Goal: Task Accomplishment & Management: Manage account settings

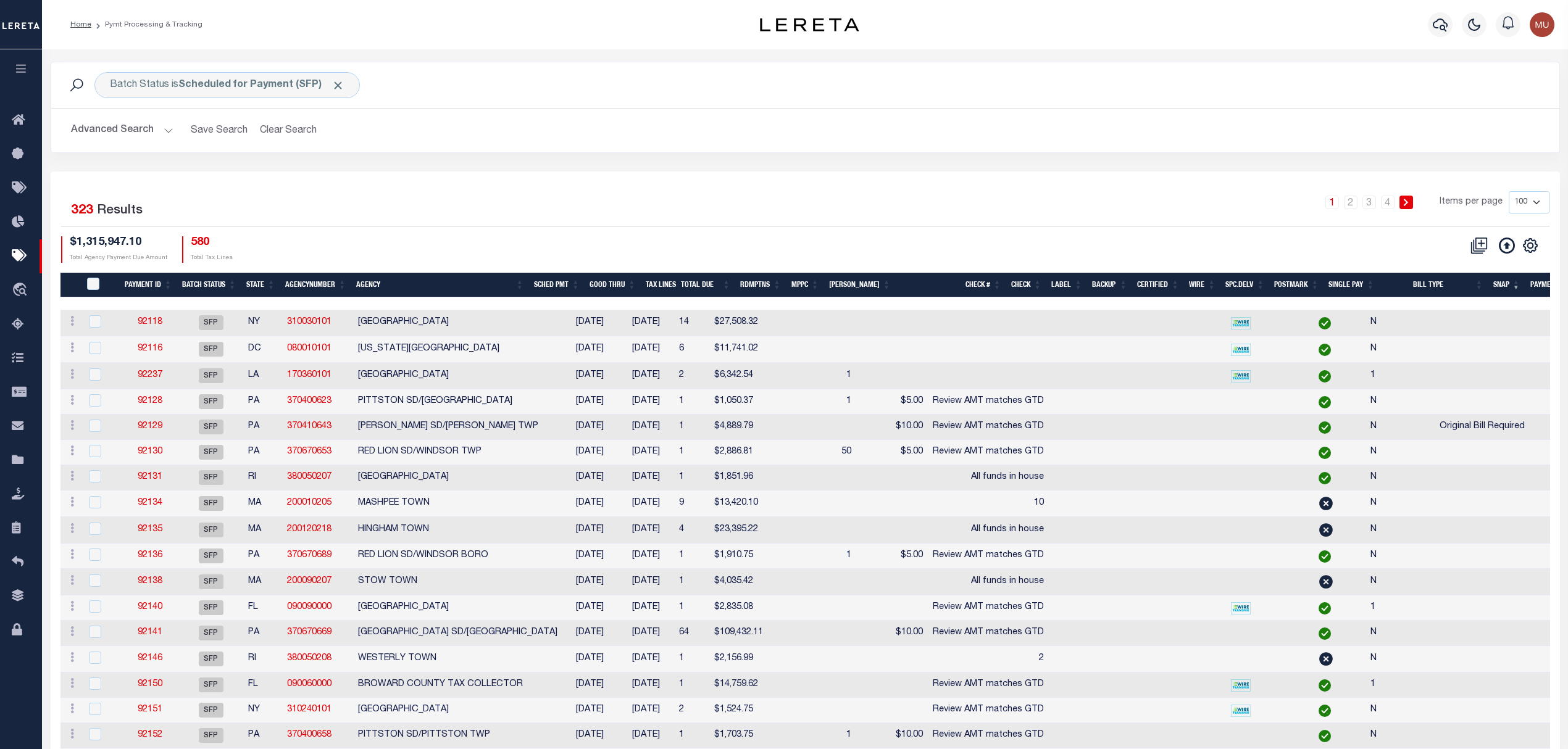
click at [495, 46] on div "Home Pymt Processing & Tracking" at bounding box center [805, 25] width 1527 height 50
click at [129, 122] on button "Advanced Search" at bounding box center [122, 131] width 102 height 24
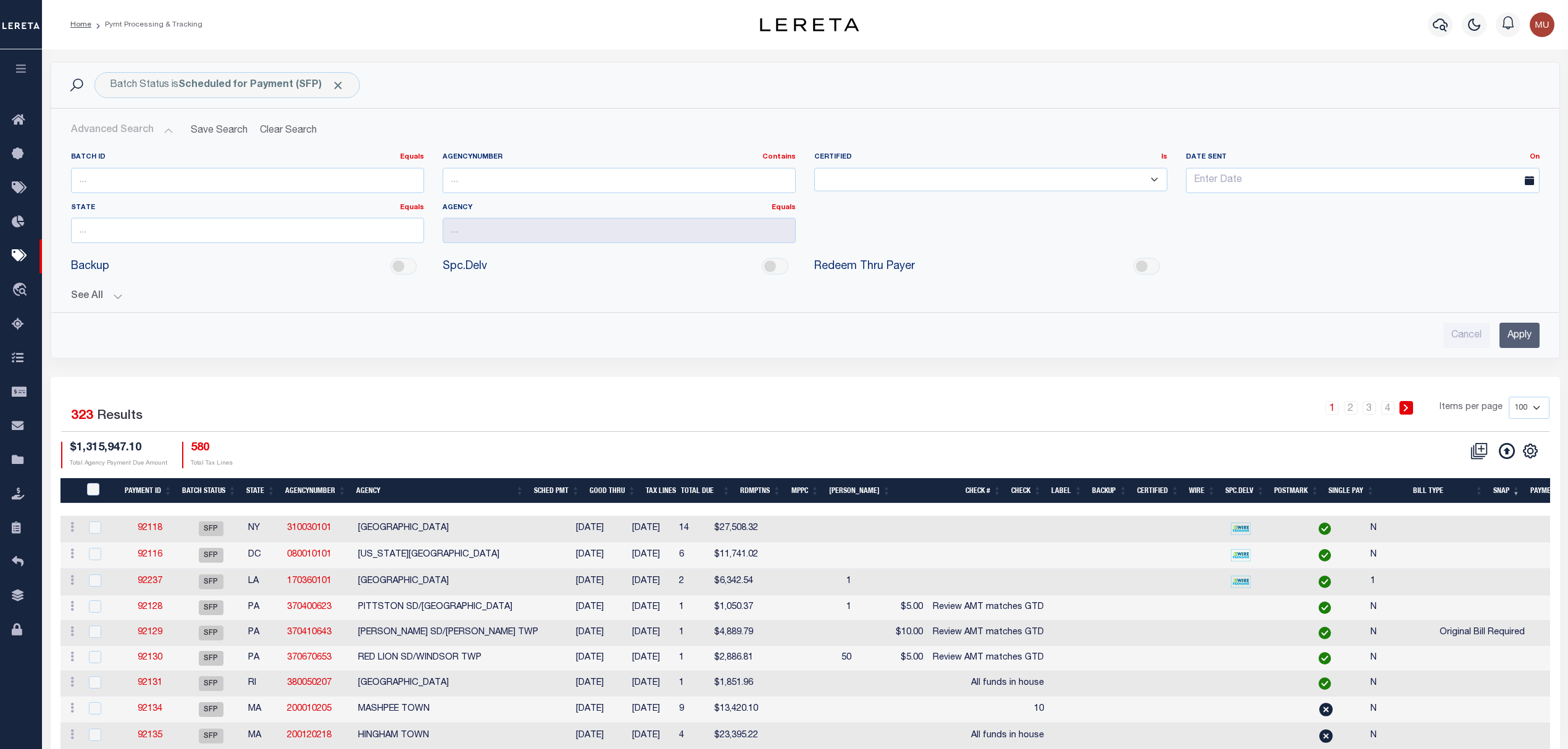
click at [104, 302] on button "See All" at bounding box center [805, 297] width 1469 height 12
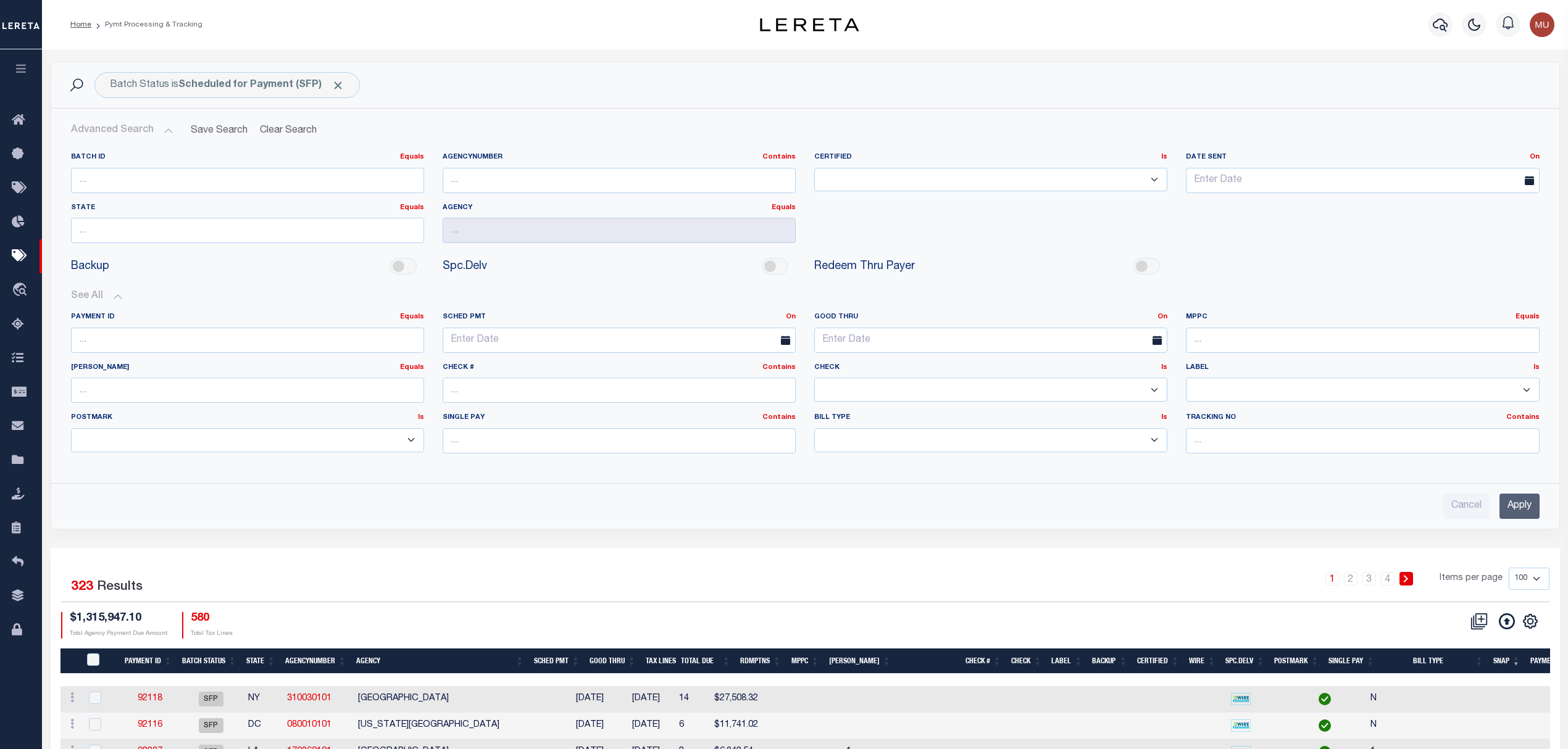
click at [1166, 312] on div "Payment ID Equals Equals Is Not Equal To Is Greater Than Is Less Than SCHED PMT…" at bounding box center [805, 388] width 1488 height 171
click at [1164, 315] on link "On" at bounding box center [1162, 316] width 10 height 7
click at [1094, 363] on link "Before" at bounding box center [1118, 367] width 98 height 18
click at [915, 340] on input "text" at bounding box center [991, 340] width 353 height 26
click at [913, 453] on span "15" at bounding box center [910, 460] width 24 height 24
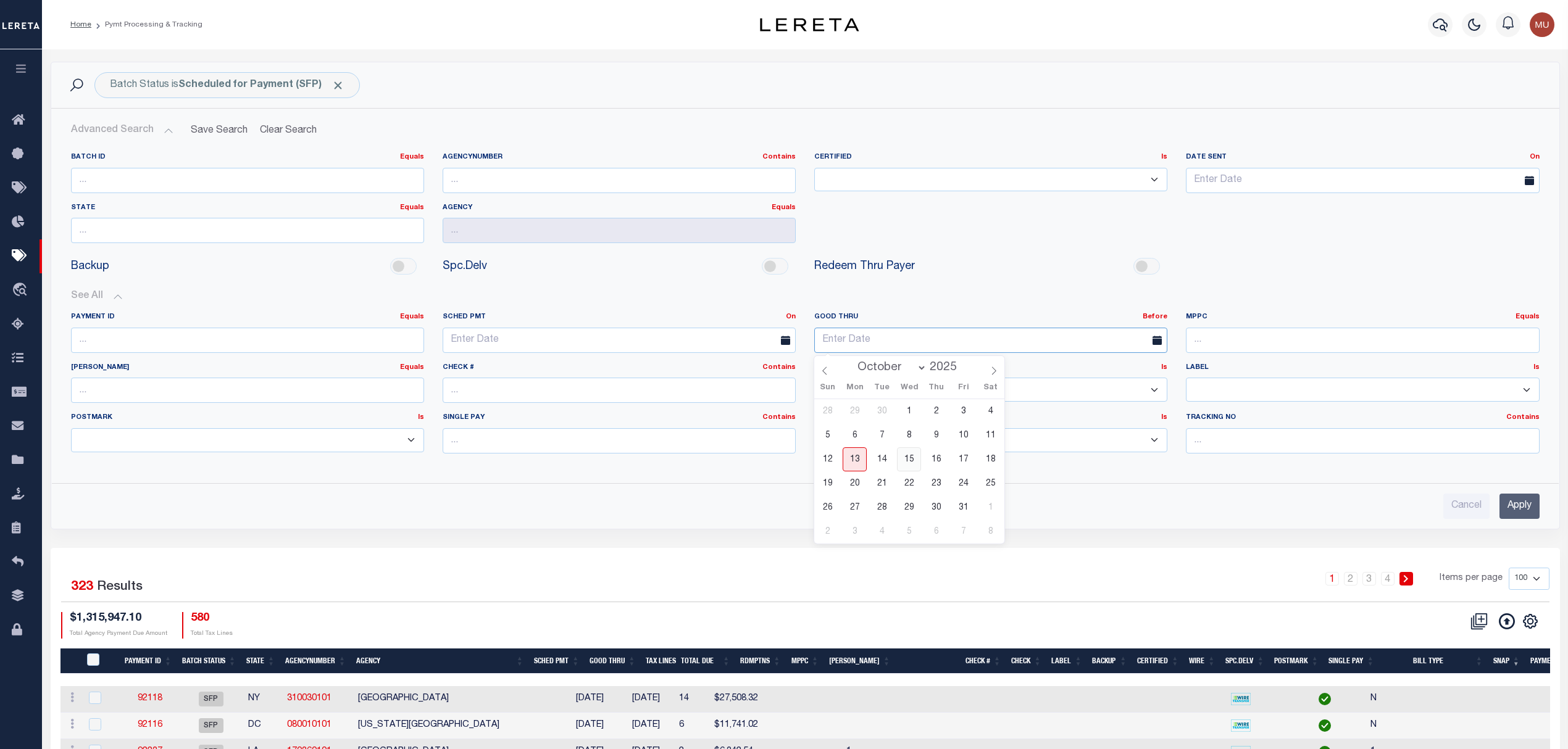
type input "10-15-2025"
click at [1514, 512] on input "Apply" at bounding box center [1519, 506] width 40 height 26
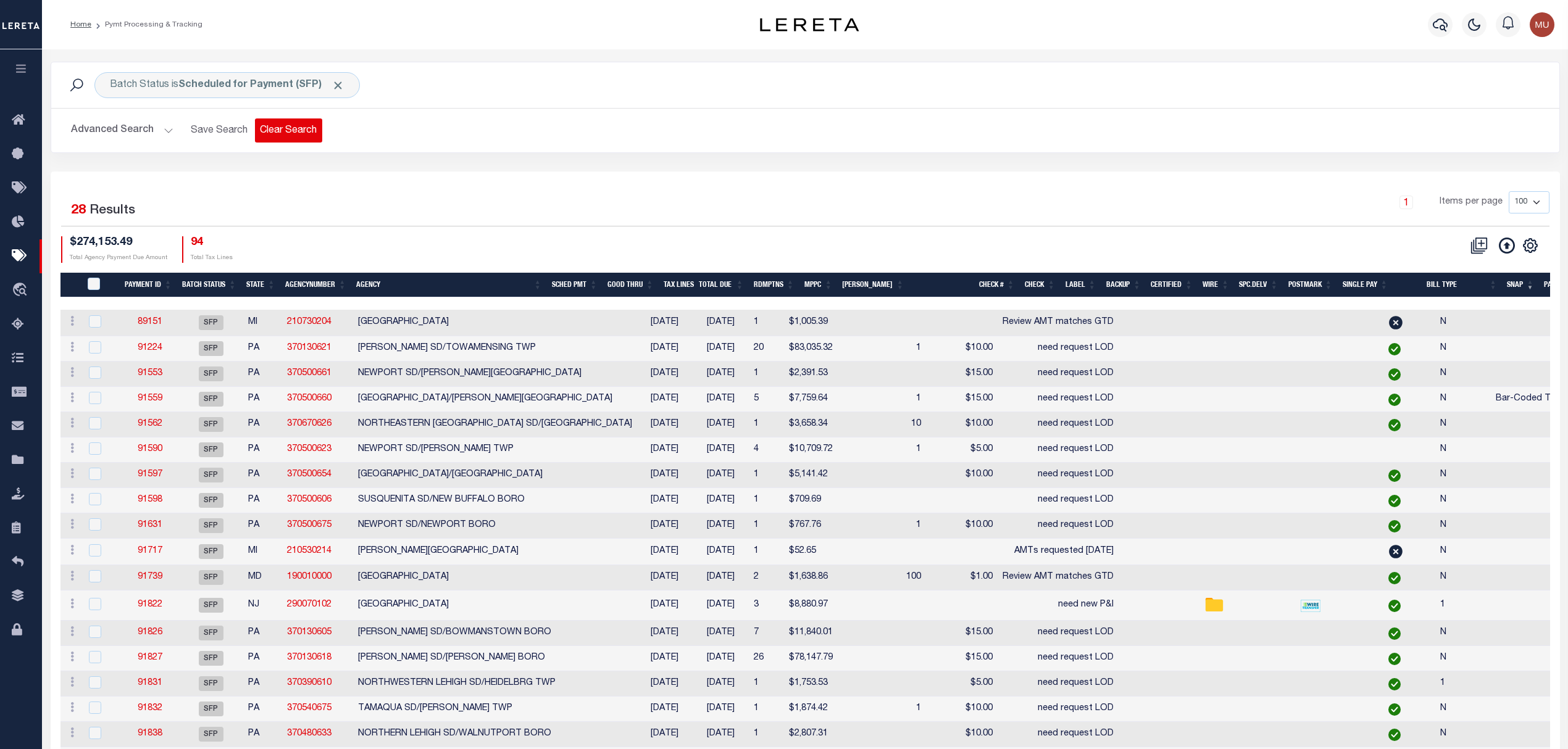
click at [313, 128] on button "Clear Search" at bounding box center [289, 131] width 68 height 24
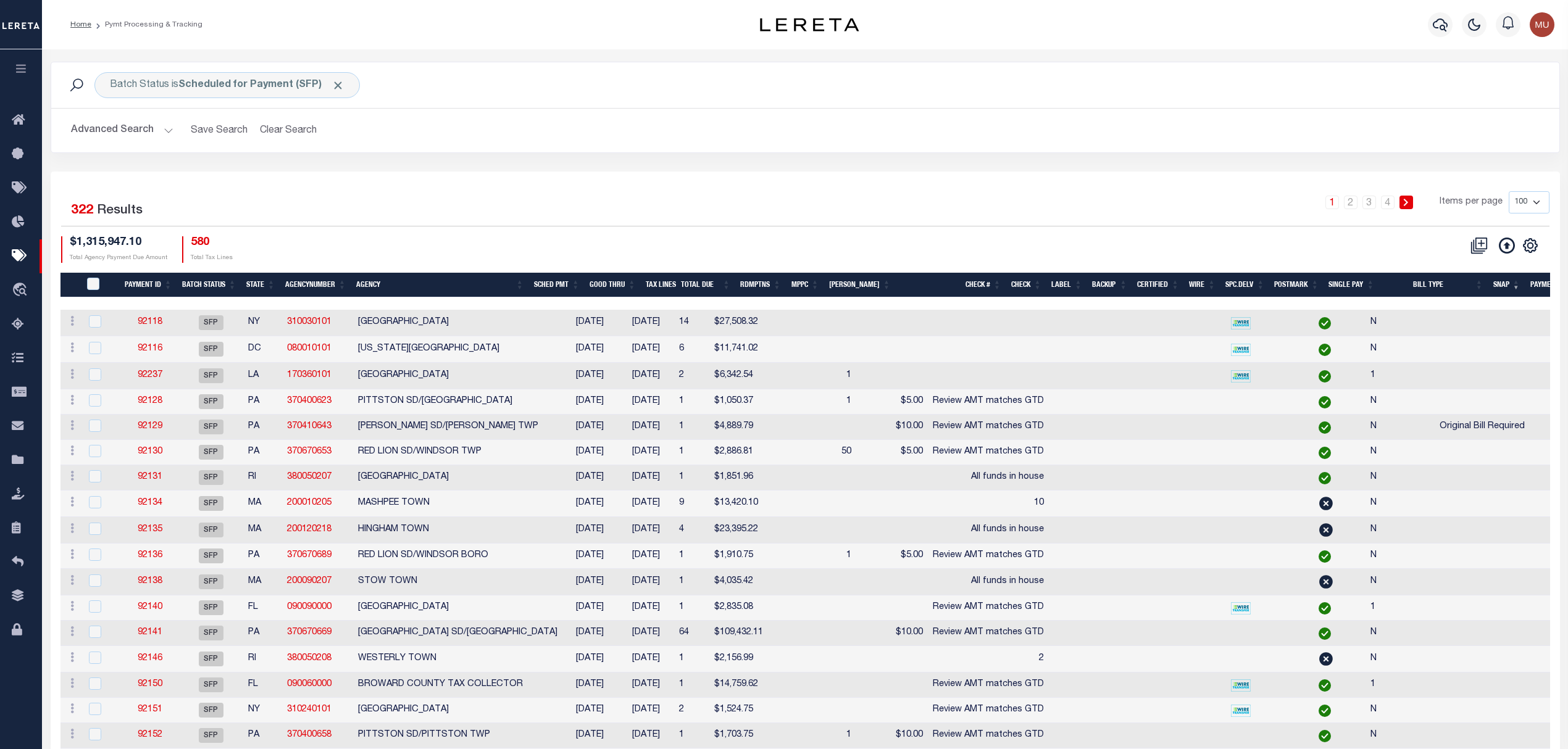
click at [123, 132] on button "Advanced Search" at bounding box center [122, 131] width 102 height 24
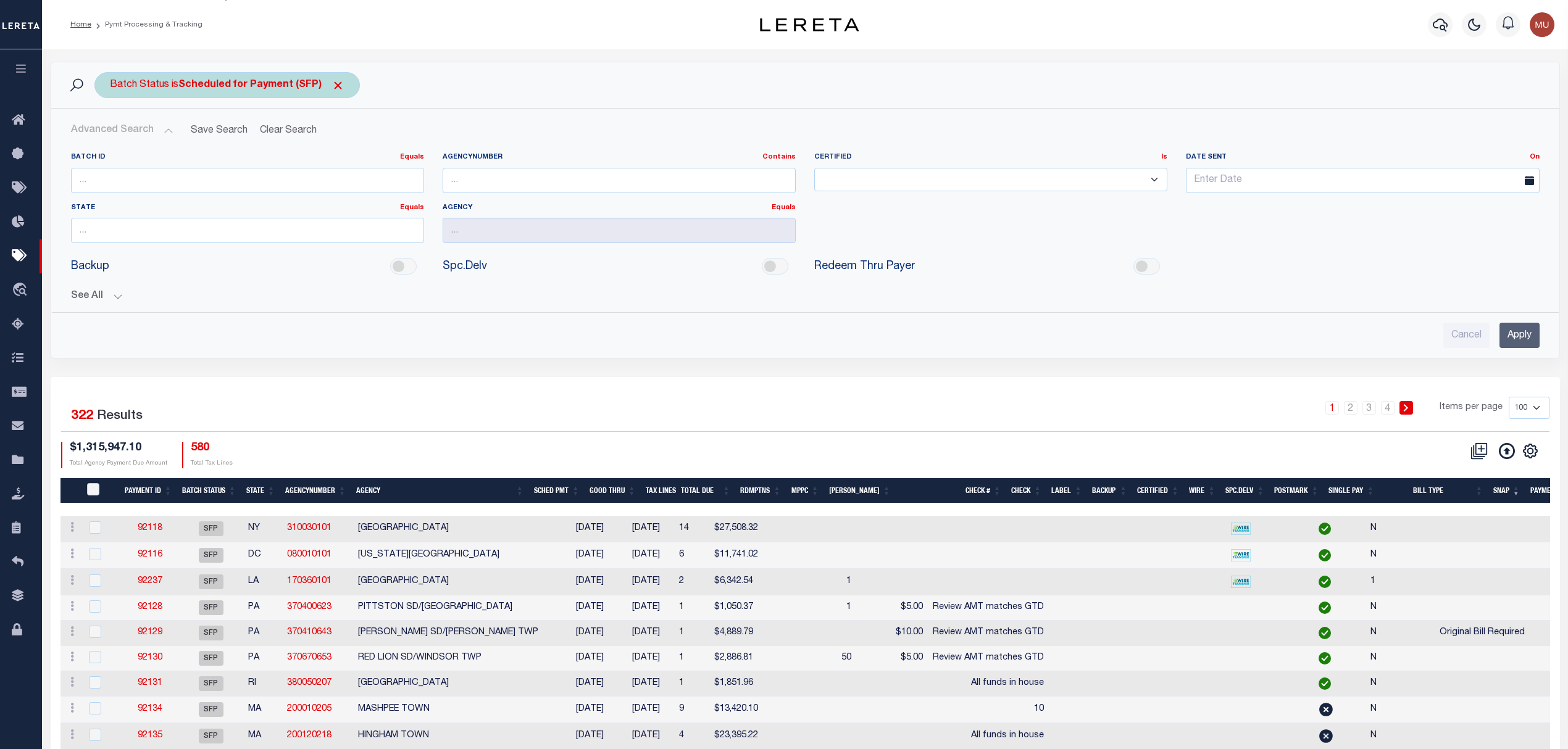
click at [292, 89] on b "Scheduled for Payment (SFP)" at bounding box center [261, 85] width 166 height 10
click at [271, 144] on select "Awaiting Funds (AWF) Cleared and Complete (CAC) New Check Needed (NCN) Payment …" at bounding box center [201, 145] width 181 height 23
select select "RFP"
click at [110, 134] on select "Awaiting Funds (AWF) Cleared and Complete (CAC) New Check Needed (NCN) Payment …" at bounding box center [201, 145] width 181 height 23
click at [279, 171] on input "Apply" at bounding box center [274, 172] width 36 height 20
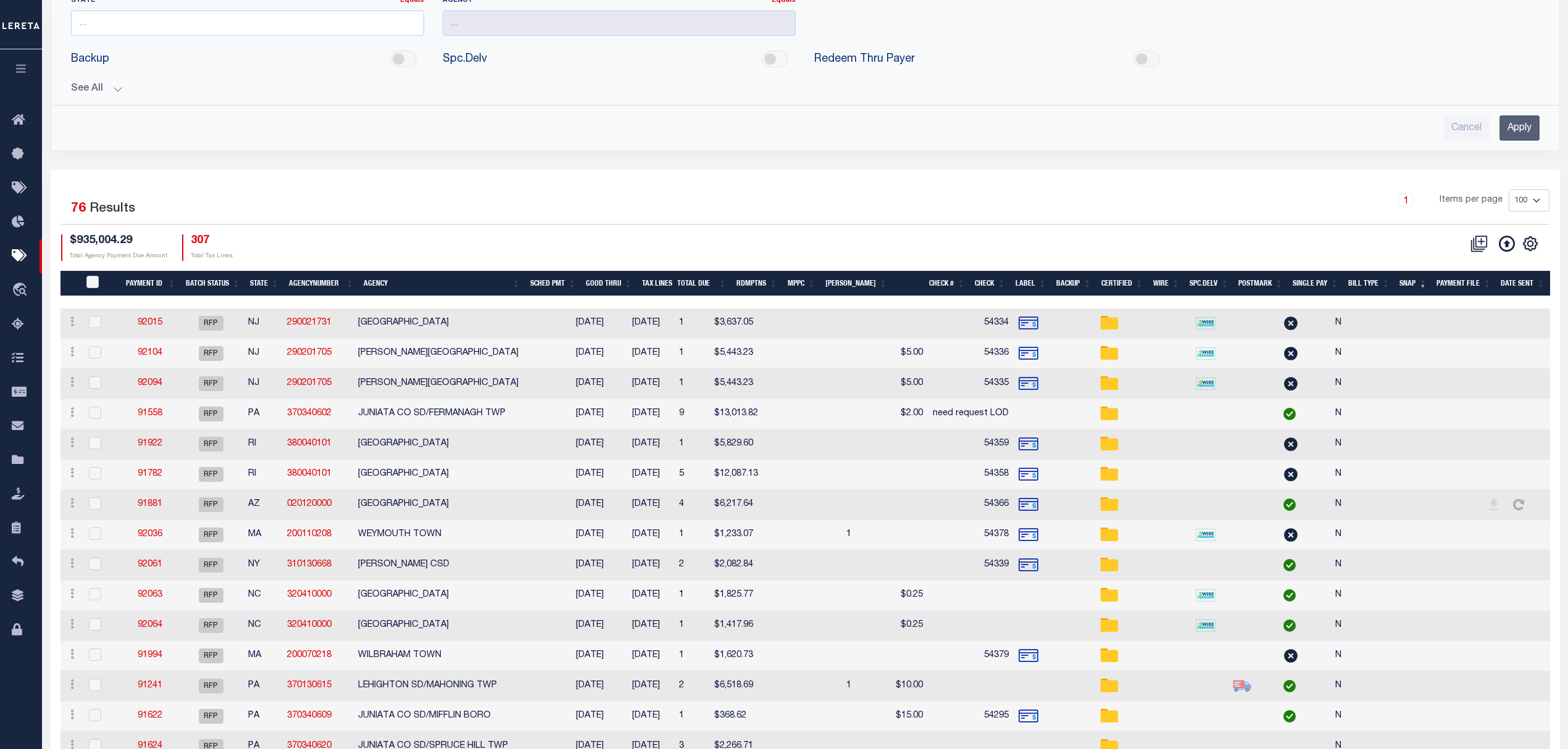
scroll to position [68, 0]
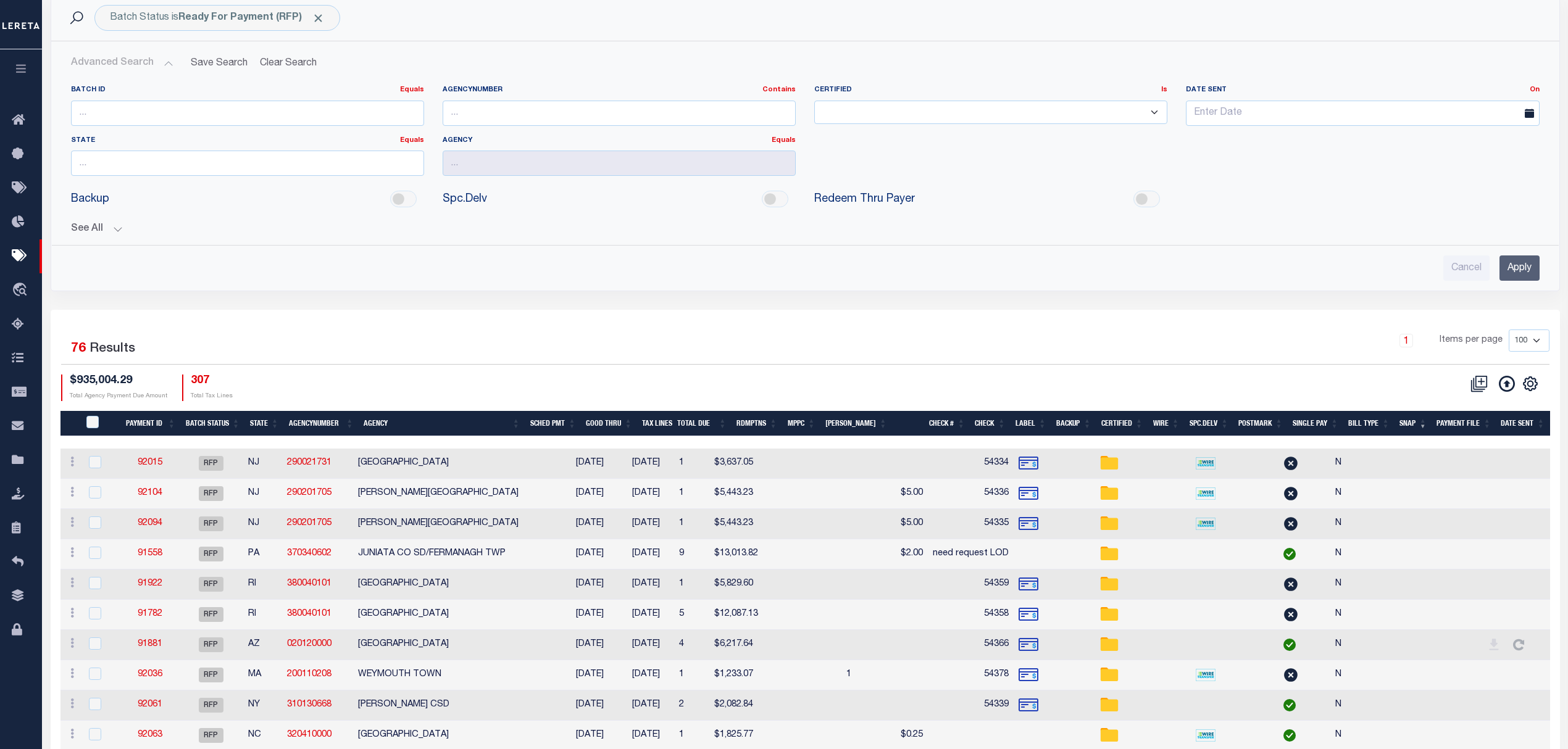
click at [96, 223] on div "See All Payment ID Equals Equals Is Not Equal To On On" at bounding box center [805, 224] width 1469 height 22
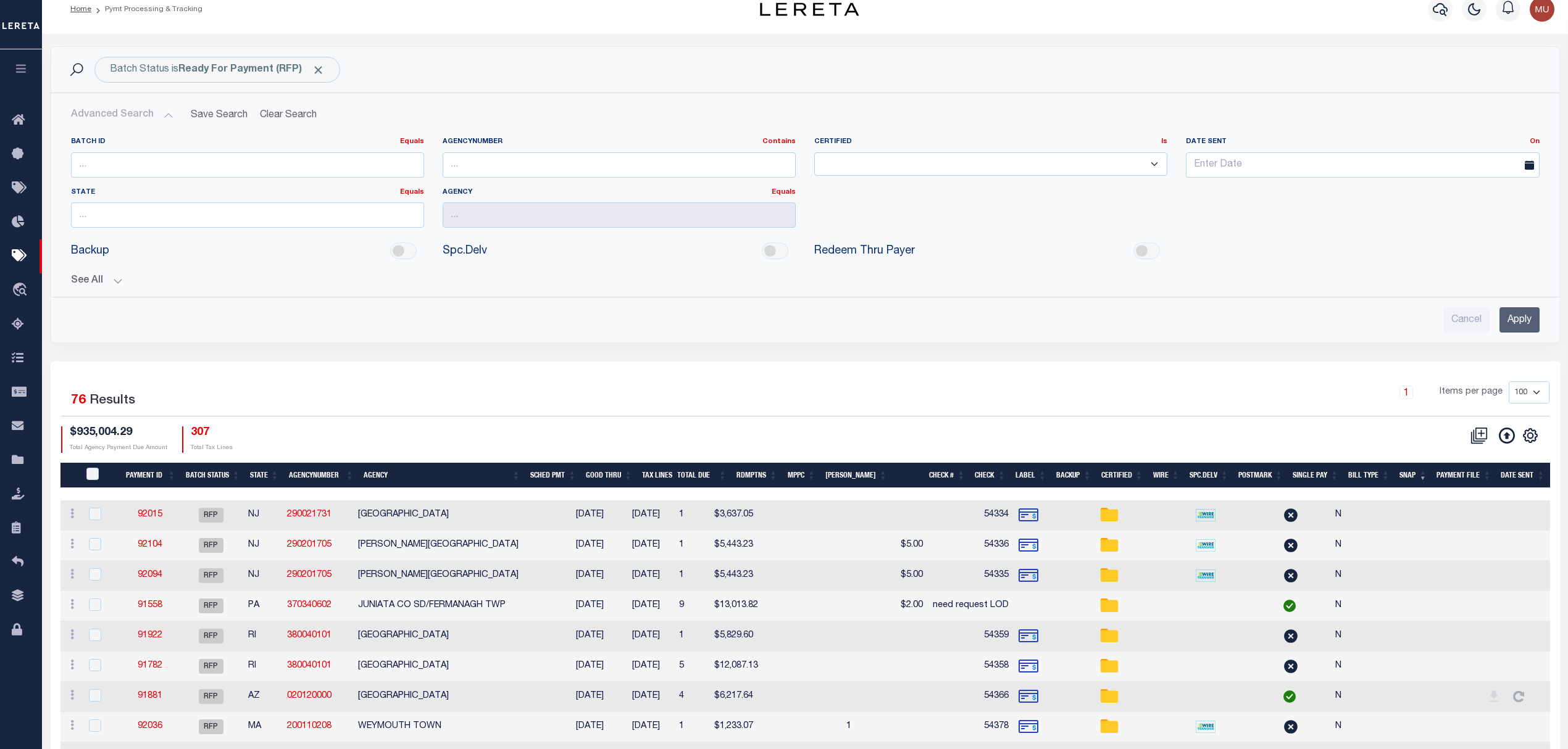
scroll to position [0, 0]
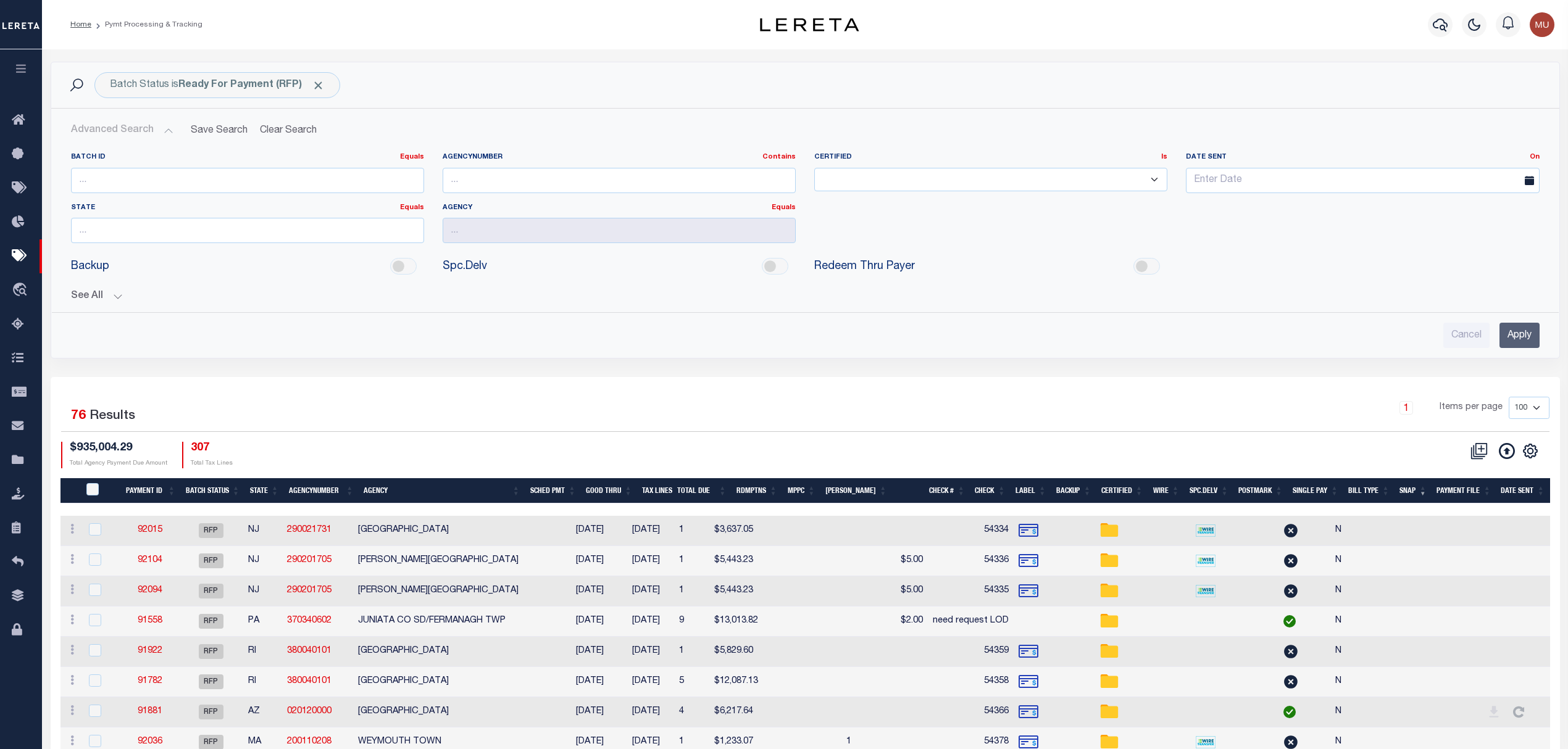
drag, startPoint x: 1506, startPoint y: 340, endPoint x: 1440, endPoint y: 279, distance: 89.9
click at [1394, 291] on div "Batch ID Equals Equals Is Not Equal To Is Greater Than Is Less Than AgencyNumbe…" at bounding box center [805, 246] width 1488 height 206
click at [1461, 328] on input "Cancel" at bounding box center [1467, 336] width 47 height 26
checkbox input "true"
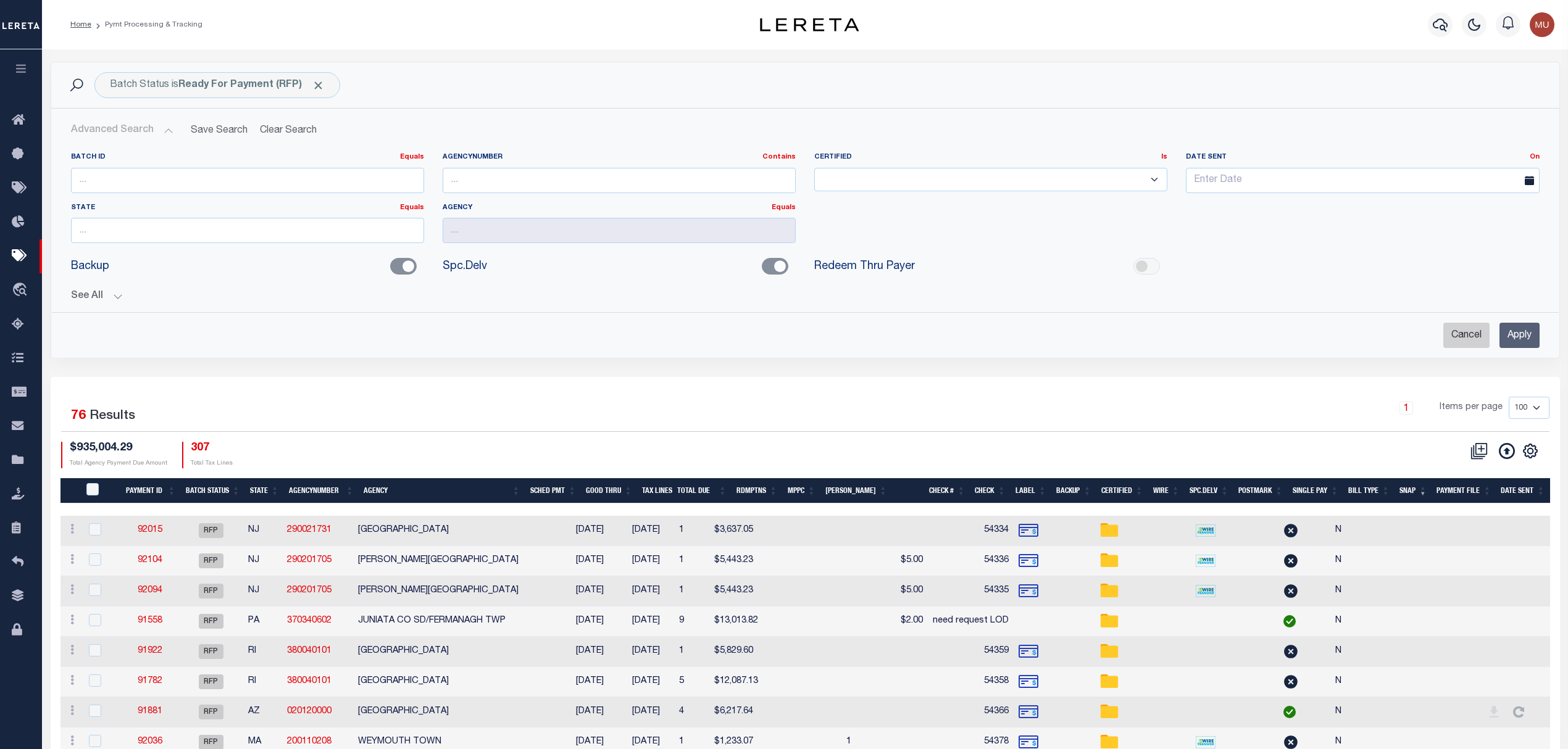
checkbox input "true"
checkbox input "false"
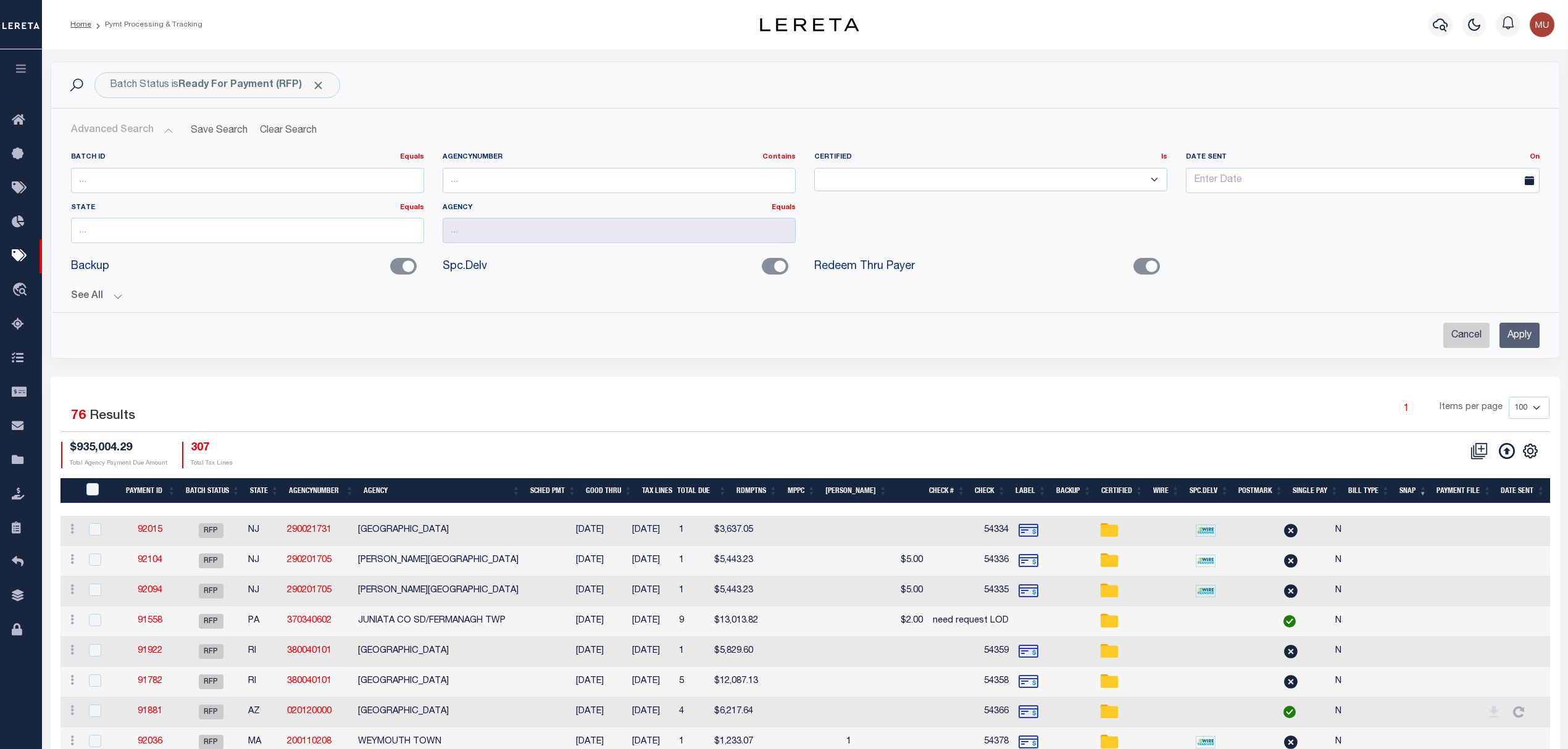
checkbox input "false"
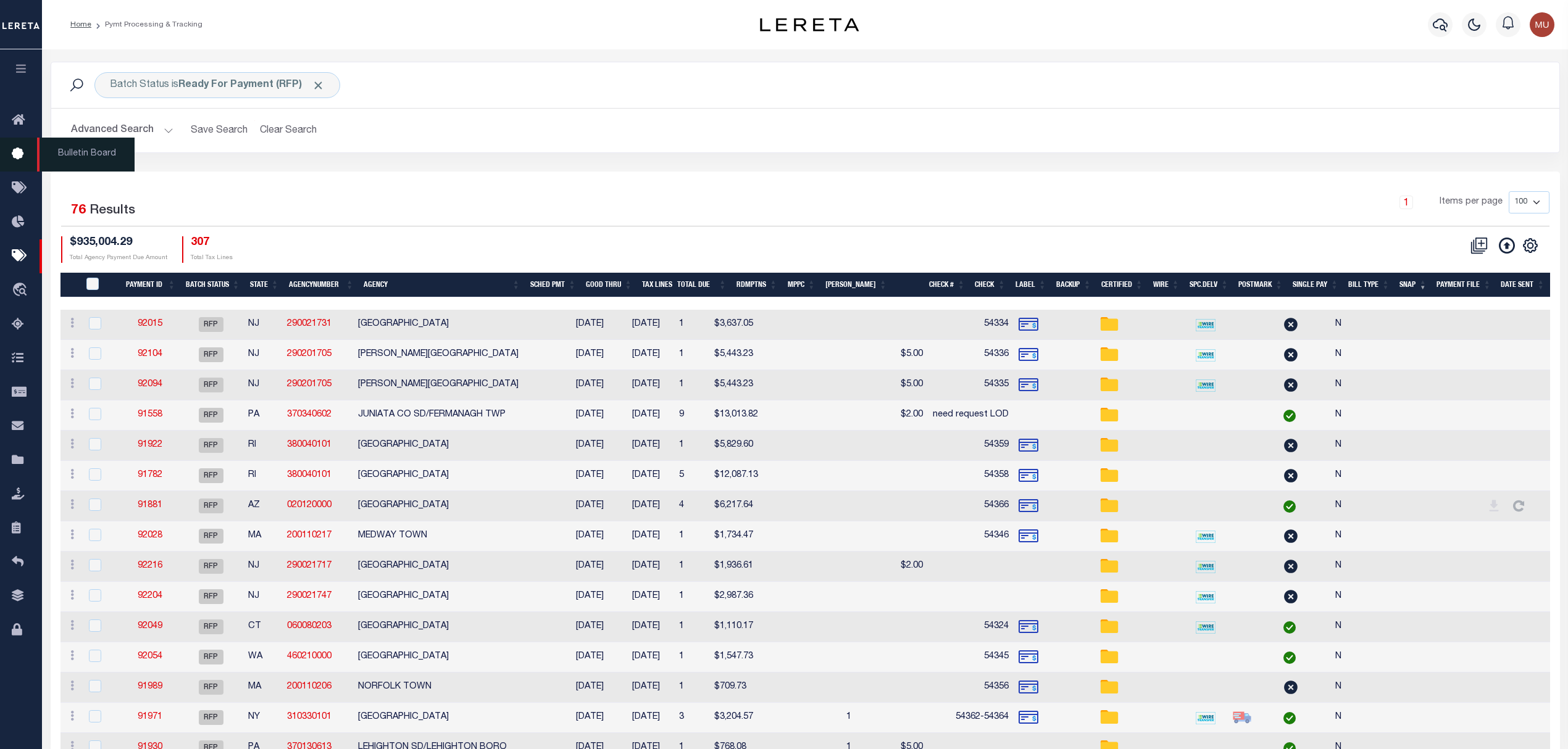
drag, startPoint x: 292, startPoint y: 131, endPoint x: 18, endPoint y: 166, distance: 276.2
click at [292, 131] on button "Clear Search" at bounding box center [289, 131] width 68 height 24
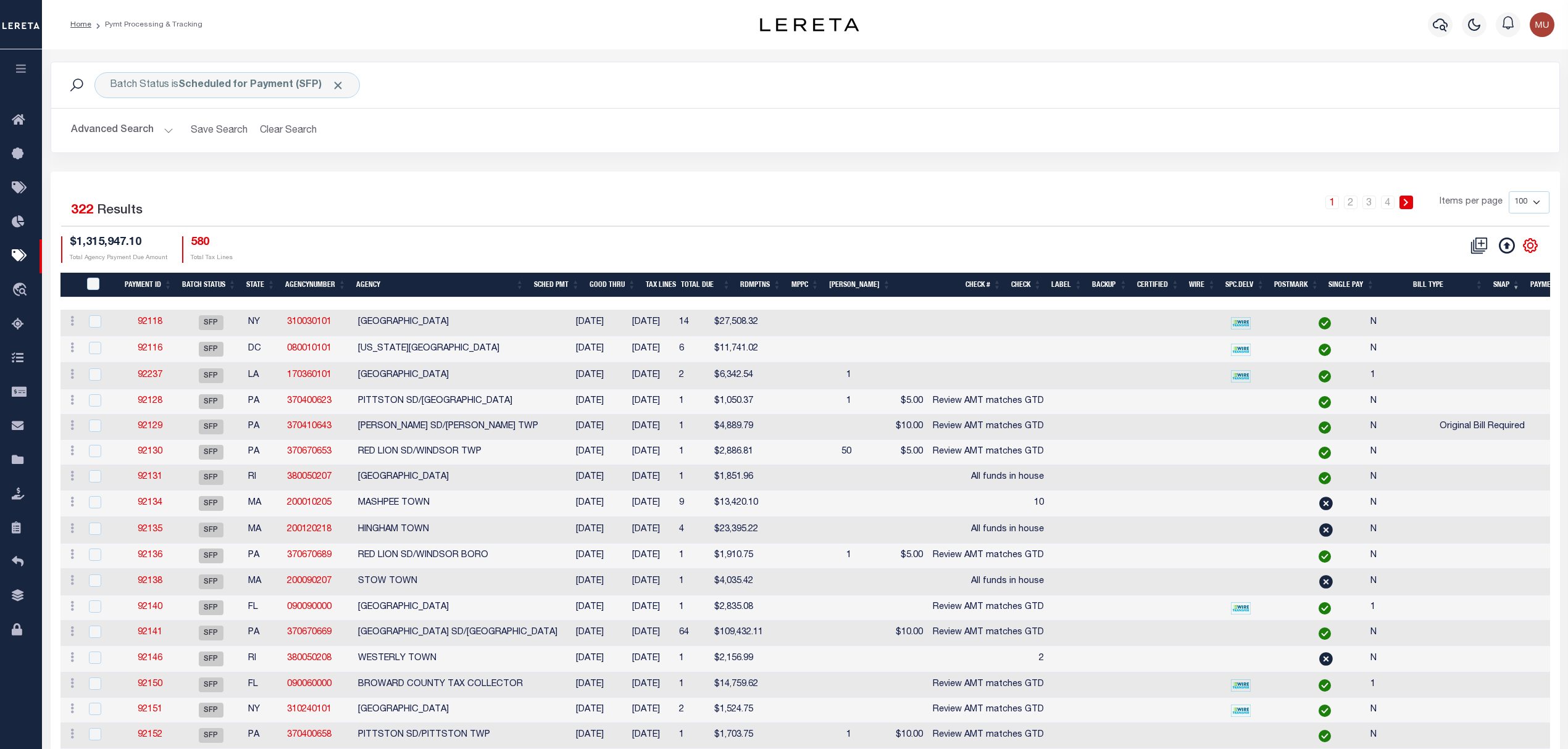
click at [1529, 247] on icon at bounding box center [1530, 245] width 16 height 16
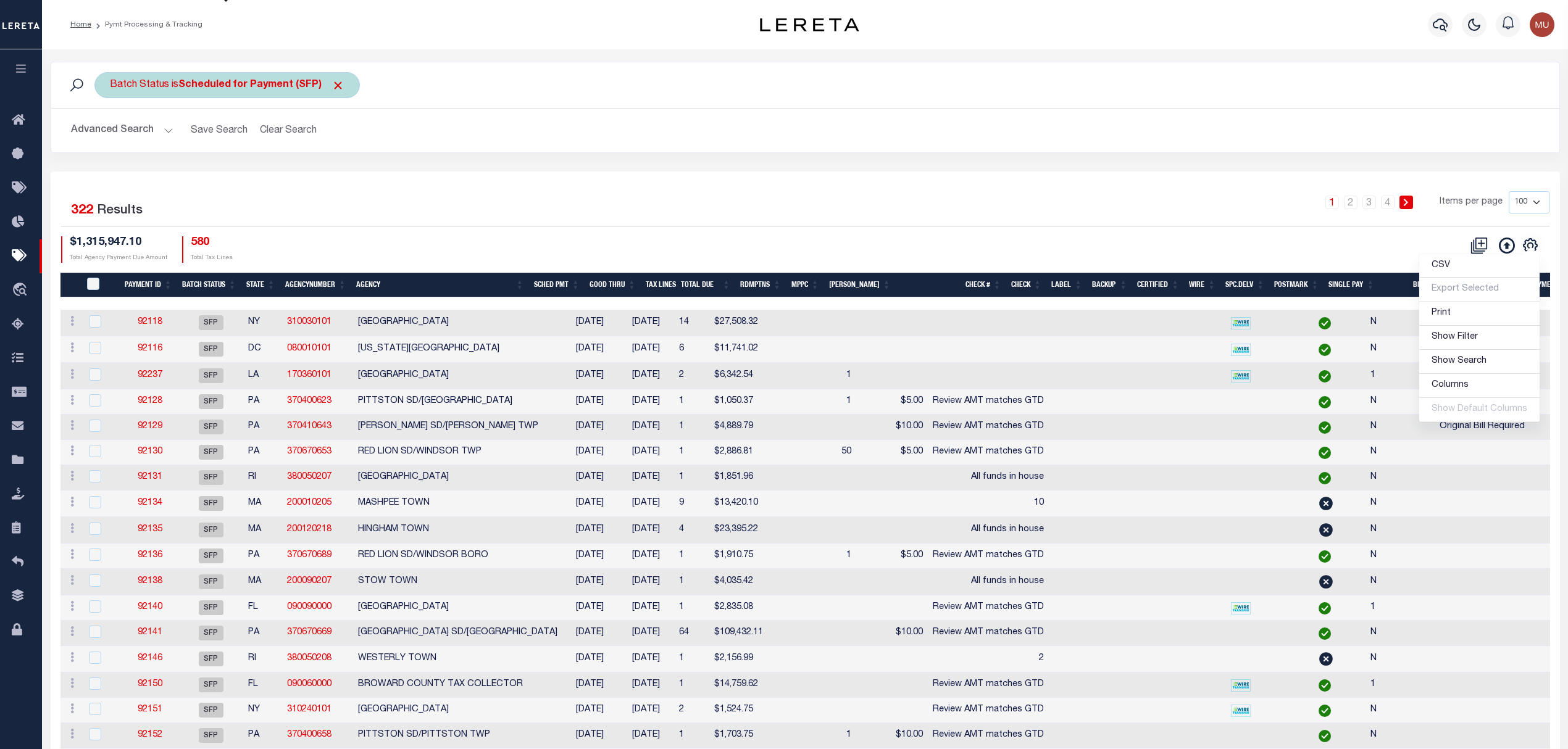
click at [201, 89] on b "Scheduled for Payment (SFP)" at bounding box center [261, 85] width 166 height 10
click at [221, 141] on select "Awaiting Funds (AWF) Cleared and Complete (CAC) New Check Needed (NCN) Payment …" at bounding box center [201, 145] width 181 height 23
select select "RFP"
click at [110, 134] on select "Awaiting Funds (AWF) Cleared and Complete (CAC) New Check Needed (NCN) Payment …" at bounding box center [201, 145] width 181 height 23
click at [267, 178] on input "Apply" at bounding box center [274, 172] width 36 height 20
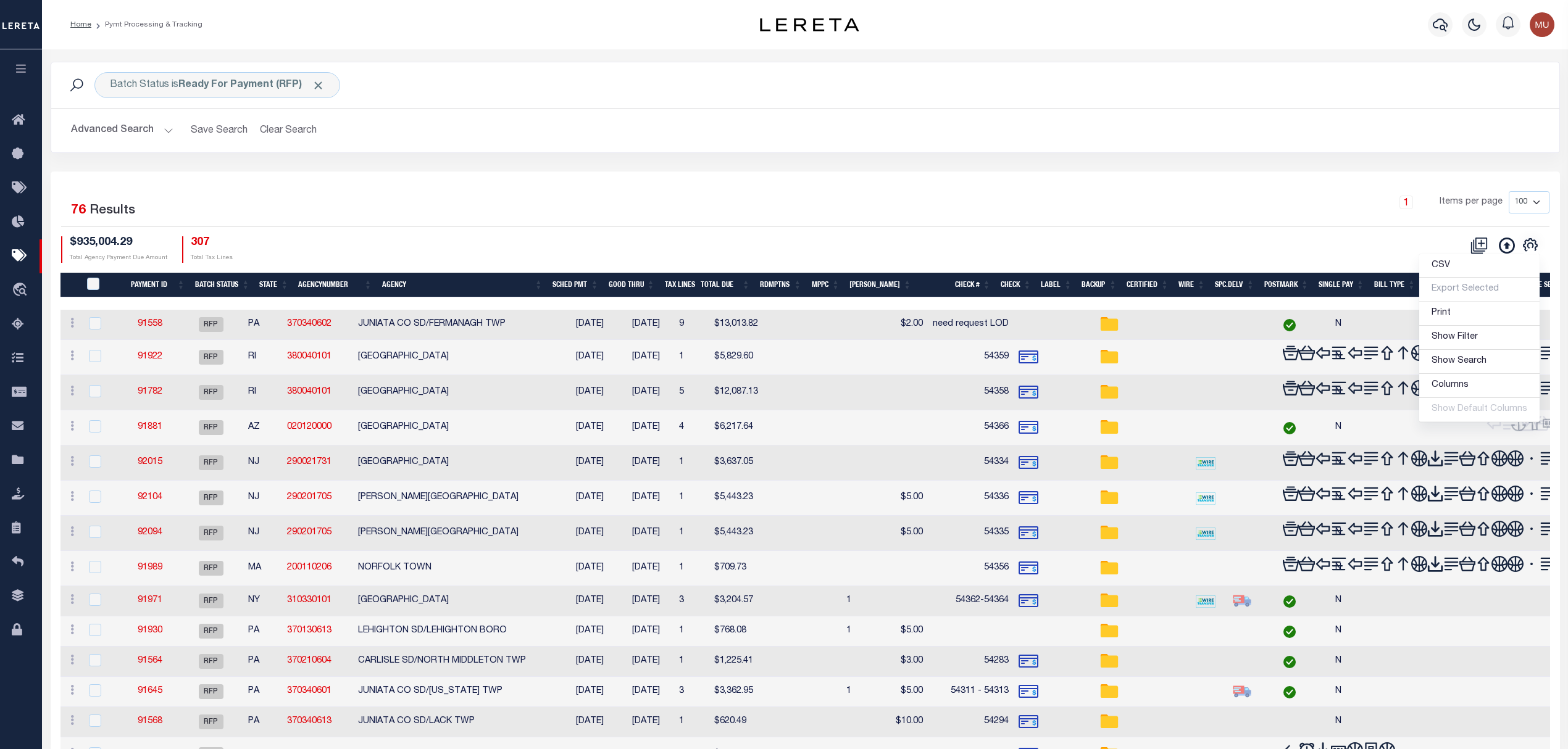
drag, startPoint x: 903, startPoint y: 171, endPoint x: 1370, endPoint y: 169, distance: 467.0
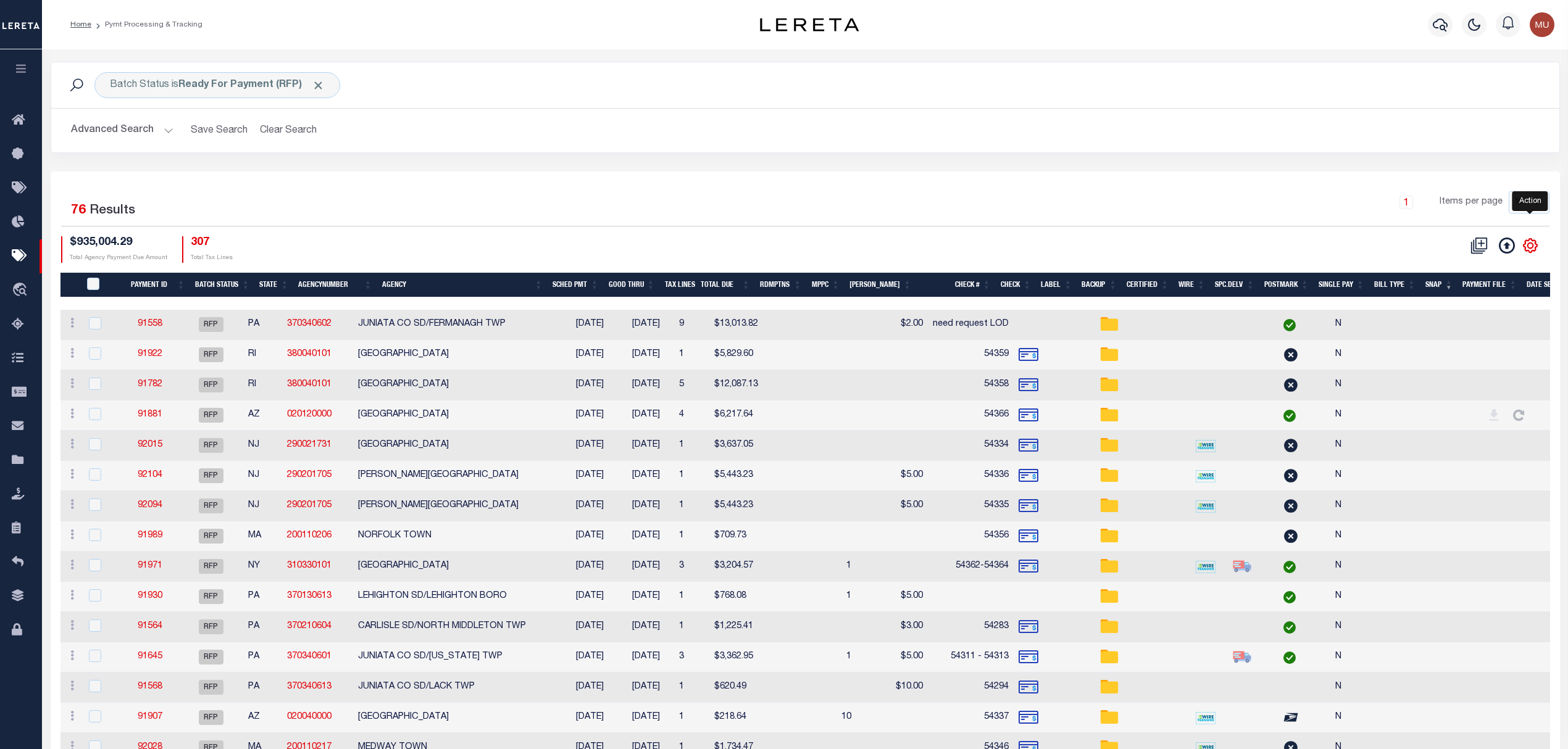
drag, startPoint x: 1529, startPoint y: 252, endPoint x: 1520, endPoint y: 254, distance: 9.2
click at [1529, 252] on icon "" at bounding box center [1530, 245] width 16 height 16
click at [1443, 338] on span "Show Filter" at bounding box center [1455, 337] width 47 height 8
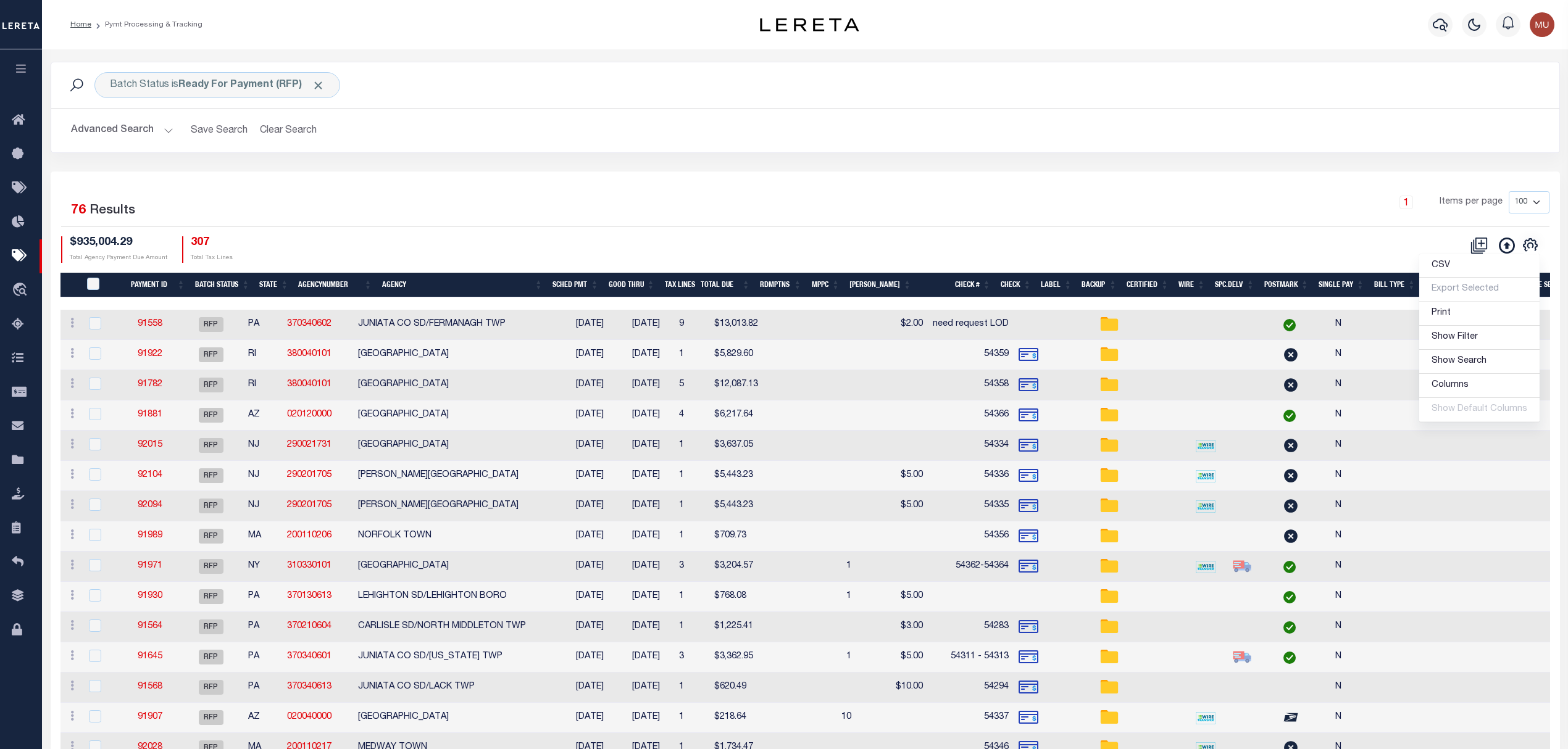
select select
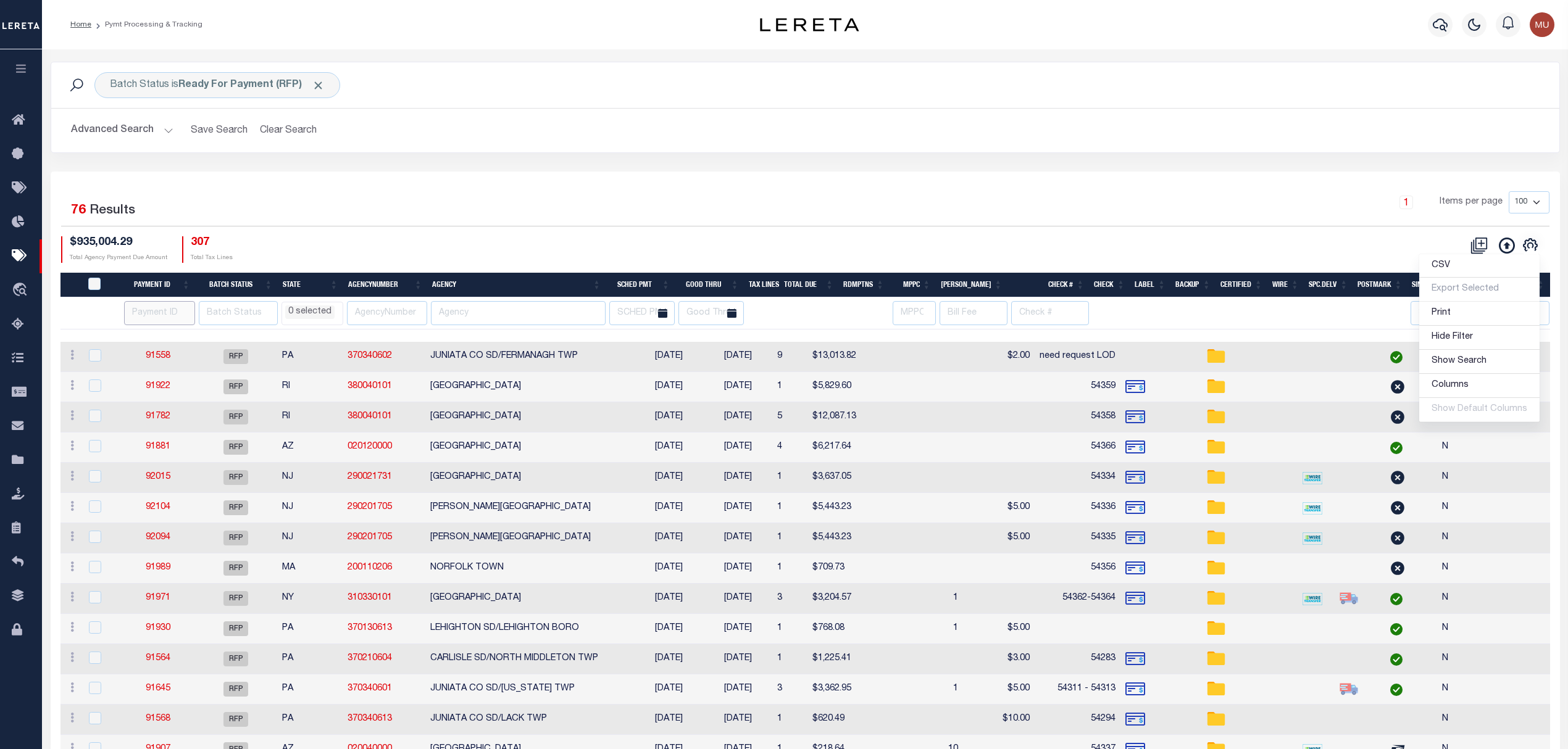
click at [133, 317] on input "number" at bounding box center [159, 313] width 71 height 24
paste input "92094"
type input "92094"
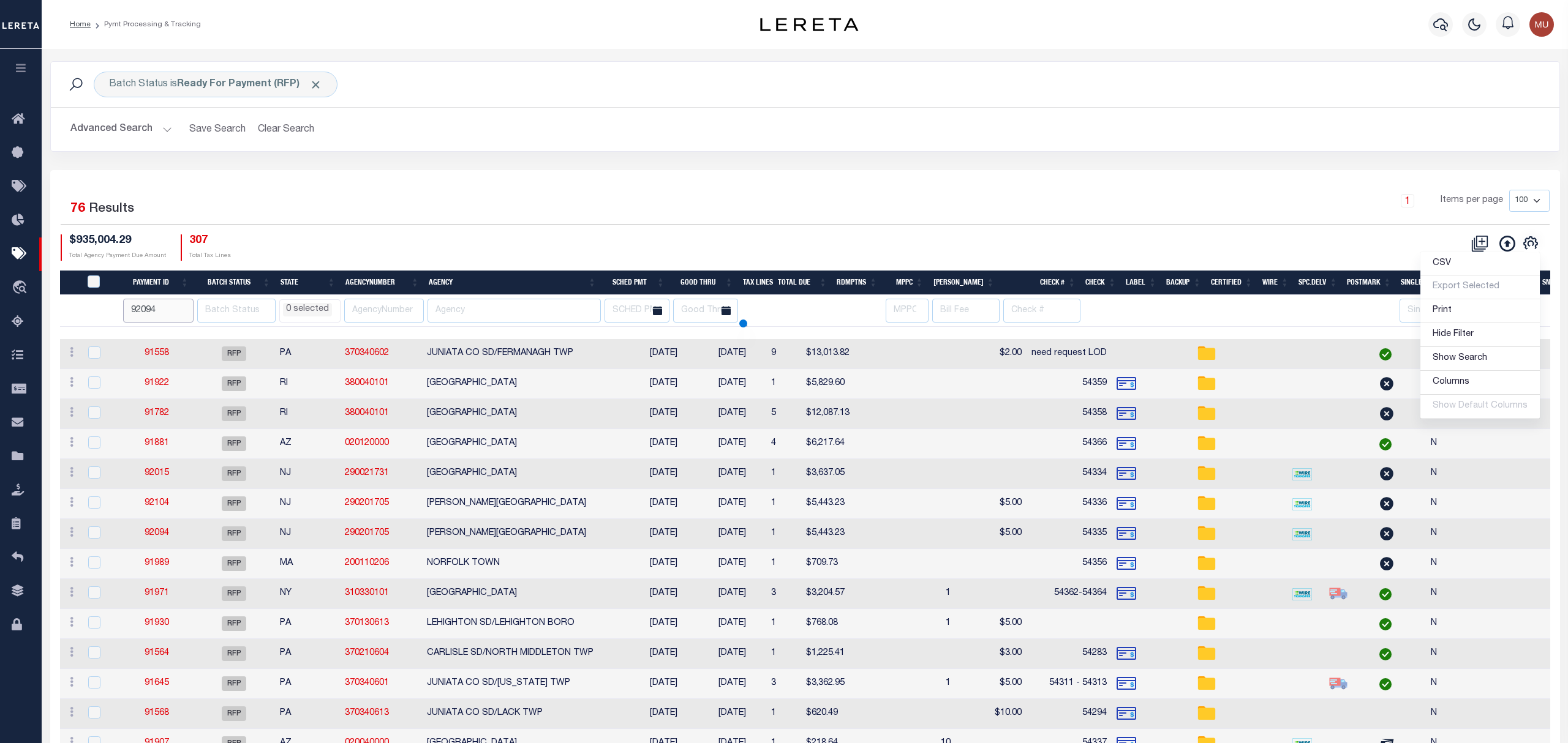
select select
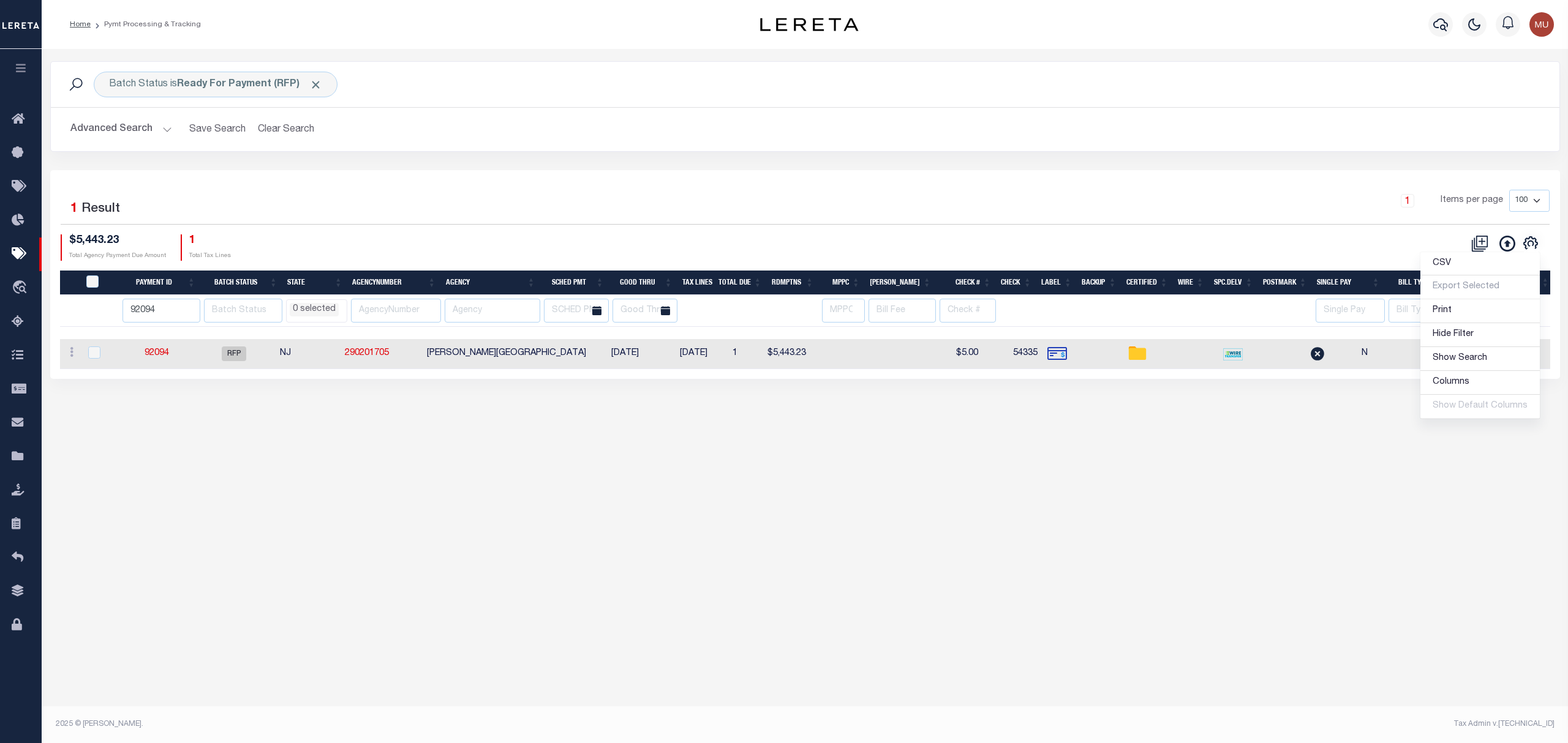
click at [167, 361] on td "92094" at bounding box center [157, 354] width 73 height 30
checkbox input "true"
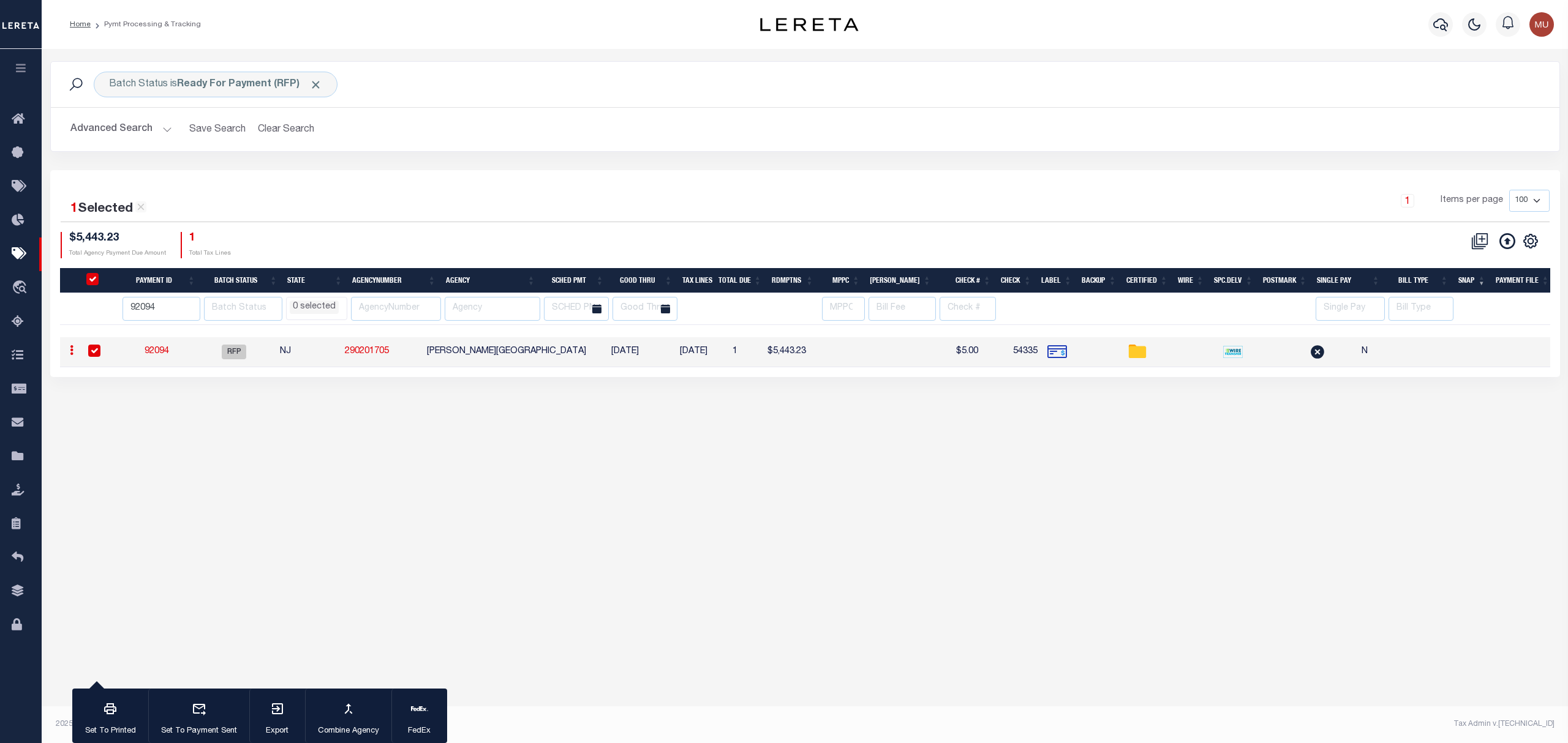
click at [160, 355] on link "92094" at bounding box center [157, 351] width 25 height 8
type input "10/10/2025"
type input "$5,443.23"
type input "54335"
select select "[PERSON_NAME]"
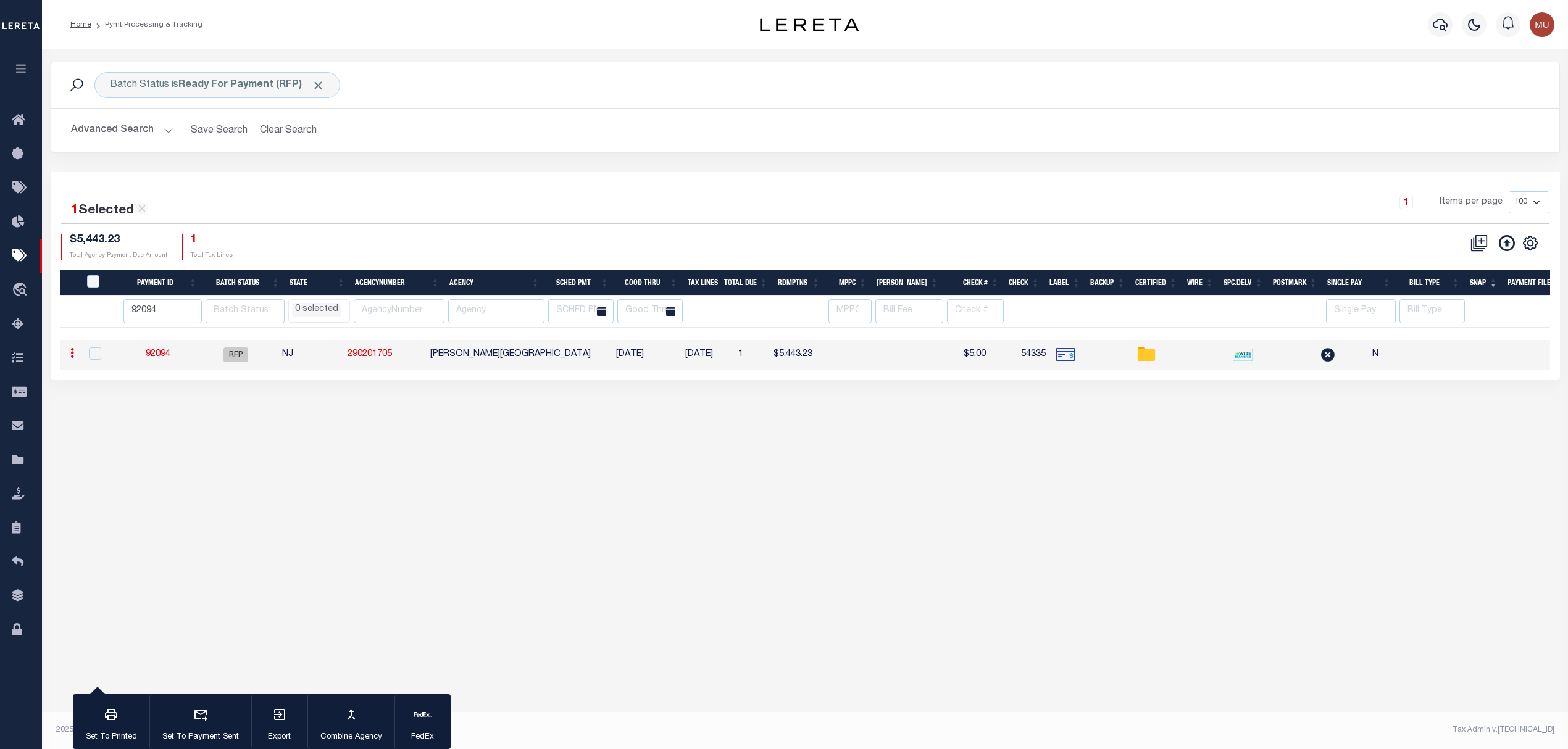
type input "$5"
checkbox input "true"
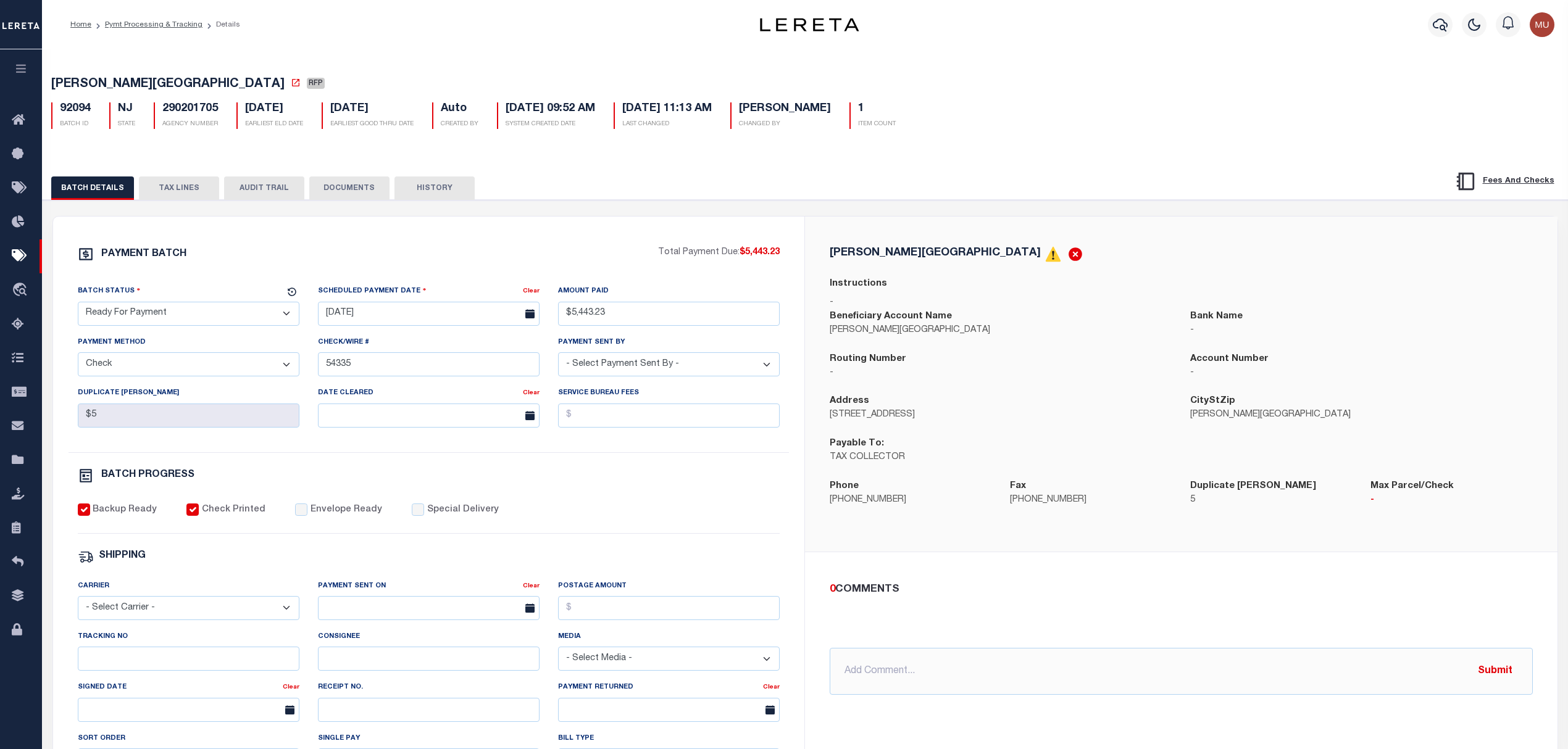
click at [291, 88] on icon at bounding box center [295, 82] width 10 height 10
click at [141, 196] on button "TAX LINES" at bounding box center [179, 188] width 80 height 23
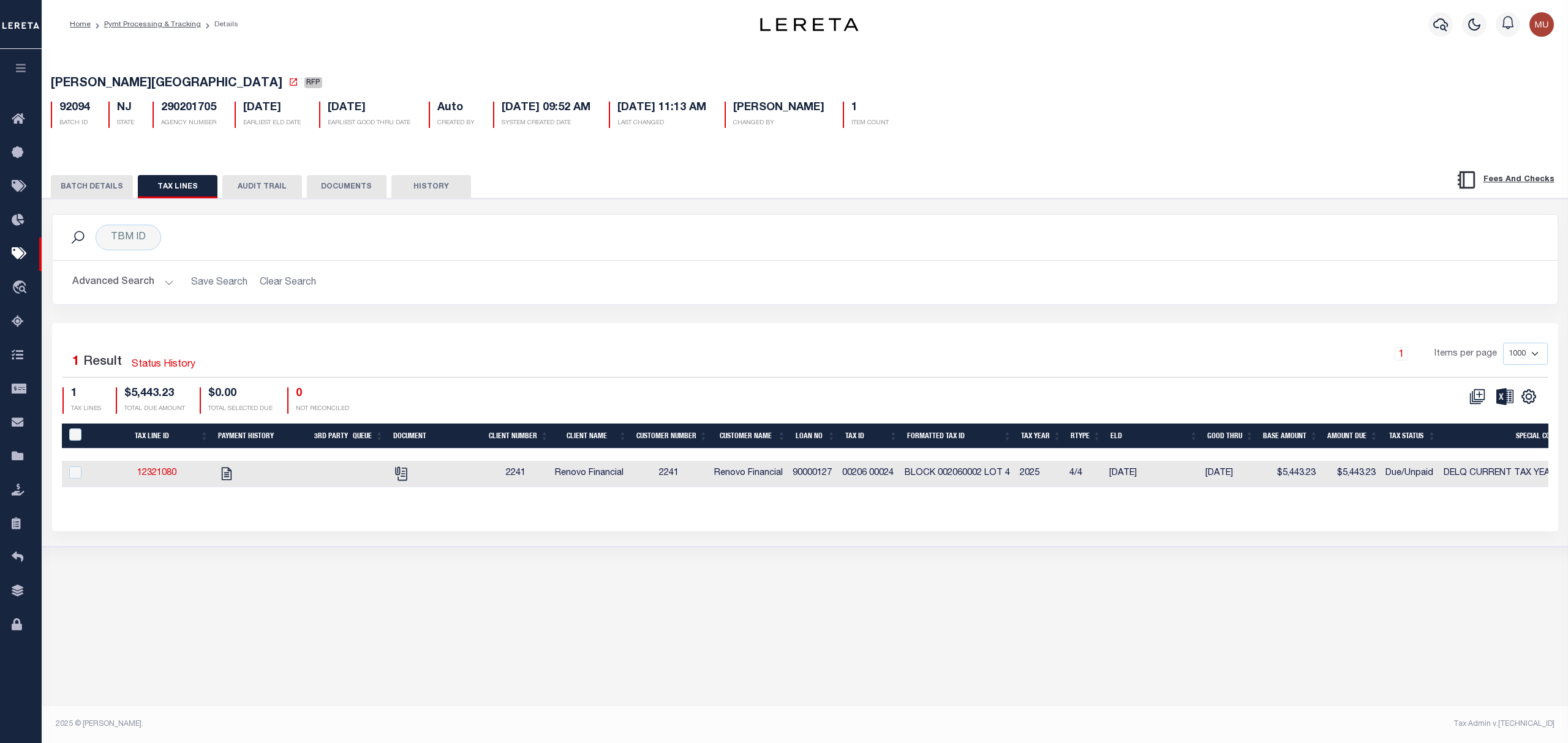
click at [280, 42] on div "Home Pymt Processing & Tracking Details Profile" at bounding box center [805, 25] width 1526 height 49
select select
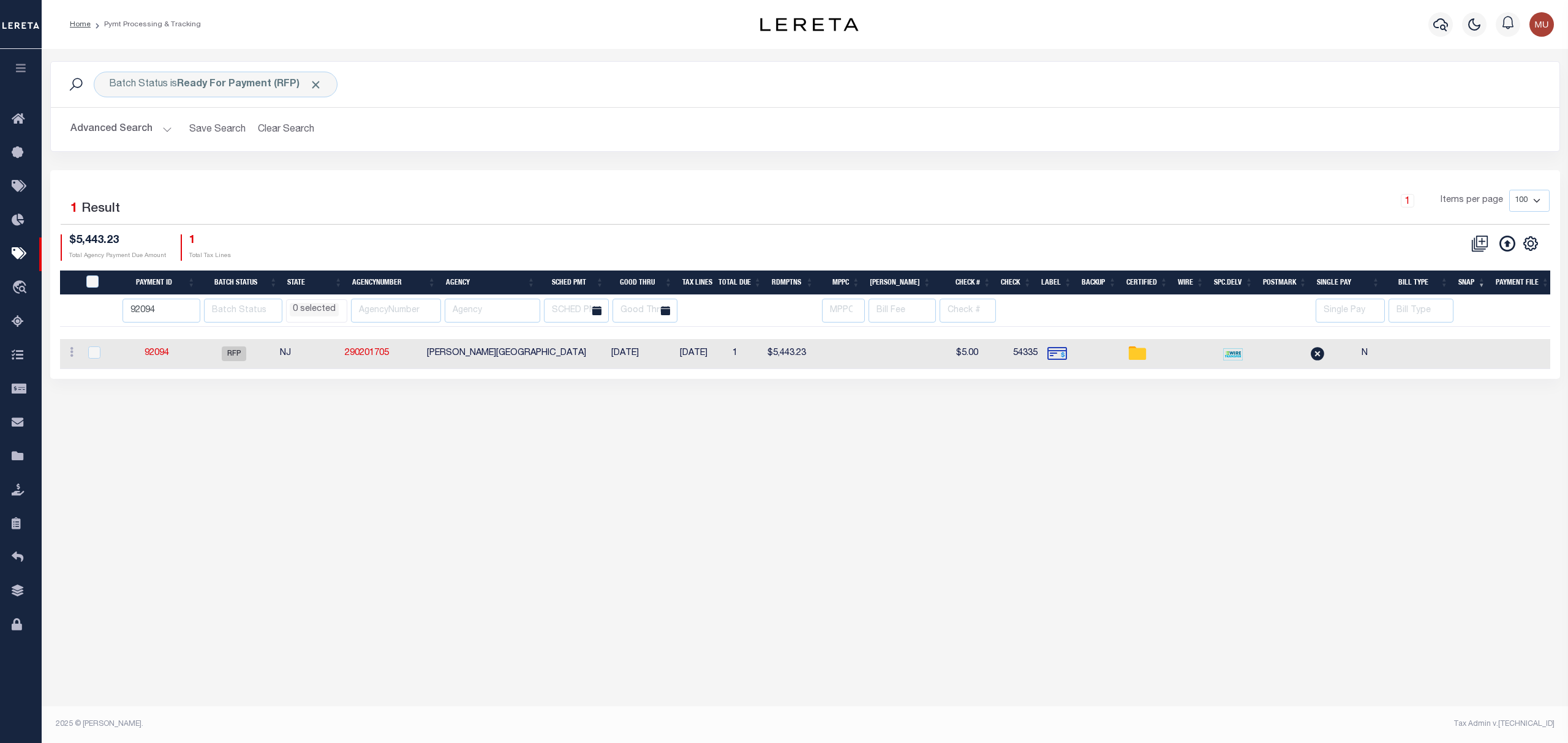
click at [459, 358] on td "GARWOOD BOROUGH" at bounding box center [506, 354] width 169 height 30
checkbox input "true"
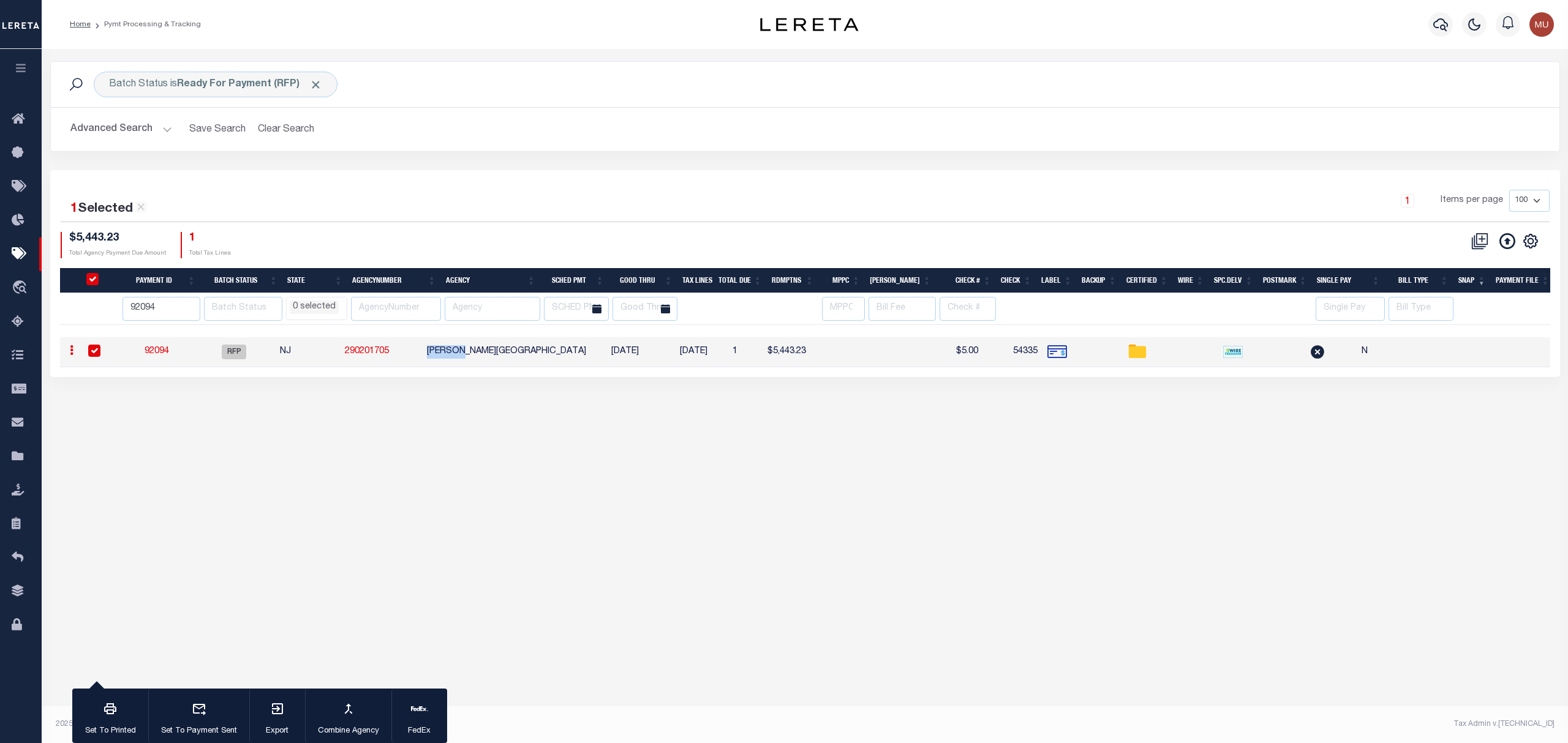
copy td "GARWOOD"
drag, startPoint x: 157, startPoint y: 307, endPoint x: 63, endPoint y: 319, distance: 94.8
click at [65, 319] on tr "92094 AK AL AR AZ CA CO CT DC DE FL GA GU HI IA ID IL IN KS KY LA MA MD ME MI M…" at bounding box center [922, 309] width 1725 height 32
click at [483, 317] on input "text" at bounding box center [492, 309] width 95 height 24
paste input "GARWOOD"
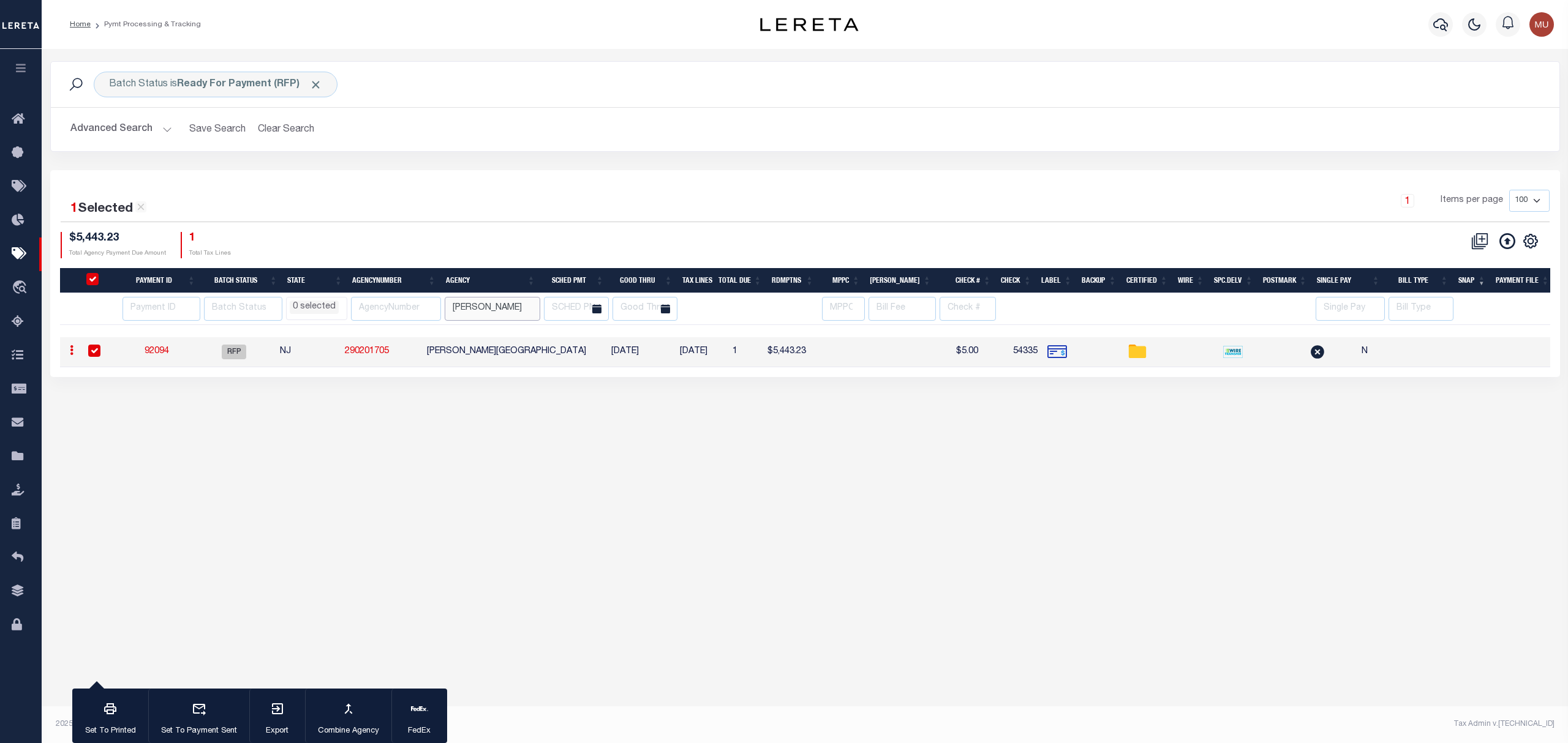
type input "GARWOOD"
click at [669, 187] on div "1 Selected 1 Result 1 Items per page 100 200 500 1000 $5,443.23 1" at bounding box center [805, 274] width 1510 height 207
select select
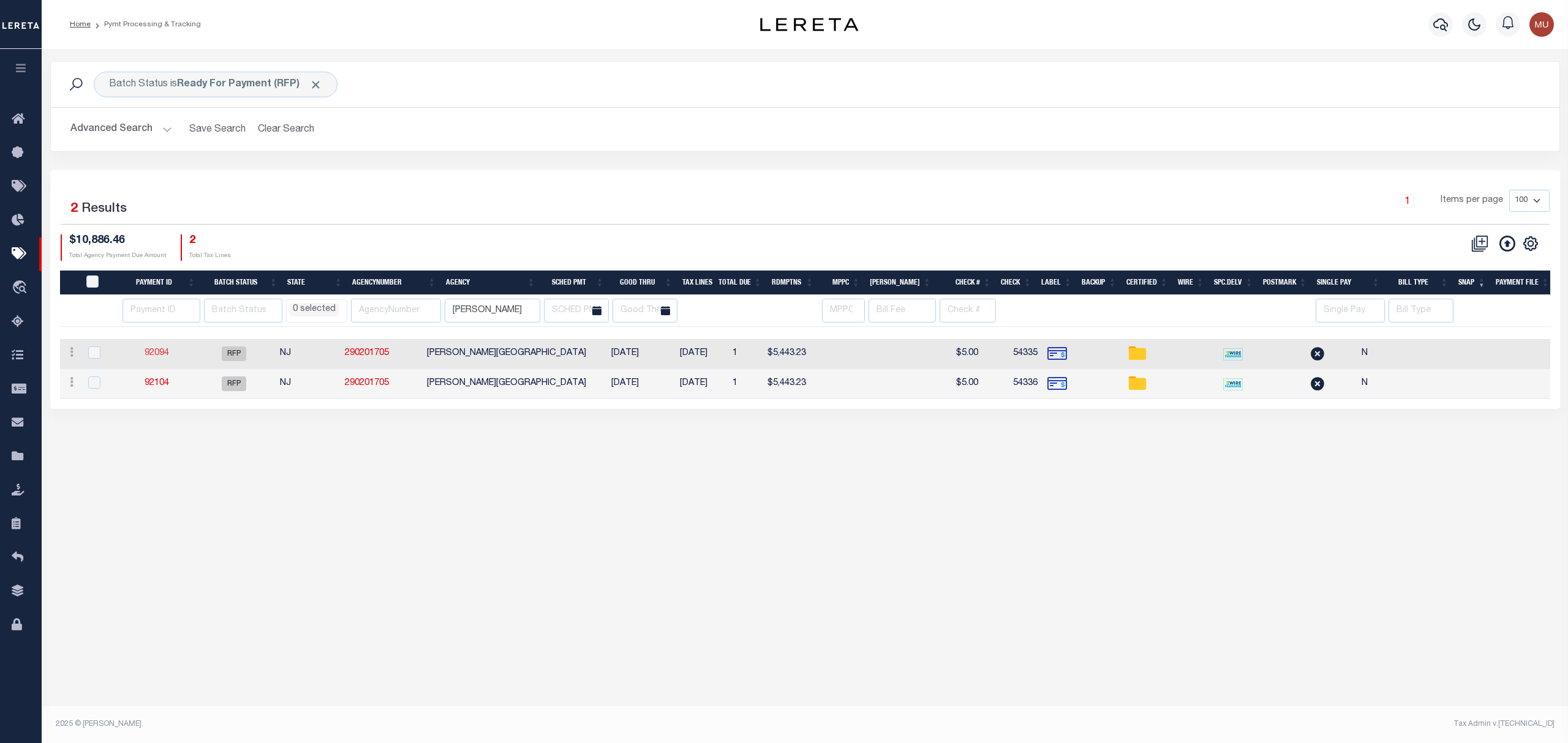
click at [165, 351] on link "92094" at bounding box center [157, 352] width 25 height 8
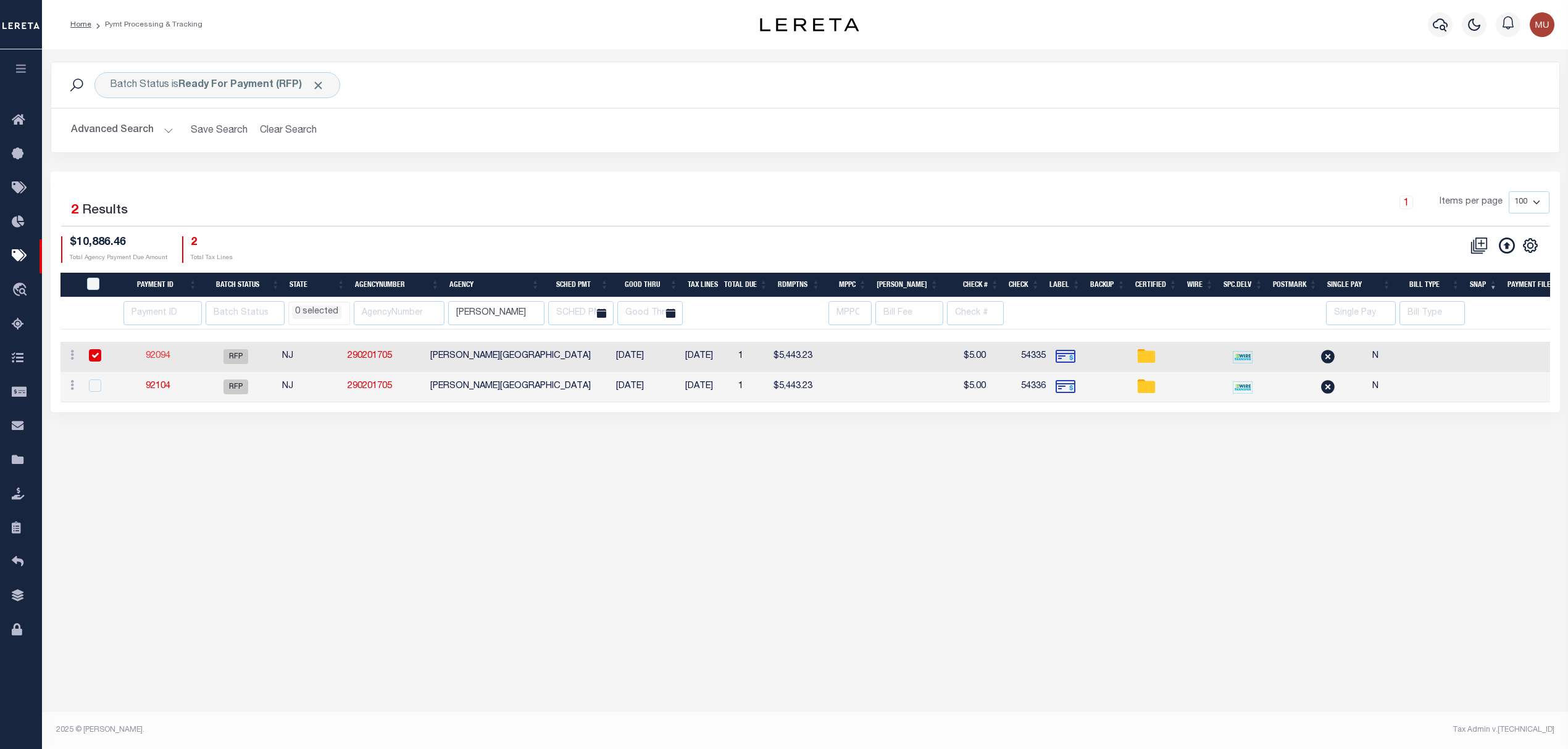
type input "$5,443.23"
type input "$5"
select select
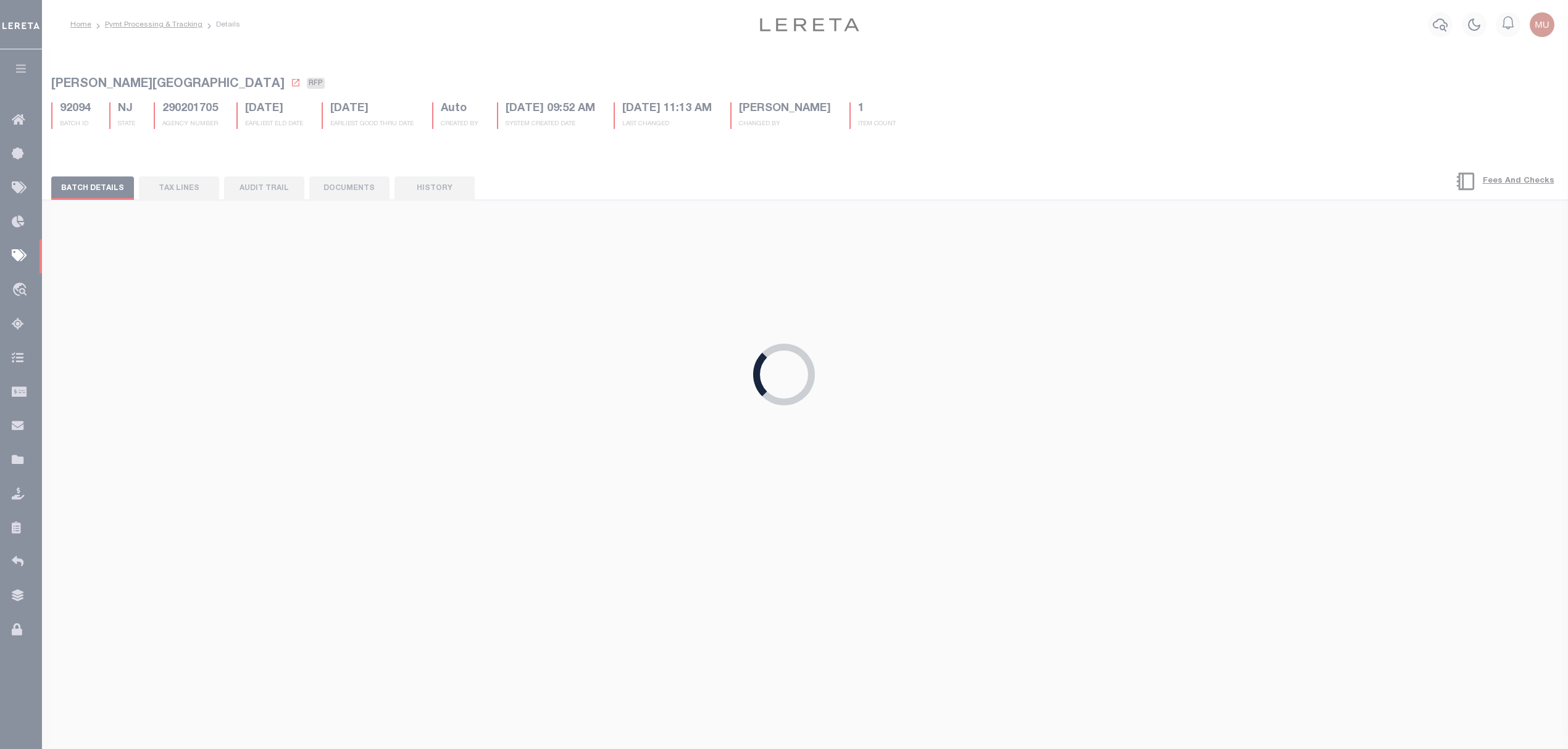
select select
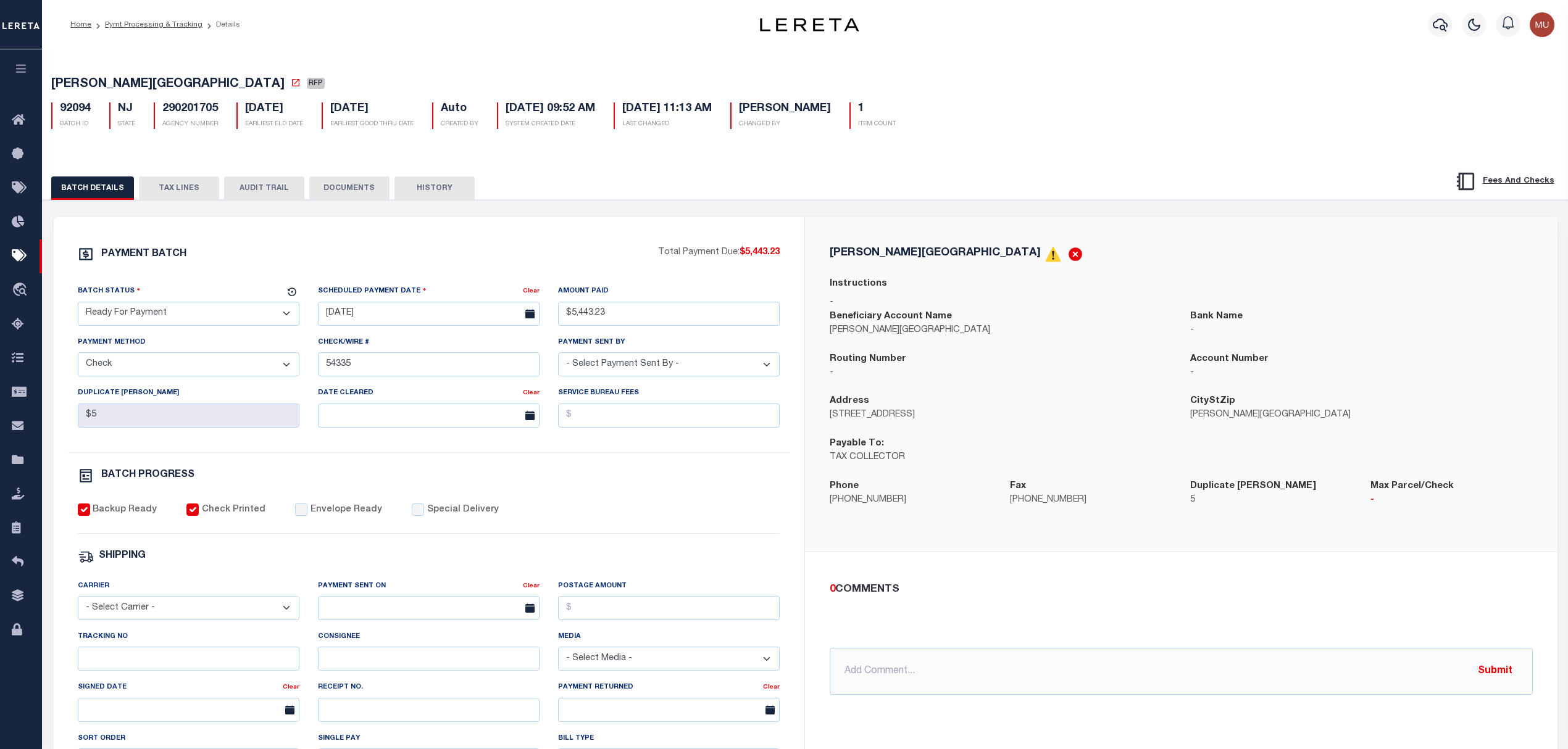
click at [168, 192] on button "TAX LINES" at bounding box center [179, 188] width 80 height 23
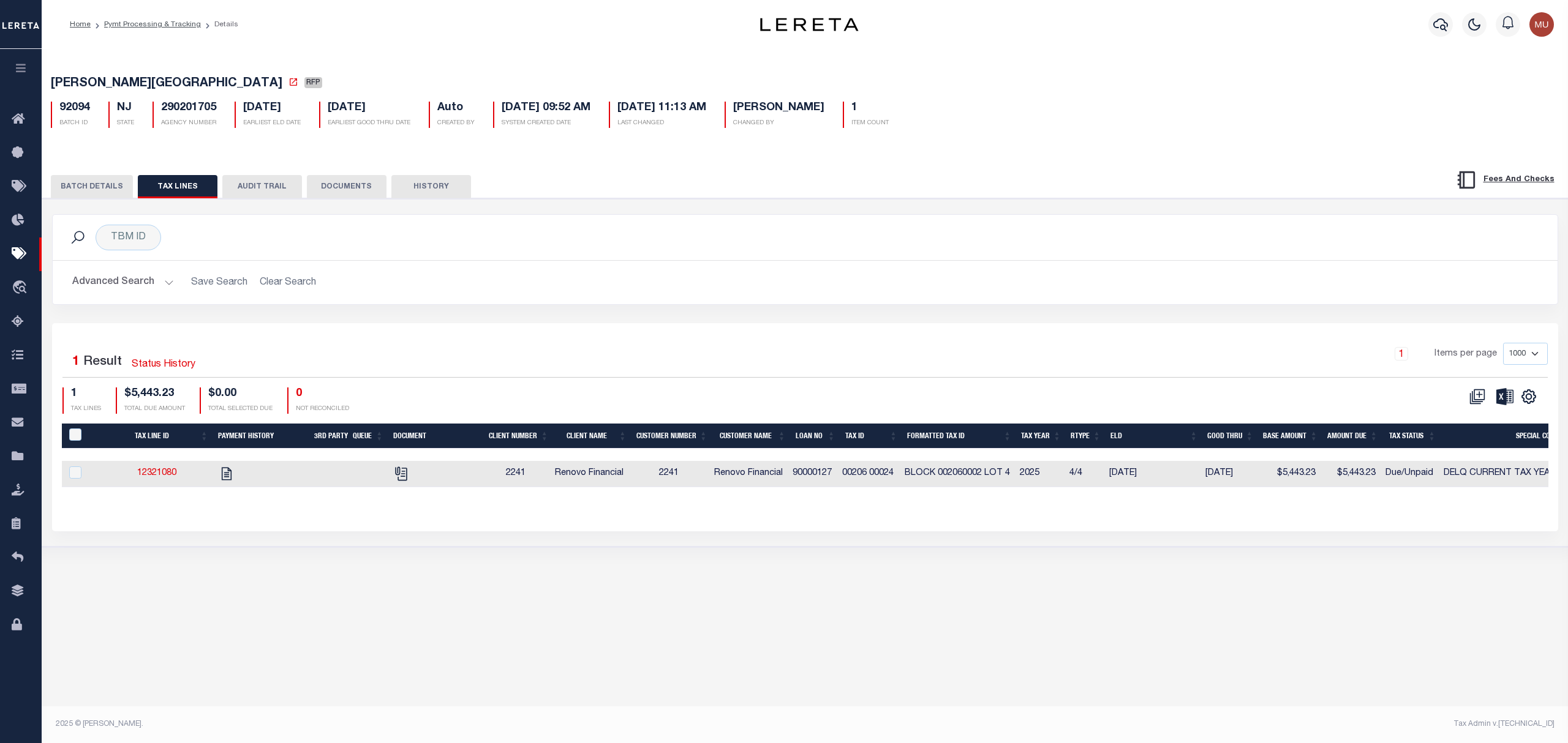
drag, startPoint x: 808, startPoint y: 334, endPoint x: 760, endPoint y: 334, distance: 48.0
select select
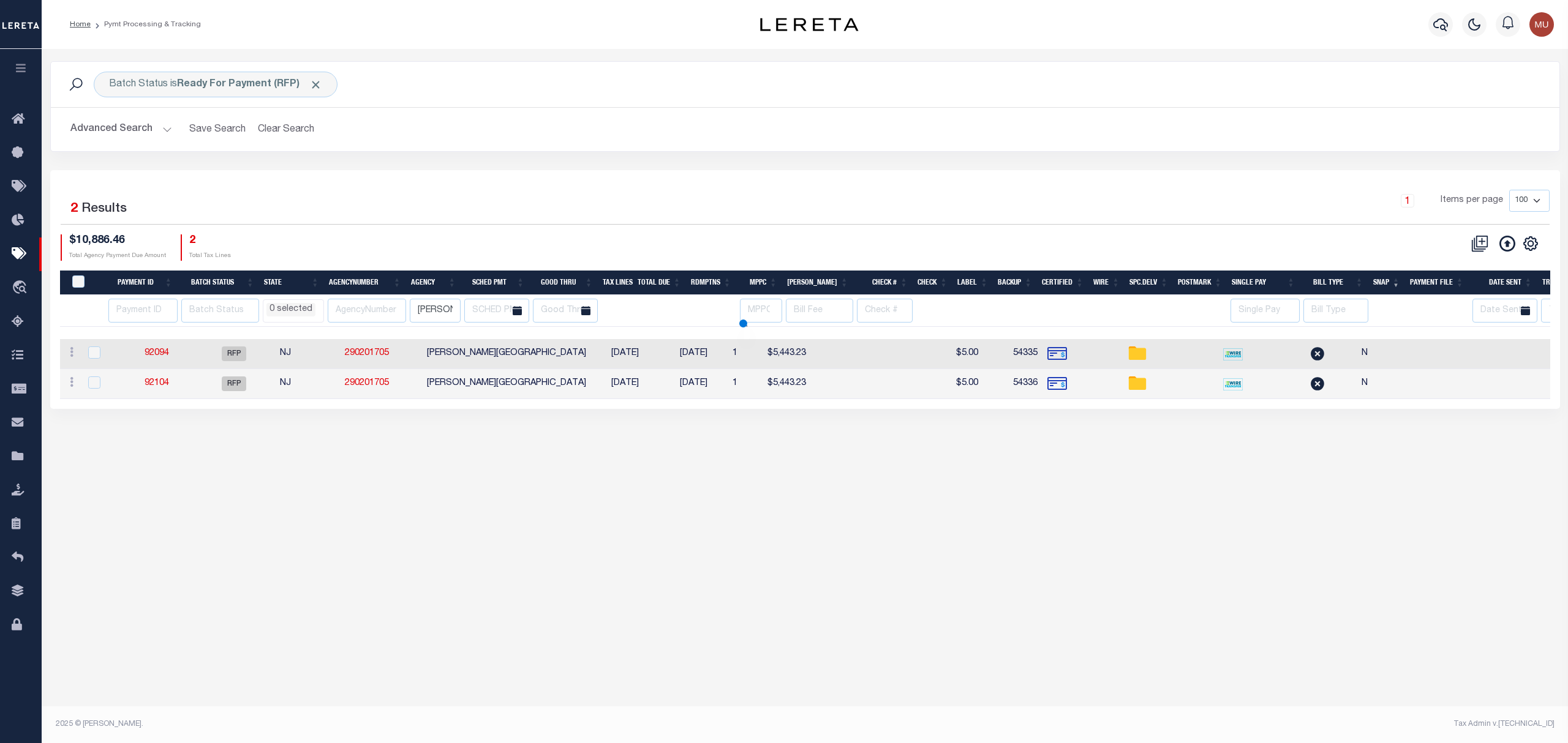
select select
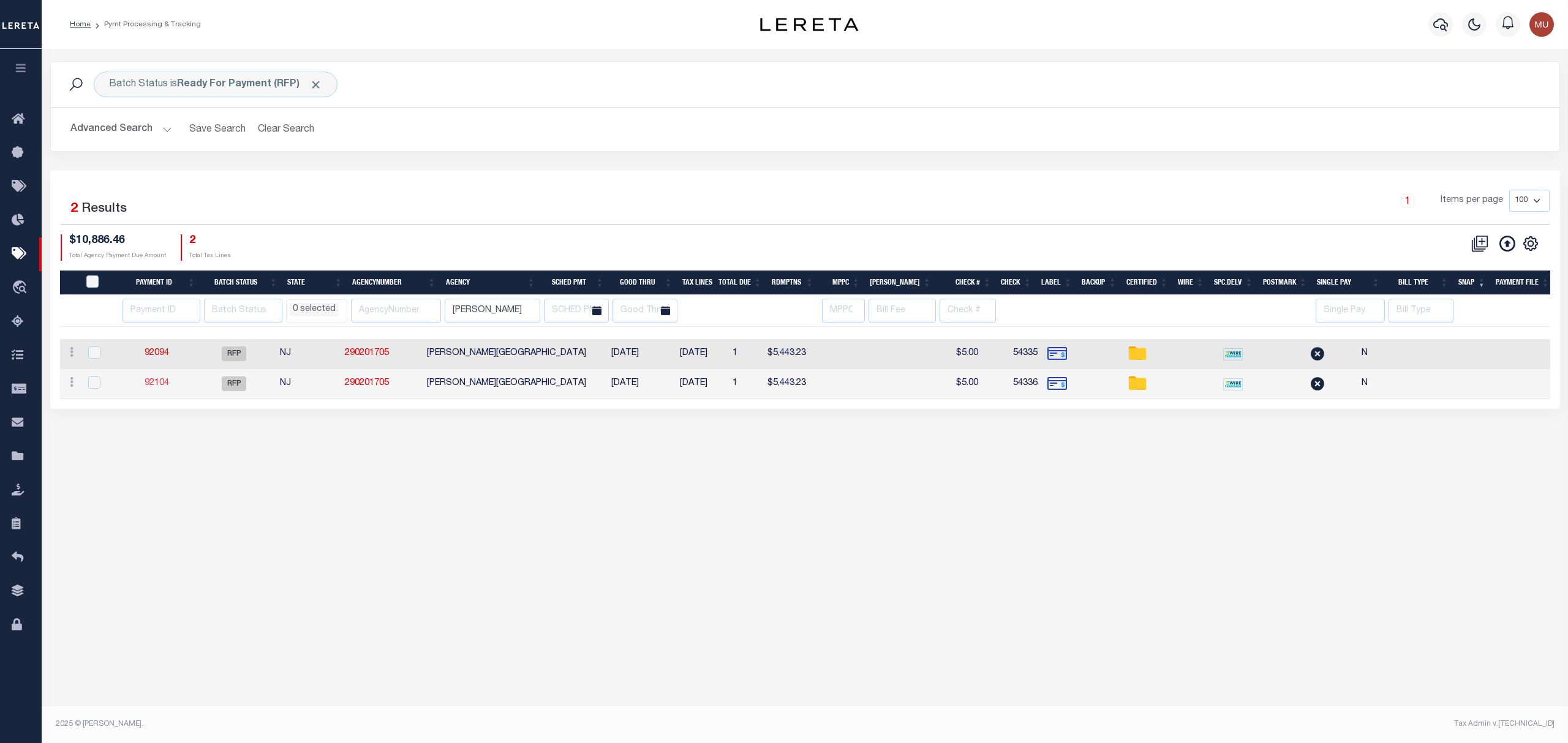
click at [169, 385] on link "92104" at bounding box center [157, 382] width 25 height 8
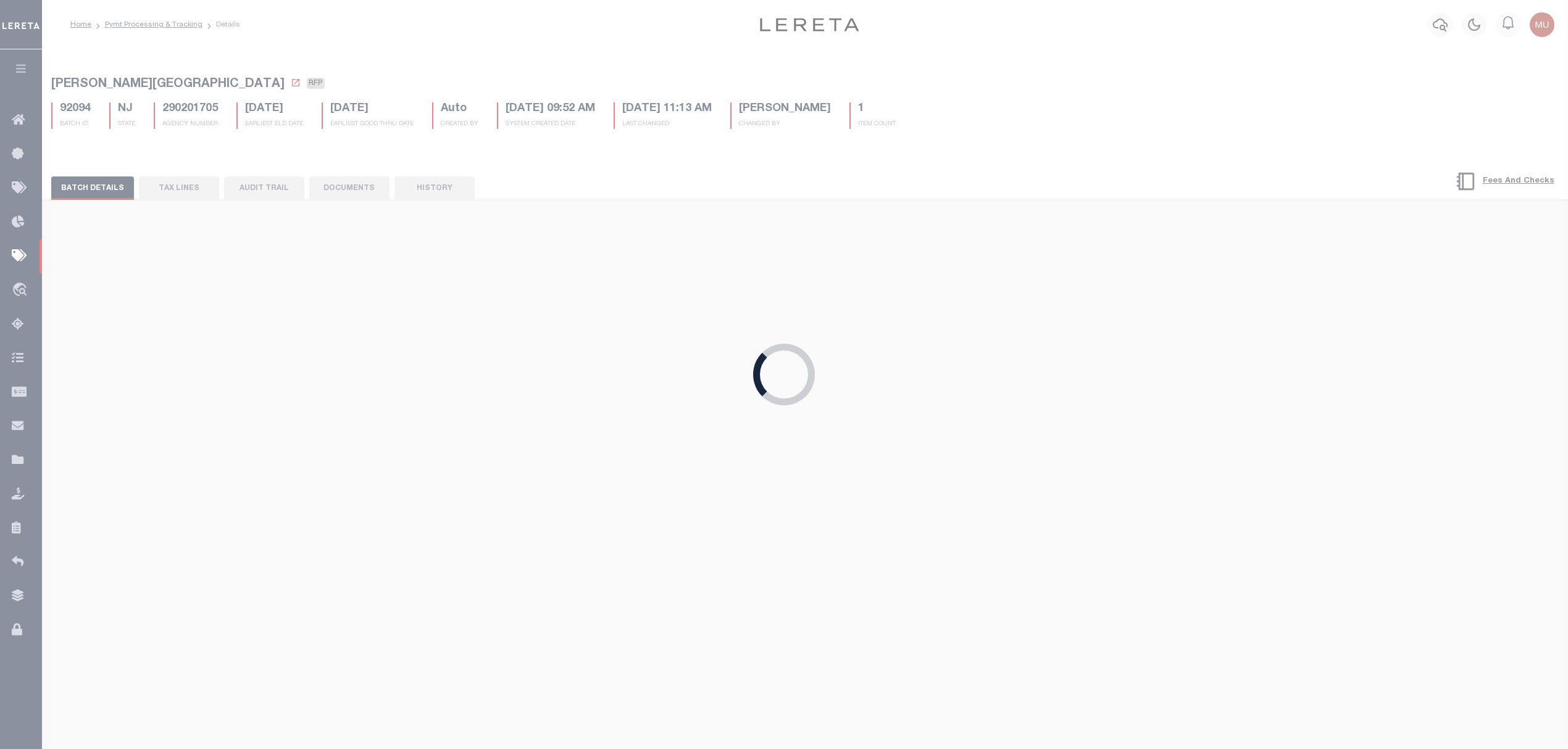
type input "$5,443.23"
type input "54336"
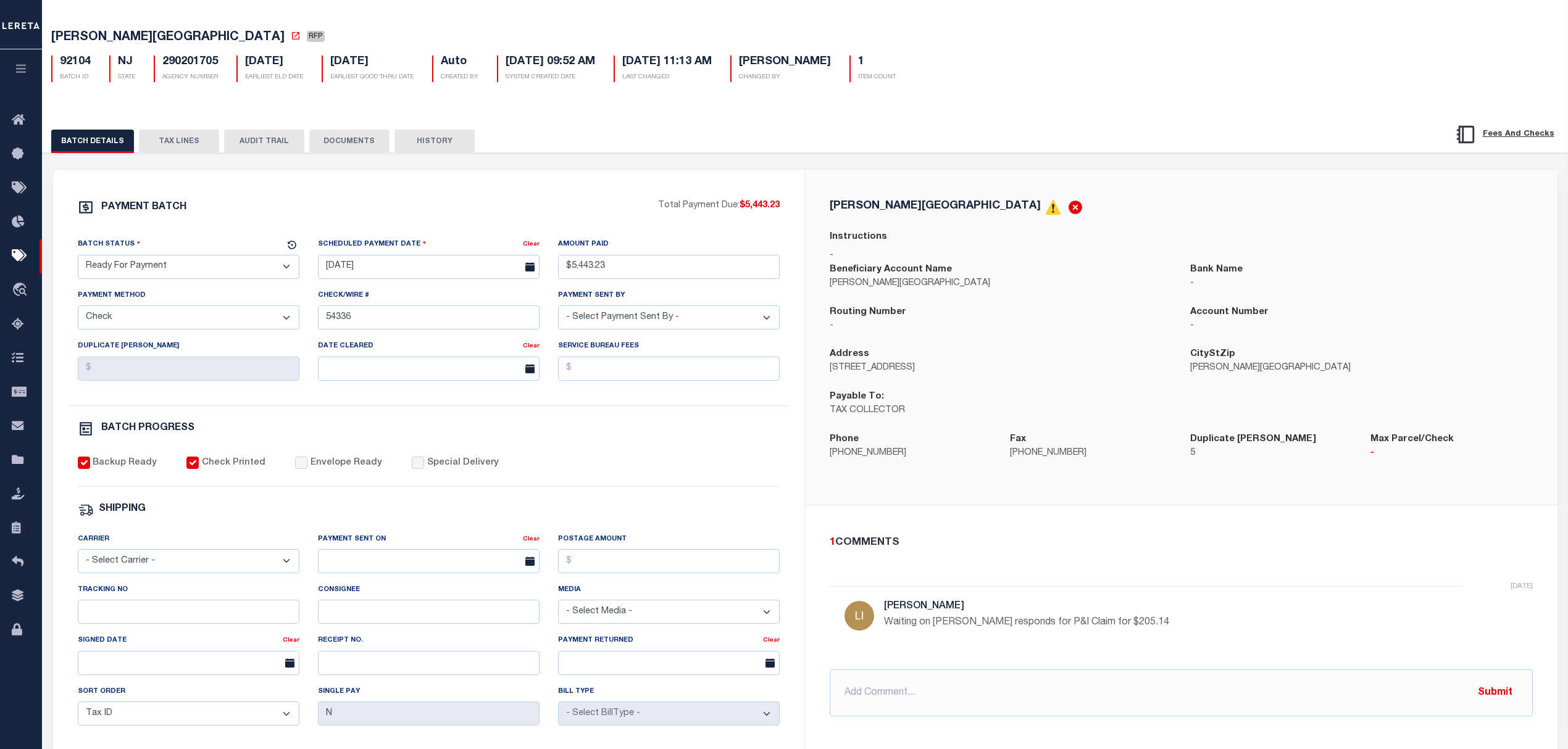
scroll to position [82, 0]
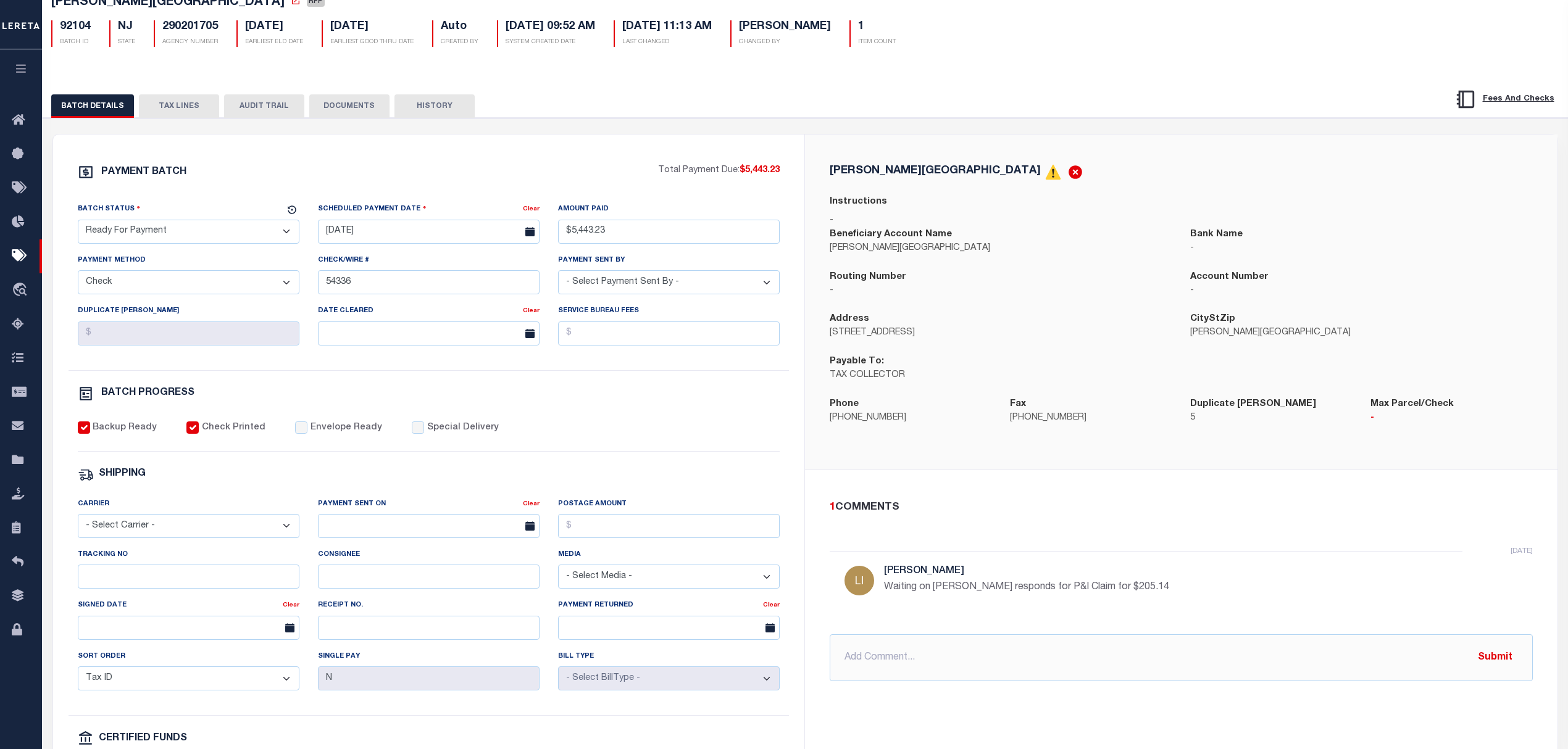
click at [707, 413] on div "PAYMENT BATCH Total Payment Due: $5,443.23 Batch Status - Select Status -" at bounding box center [428, 495] width 722 height 663
select select
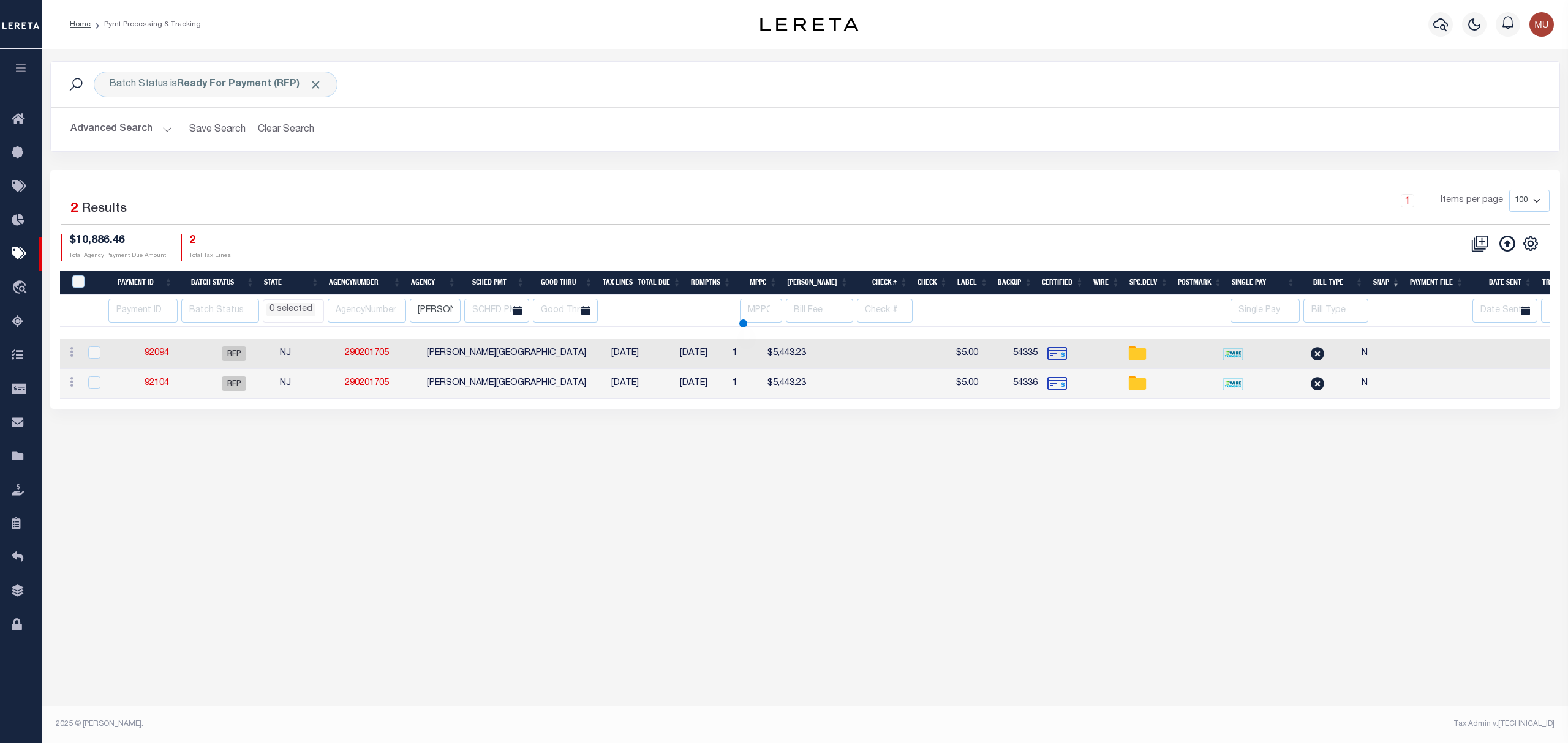
select select
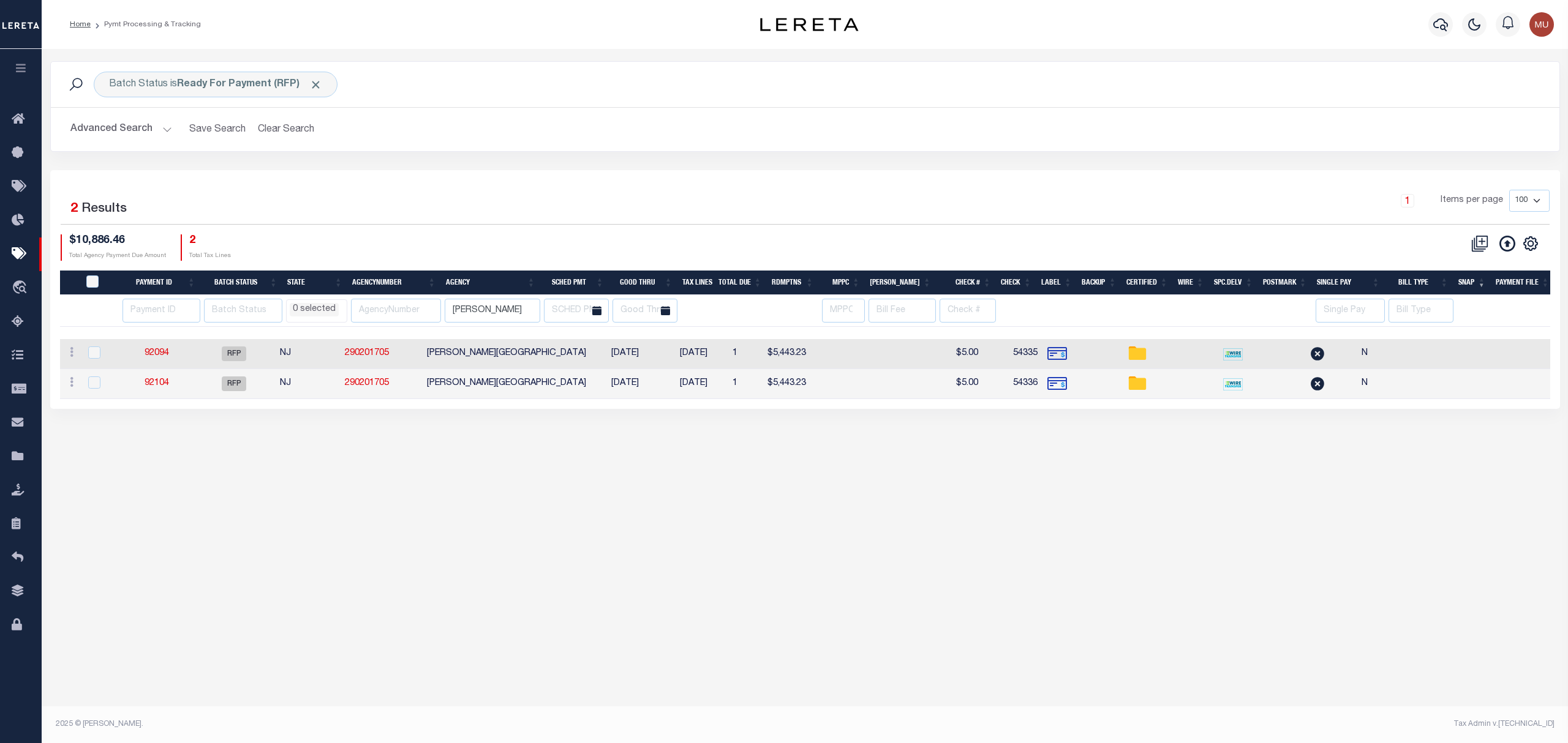
click at [483, 151] on div "Advanced Search Save Search Clear Search PayeeSearchTable_dynamictable_____Defa…" at bounding box center [805, 130] width 1508 height 43
click at [422, 382] on td "290201705" at bounding box center [381, 384] width 82 height 30
checkbox input "true"
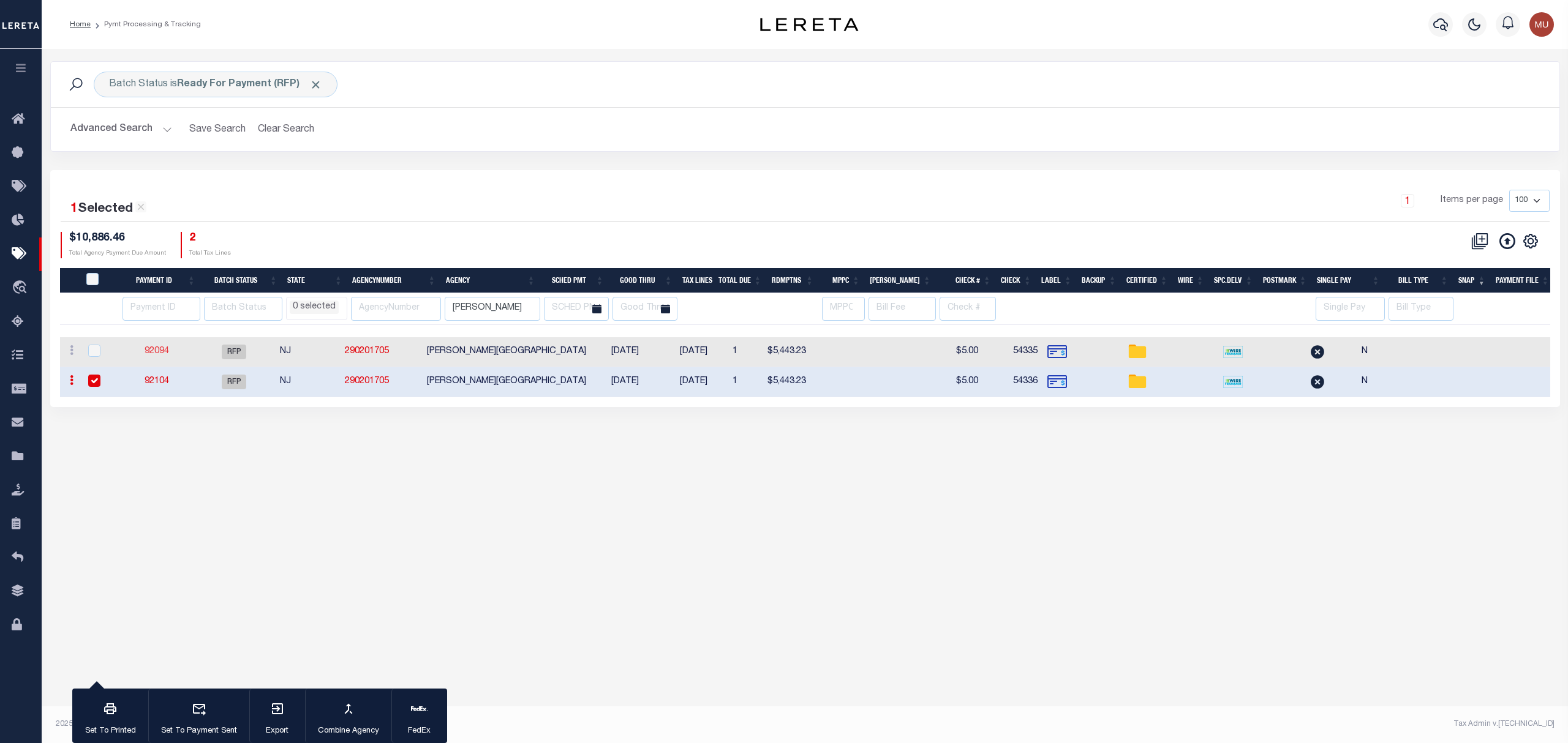
click at [163, 351] on link "92094" at bounding box center [157, 351] width 25 height 8
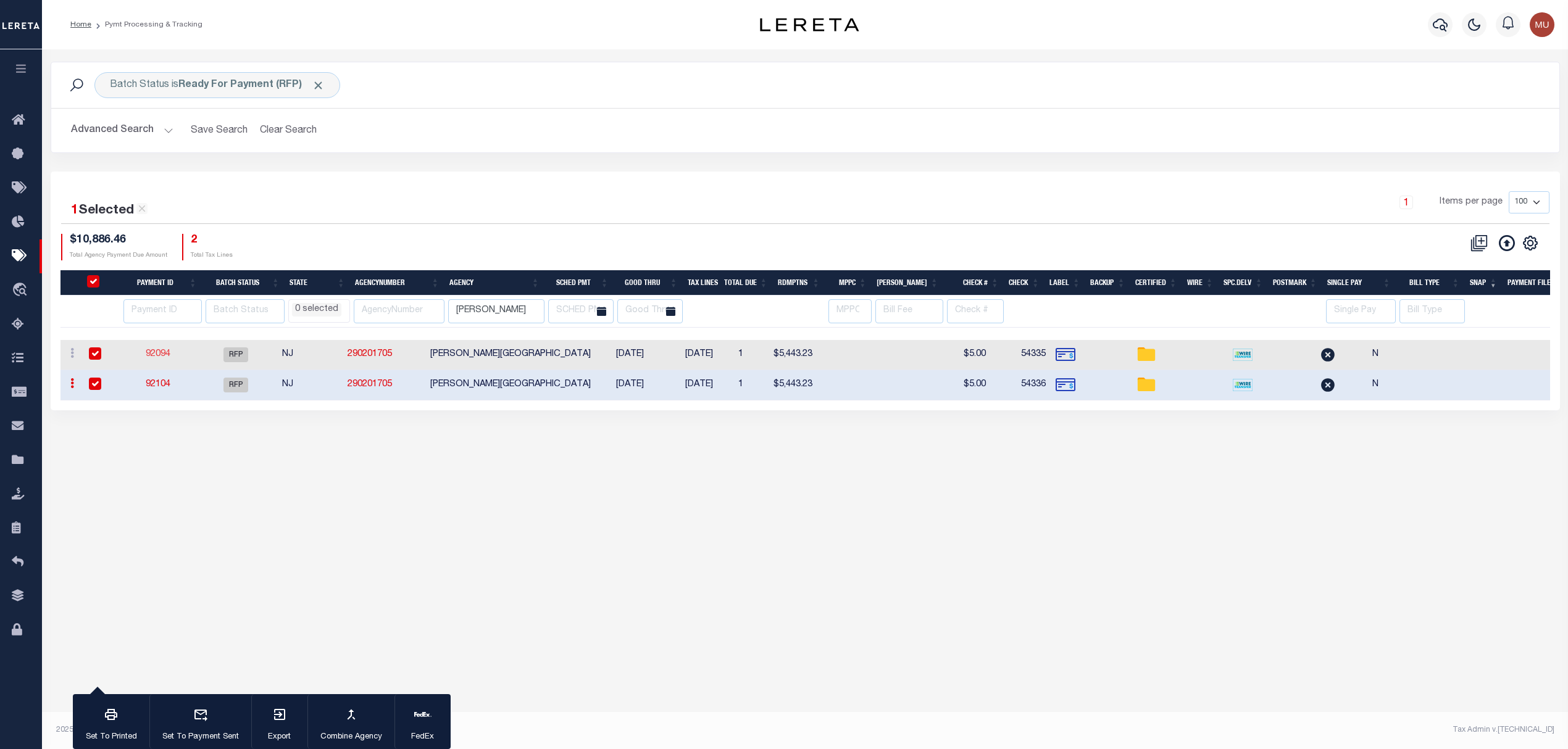
type input "$5,443.23"
type input "54335"
type input "$5"
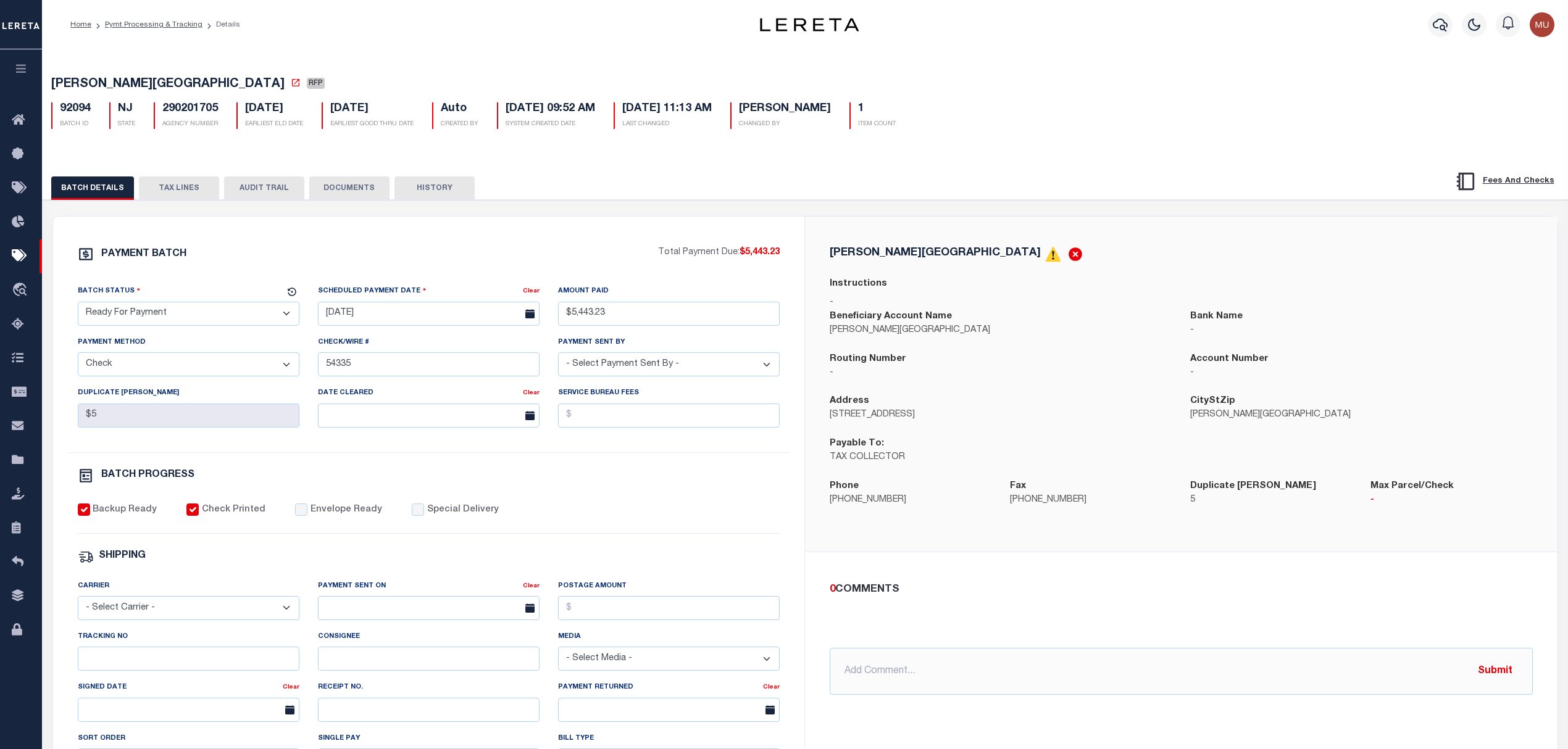
click at [183, 192] on button "TAX LINES" at bounding box center [179, 188] width 80 height 23
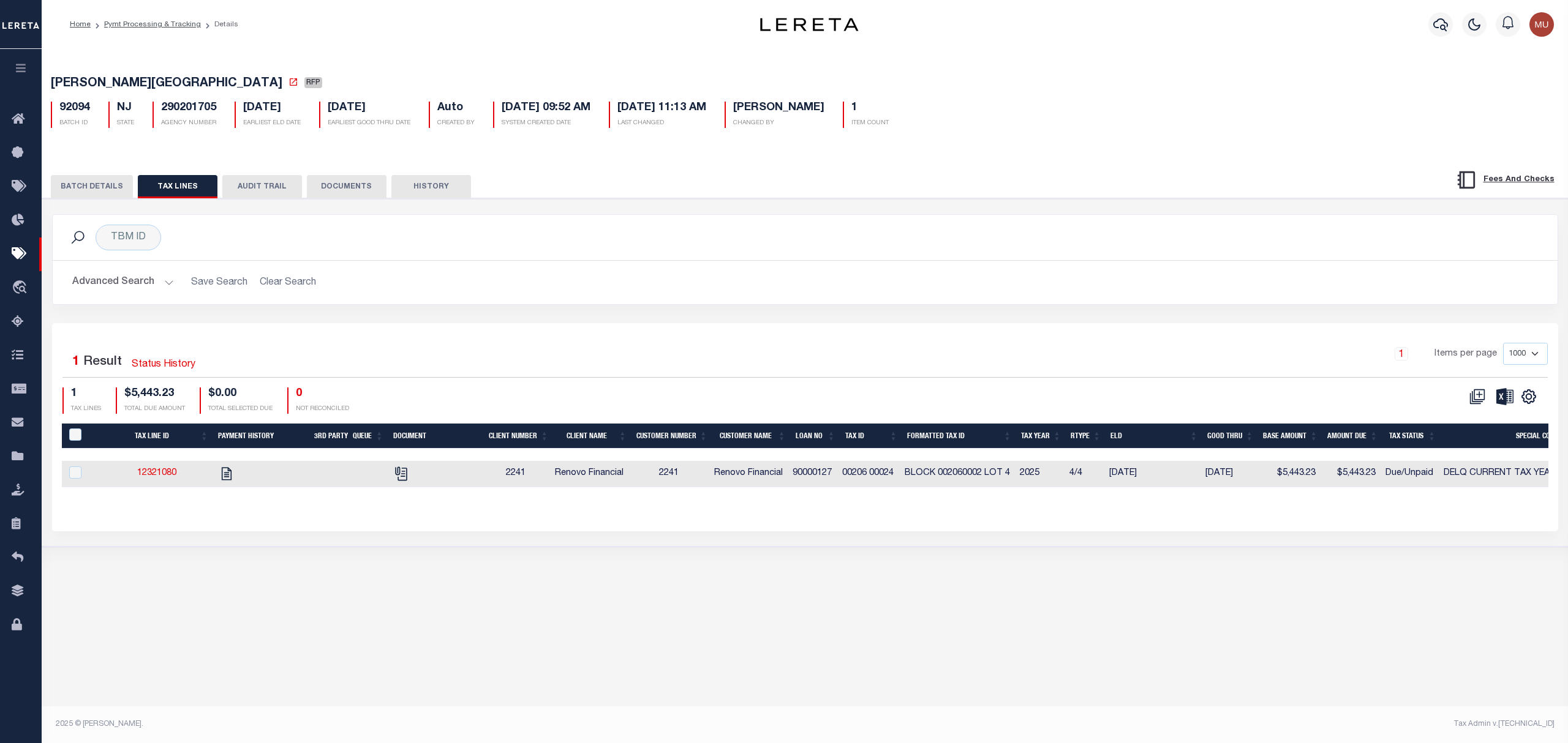
click at [1015, 486] on td "BLOCK 002060002 LOT 4" at bounding box center [957, 474] width 115 height 26
checkbox input "true"
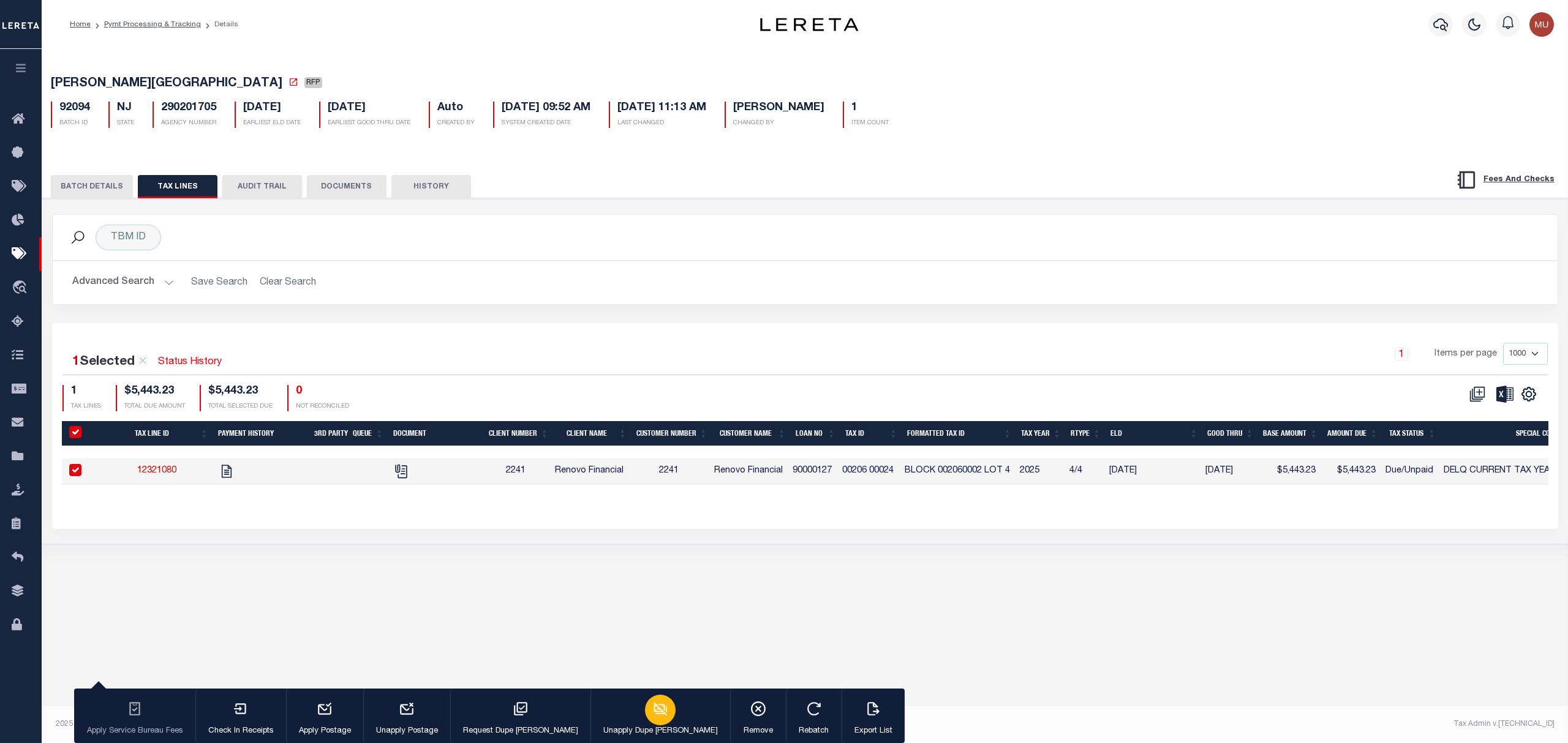
click at [652, 703] on icon "button" at bounding box center [660, 709] width 16 height 16
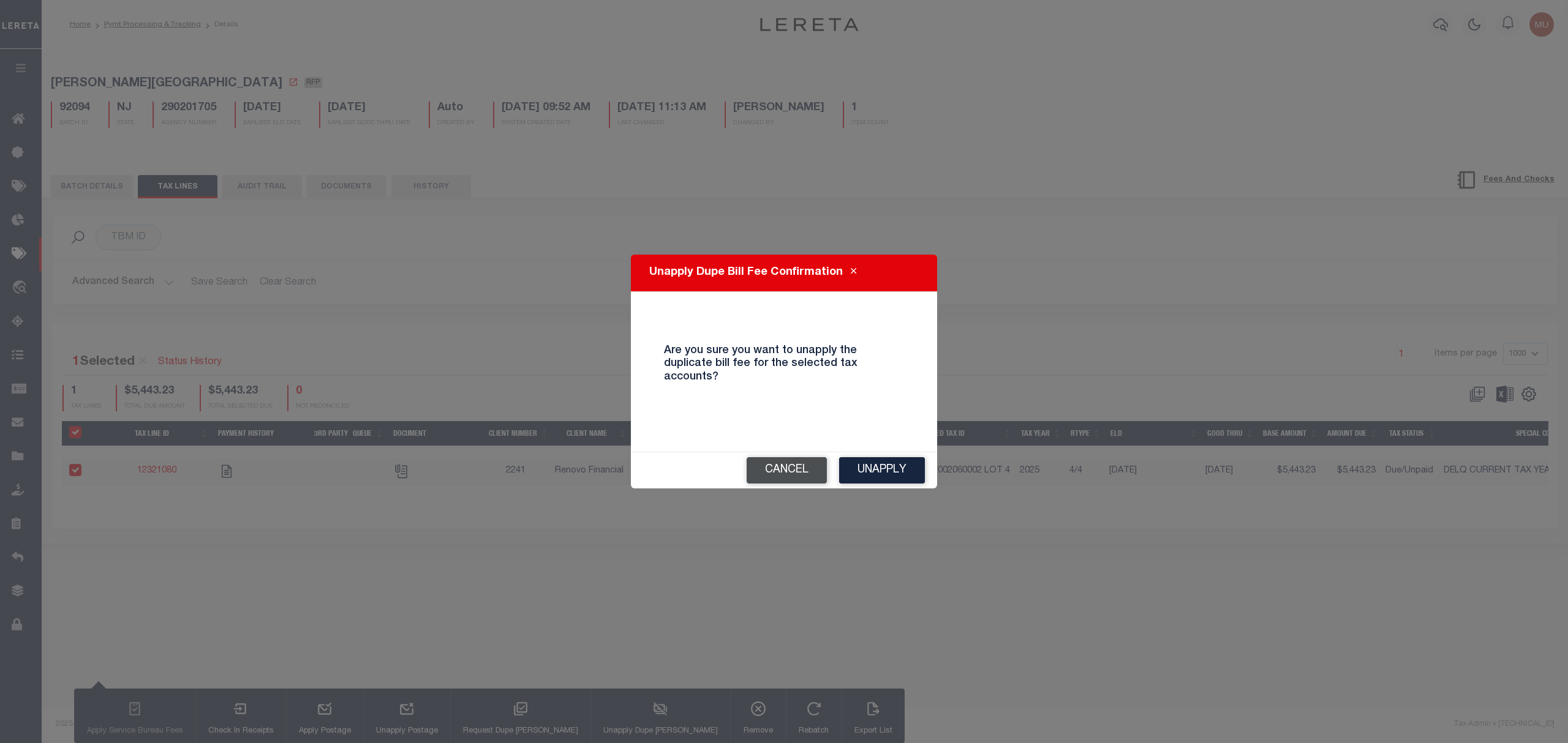
click at [787, 470] on button "Cancel" at bounding box center [787, 470] width 81 height 26
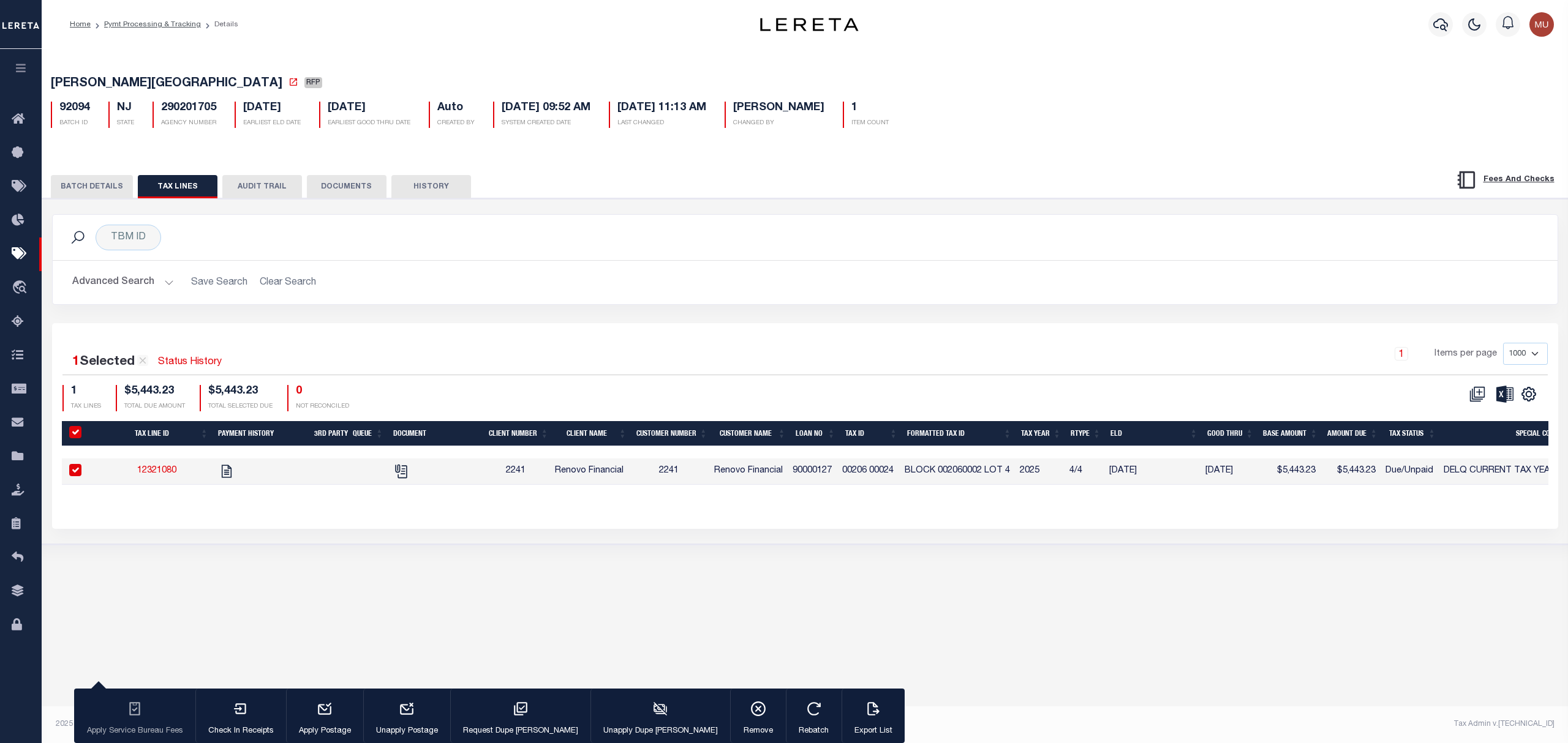
click at [104, 192] on button "BATCH DETAILS" at bounding box center [92, 186] width 82 height 23
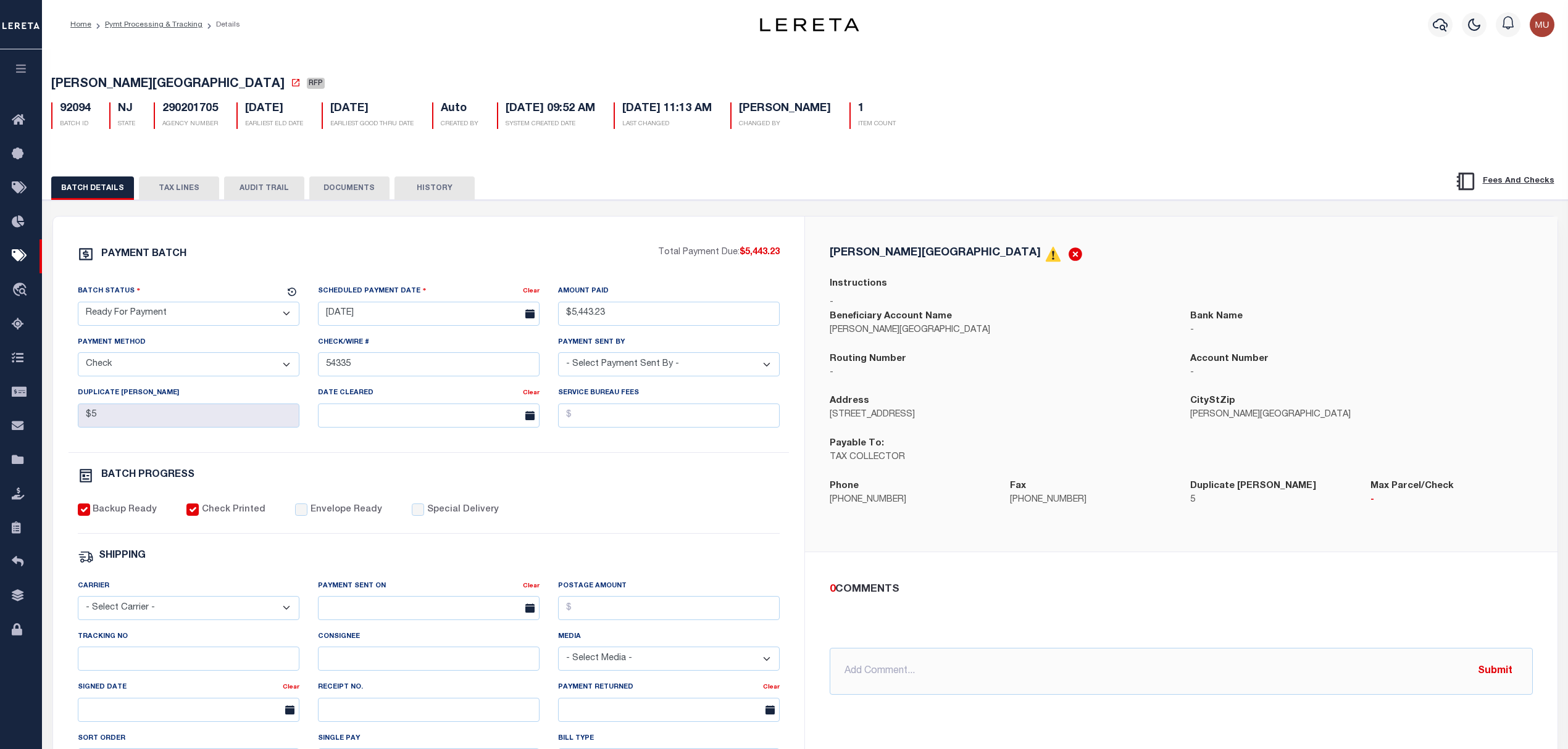
click at [174, 181] on button "TAX LINES" at bounding box center [179, 188] width 80 height 23
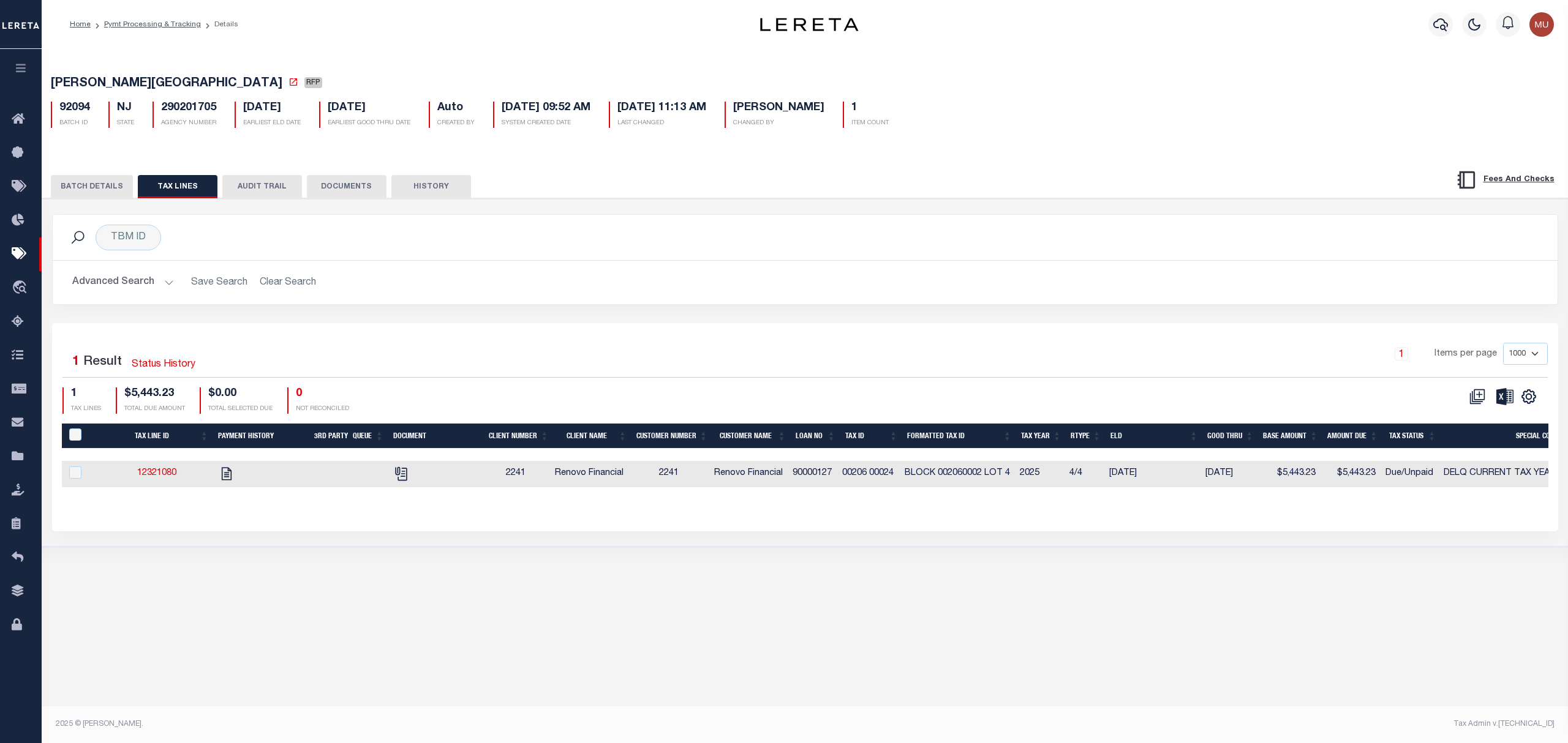
click at [516, 470] on td "2241" at bounding box center [515, 474] width 69 height 26
checkbox input "true"
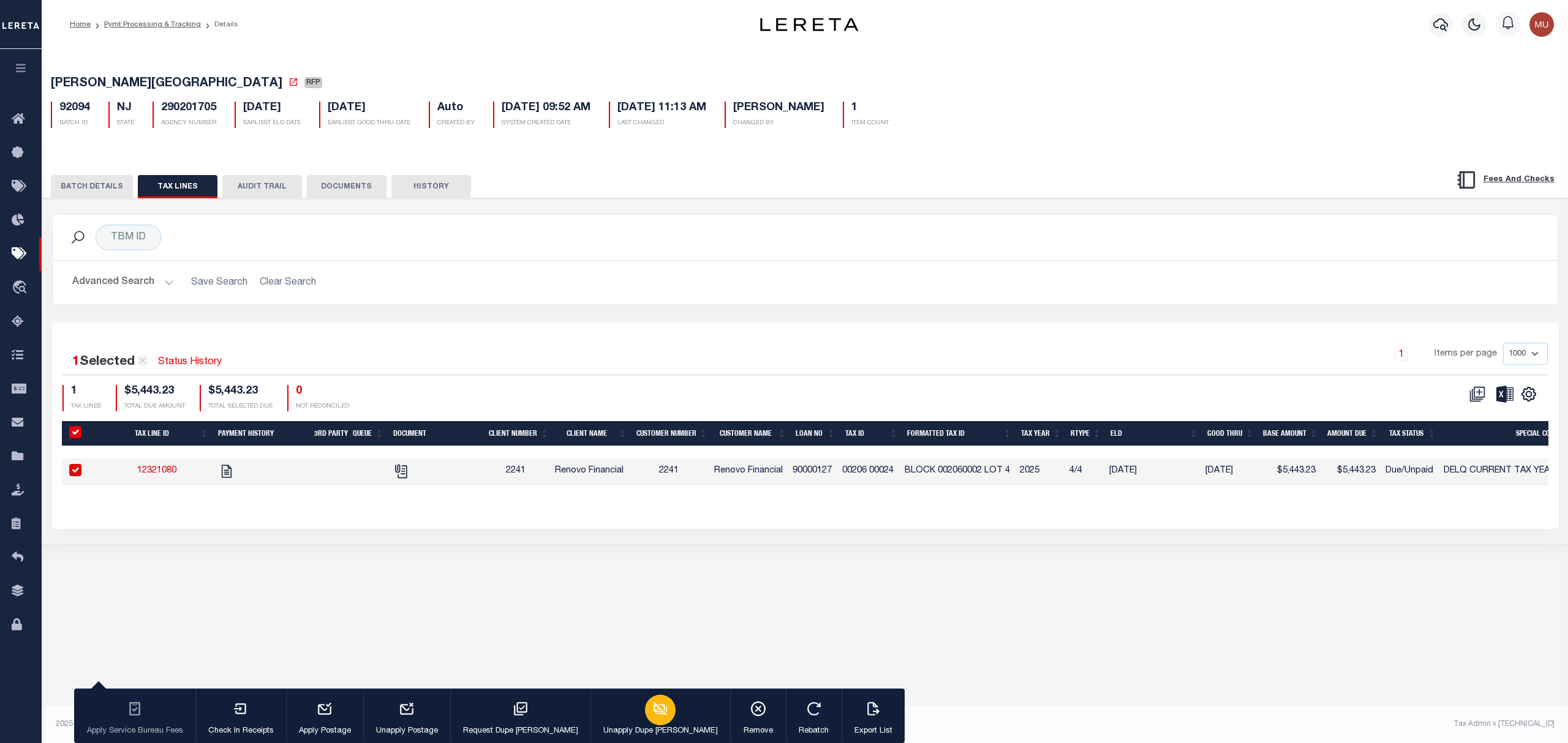
click at [653, 711] on icon "button" at bounding box center [660, 709] width 13 height 13
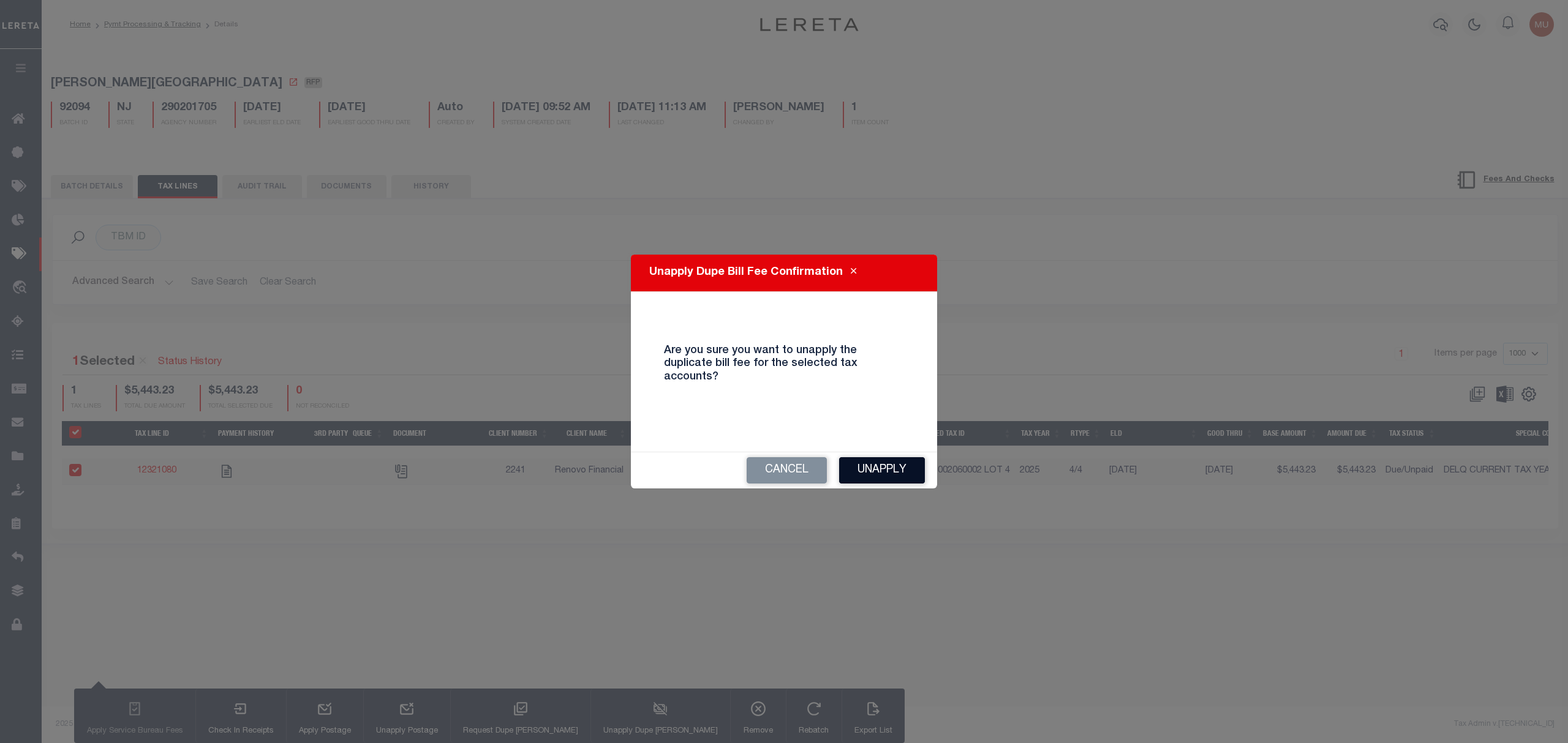
click at [880, 466] on button "Unapply" at bounding box center [881, 470] width 86 height 26
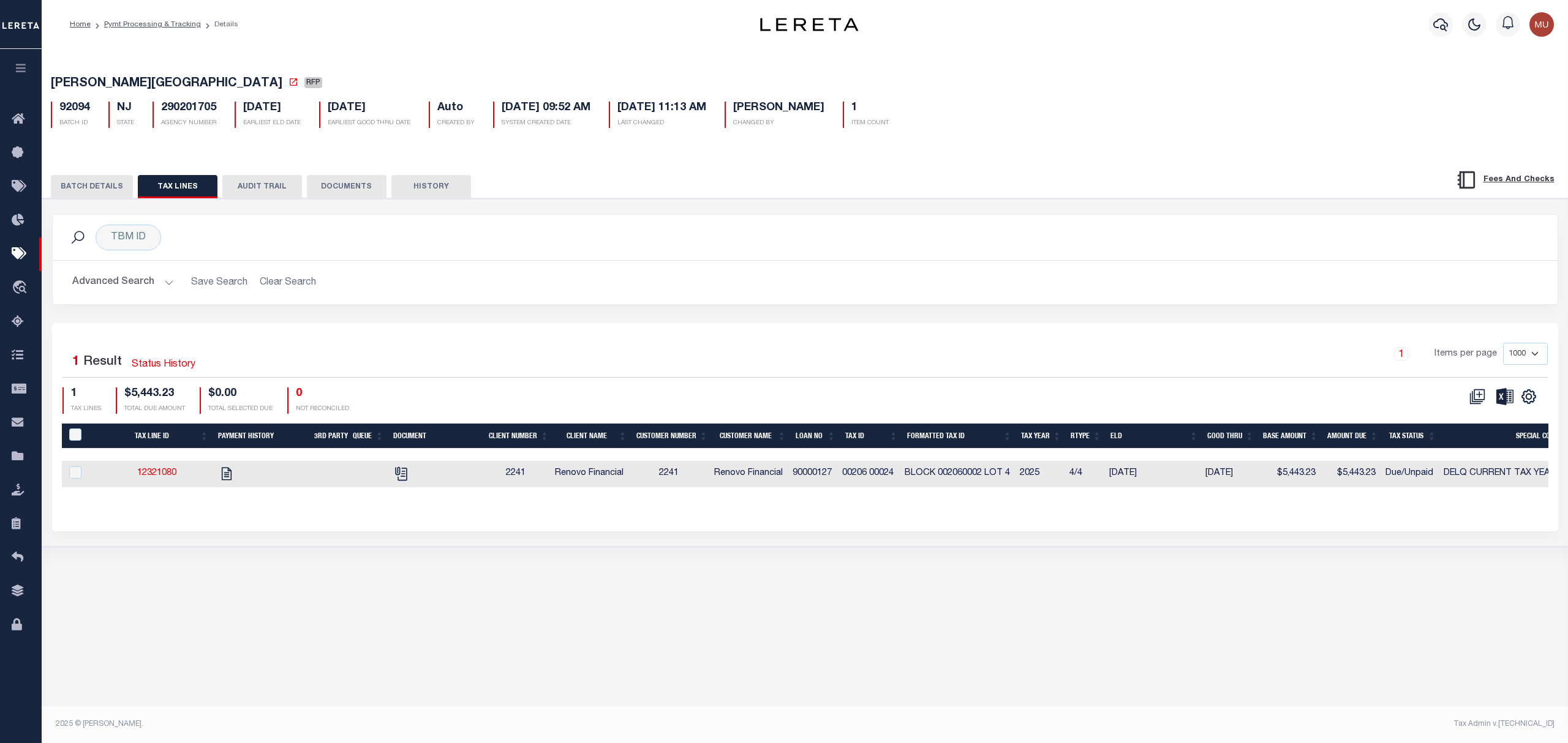
drag, startPoint x: 382, startPoint y: 164, endPoint x: 395, endPoint y: 164, distance: 13.0
select select
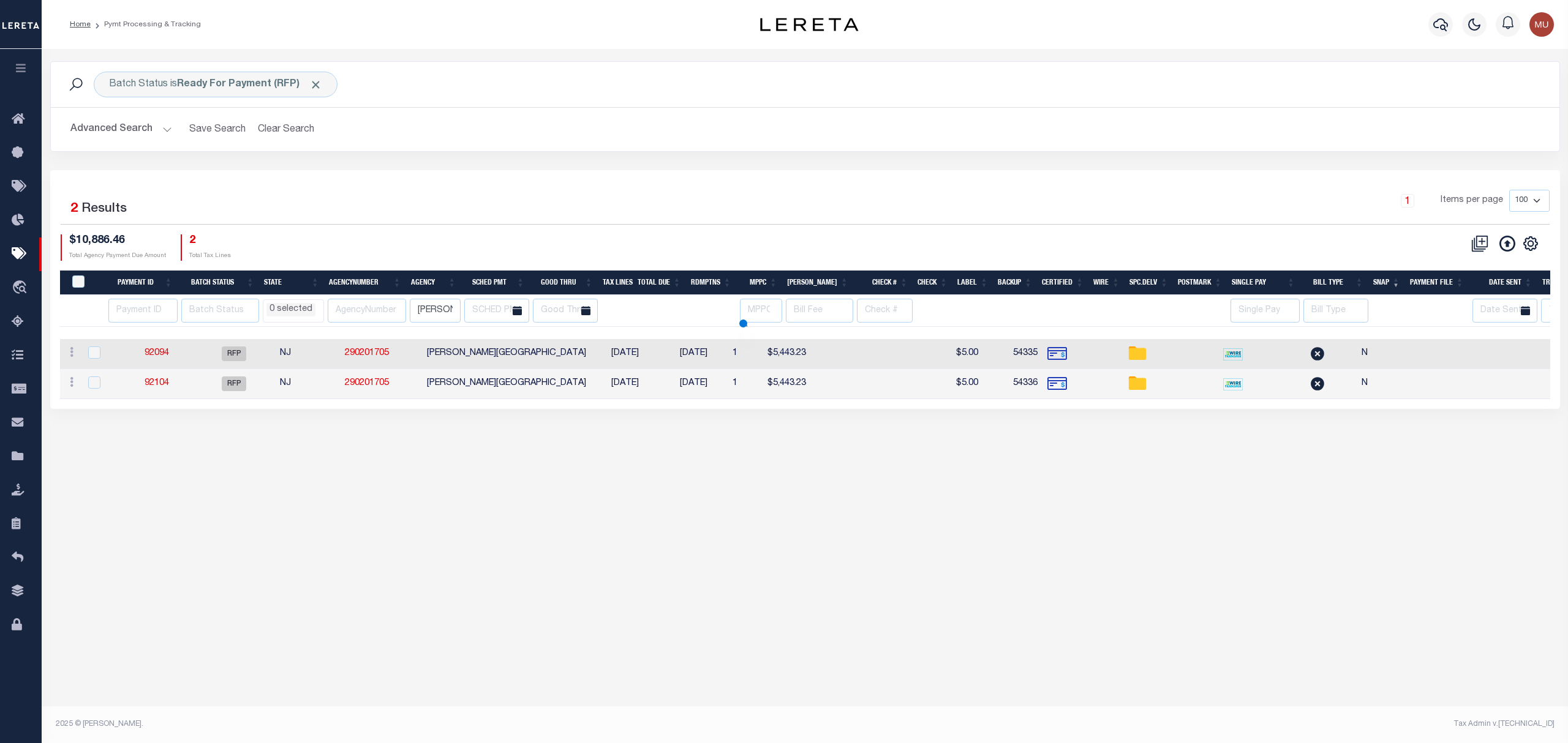
select select
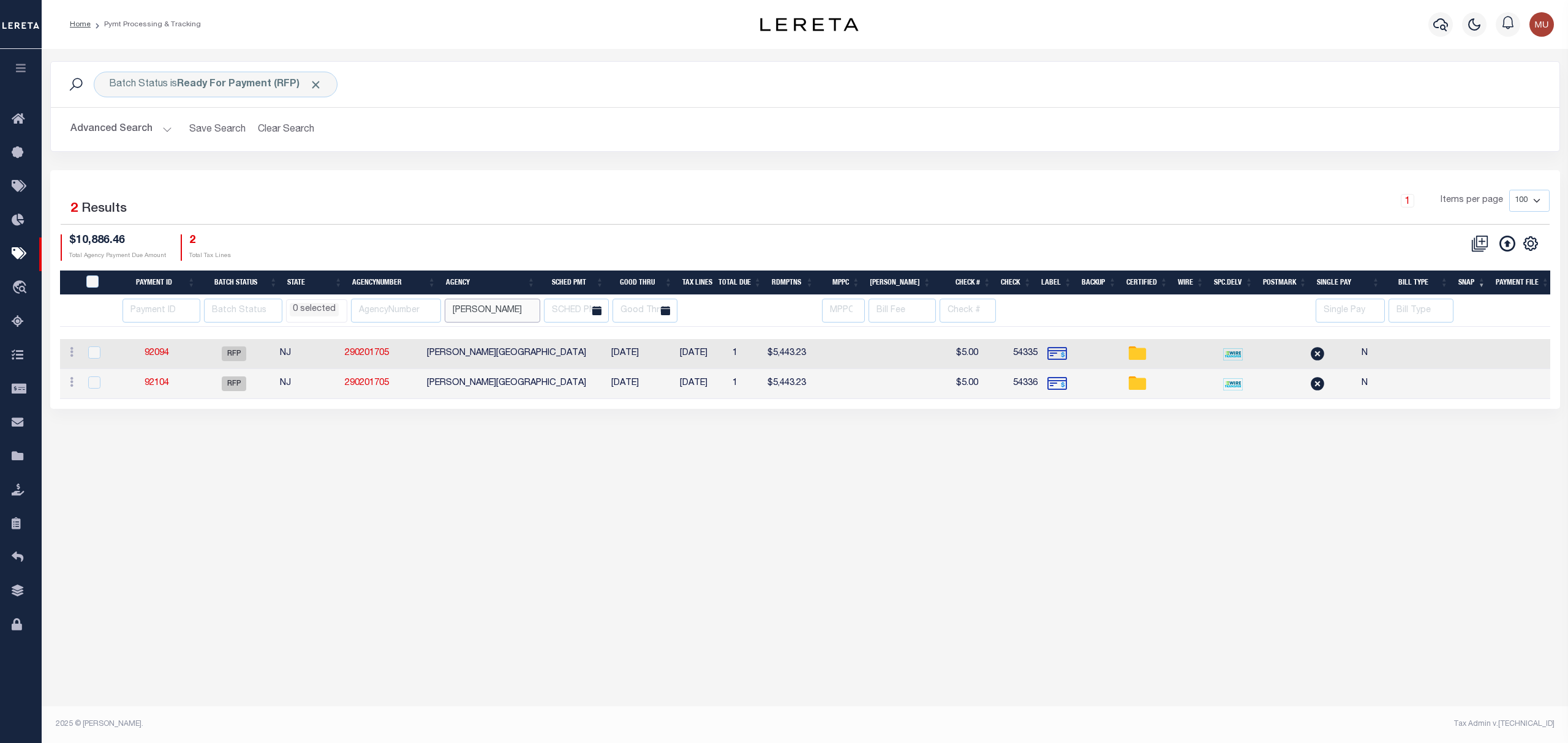
drag, startPoint x: 508, startPoint y: 317, endPoint x: 381, endPoint y: 314, distance: 127.0
click at [381, 314] on tr "AK AL AR AZ CA CO CT DC DE FL GA GU HI IA ID IL IN KS KY LA MA MD ME MI MN MO M…" at bounding box center [922, 311] width 1725 height 32
paste input "UILFORD"
type input "GUILFORD"
select select
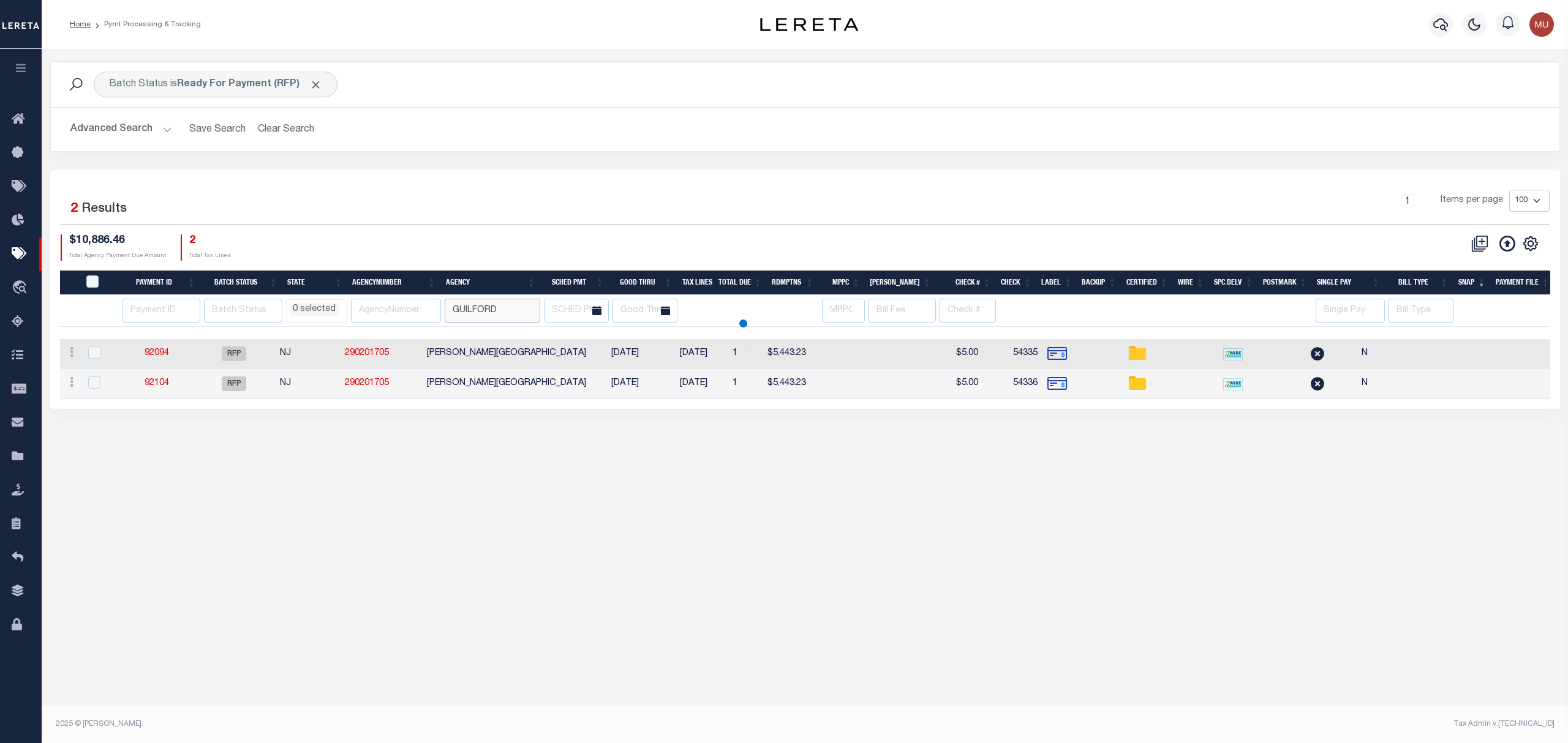
select select
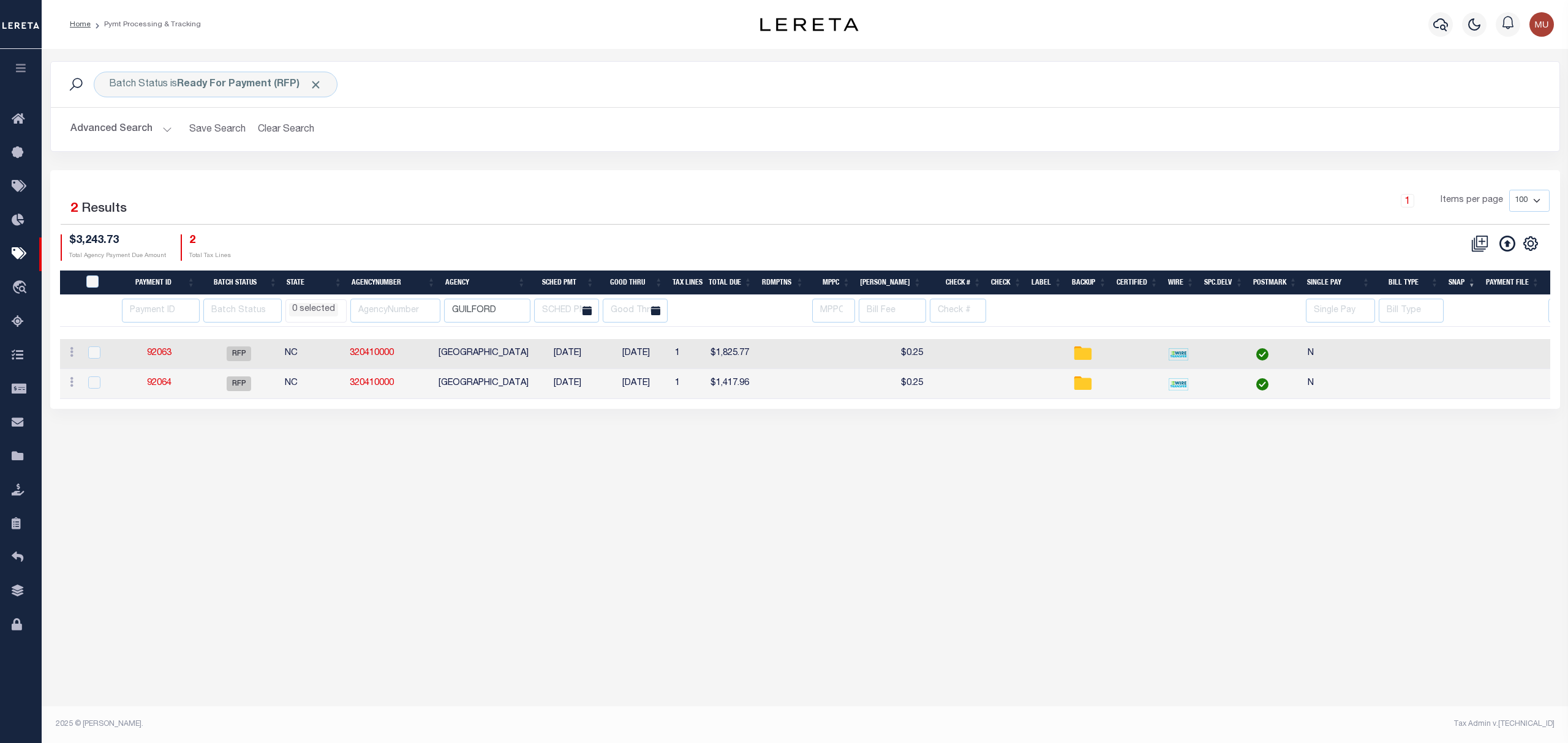
select select
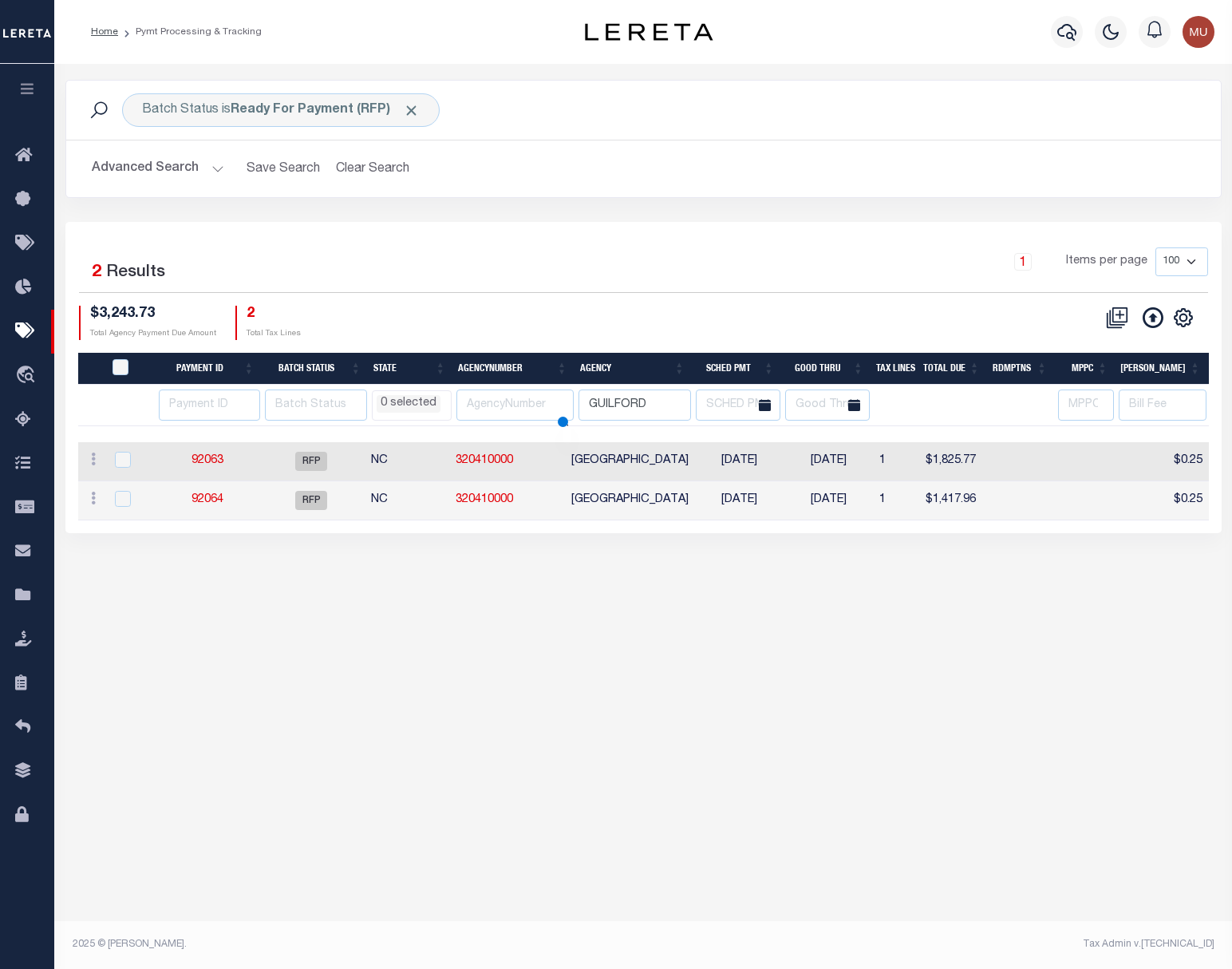
select select
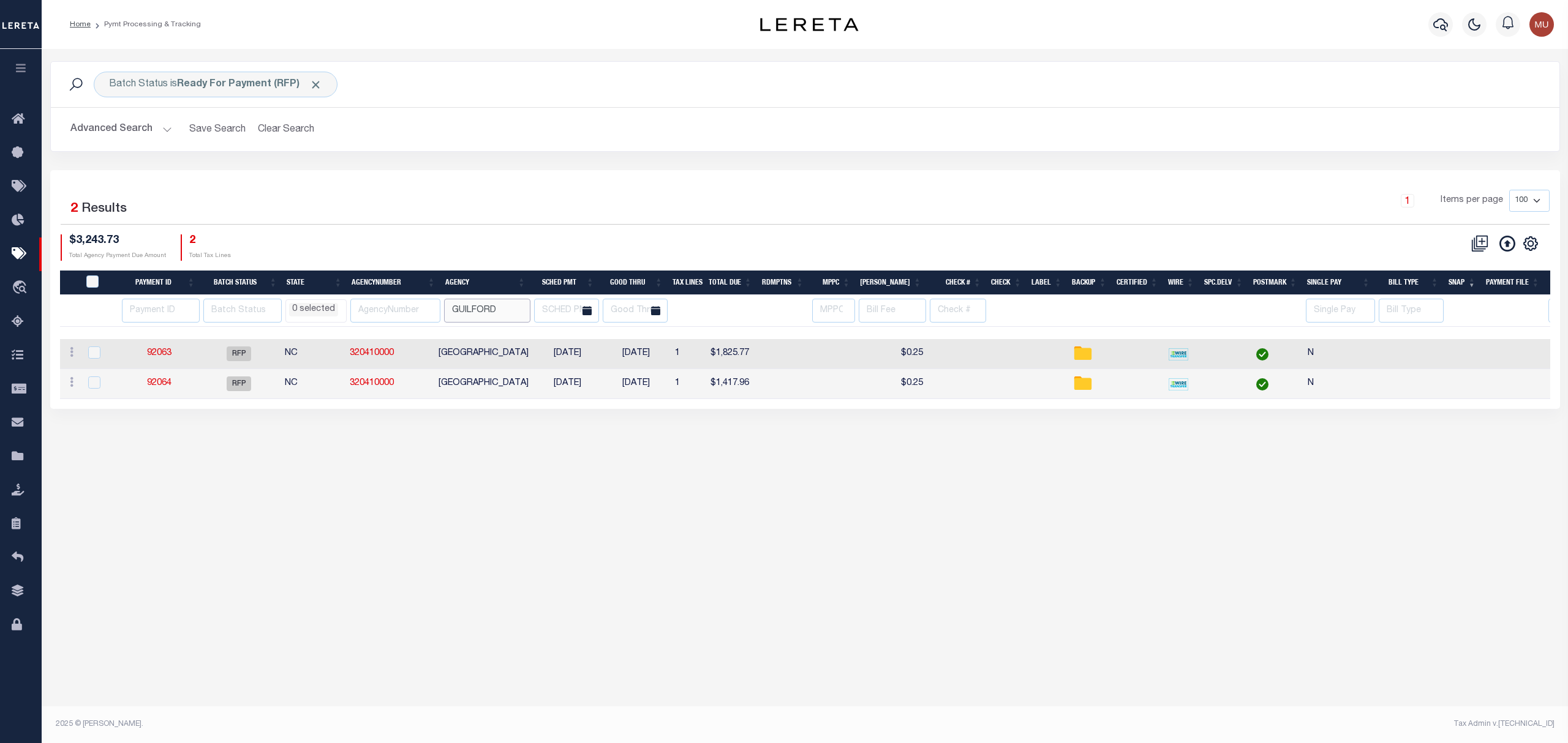
click at [516, 311] on input "GUILFORD" at bounding box center [488, 311] width 86 height 24
click at [145, 354] on td "92063" at bounding box center [160, 354] width 78 height 30
checkbox input "true"
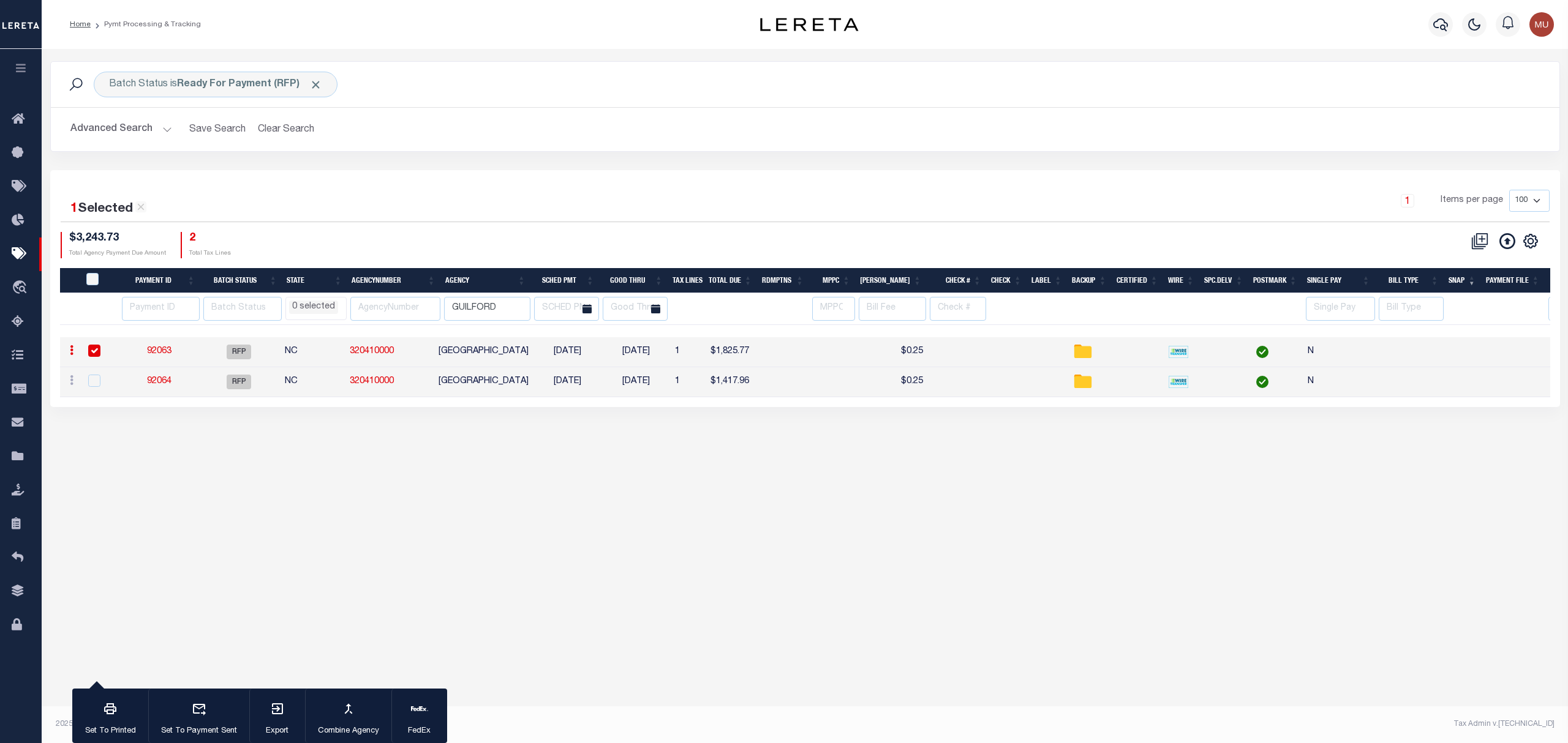
click at [165, 354] on link "92063" at bounding box center [159, 351] width 25 height 8
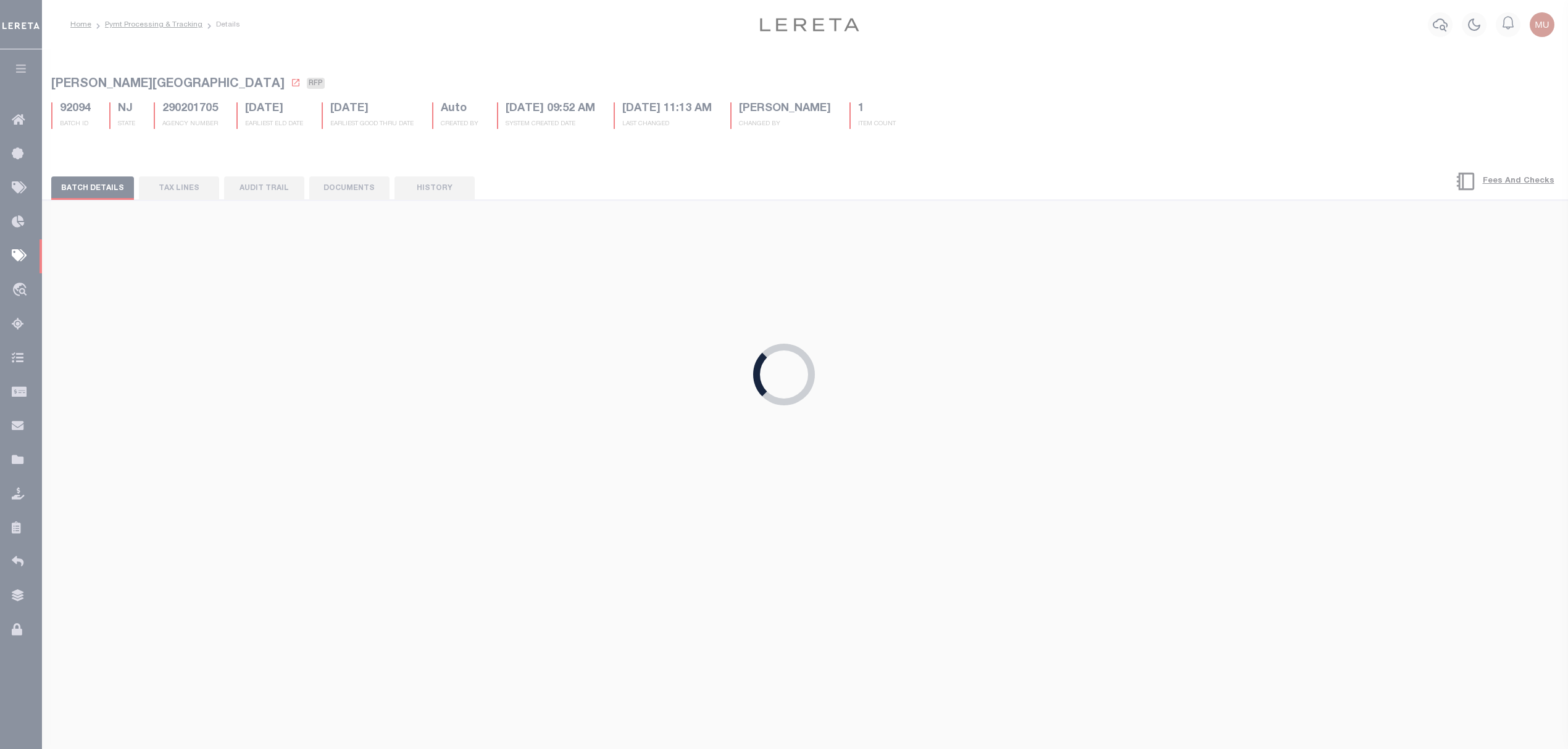
type input "[DATE]"
type input "$1,825.77"
select select "[PERSON_NAME]"
type input "$0.25"
checkbox input "false"
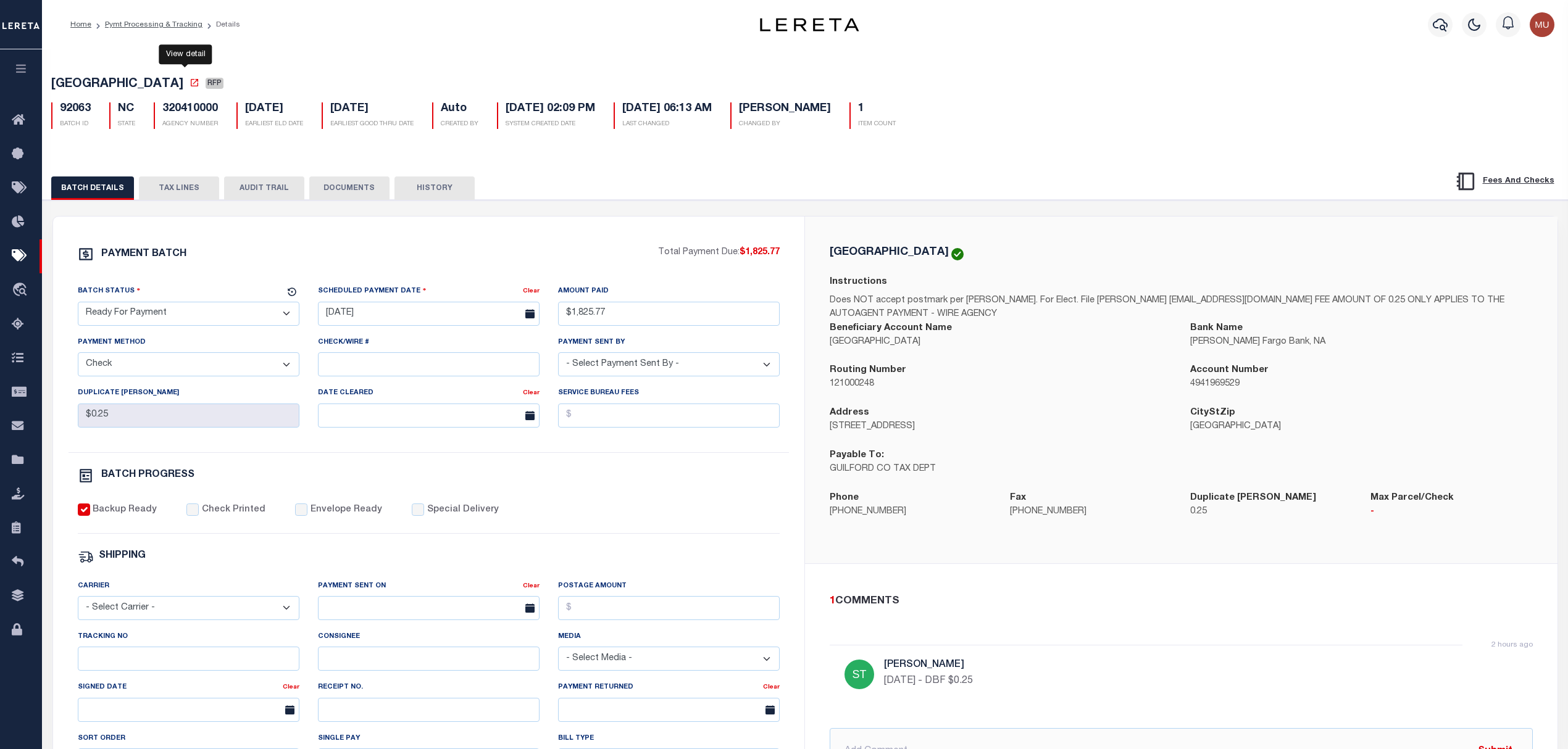
click at [189, 87] on icon at bounding box center [194, 82] width 10 height 10
click at [186, 192] on button "TAX LINES" at bounding box center [179, 188] width 80 height 23
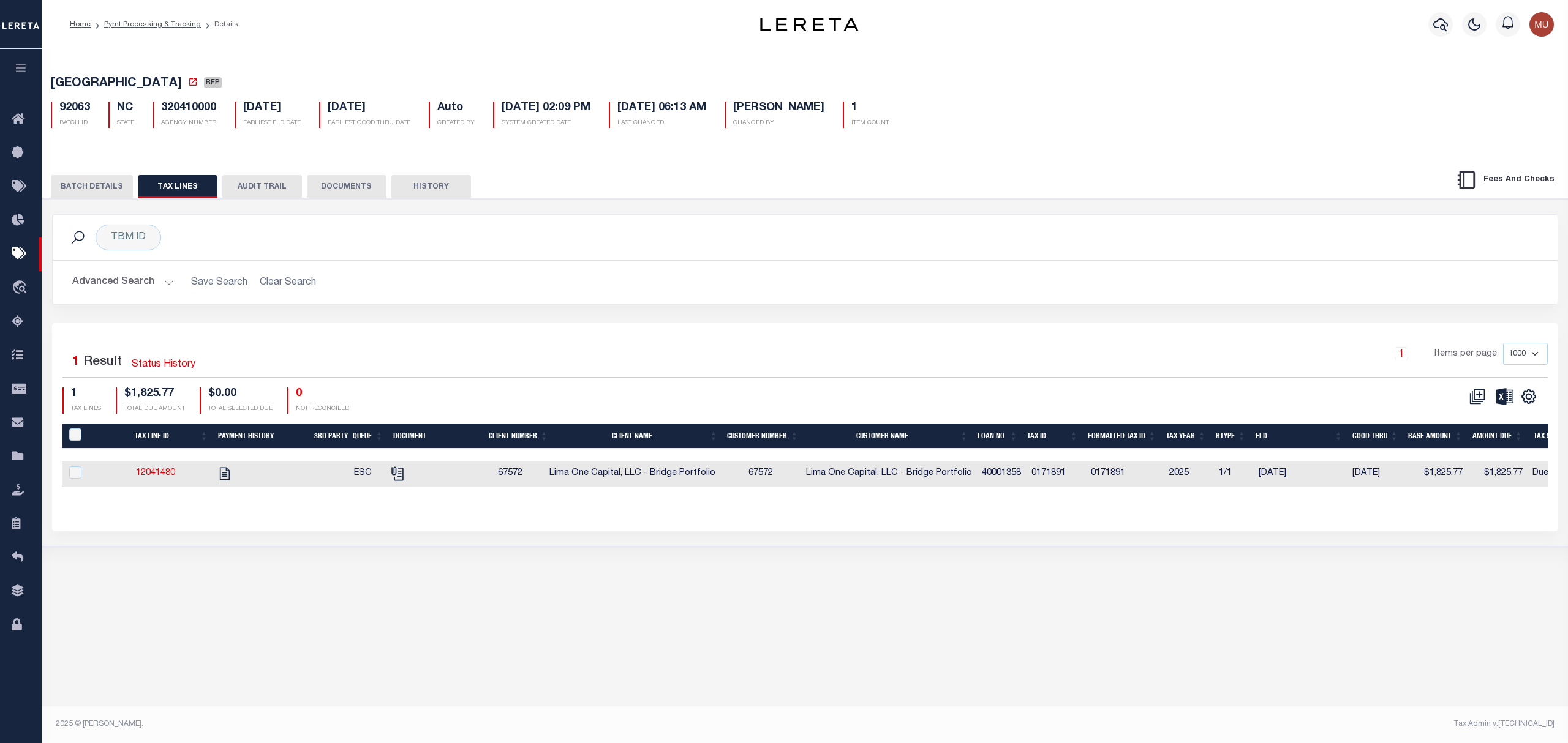
click at [1057, 481] on td "0171891" at bounding box center [1057, 474] width 60 height 26
checkbox input "true"
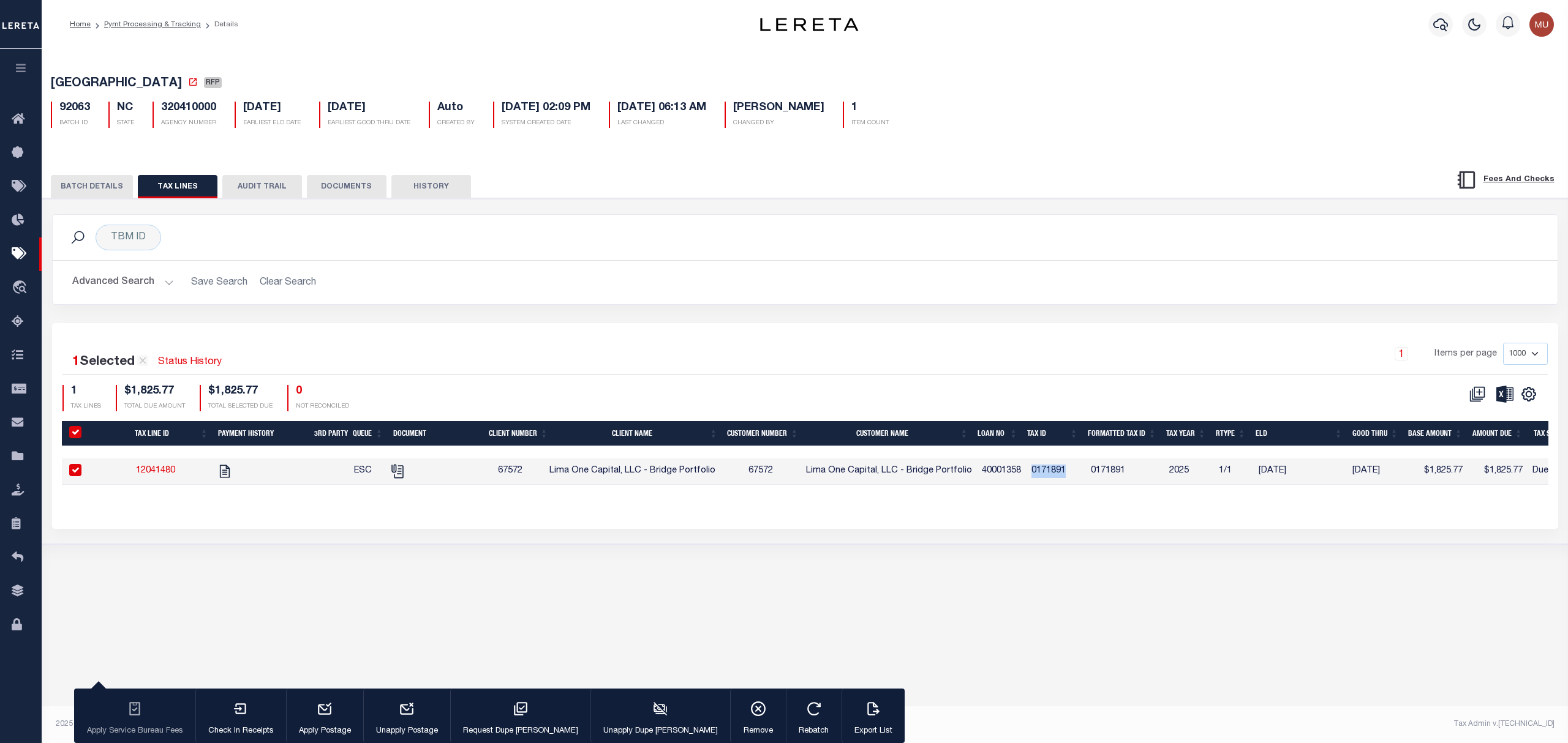
click at [1057, 481] on td "0171891" at bounding box center [1057, 471] width 60 height 26
checkbox input "false"
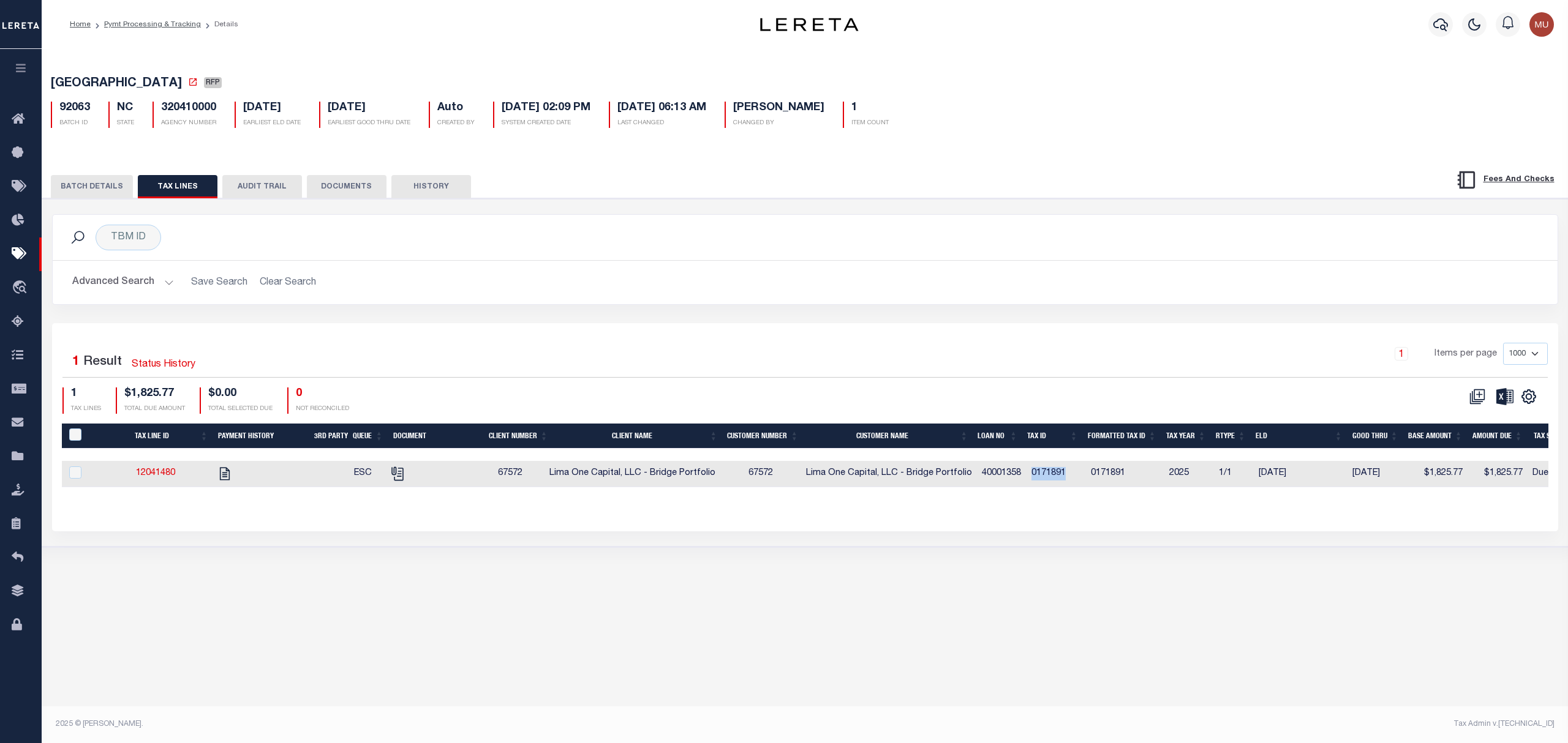
copy td "0171891"
click at [401, 476] on icon "" at bounding box center [396, 471] width 10 height 10
checkbox input "true"
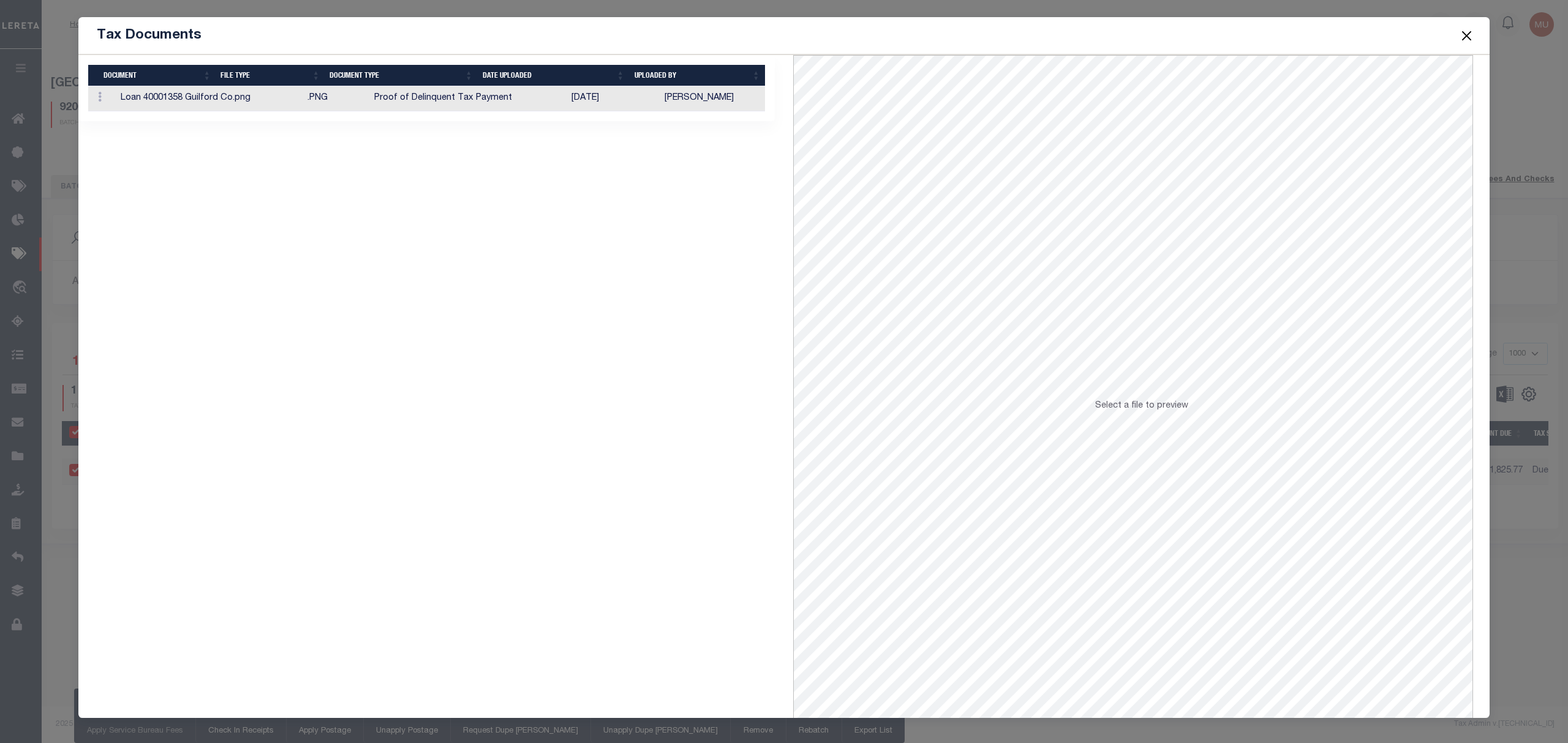
click at [567, 101] on td "Proof of Delinquent Tax Payment" at bounding box center [467, 99] width 197 height 25
click at [1463, 32] on button "Close" at bounding box center [1467, 35] width 16 height 16
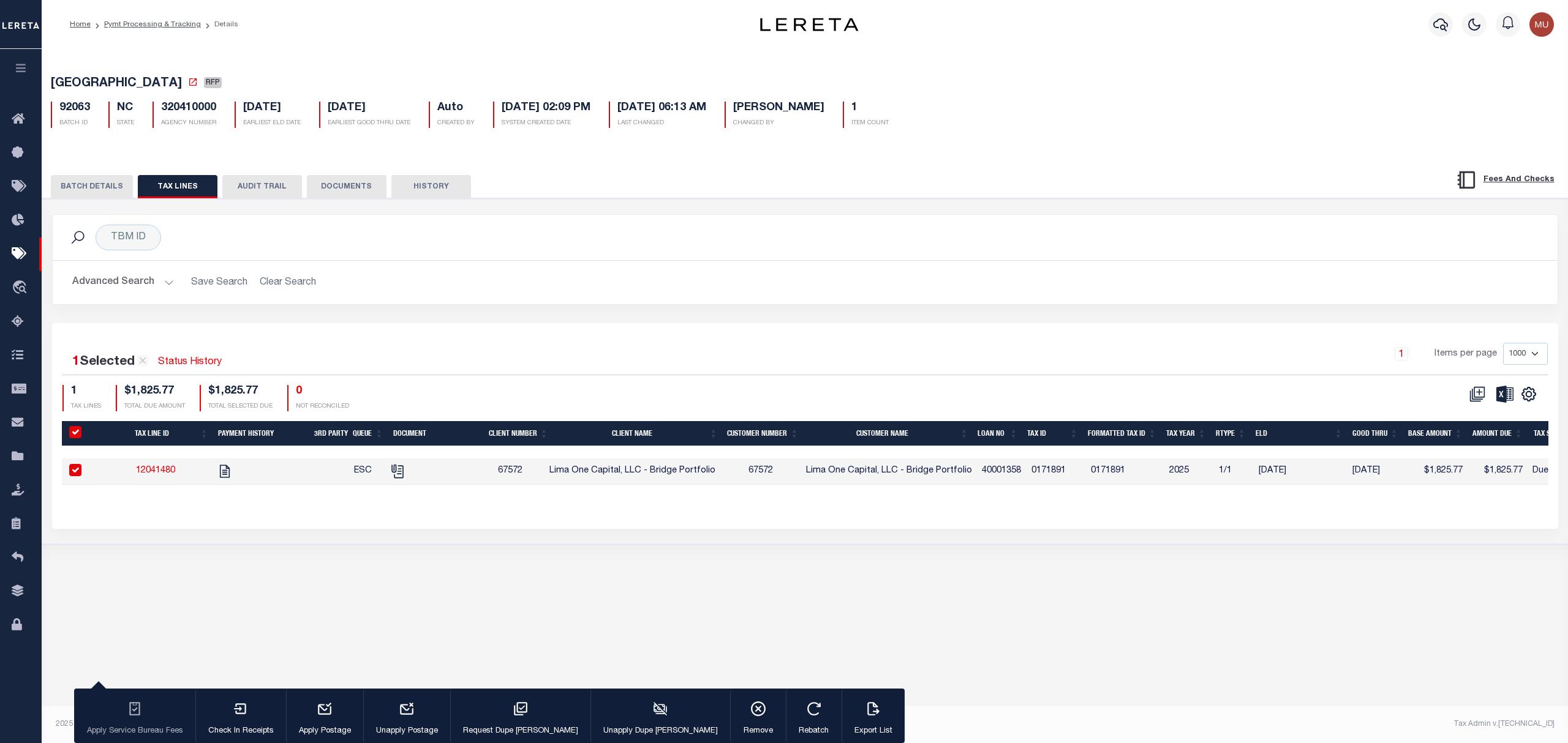
click at [111, 195] on button "BATCH DETAILS" at bounding box center [92, 186] width 82 height 23
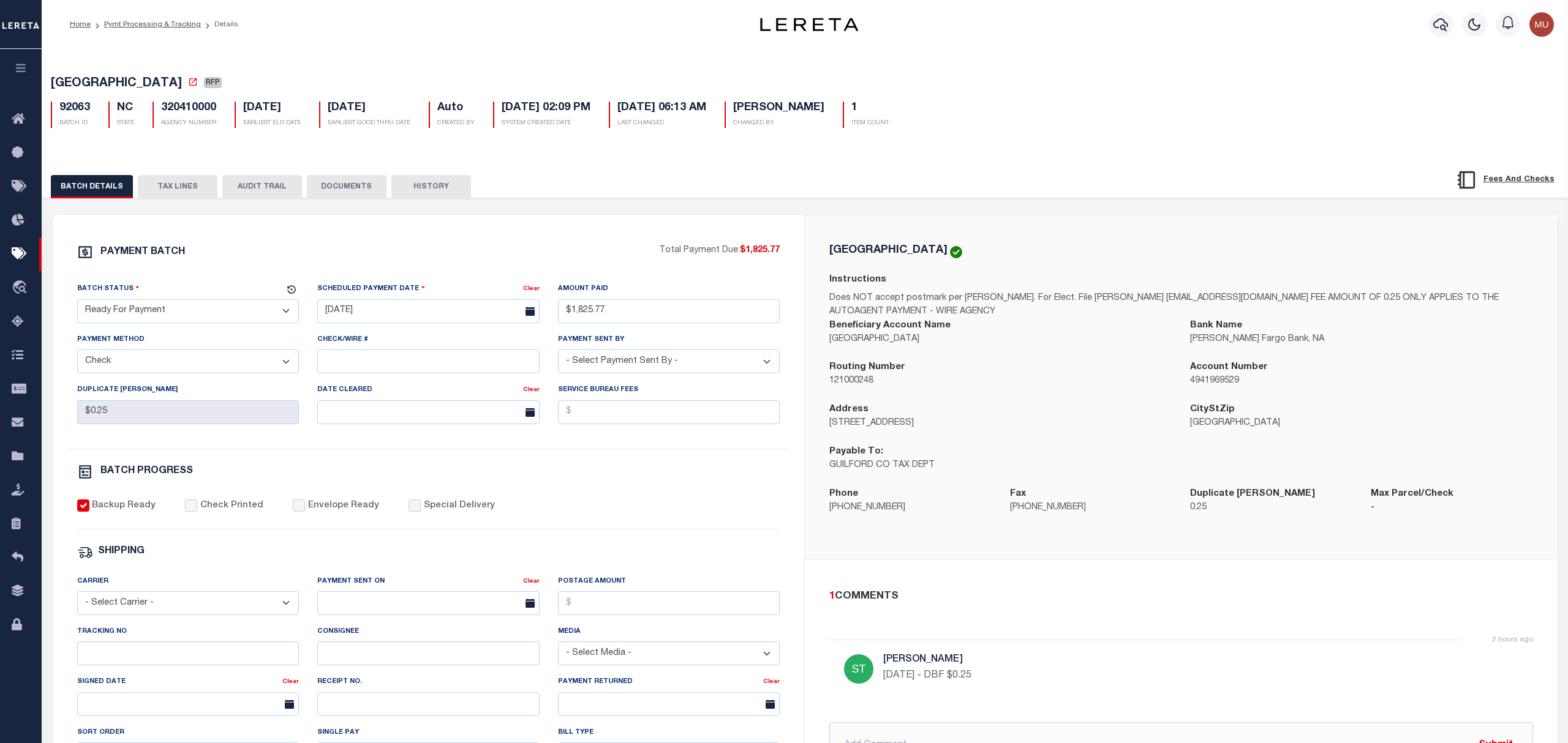
select select
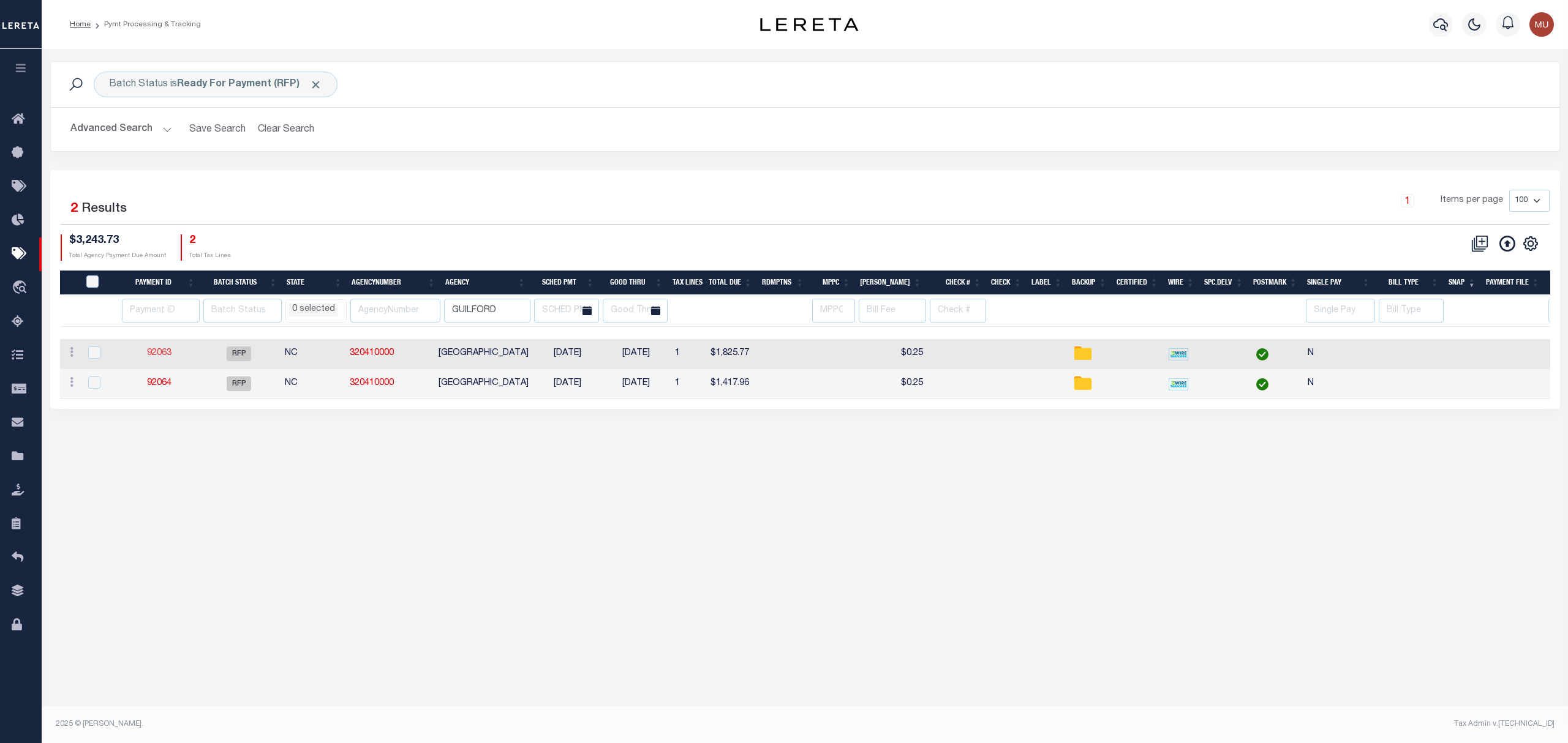
drag, startPoint x: 158, startPoint y: 350, endPoint x: 153, endPoint y: 358, distance: 9.4
click at [280, 145] on div "Advanced Search Save Search Clear Search PayeeSearchTable_dynamictable_____Defa…" at bounding box center [805, 130] width 1508 height 43
click at [303, 123] on button "Clear Search" at bounding box center [286, 130] width 67 height 24
click at [393, 329] on div "Payment ID Batch Status State AgencyNumber Agency SCHED PMT Good Thru Tax Lines…" at bounding box center [805, 335] width 1490 height 129
paste input "JUNIATA CO SD/FERMANAGH TWP"
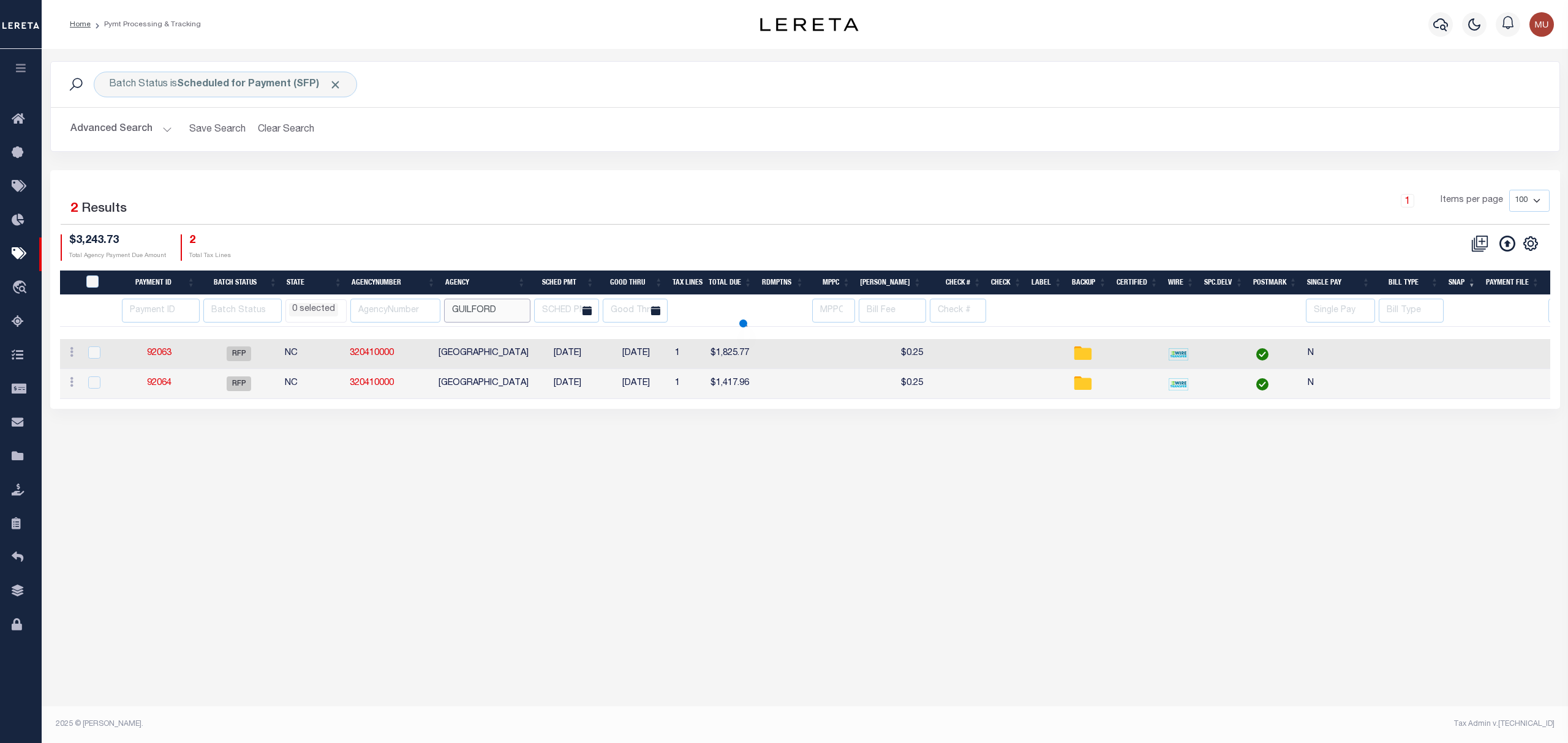
type input "JUNIATA CO SD/FERMANAGH TWP"
select select
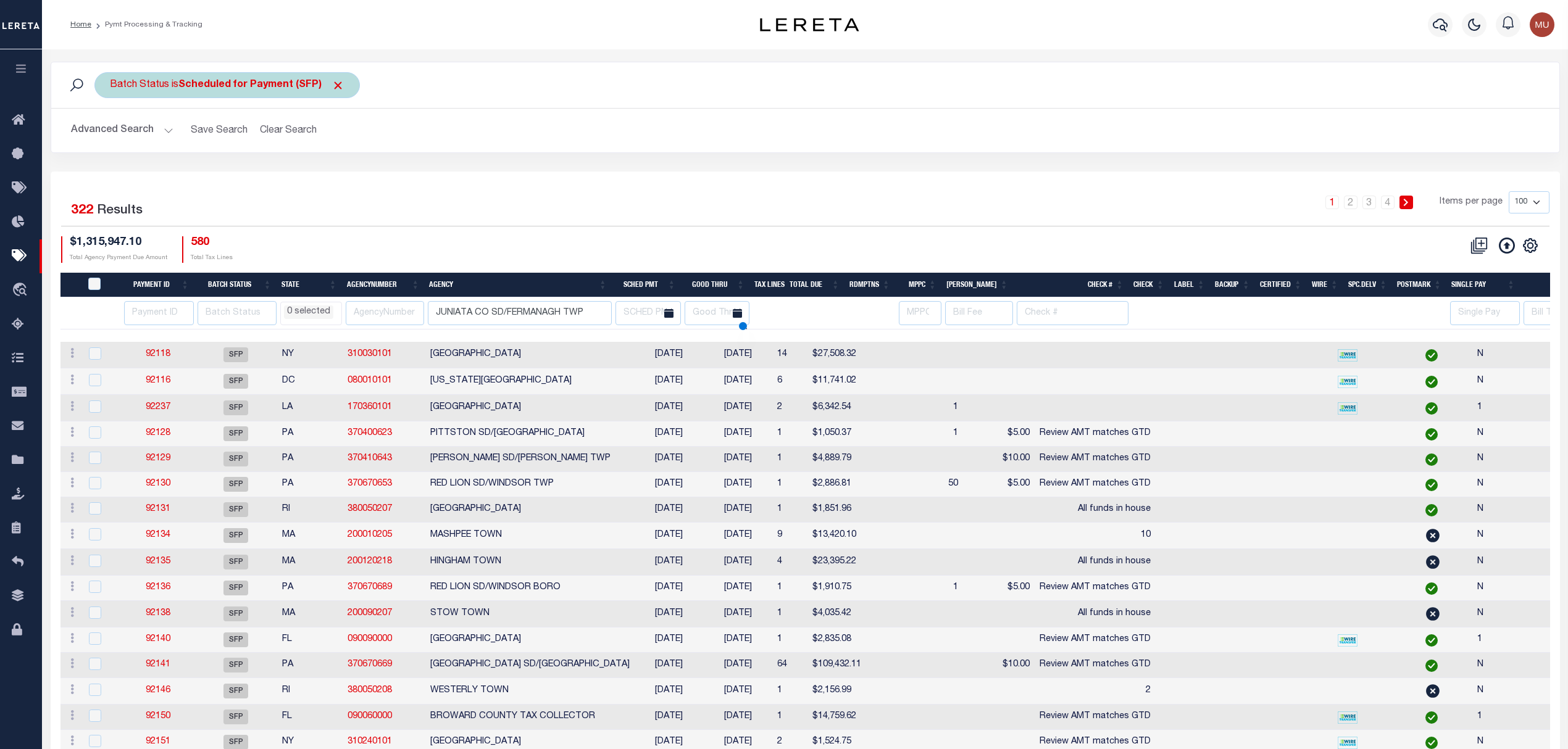
type input "JUNIATA CO SD/FERMANAGH TWP"
select select
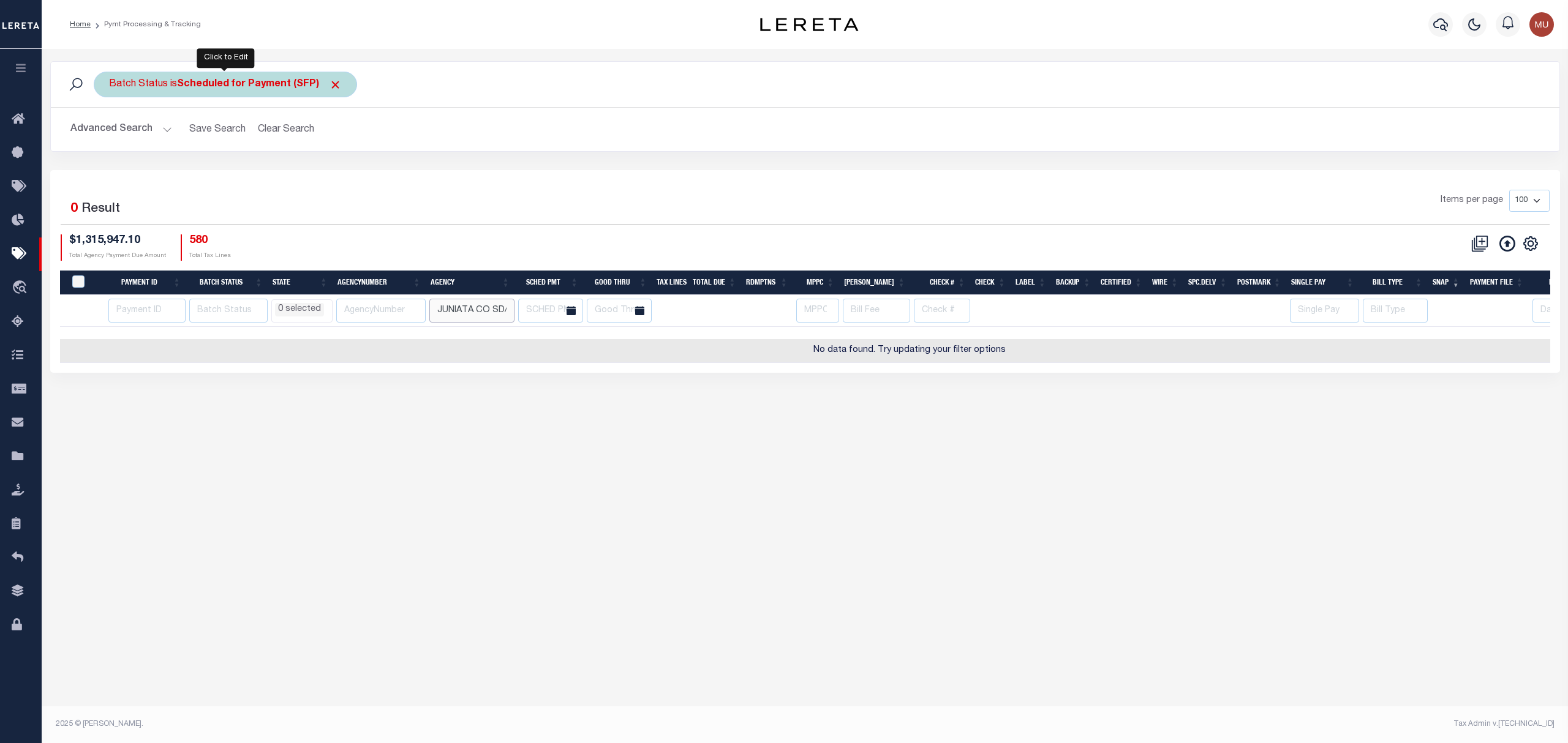
scroll to position [0, 72]
click at [246, 92] on div "Batch Status is Scheduled for Payment (SFP)" at bounding box center [225, 84] width 263 height 25
select select "SFP"
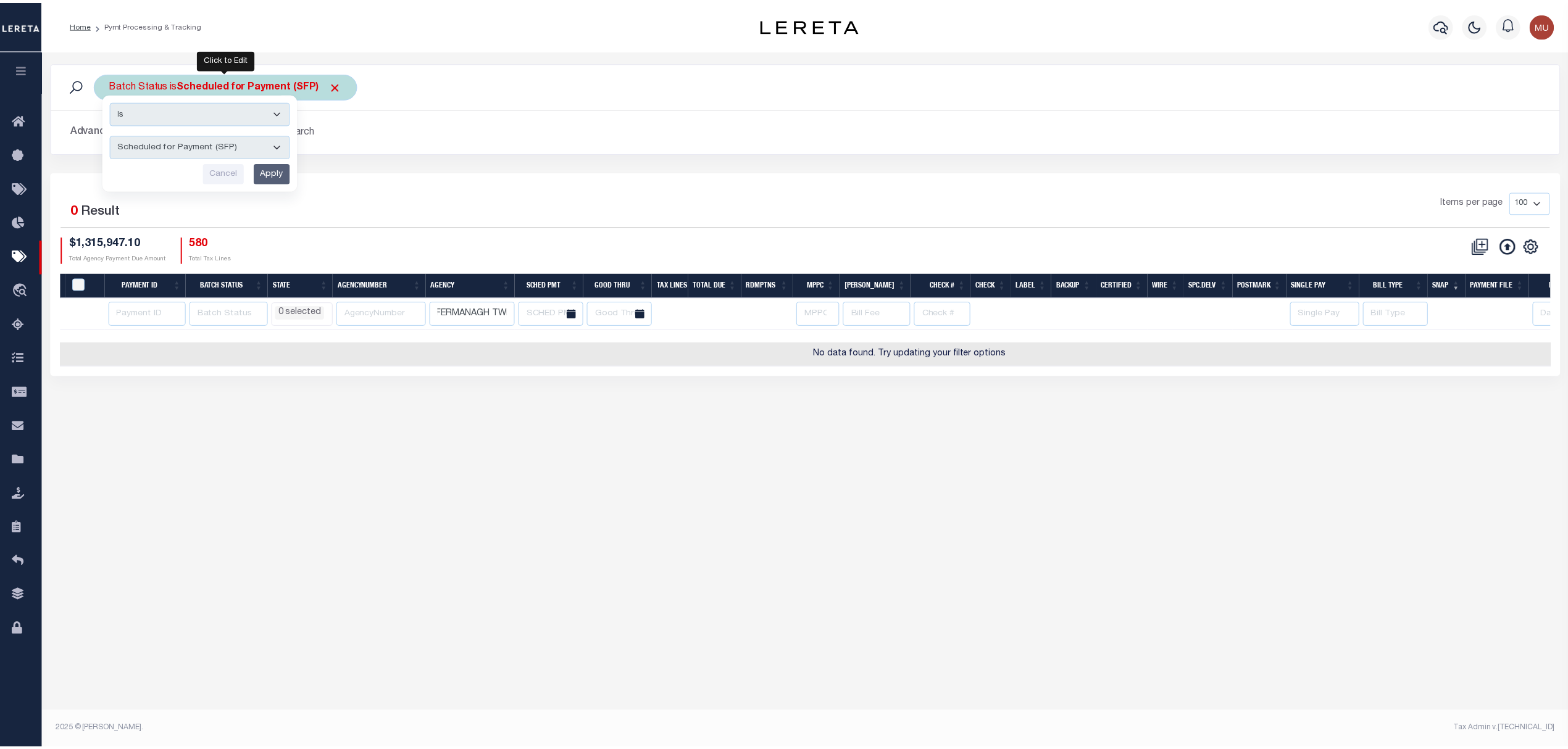
scroll to position [0, 0]
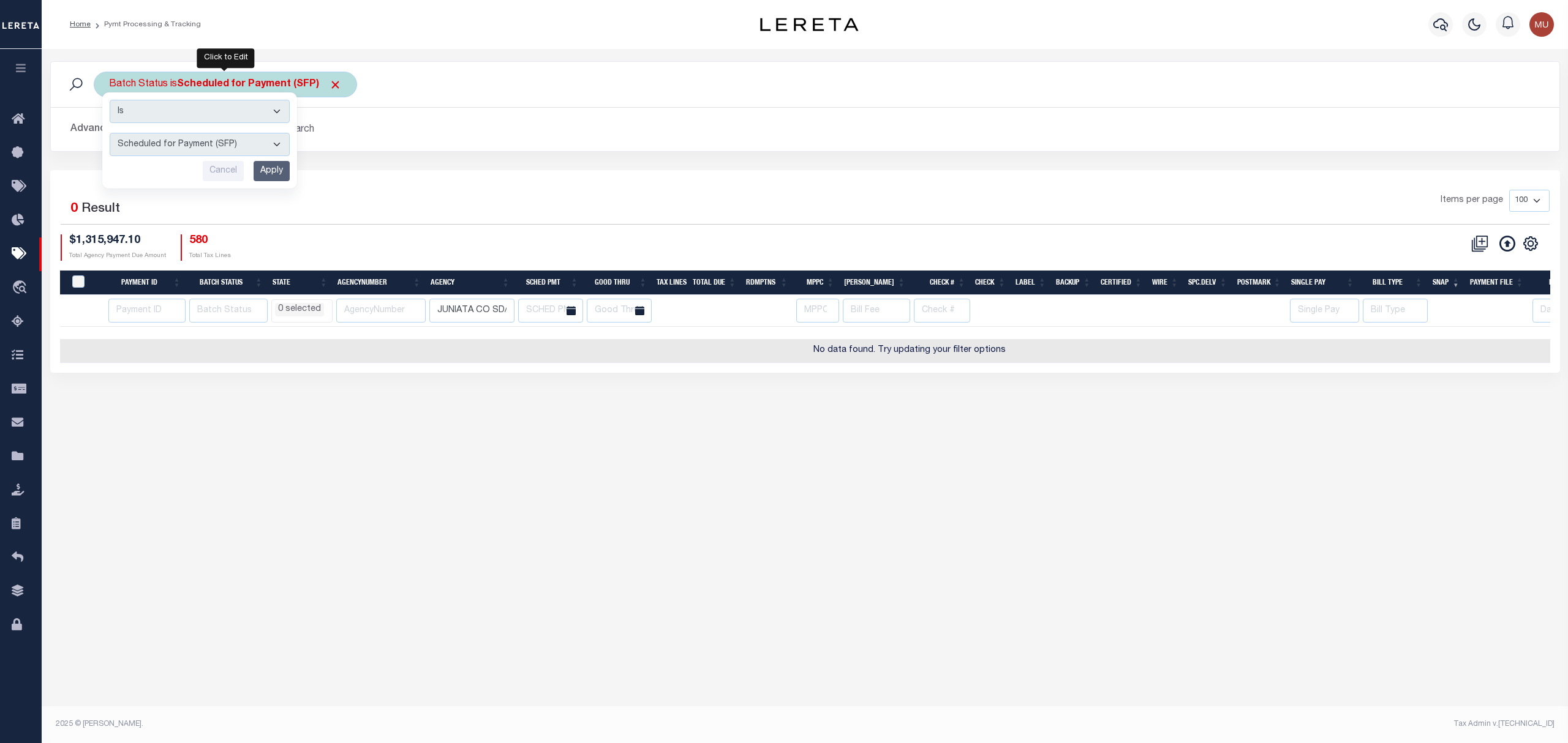
click at [221, 142] on select "Awaiting Funds (AWF) Cleared and Complete (CAC) New Check Needed (NCN) Payment …" at bounding box center [199, 144] width 180 height 23
select select
select select "RFP"
click at [110, 133] on select "Awaiting Funds (AWF) Cleared and Complete (CAC) New Check Needed (NCN) Payment …" at bounding box center [199, 144] width 180 height 23
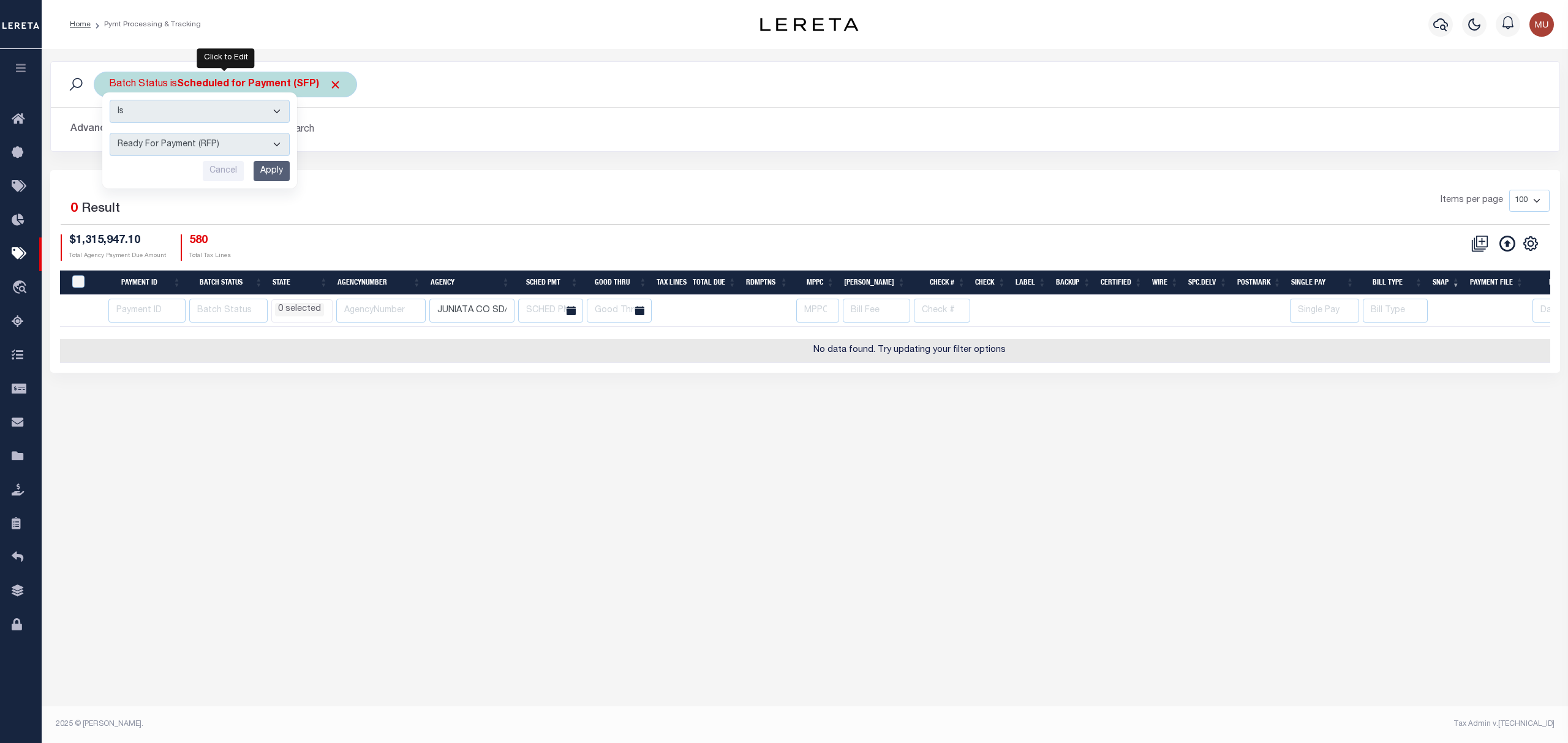
click at [273, 166] on input "Apply" at bounding box center [271, 171] width 36 height 20
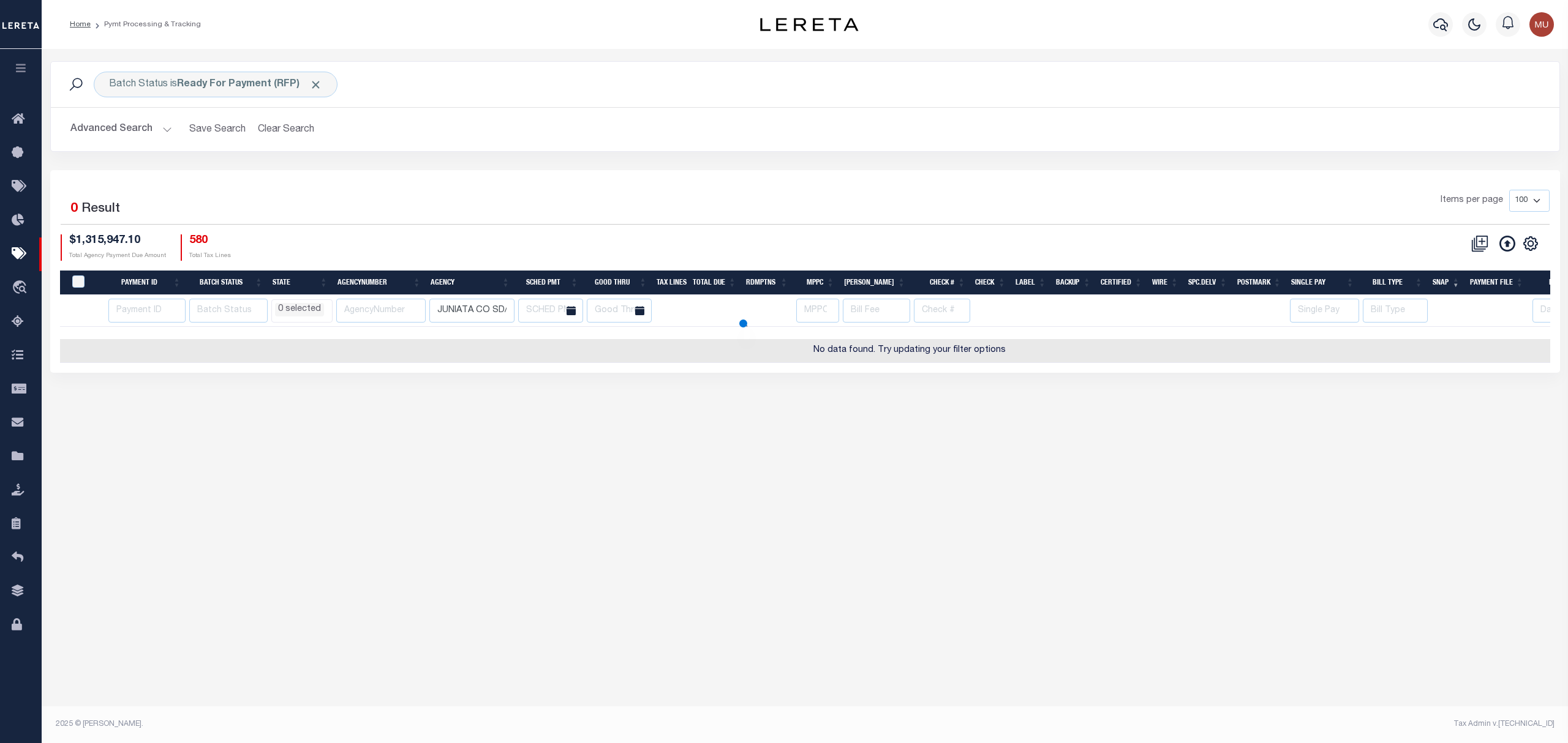
select select
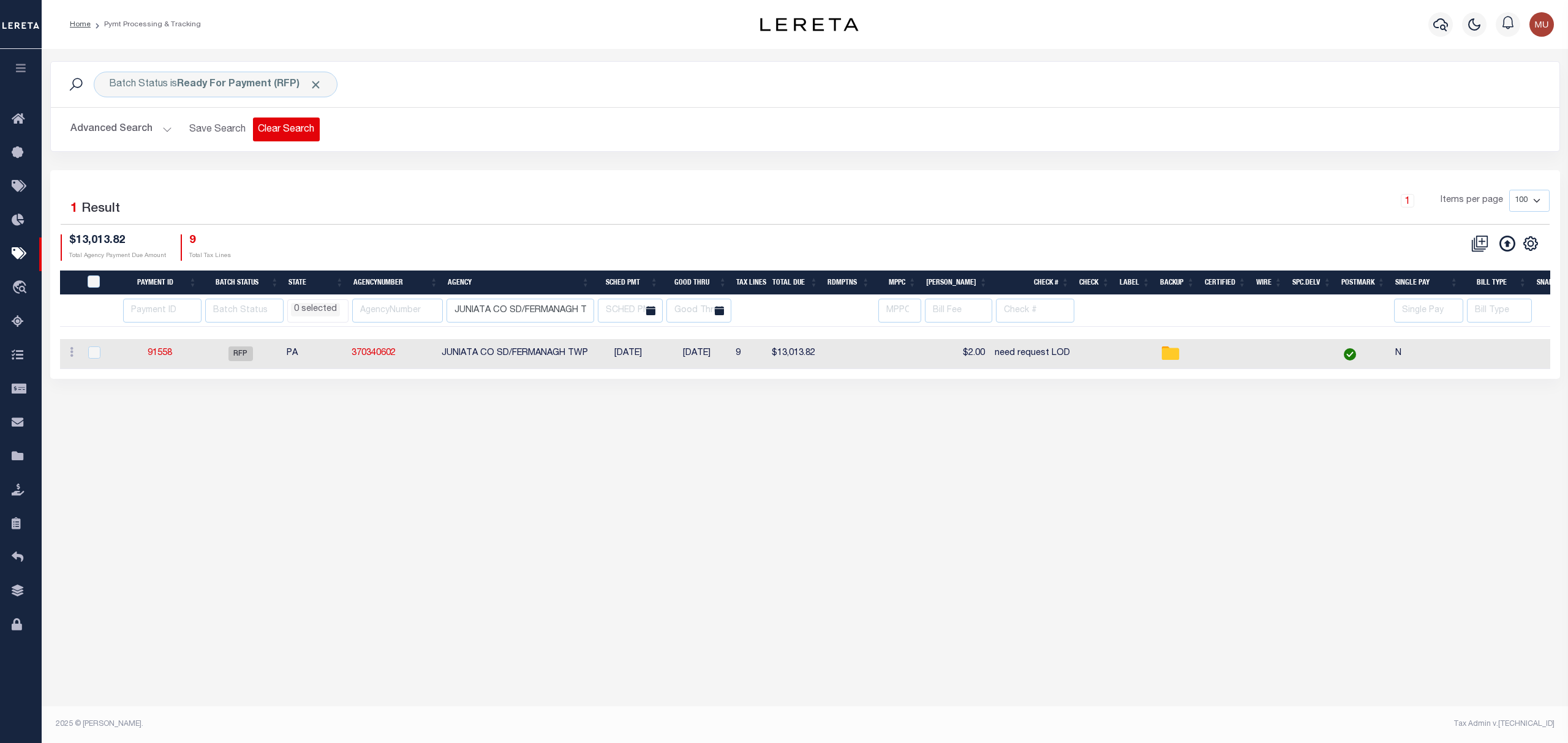
click at [289, 127] on button "Clear Search" at bounding box center [286, 130] width 67 height 24
select select
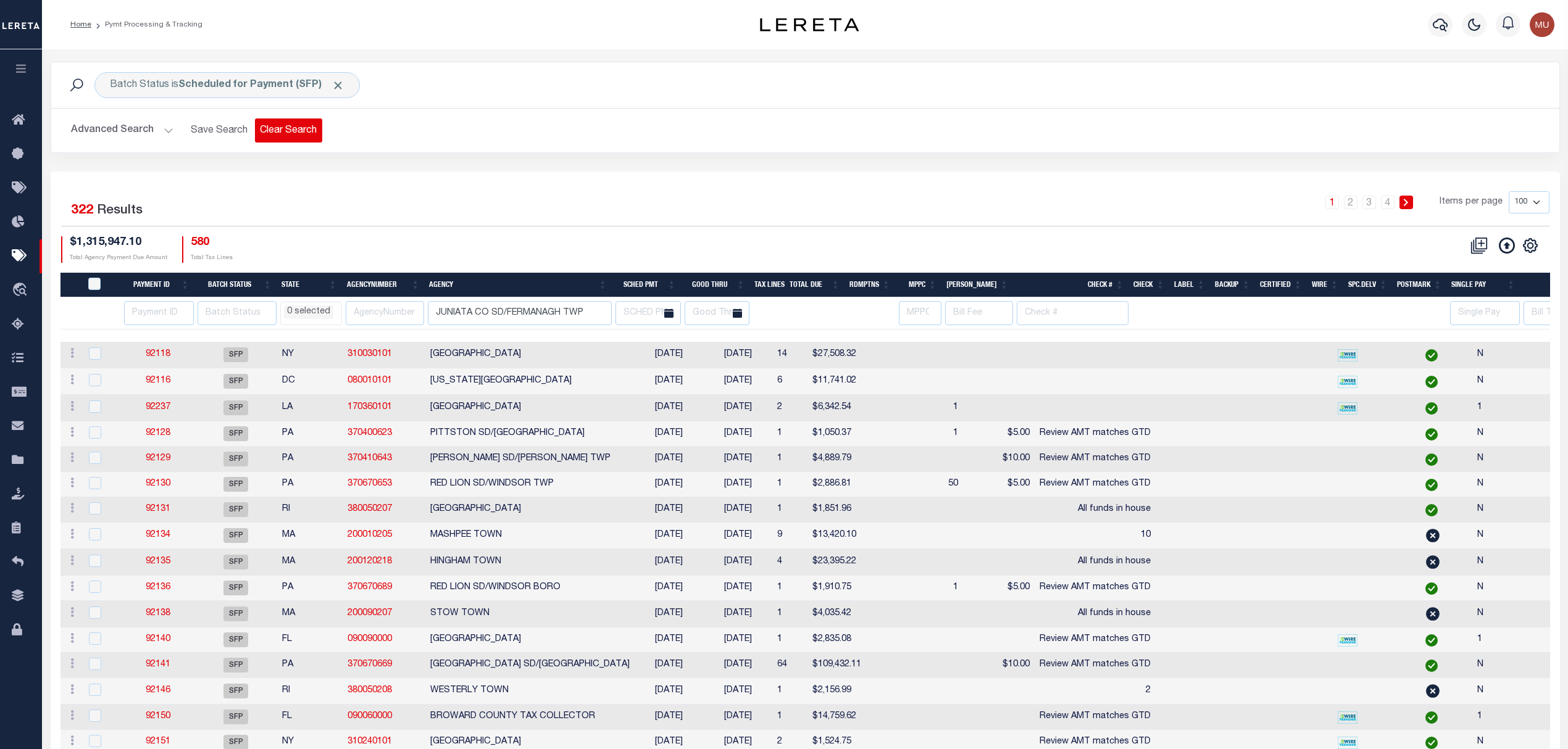
click at [289, 134] on button "Clear Search" at bounding box center [289, 131] width 68 height 24
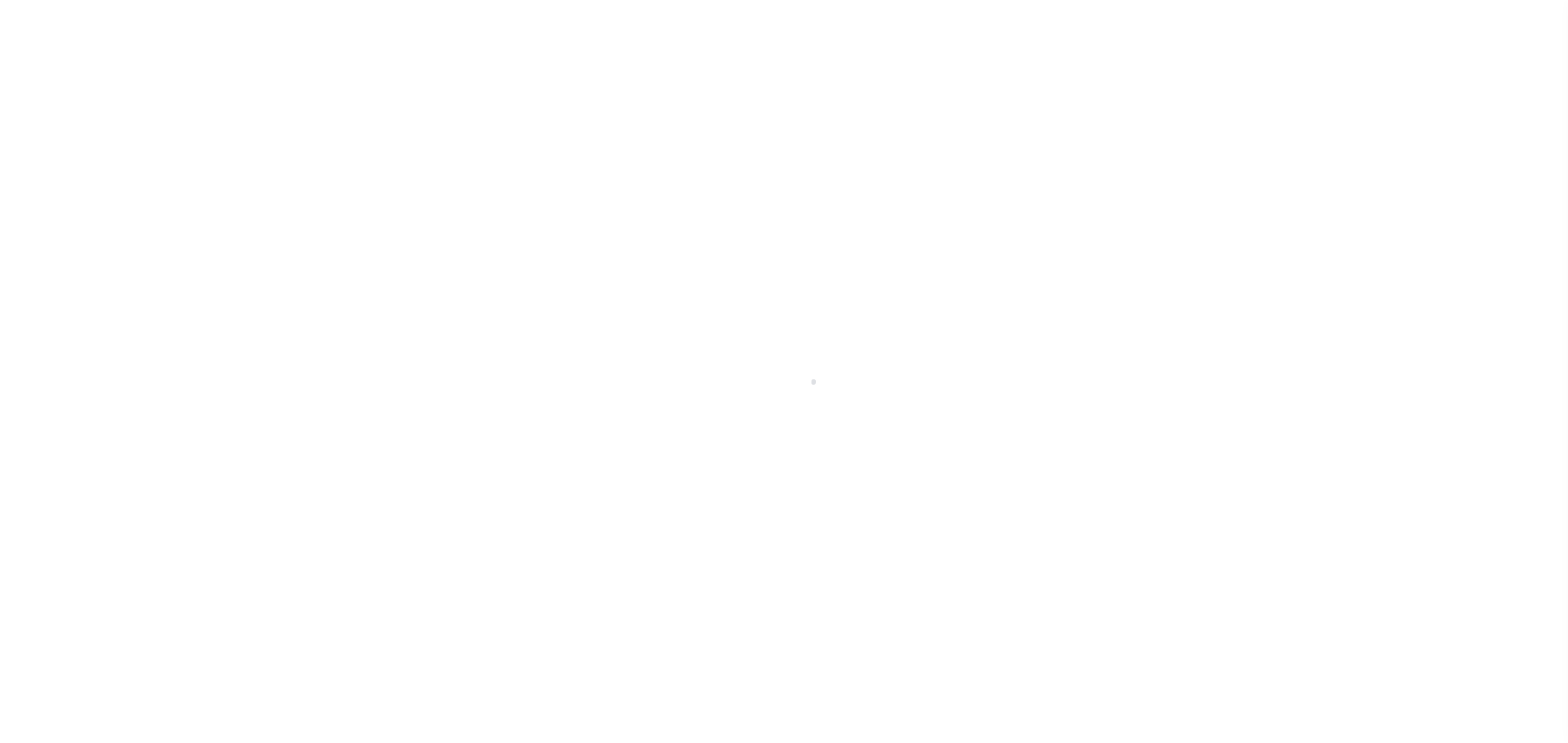
select select "50"
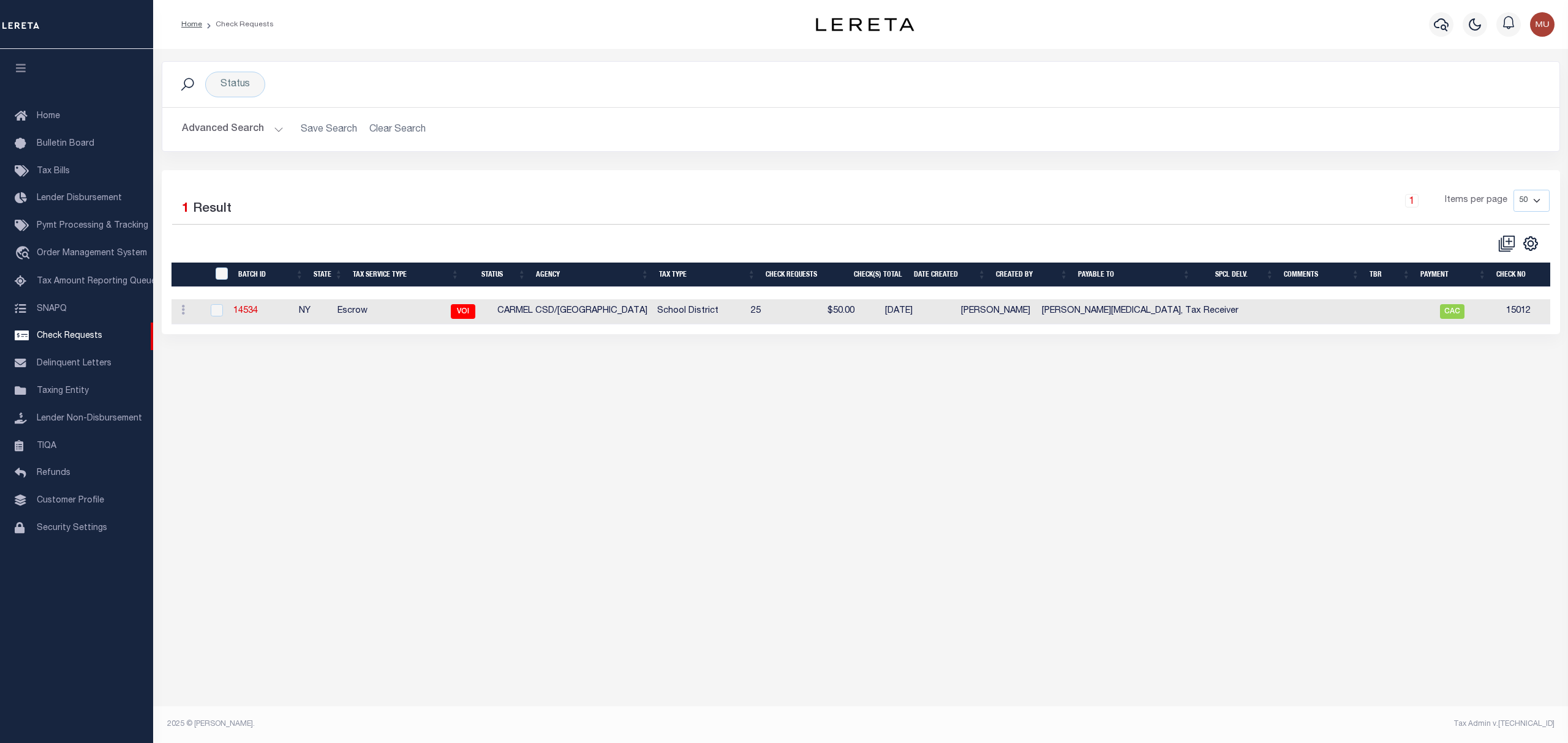
click at [396, 127] on h2 "Advanced Search Save Search Clear Search CheckRequestSearchTable_dynamictable__…" at bounding box center [860, 130] width 1377 height 24
click at [233, 84] on div "Status" at bounding box center [235, 84] width 60 height 25
click at [383, 172] on input "Apply" at bounding box center [383, 171] width 36 height 20
click at [404, 121] on button "Clear Search" at bounding box center [398, 130] width 67 height 24
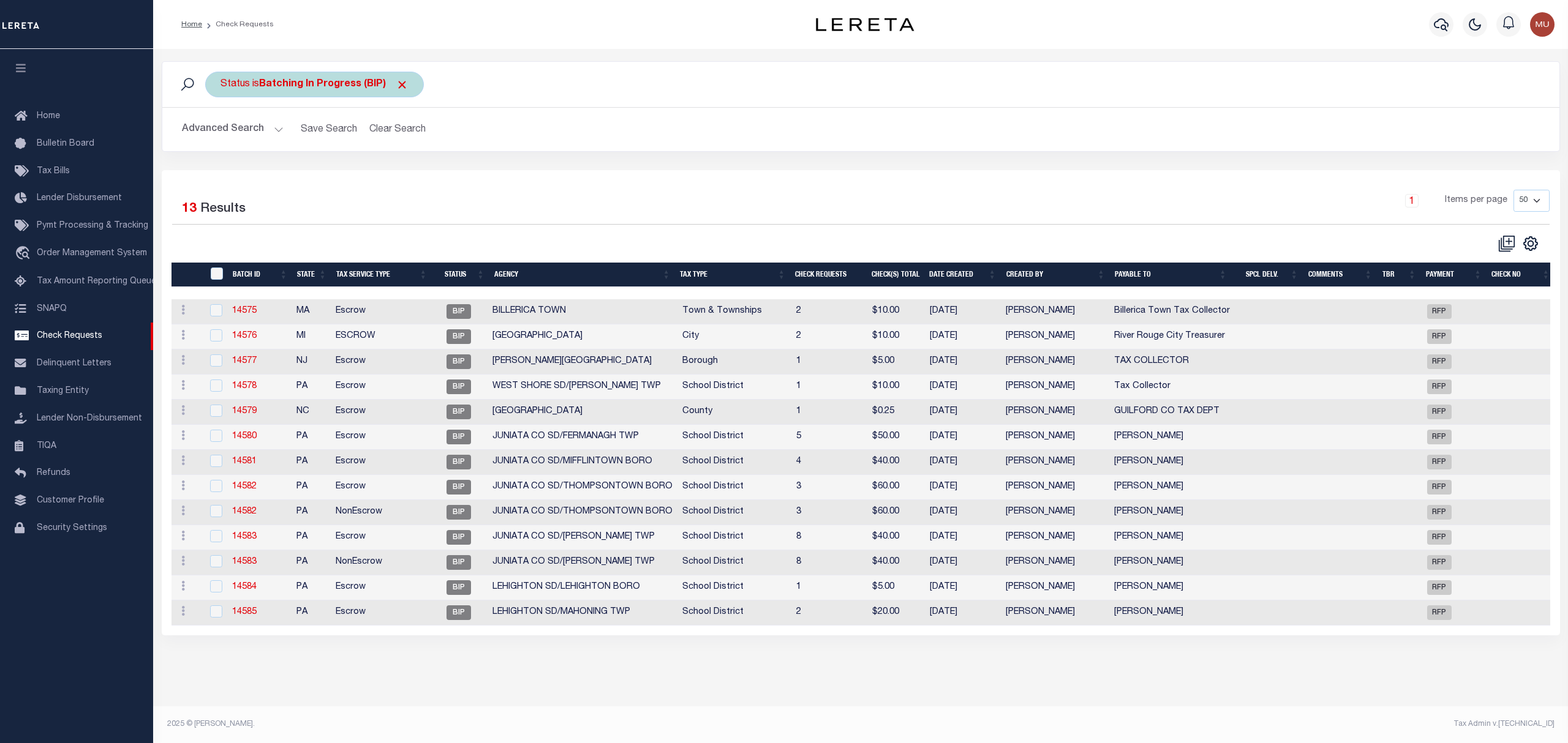
click at [294, 80] on b "Batching In Progress (BIP)" at bounding box center [333, 84] width 149 height 10
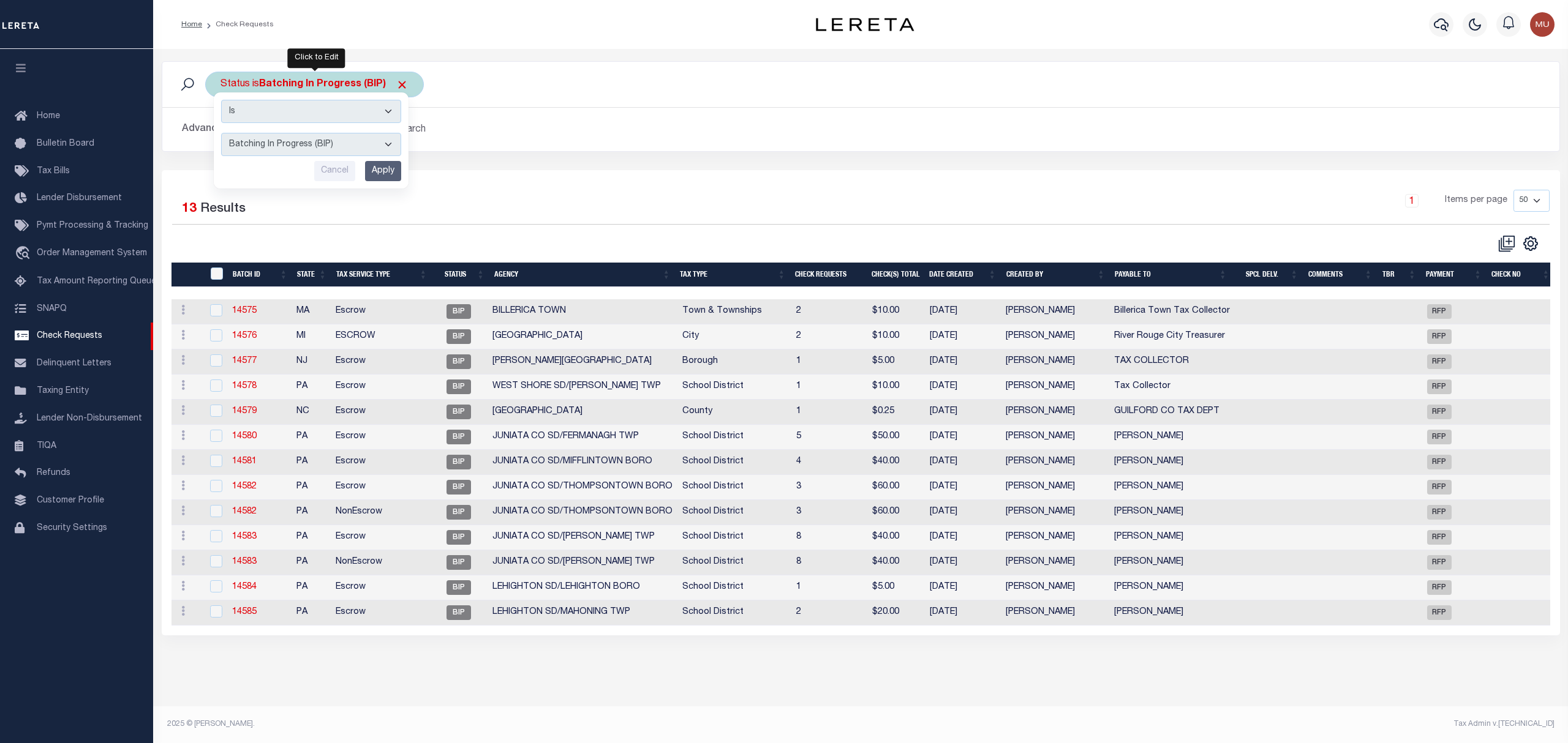
click at [322, 148] on select "Approval Needed (APN) Batching In Progress (BIP) Check Returned (CKR) Cleared a…" at bounding box center [311, 144] width 180 height 23
select select "RTS"
click at [221, 133] on select "Approval Needed (APN) Batching In Progress (BIP) Check Returned (CKR) Cleared a…" at bounding box center [311, 144] width 180 height 23
click at [383, 168] on input "Apply" at bounding box center [383, 171] width 36 height 20
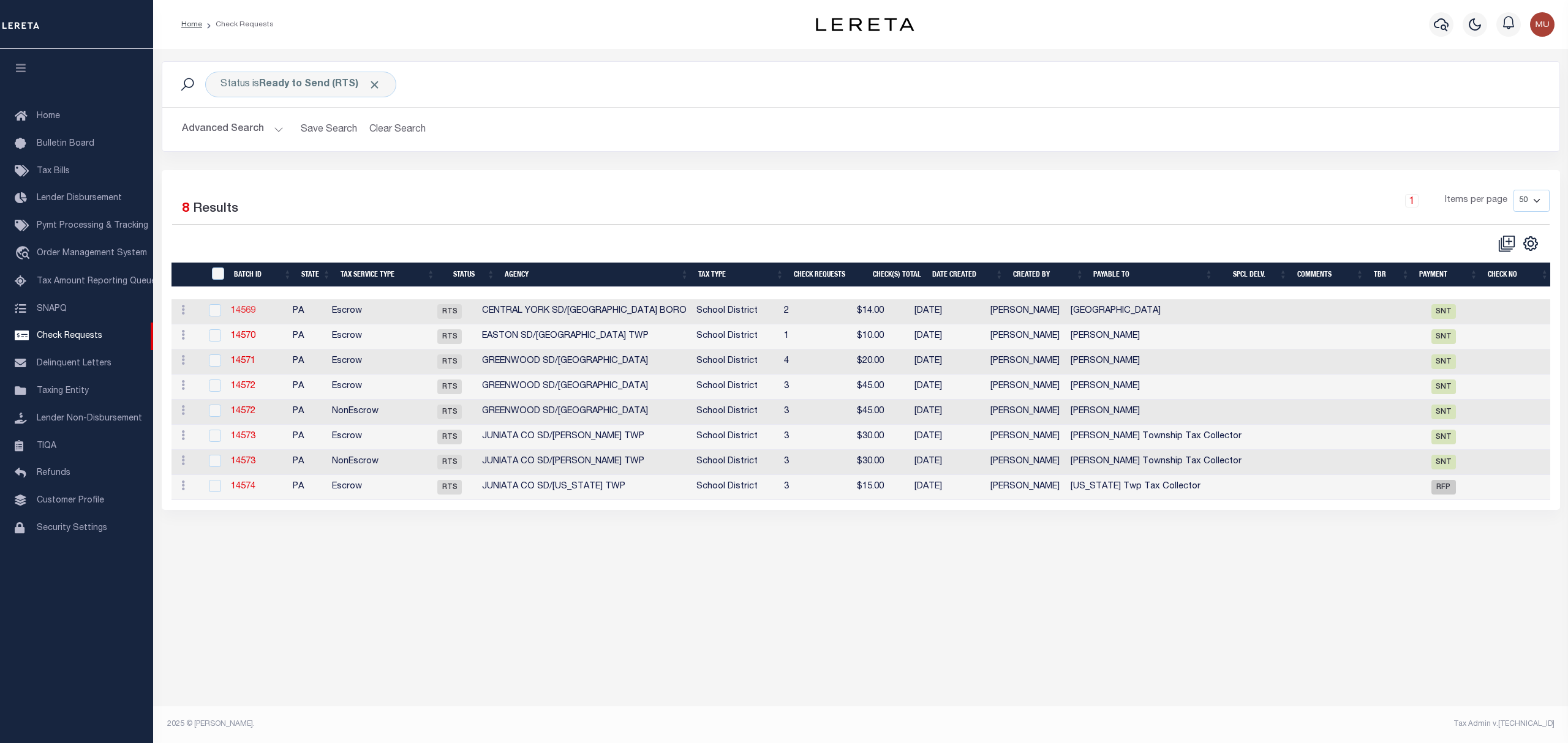
click at [245, 311] on link "14569" at bounding box center [243, 311] width 25 height 8
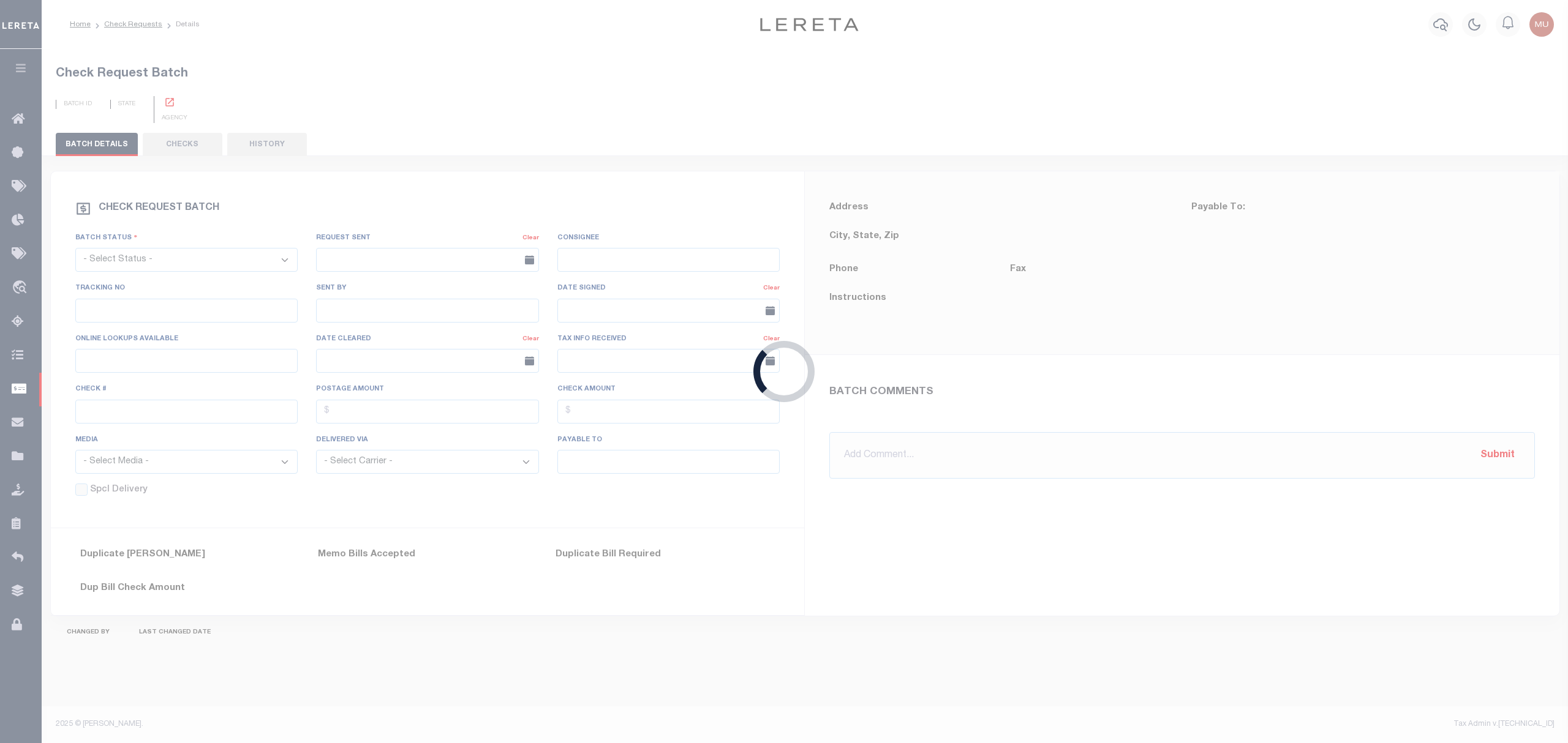
select select "RTS"
type input "No"
type input "$0.00"
type input "Central York School District"
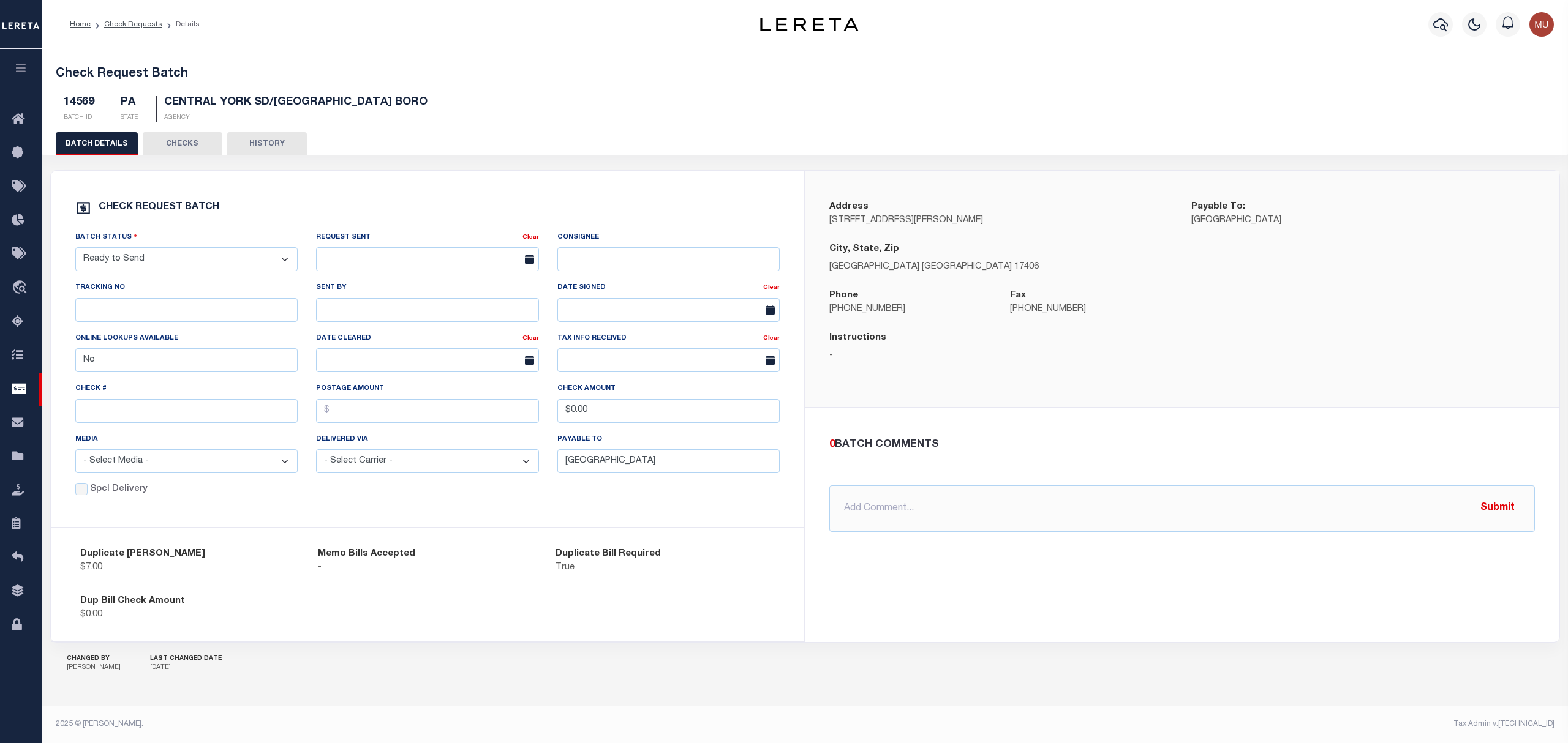
click at [227, 270] on select "- Select Status - Approval Needed Batching In Progress Check Returned Cleared a…" at bounding box center [186, 259] width 223 height 24
select select "SNT"
click at [75, 250] on select "- Select Status - Approval Needed Batching In Progress Check Returned Cleared a…" at bounding box center [186, 259] width 223 height 24
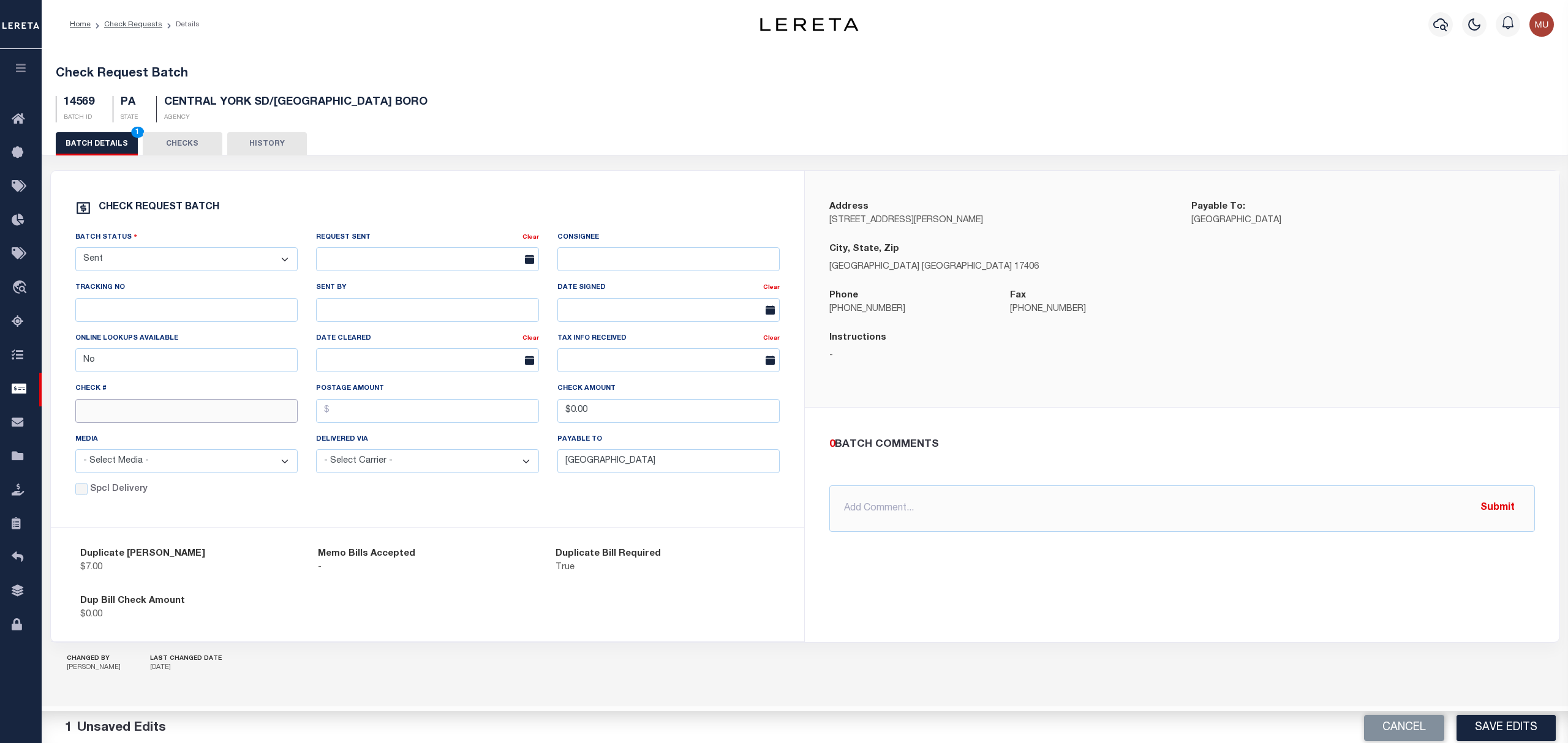
drag, startPoint x: 163, startPoint y: 413, endPoint x: 265, endPoint y: 396, distance: 103.4
click at [163, 413] on input "text" at bounding box center [186, 411] width 223 height 24
paste input "15107"
type input "15107"
click at [1505, 706] on footer "2025 © LERETA. Tax Admin v.1.0.0.1" at bounding box center [805, 724] width 1526 height 37
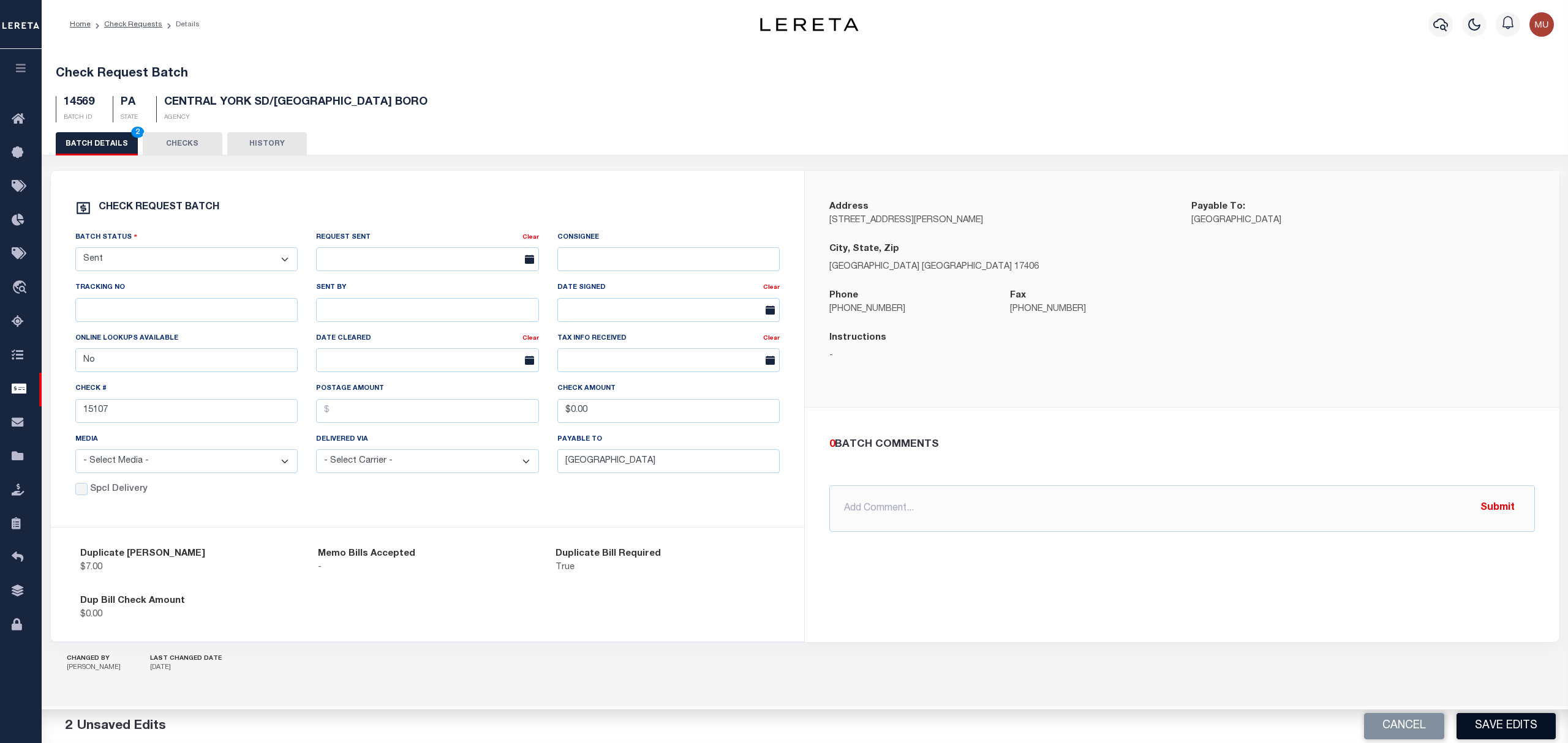
click at [1500, 725] on button "Save Edits" at bounding box center [1505, 726] width 99 height 26
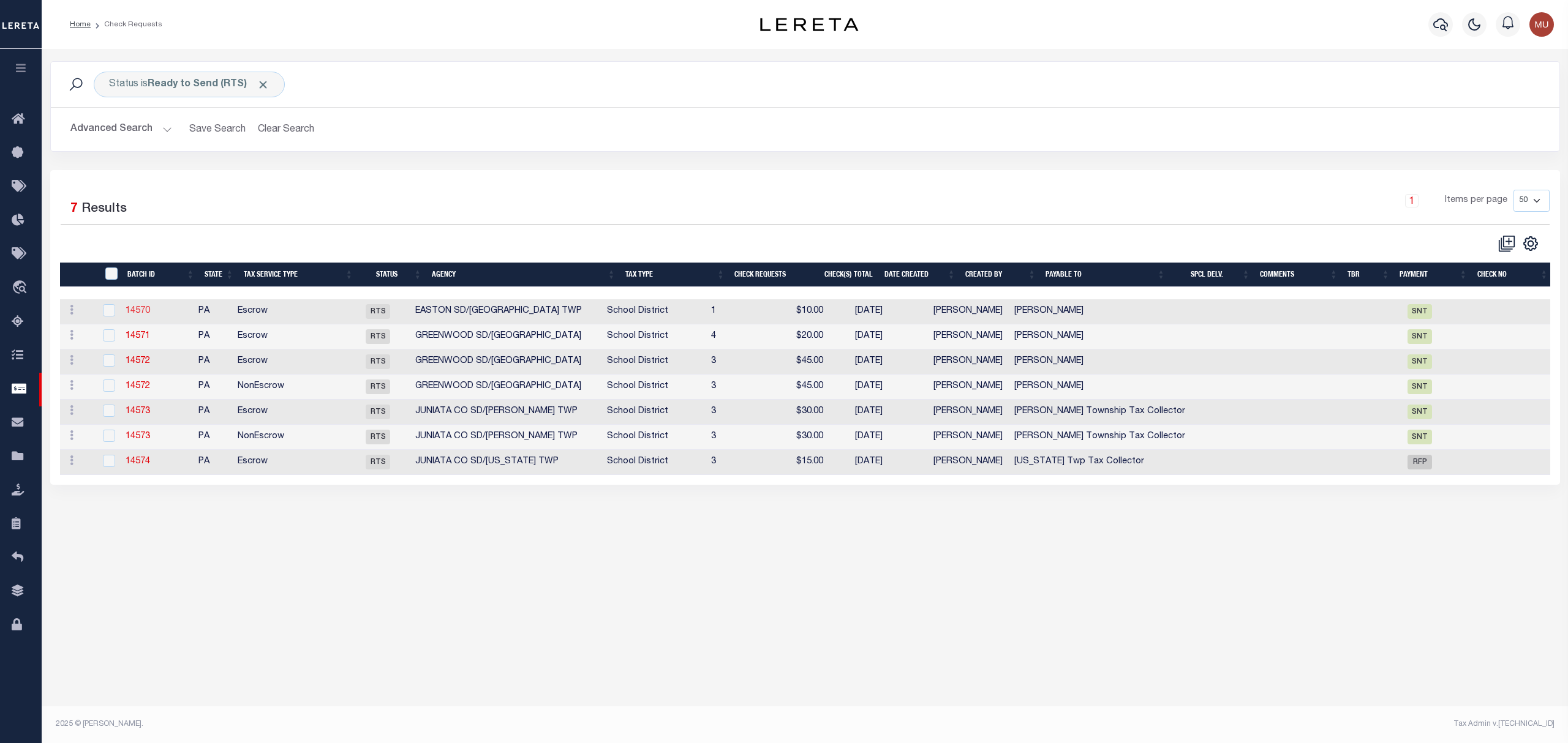
click at [142, 314] on link "14570" at bounding box center [137, 311] width 25 height 8
checkbox input "true"
select select "RTS"
type input "REGINA MARINELLI"
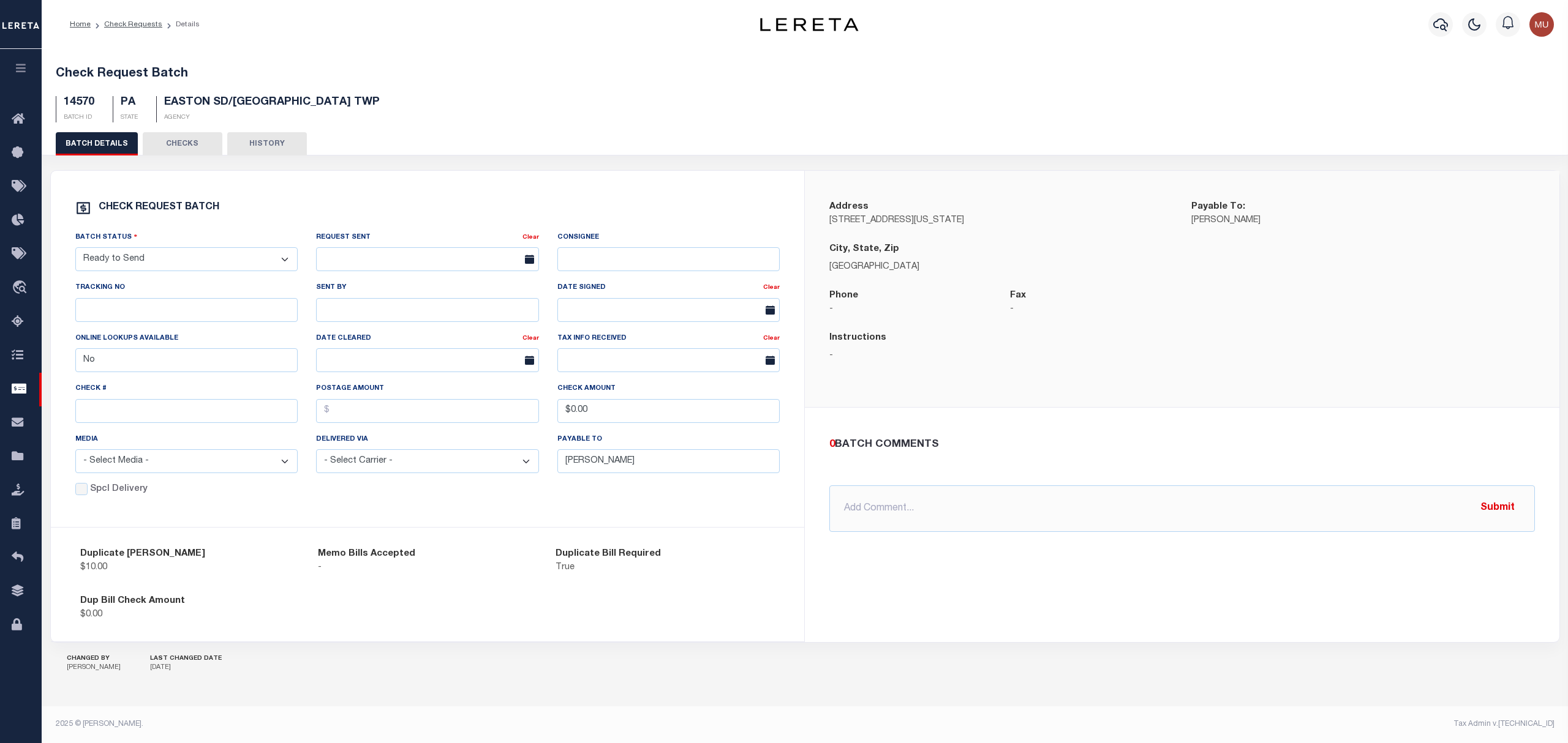
drag, startPoint x: 160, startPoint y: 265, endPoint x: 160, endPoint y: 272, distance: 7.0
click at [160, 265] on select "- Select Status - Approval Needed Batching In Progress Check Returned Cleared a…" at bounding box center [186, 259] width 223 height 24
select select "SNT"
click at [75, 250] on select "- Select Status - Approval Needed Batching In Progress Check Returned Cleared a…" at bounding box center [186, 259] width 223 height 24
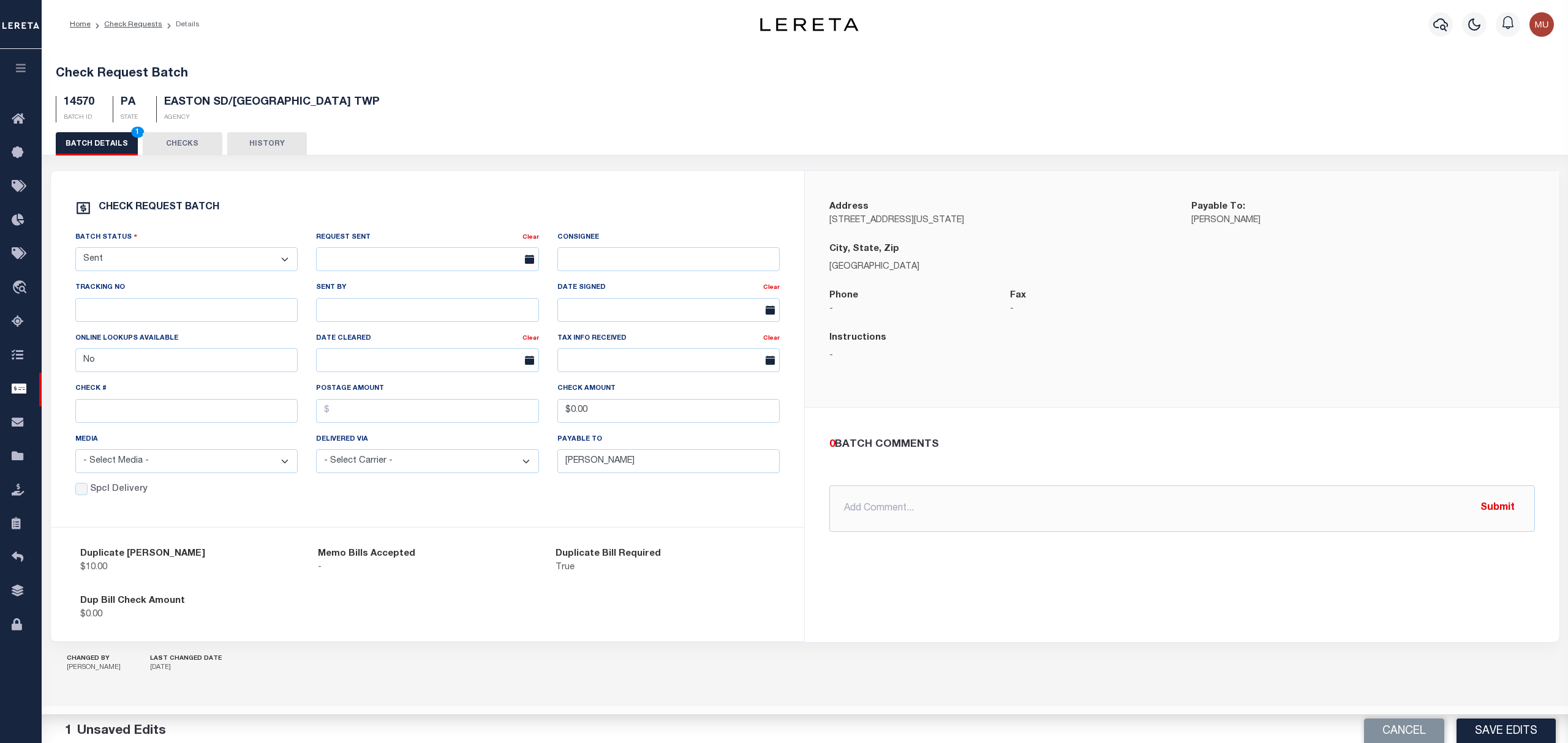
click at [139, 402] on div "Check #" at bounding box center [186, 402] width 223 height 40
drag, startPoint x: 148, startPoint y: 417, endPoint x: 248, endPoint y: 429, distance: 100.7
click at [148, 417] on input "text" at bounding box center [186, 411] width 223 height 24
paste input "15108"
type input "15108"
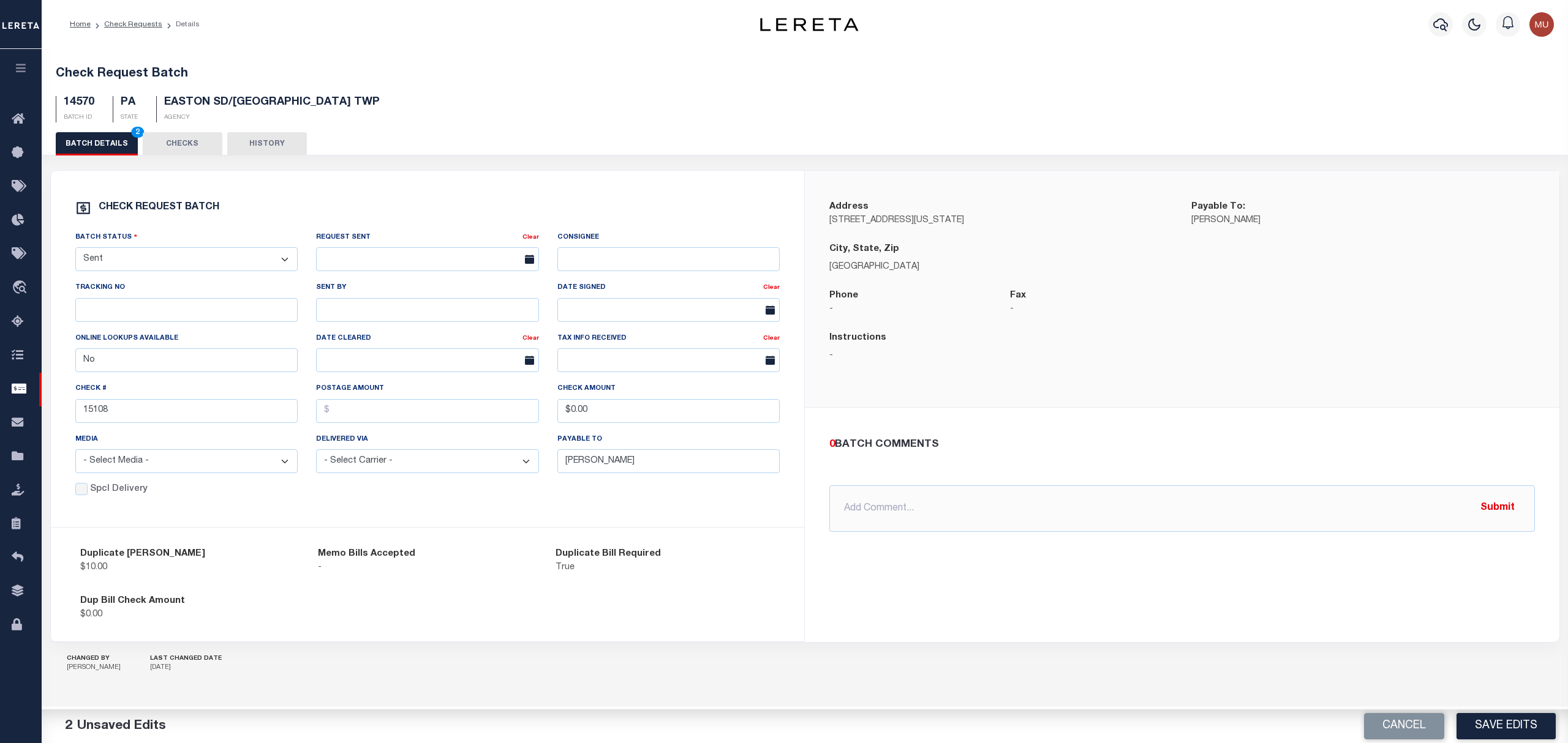
click at [1074, 554] on div "0 BATCH COMMENTS @Aakash Patel @Abdul Muzain @Adams, Pamela S @Adhikary Rinki @…" at bounding box center [1182, 484] width 755 height 154
click at [1502, 727] on button "Save Edits" at bounding box center [1505, 726] width 99 height 26
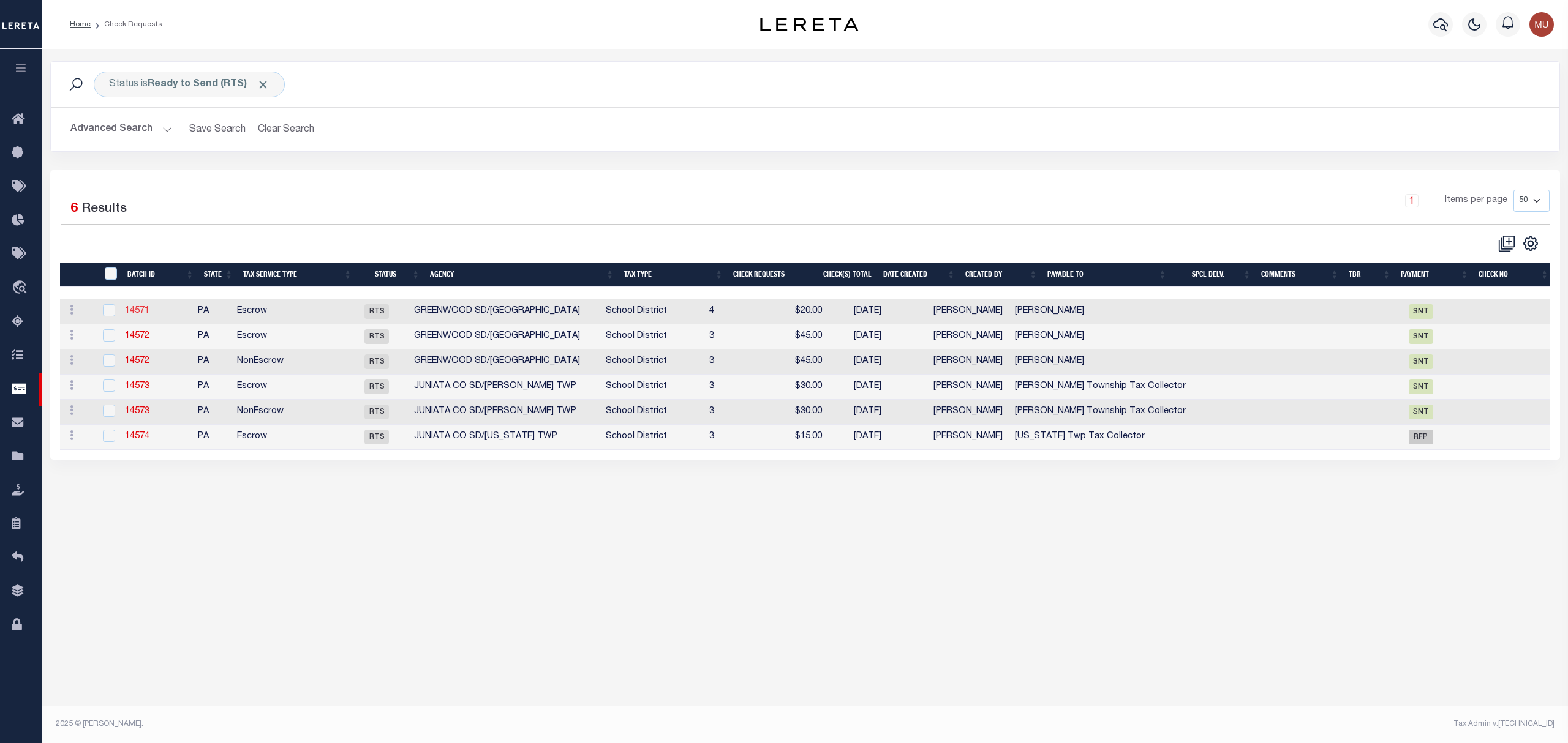
click at [149, 314] on link "14571" at bounding box center [137, 311] width 25 height 8
checkbox input "true"
select select "RTS"
type input "Diane Brisner"
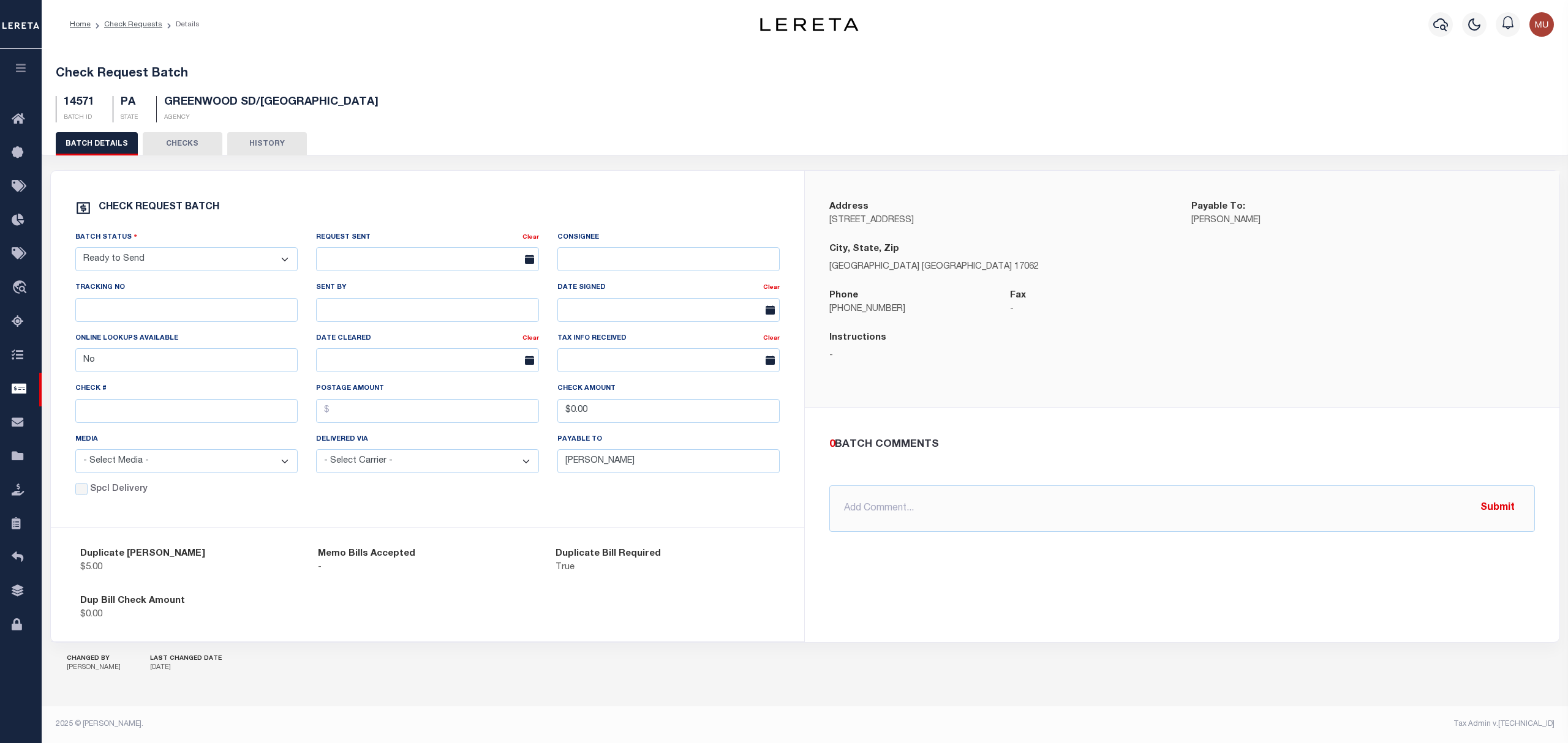
drag, startPoint x: 128, startPoint y: 256, endPoint x: 139, endPoint y: 262, distance: 12.5
click at [128, 256] on select "- Select Status - Approval Needed Batching In Progress Check Returned Cleared a…" at bounding box center [186, 259] width 223 height 24
select select "SNT"
click at [75, 250] on select "- Select Status - Approval Needed Batching In Progress Check Returned Cleared a…" at bounding box center [186, 259] width 223 height 24
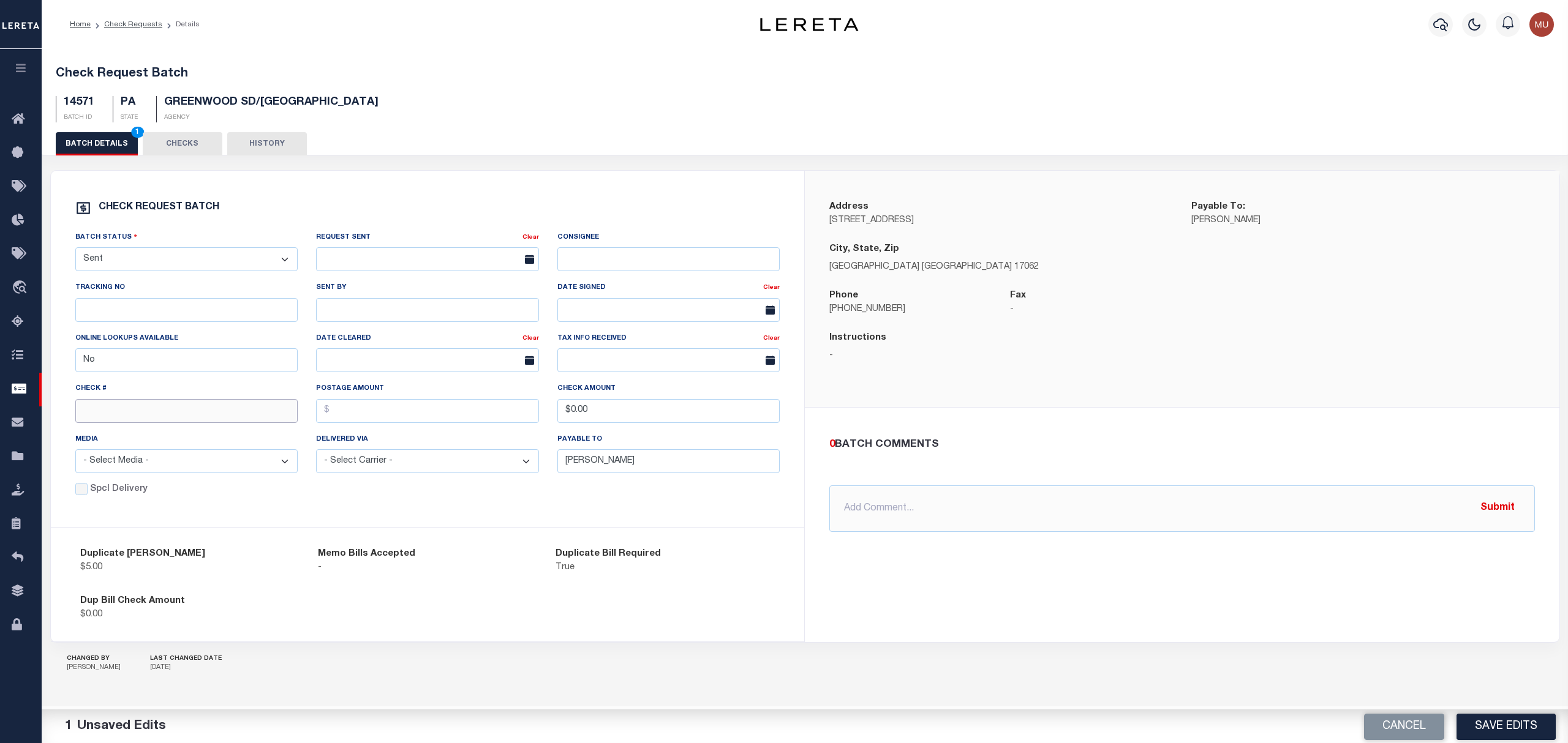
click at [124, 415] on input "text" at bounding box center [186, 411] width 223 height 24
paste input "15109"
type input "15109"
click at [1034, 601] on div "Address 19 Dead End Road Payable To: Diane Brisner City, State, Zip Millerstown…" at bounding box center [1182, 406] width 755 height 471
click at [1498, 733] on button "Save Edits" at bounding box center [1505, 726] width 99 height 26
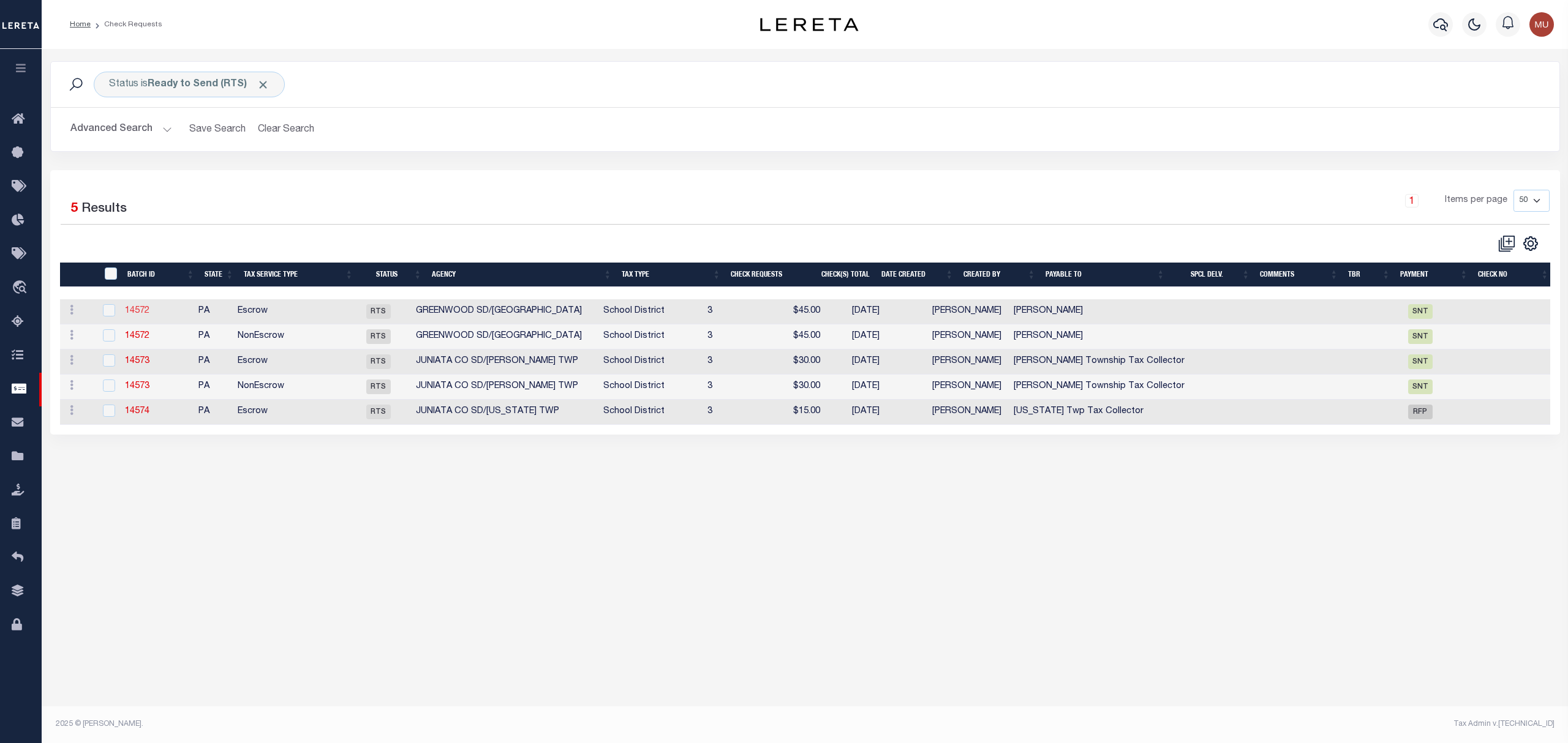
click at [128, 314] on link "14572" at bounding box center [137, 311] width 25 height 8
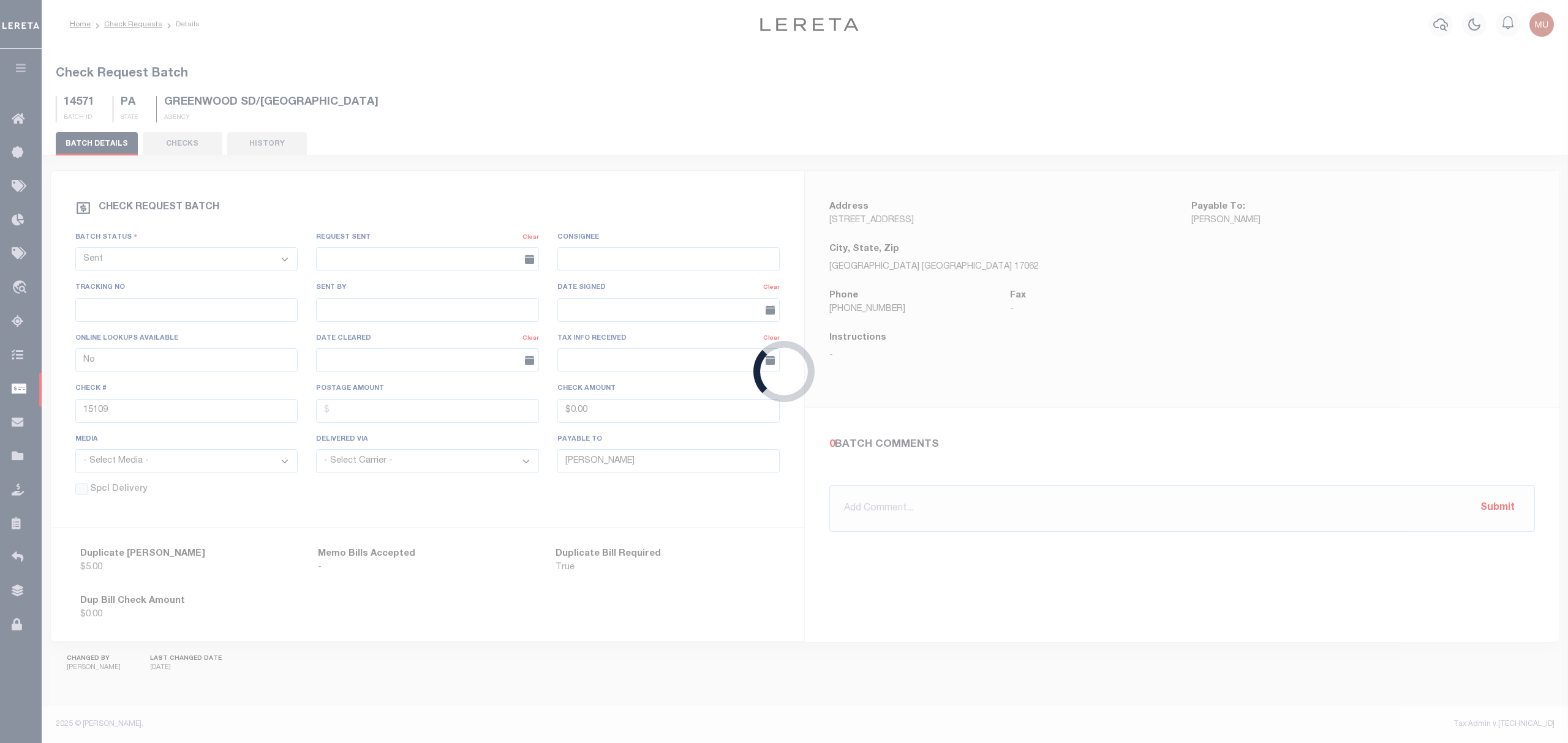
select select "RTS"
type input "CAROL MOYER"
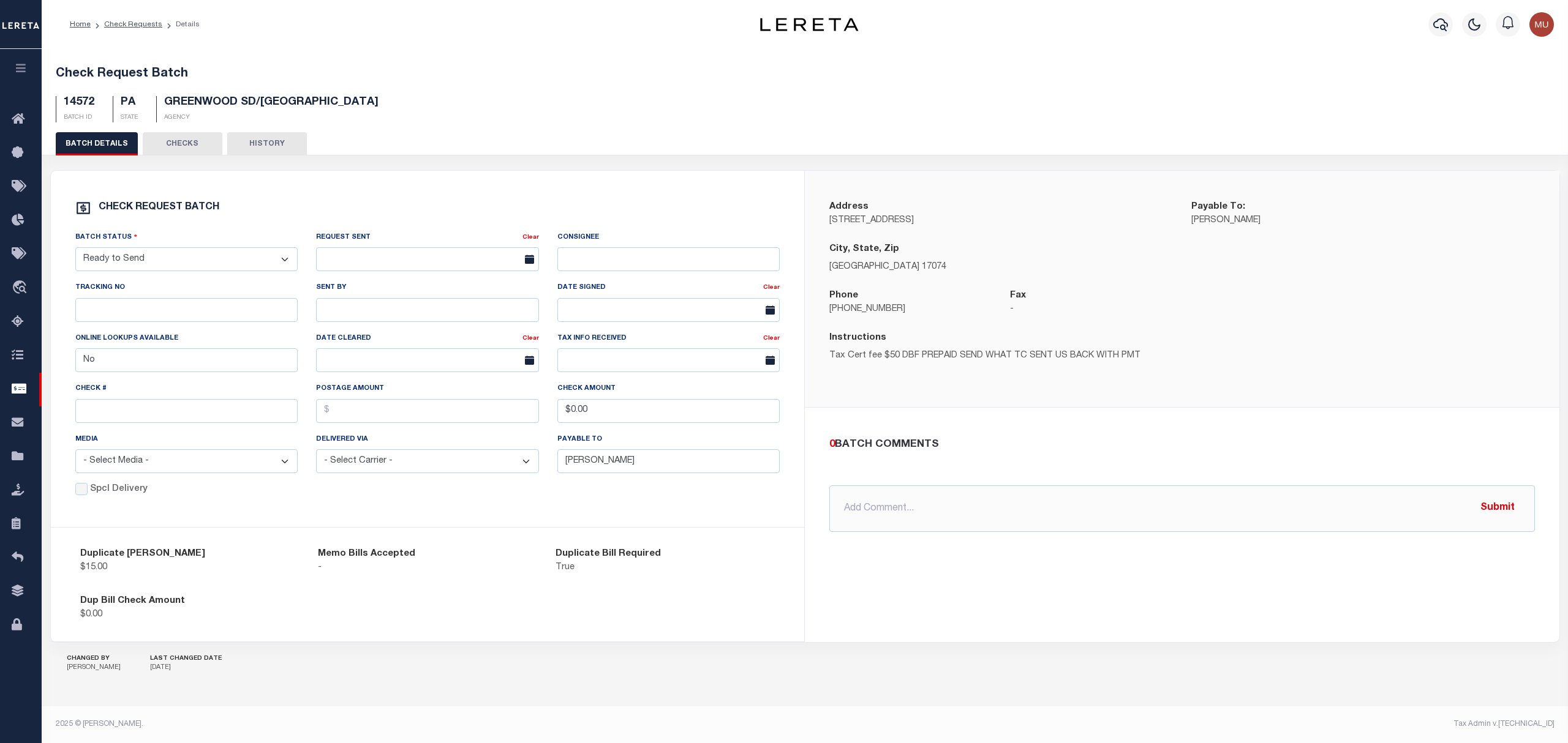
click at [145, 258] on select "- Select Status - Approval Needed Batching In Progress Check Returned Cleared a…" at bounding box center [186, 259] width 223 height 24
select select "SNT"
click at [75, 250] on select "- Select Status - Approval Needed Batching In Progress Check Returned Cleared a…" at bounding box center [186, 259] width 223 height 24
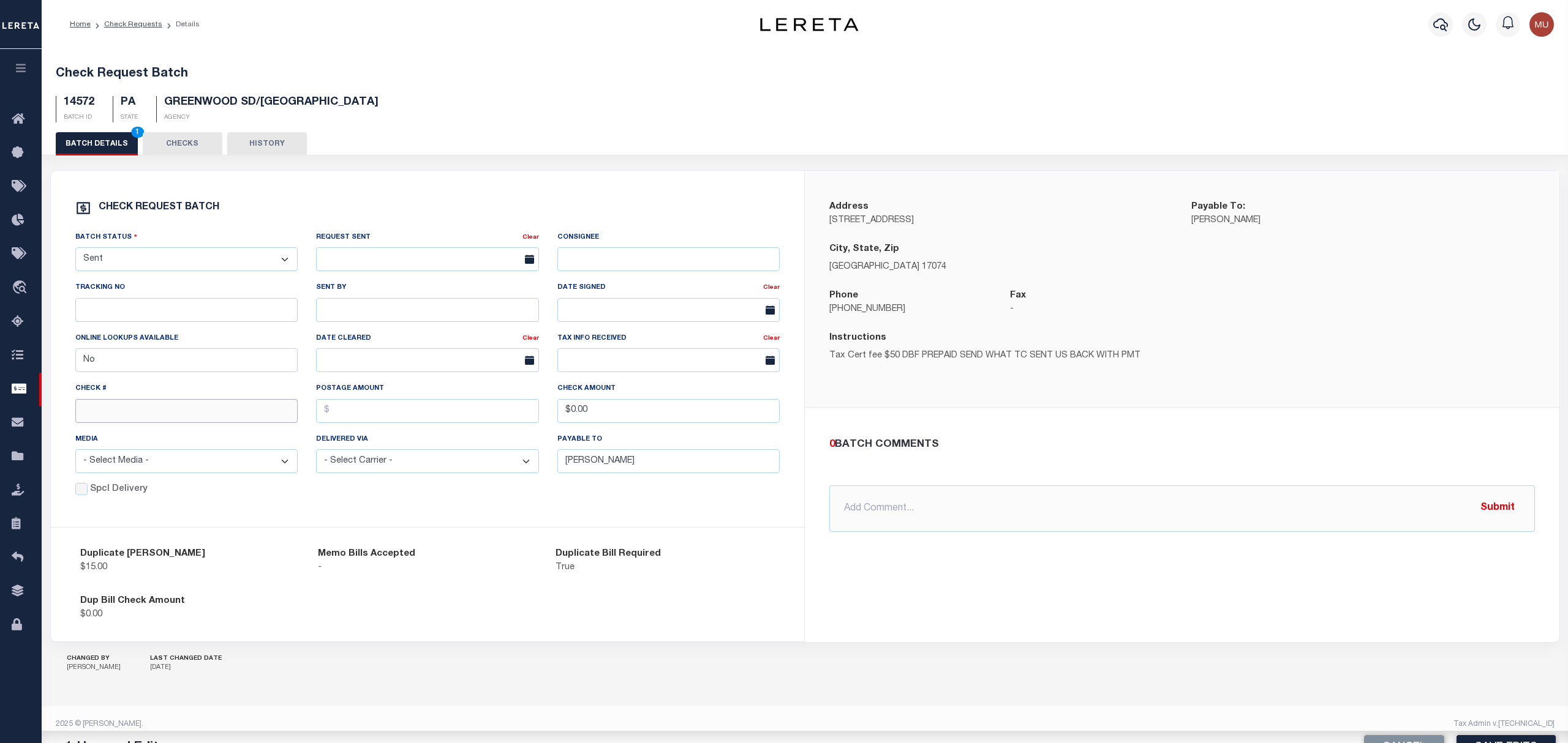
click at [142, 421] on input "text" at bounding box center [186, 411] width 223 height 24
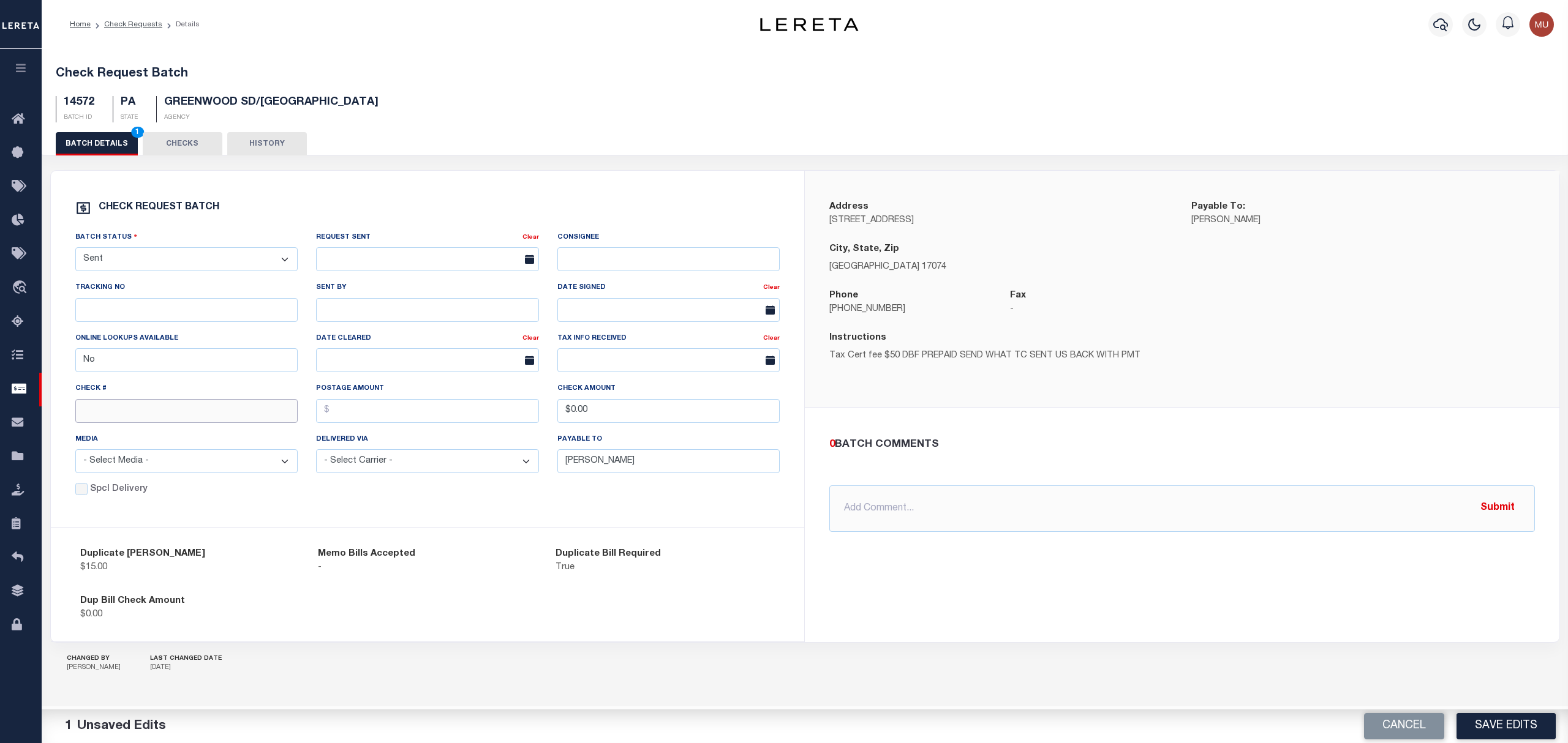
paste input "15110"
type input "15110"
click at [966, 568] on div "Address 390 Hominy Drive Payable To: CAROL MOYER City, State, Zip Newport PA 17…" at bounding box center [1182, 406] width 755 height 471
click at [1494, 721] on button "Save Edits" at bounding box center [1505, 726] width 99 height 26
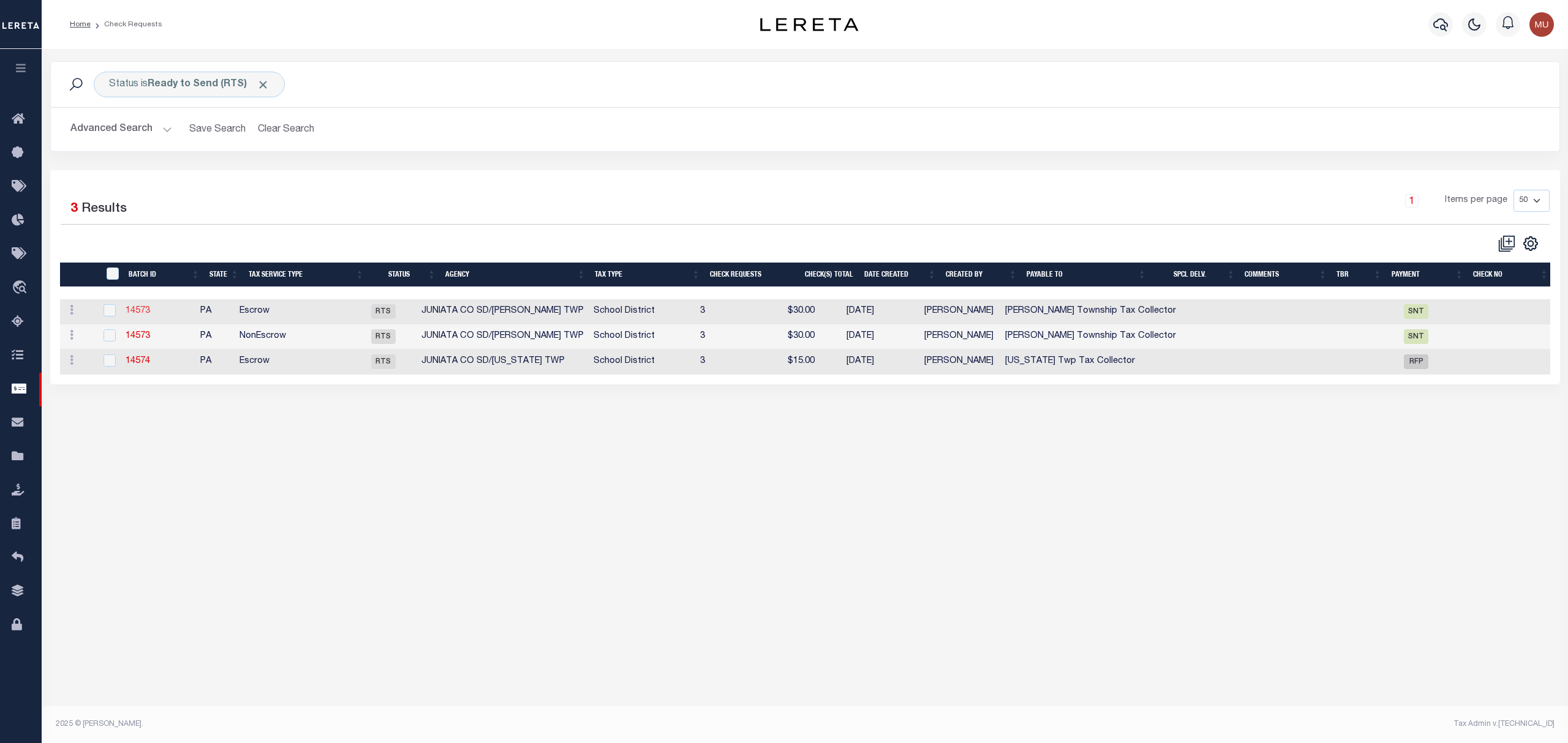
click at [150, 312] on link "14573" at bounding box center [137, 311] width 25 height 8
checkbox input "true"
select select "RTS"
type input "Beale Township Tax Collector"
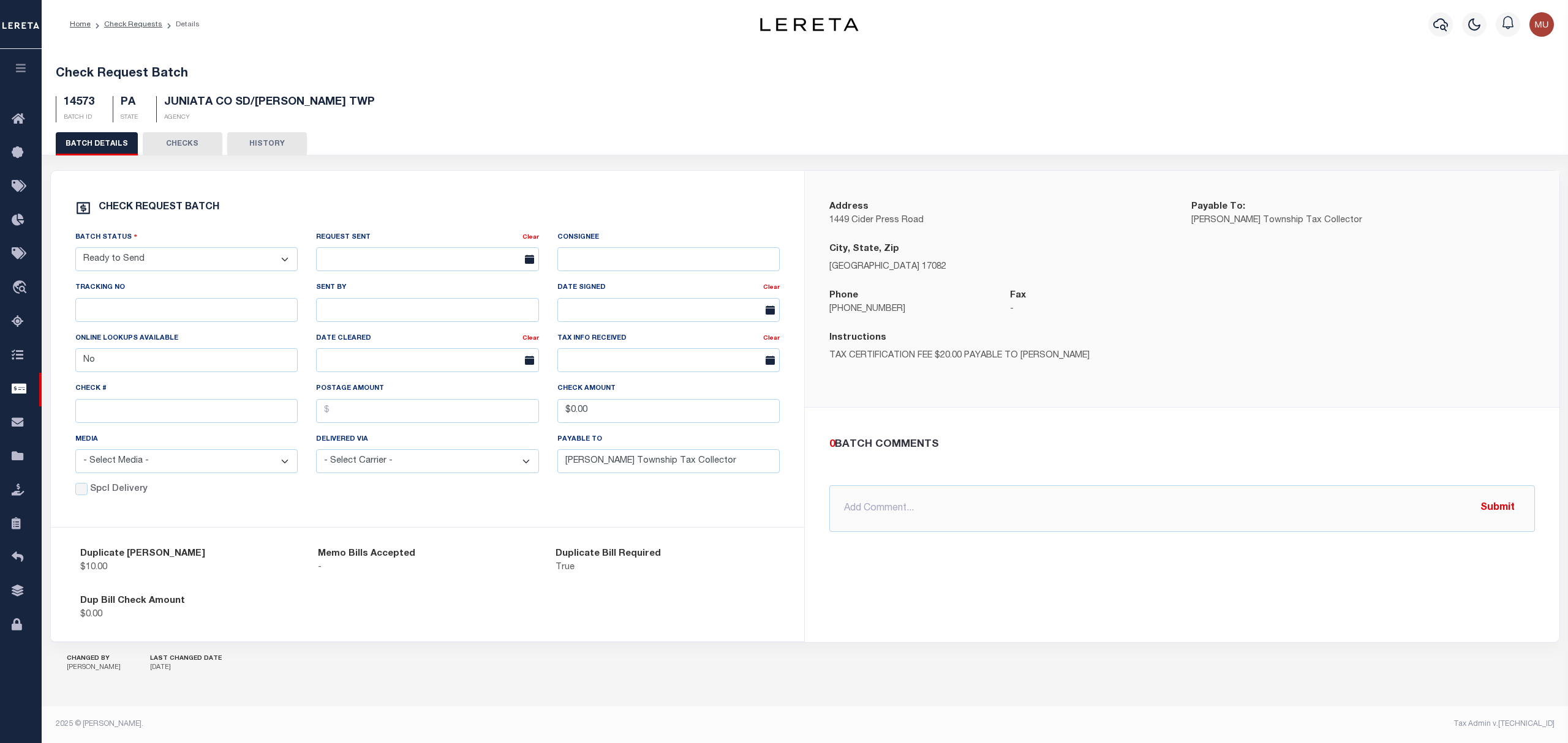
click at [157, 278] on div "Batch Status - Select Status - Approval Needed Batching In Progress Check Retur…" at bounding box center [187, 256] width 242 height 50
drag, startPoint x: 169, startPoint y: 258, endPoint x: 169, endPoint y: 270, distance: 12.0
click at [169, 258] on select "- Select Status - Approval Needed Batching In Progress Check Returned Cleared a…" at bounding box center [186, 259] width 223 height 24
select select "SNT"
click at [75, 250] on select "- Select Status - Approval Needed Batching In Progress Check Returned Cleared a…" at bounding box center [186, 259] width 223 height 24
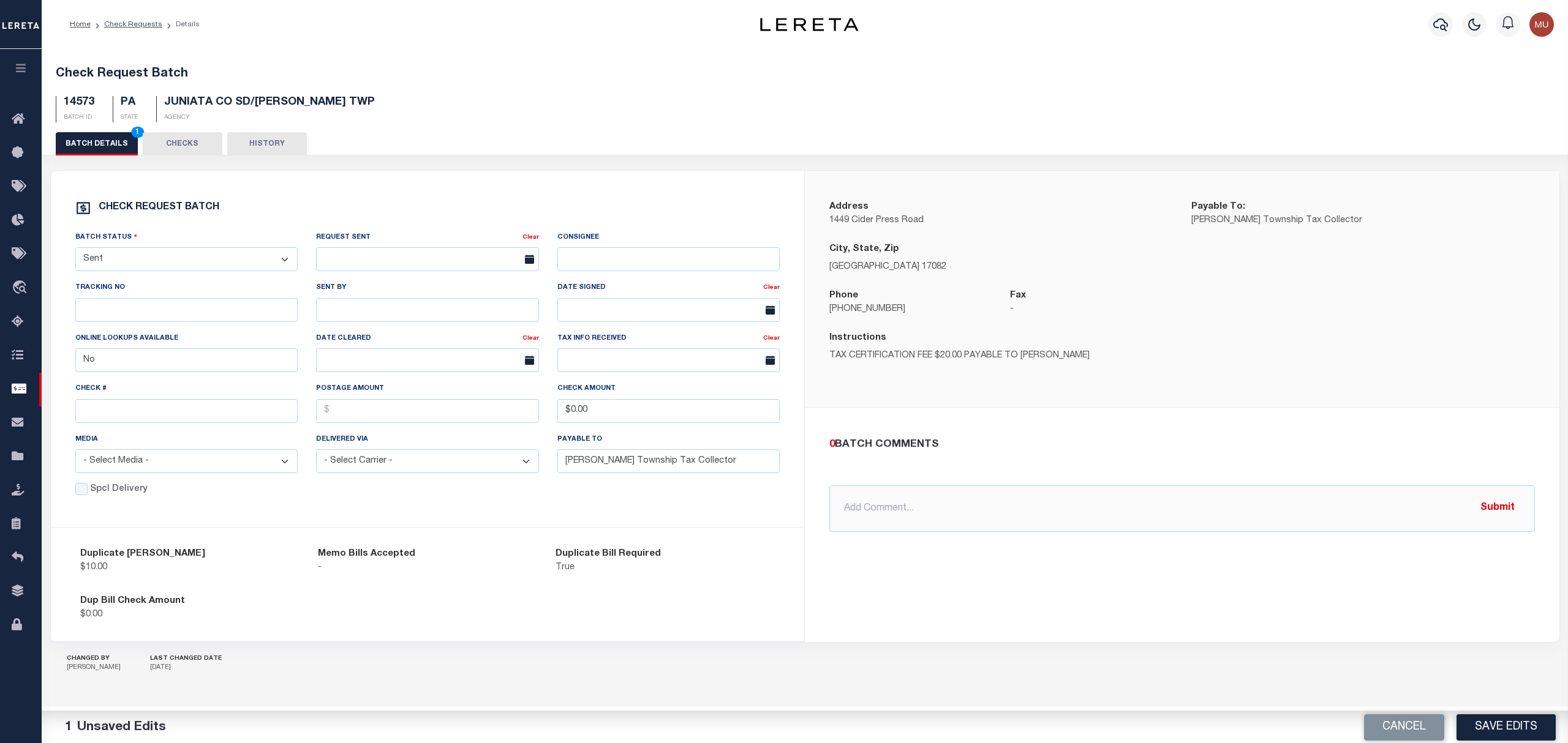
click at [171, 431] on div "Check #" at bounding box center [187, 407] width 242 height 50
drag, startPoint x: 185, startPoint y: 421, endPoint x: 273, endPoint y: 429, distance: 88.4
click at [185, 421] on input "text" at bounding box center [186, 411] width 223 height 24
paste input "15111"
type input "15111"
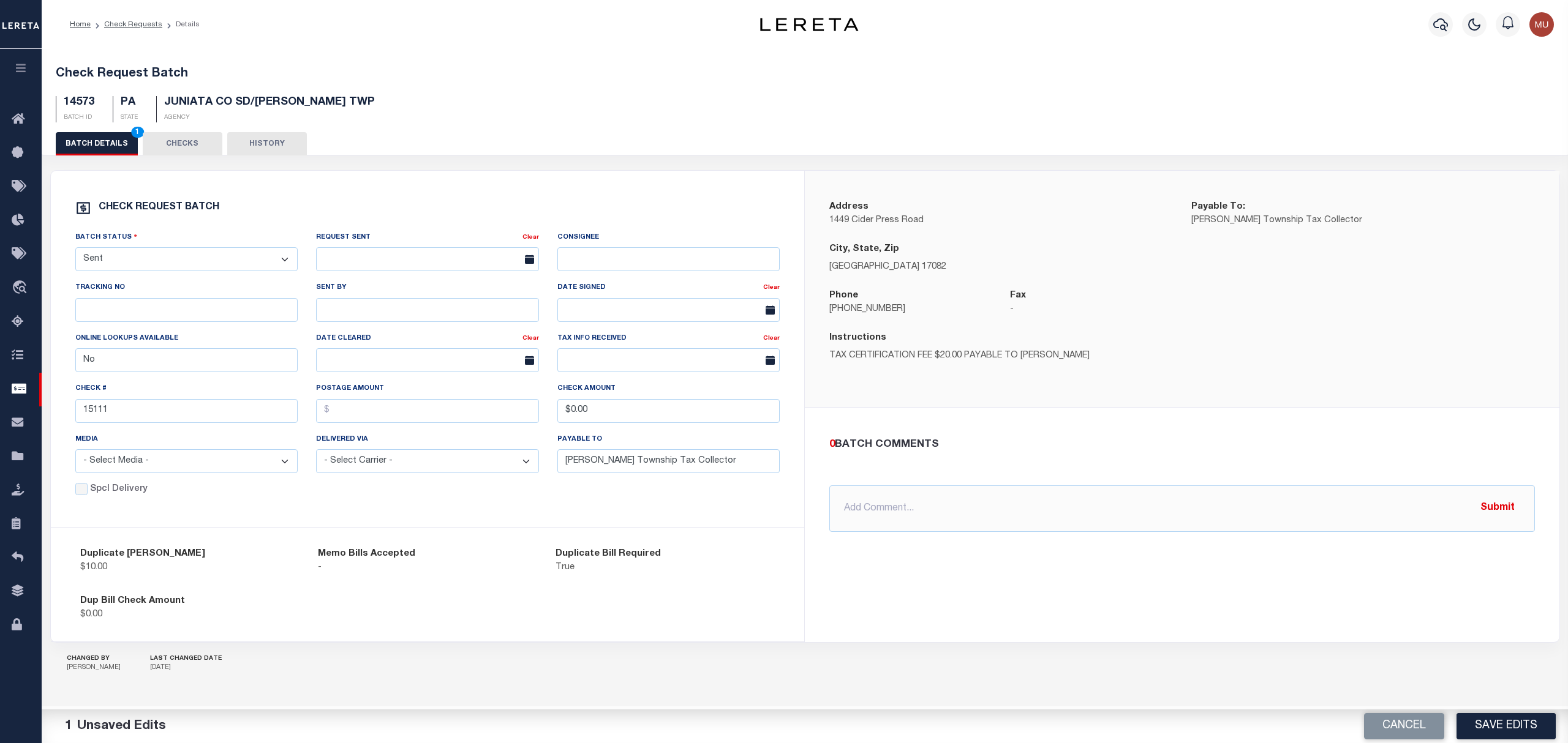
click at [934, 592] on div "Address 1449 Cider Press Road Payable To: Beale Township Tax Collector City, St…" at bounding box center [1182, 406] width 755 height 471
click at [1502, 728] on button "Save Edits" at bounding box center [1505, 726] width 99 height 26
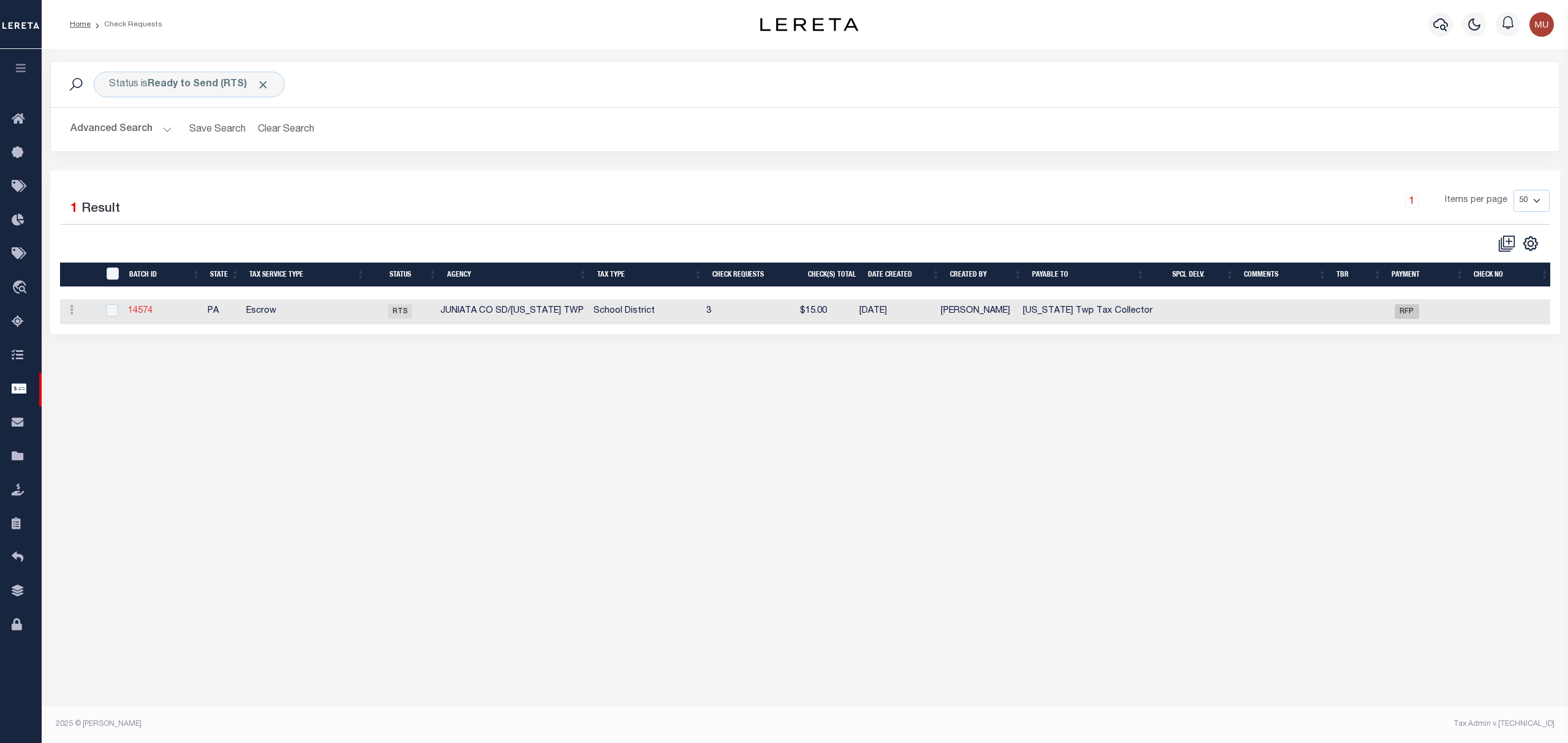
click at [130, 315] on link "14574" at bounding box center [140, 311] width 25 height 8
select select "RTS"
type input "Delaware Twp Tax Collector"
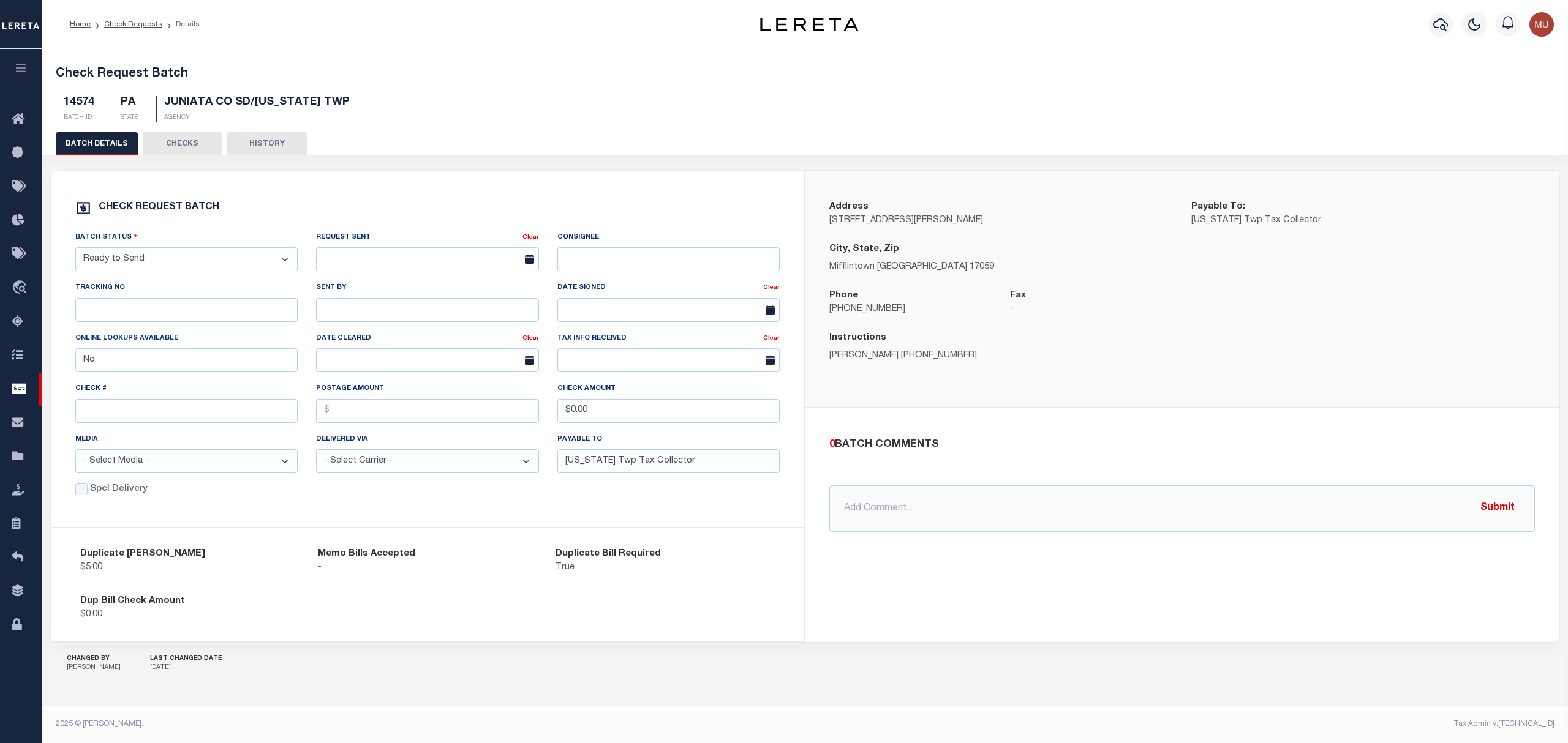
click at [177, 256] on select "- Select Status - Approval Needed Batching In Progress Check Returned Cleared a…" at bounding box center [186, 259] width 223 height 24
select select "SNT"
click at [75, 250] on select "- Select Status - Approval Needed Batching In Progress Check Returned Cleared a…" at bounding box center [186, 259] width 223 height 24
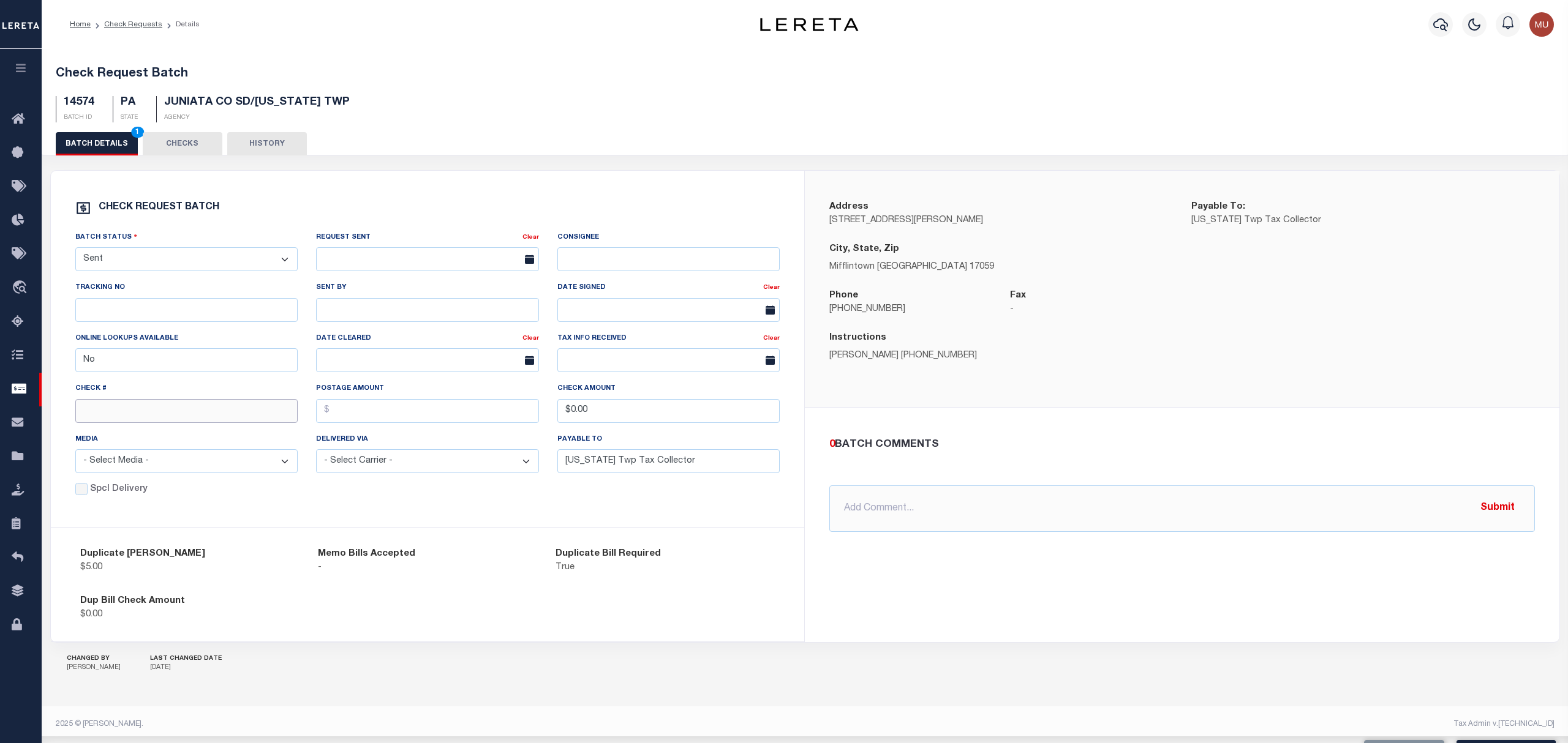
click at [120, 420] on input "text" at bounding box center [186, 411] width 223 height 24
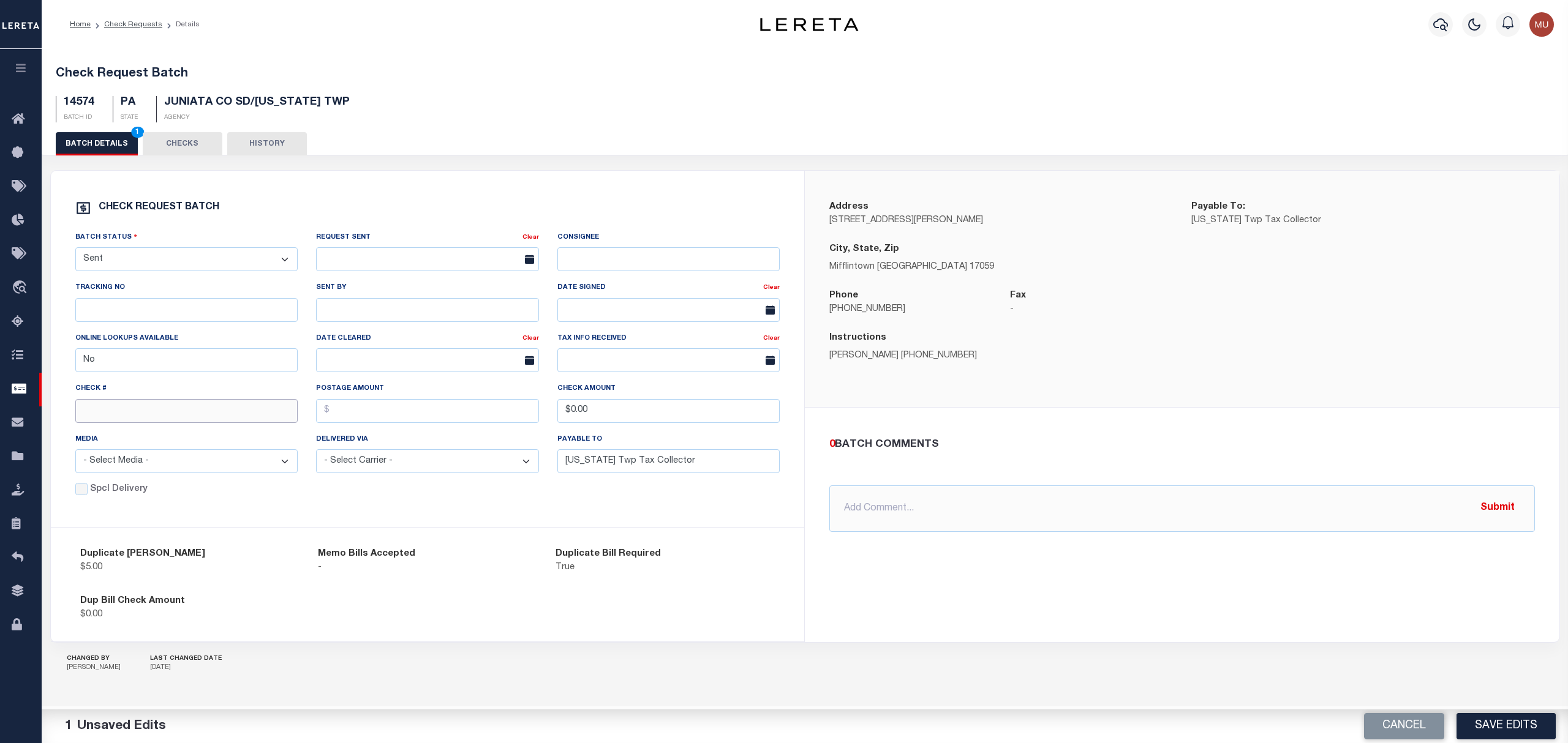
paste input "15112"
type input "15112"
drag, startPoint x: 1086, startPoint y: 558, endPoint x: 1103, endPoint y: 558, distance: 17.0
click at [1096, 558] on div "0 BATCH COMMENTS @Aakash Patel @Abdul Muzain @Adams, Pamela S @Adhikary Rinki @…" at bounding box center [1182, 484] width 755 height 154
click at [1483, 728] on button "Save Edits" at bounding box center [1505, 726] width 99 height 26
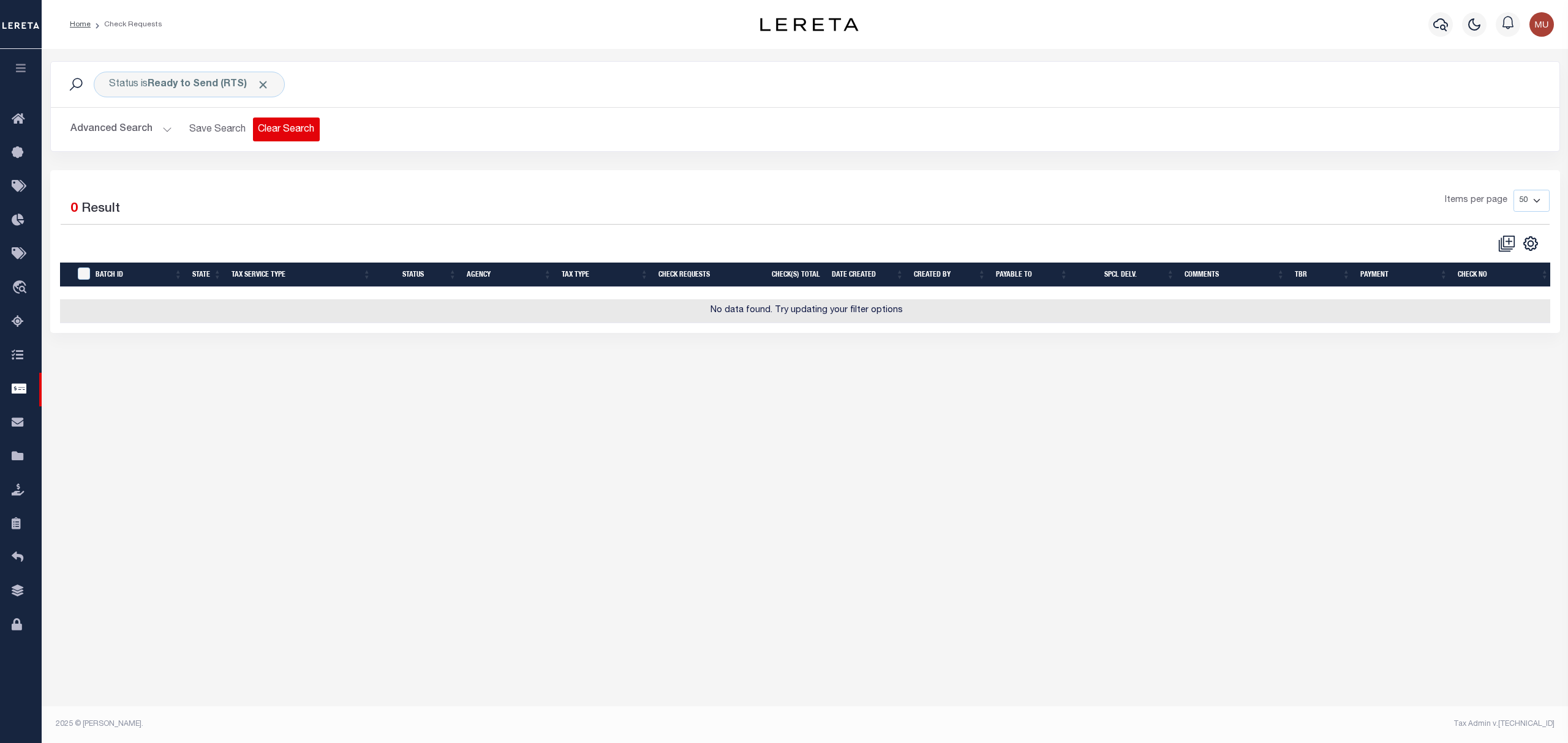
click at [277, 131] on button "Clear Search" at bounding box center [286, 130] width 67 height 24
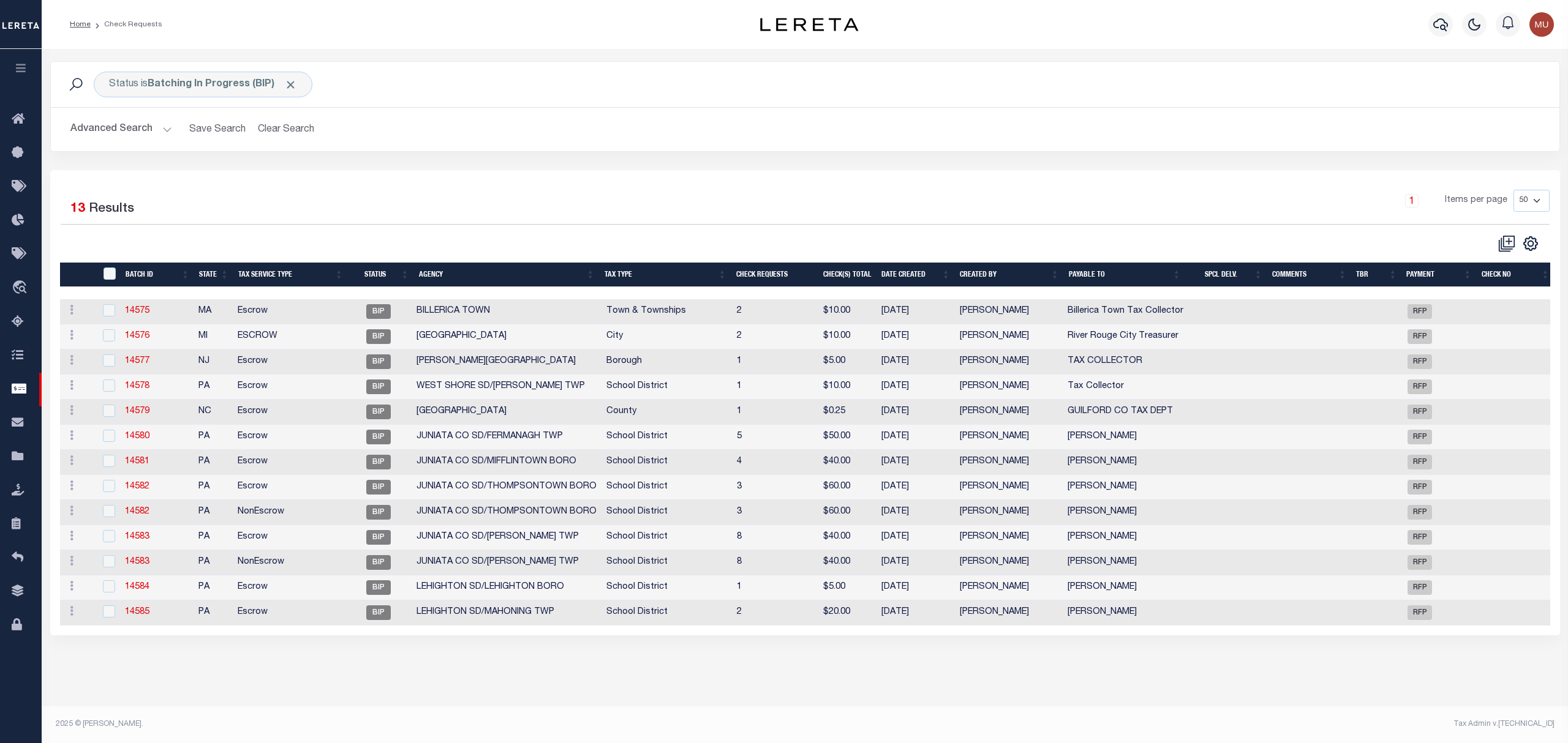
click at [664, 203] on div "1 Items per page 10 25 50 100" at bounding box center [993, 206] width 1112 height 32
click at [145, 311] on link "14575" at bounding box center [137, 311] width 25 height 8
select select "BIP"
type input "Yes"
type input "Billerica Town Tax Collector"
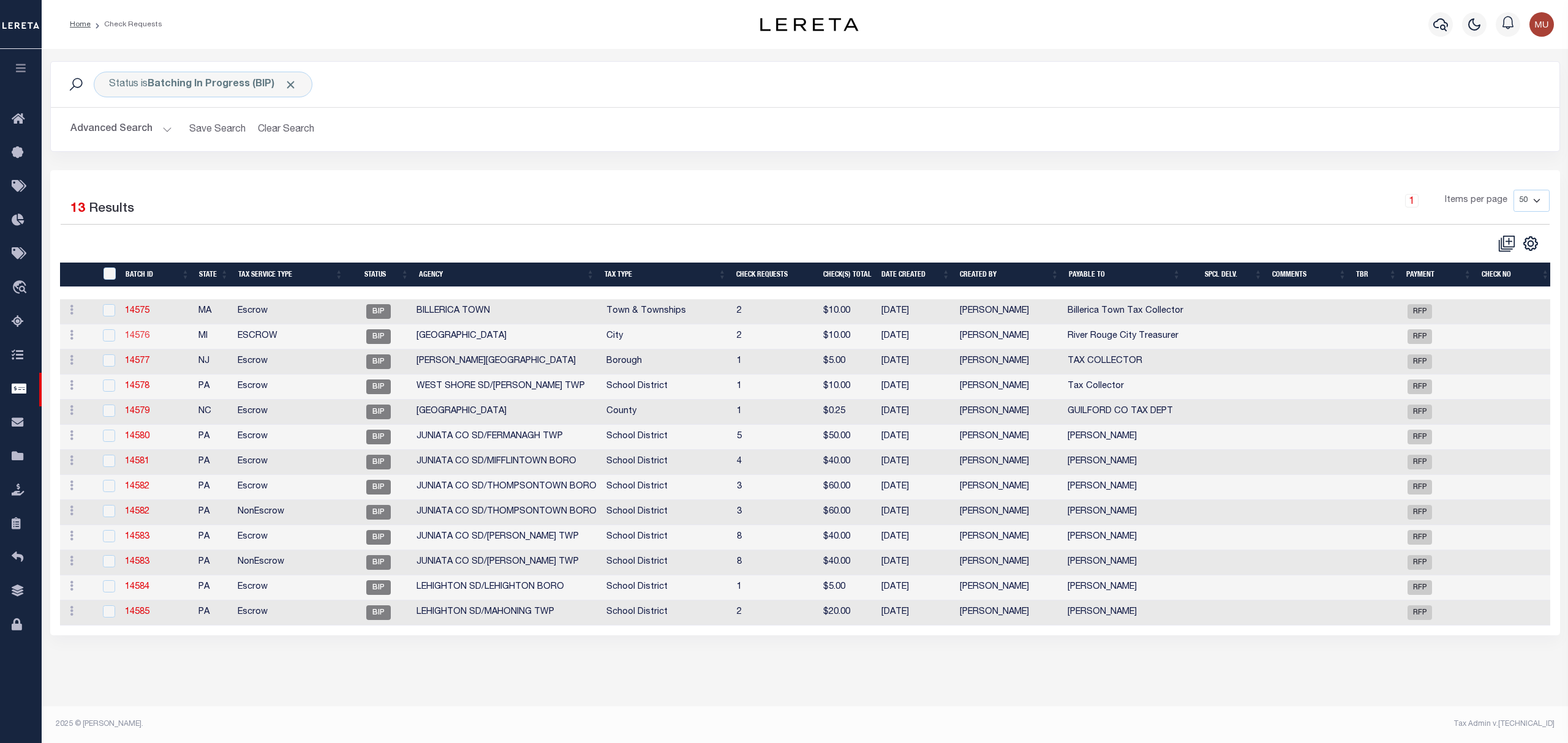
click at [136, 338] on link "14576" at bounding box center [137, 335] width 25 height 8
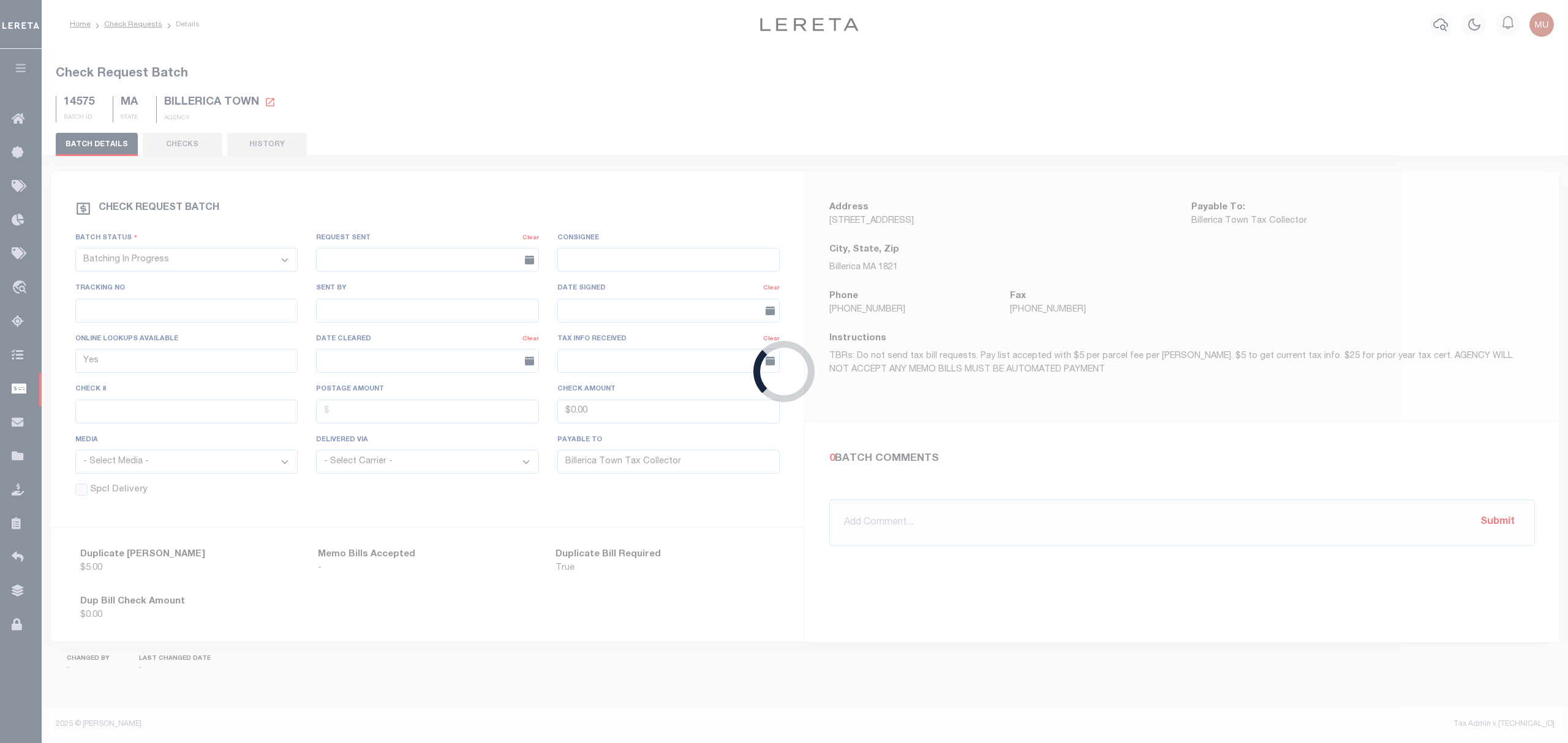
type input "No"
type input "River Rouge City Treasurer"
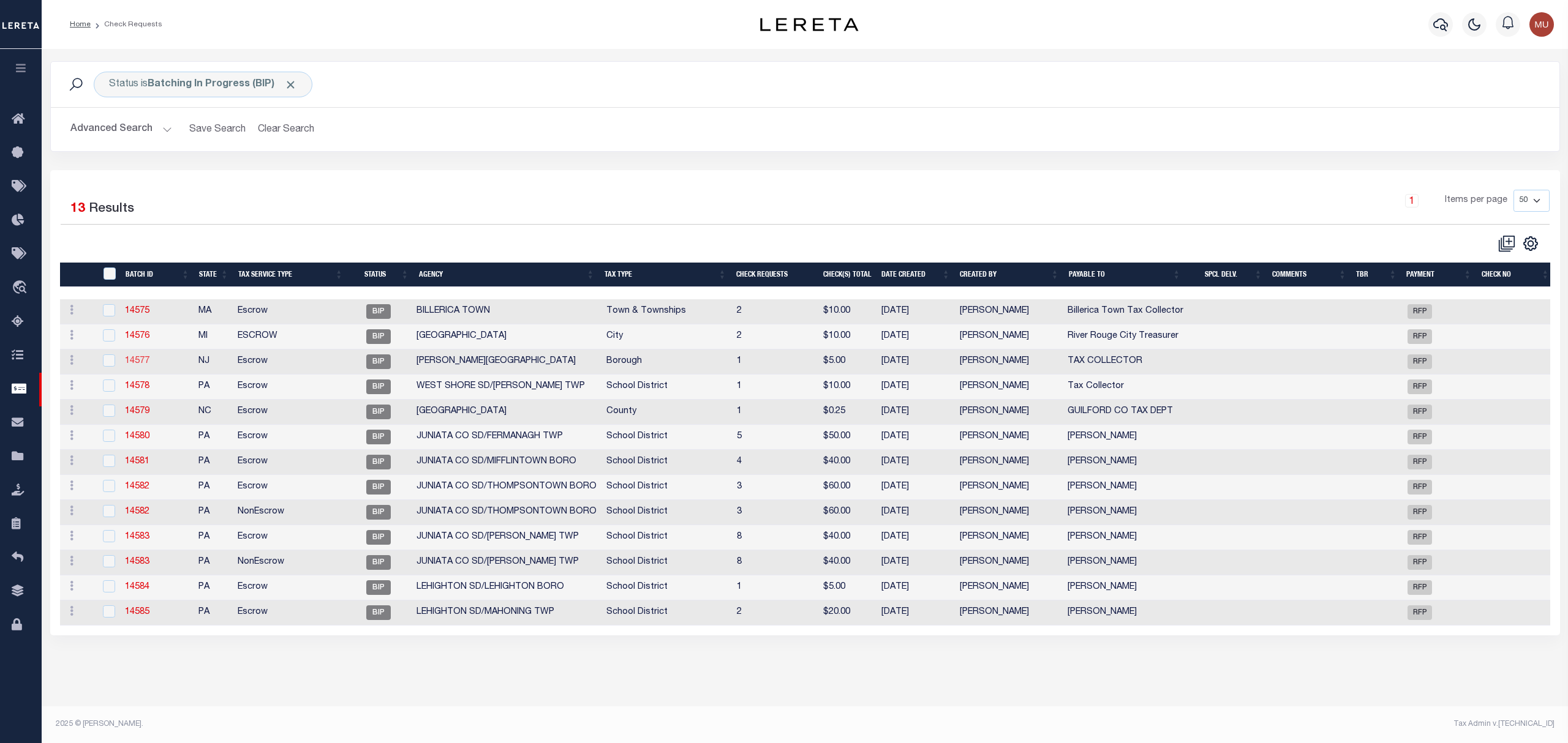
click at [138, 360] on link "14577" at bounding box center [137, 361] width 25 height 8
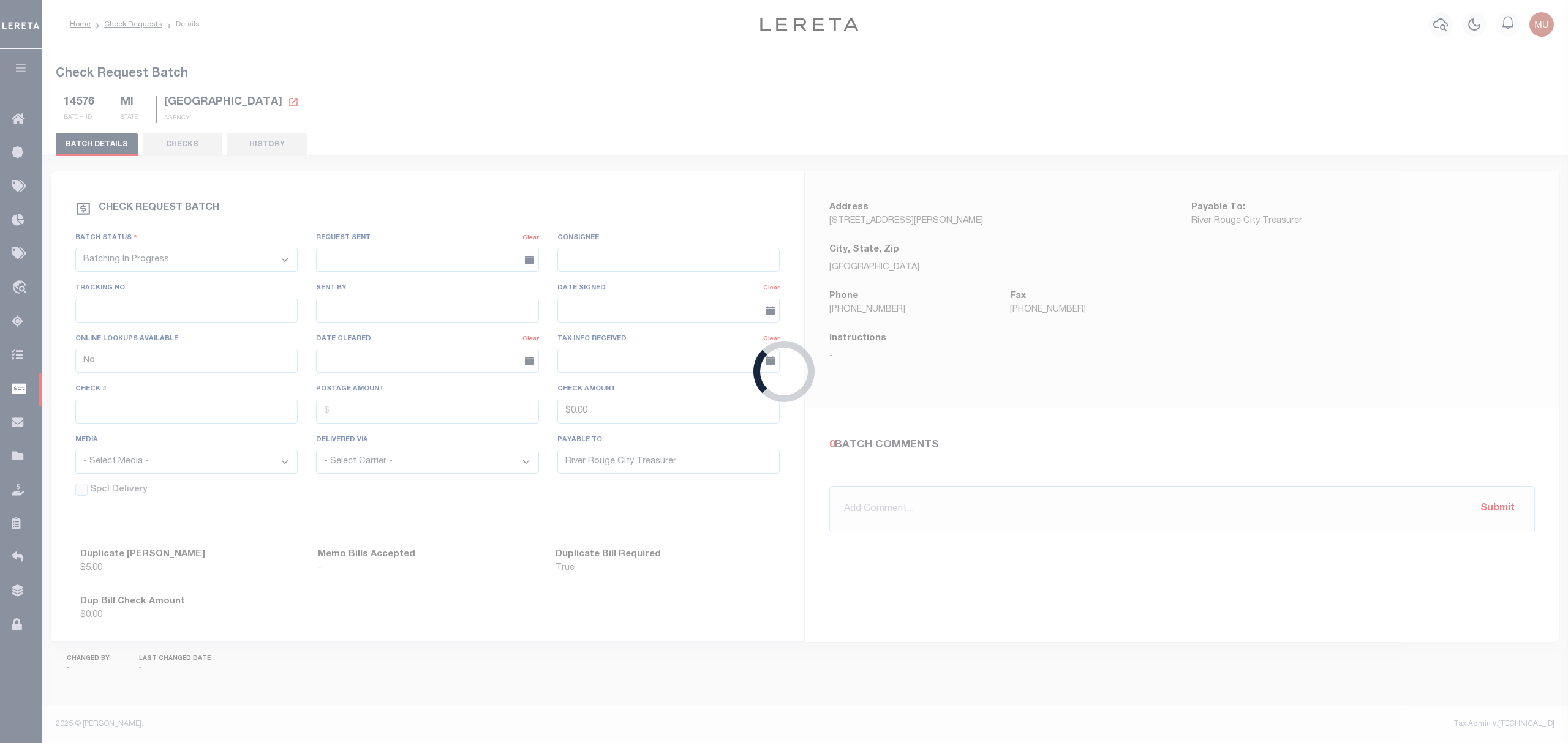
type input "Yes"
type input "TAX COLLECTOR"
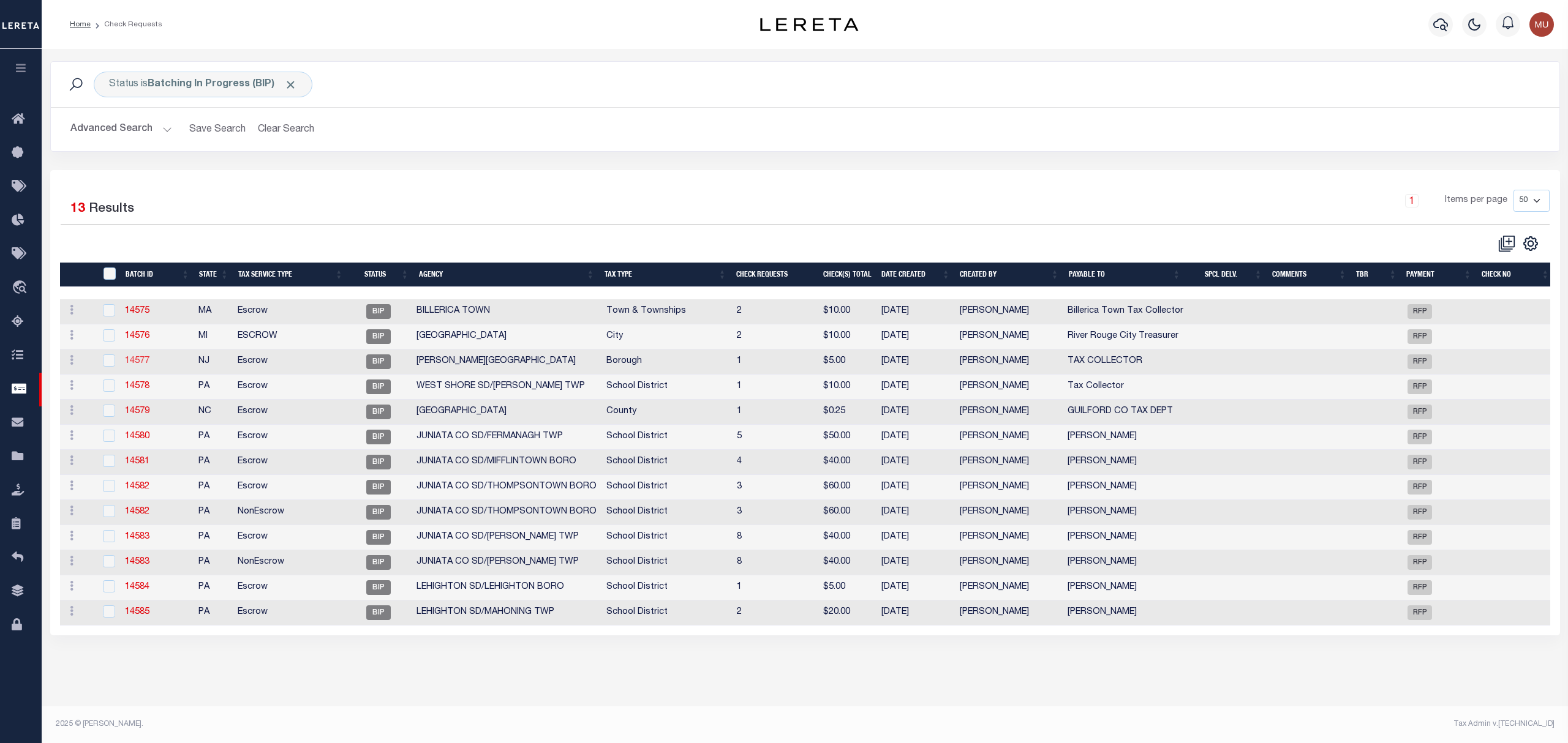
click at [136, 365] on link "14577" at bounding box center [137, 361] width 25 height 8
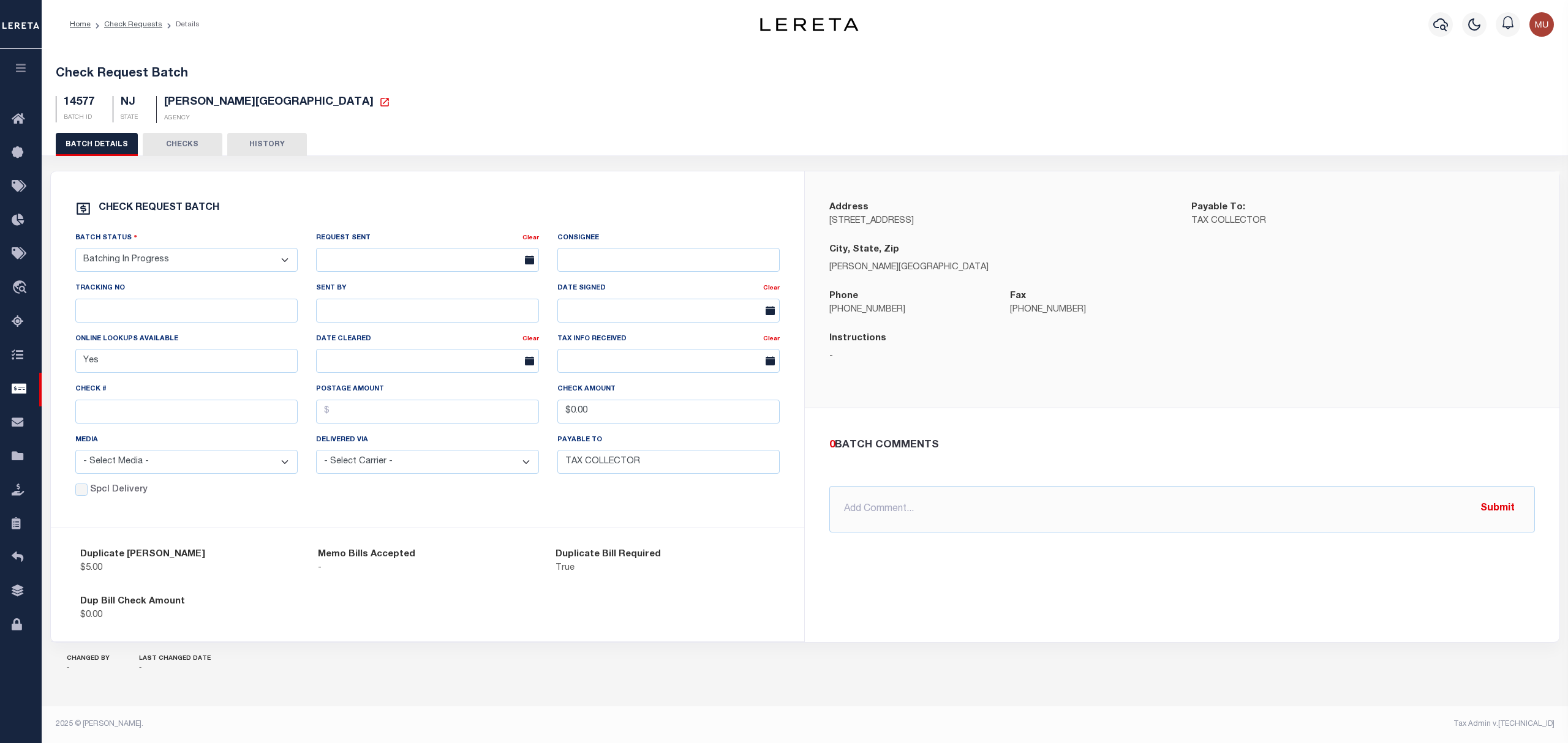
click at [189, 130] on div "Check Request Batch 14577 BATCH ID NJ STATE GARWOOD BOROUGH AGENCY" at bounding box center [805, 92] width 1528 height 80
click at [185, 156] on button "CHECKS" at bounding box center [182, 144] width 80 height 23
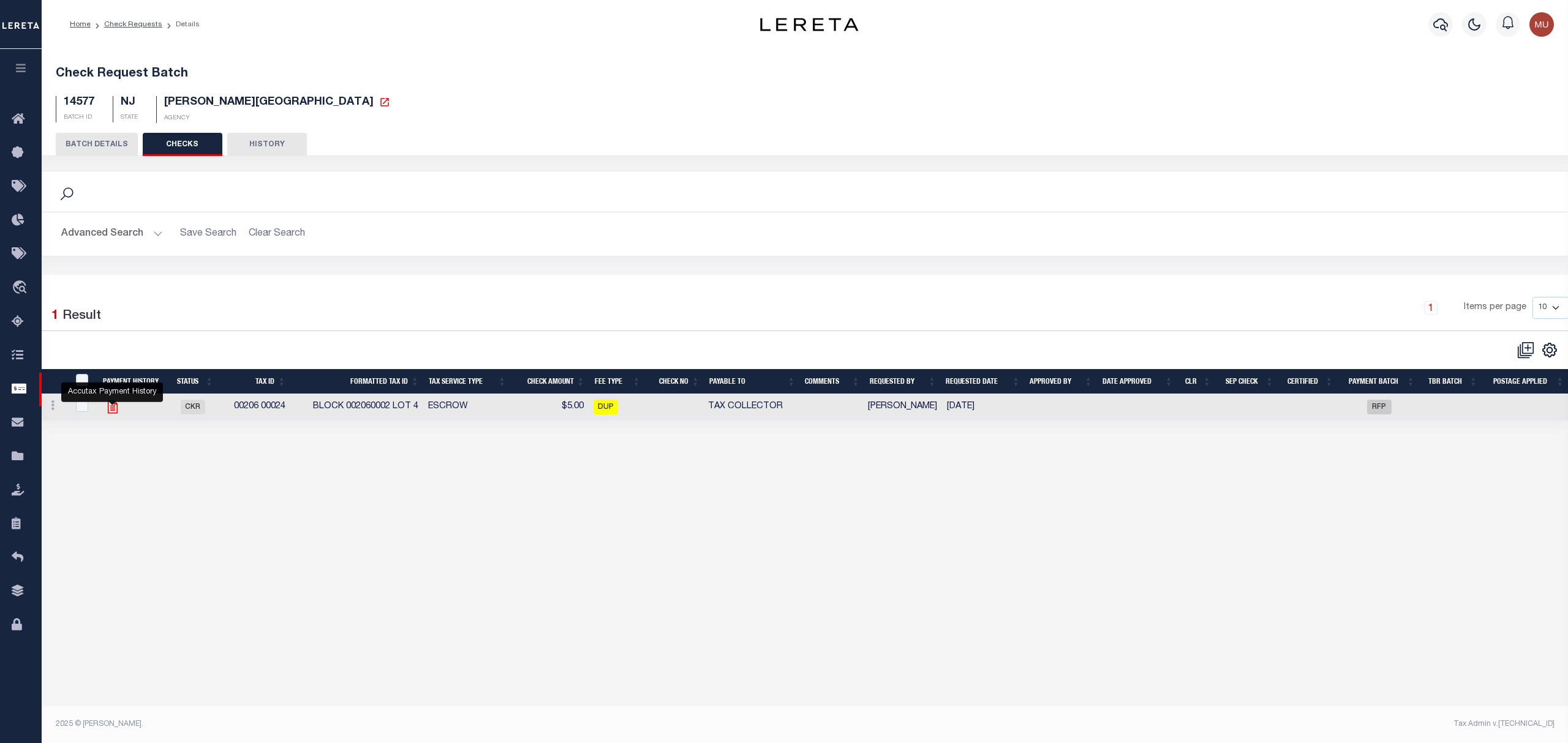
click at [111, 415] on icon "" at bounding box center [112, 407] width 16 height 16
checkbox input "true"
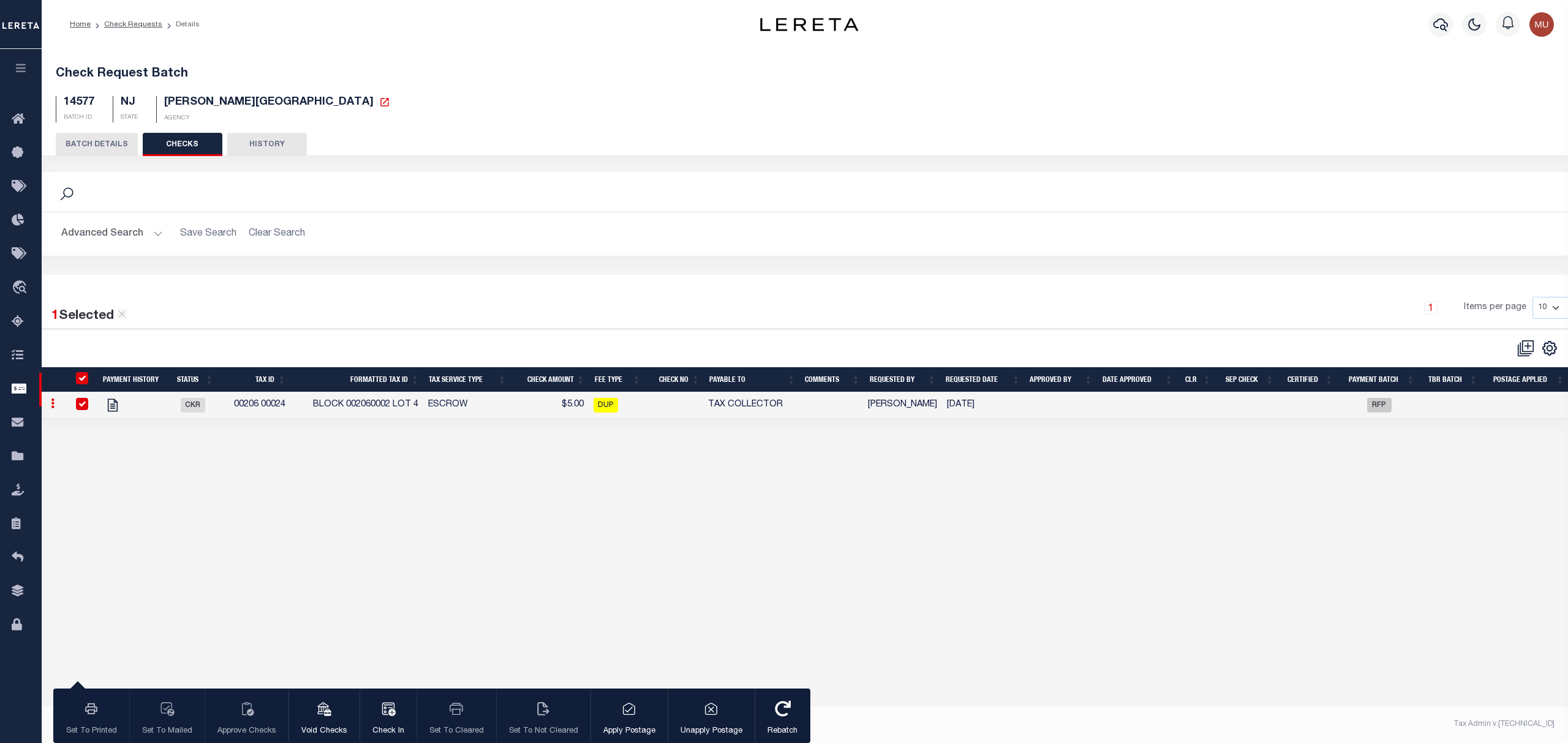
drag, startPoint x: 625, startPoint y: 238, endPoint x: 630, endPoint y: 233, distance: 7.1
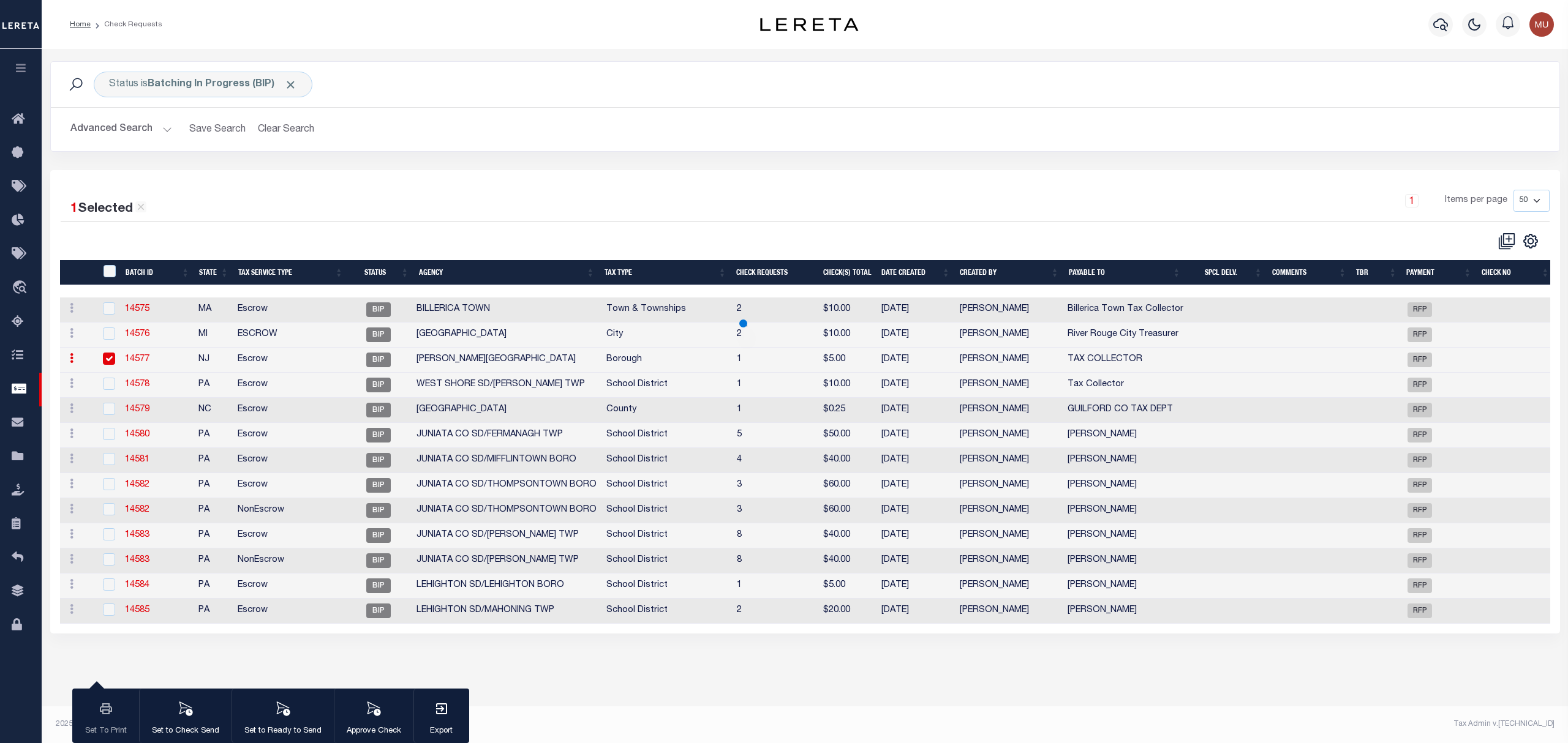
click at [643, 192] on div "1 Items per page 10 25 50 100" at bounding box center [993, 206] width 1112 height 32
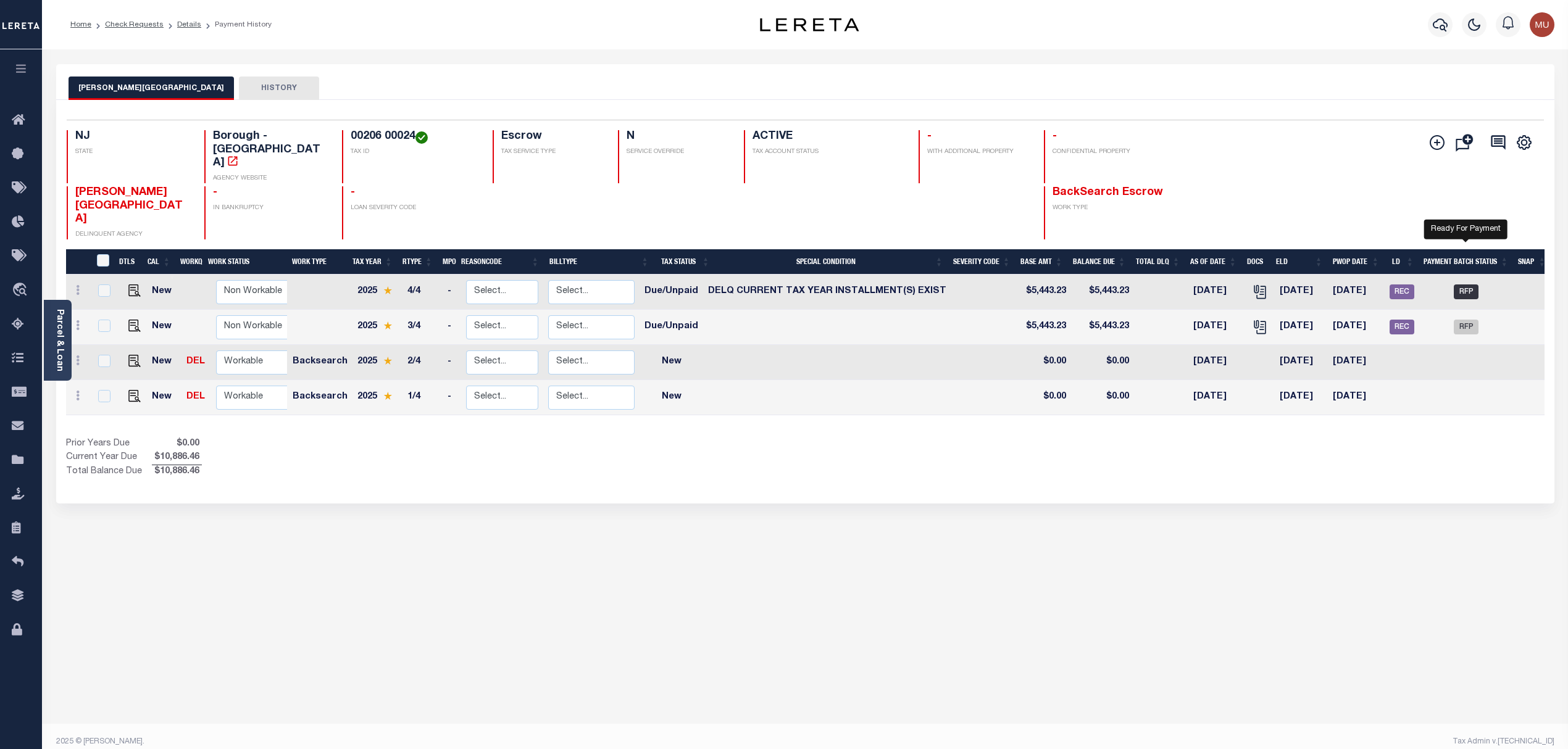
click at [1470, 285] on span "RFP" at bounding box center [1466, 292] width 25 height 15
checkbox input "true"
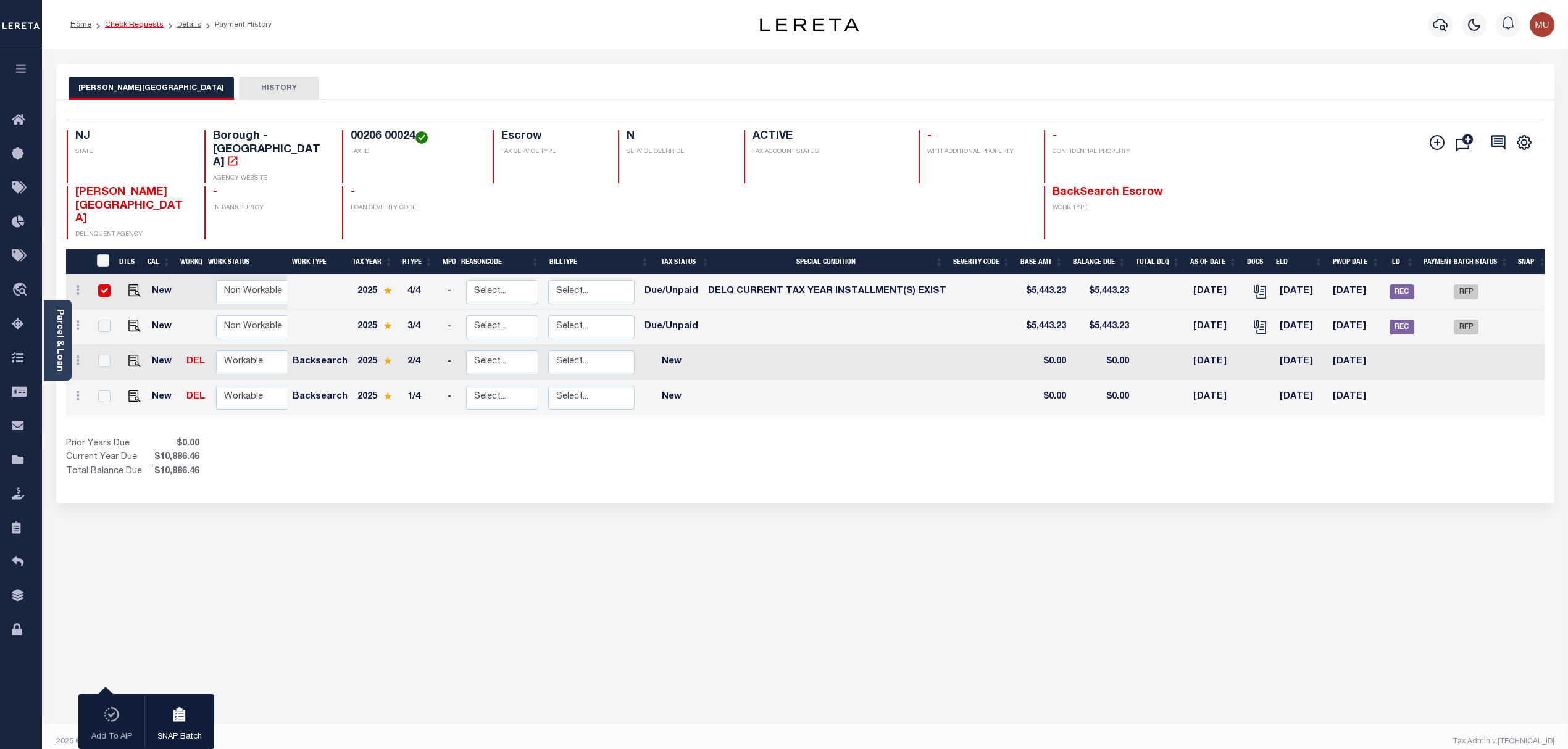
click at [151, 28] on link "Check Requests" at bounding box center [135, 25] width 59 height 8
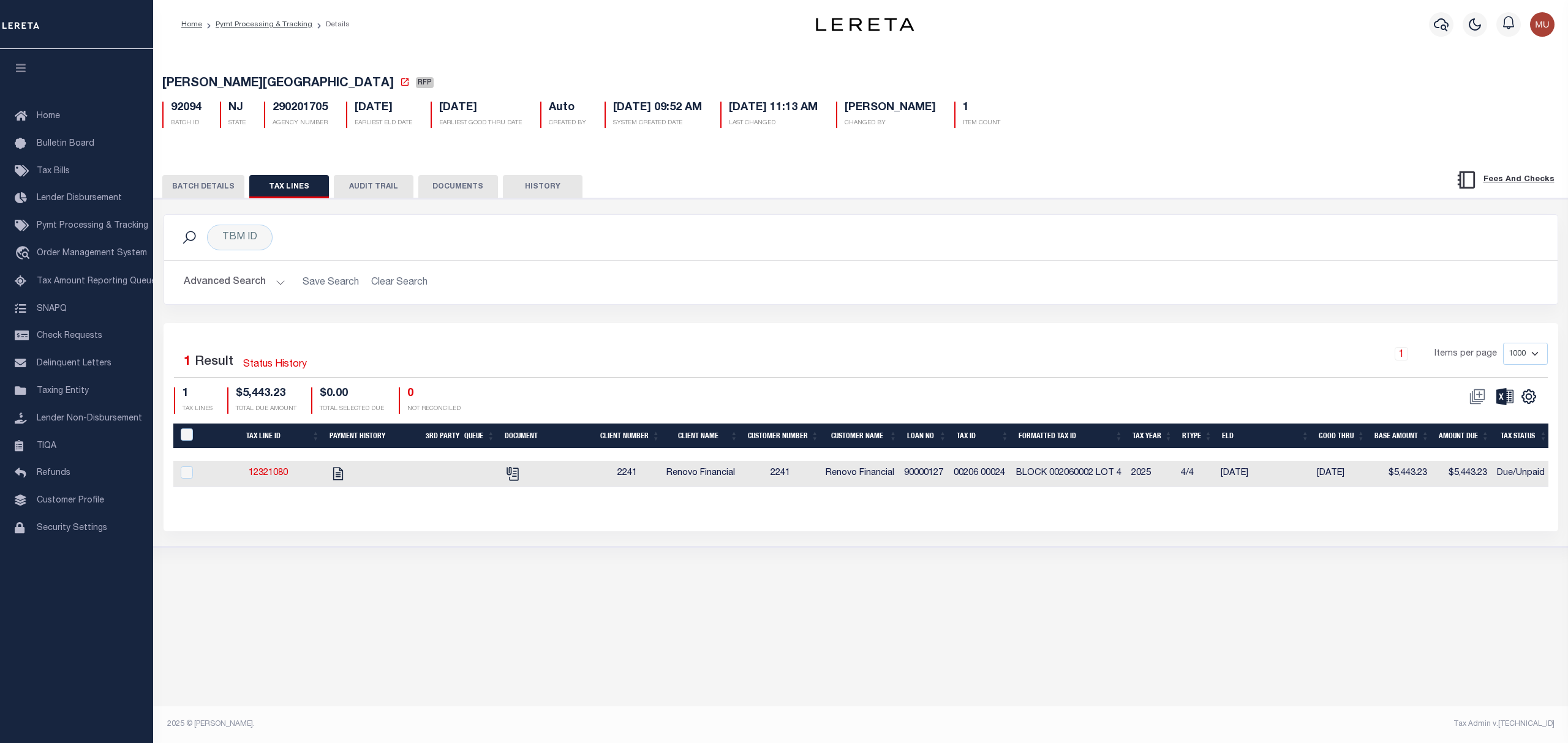
click at [183, 103] on div "92094 BATCH ID NJ STATE 290201705 AGENCY NUMBER 10/31/2025 EARLIEST ELD DATE 10…" at bounding box center [860, 110] width 1415 height 36
copy h5 "92094"
drag, startPoint x: 417, startPoint y: 125, endPoint x: 440, endPoint y: 133, distance: 24.4
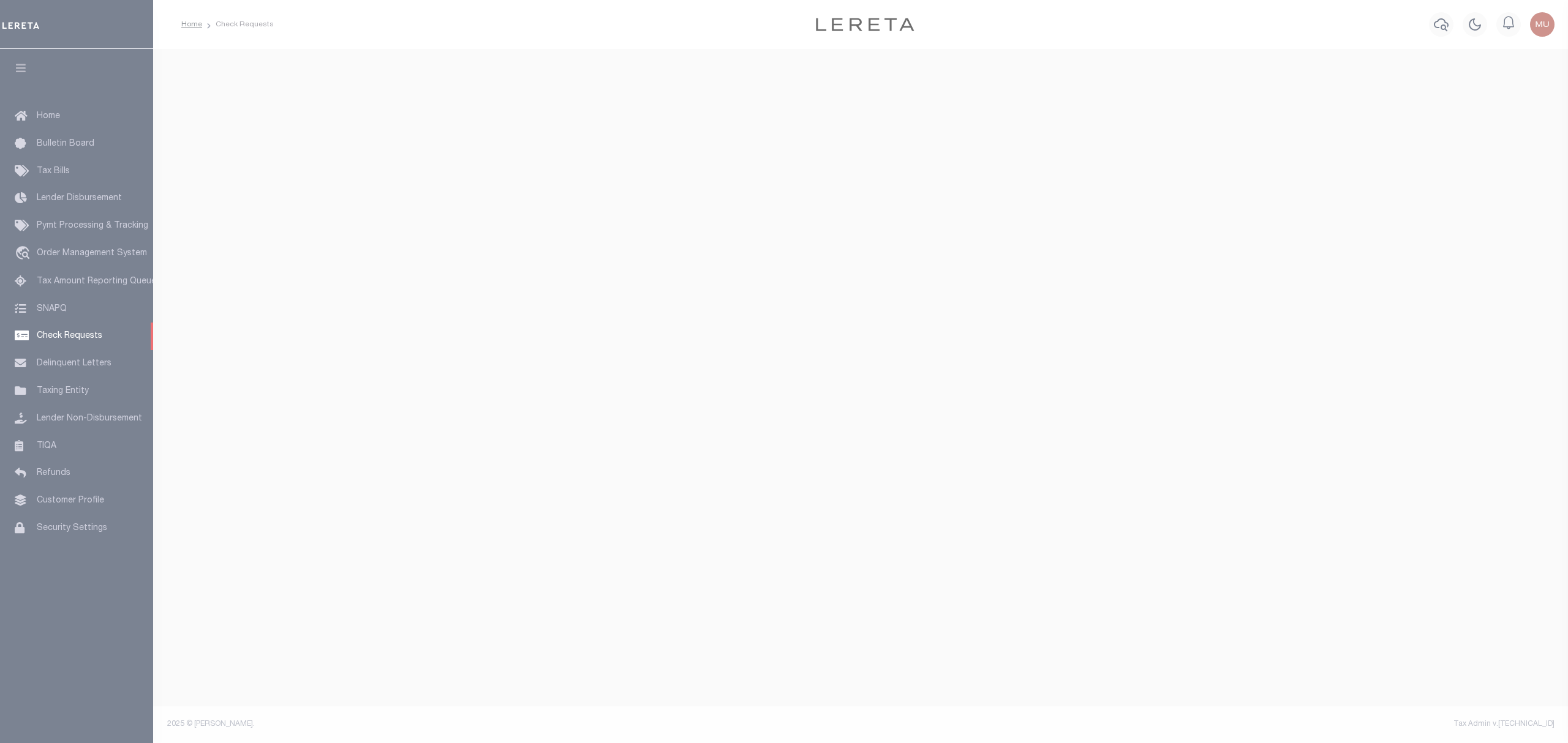
select select "50"
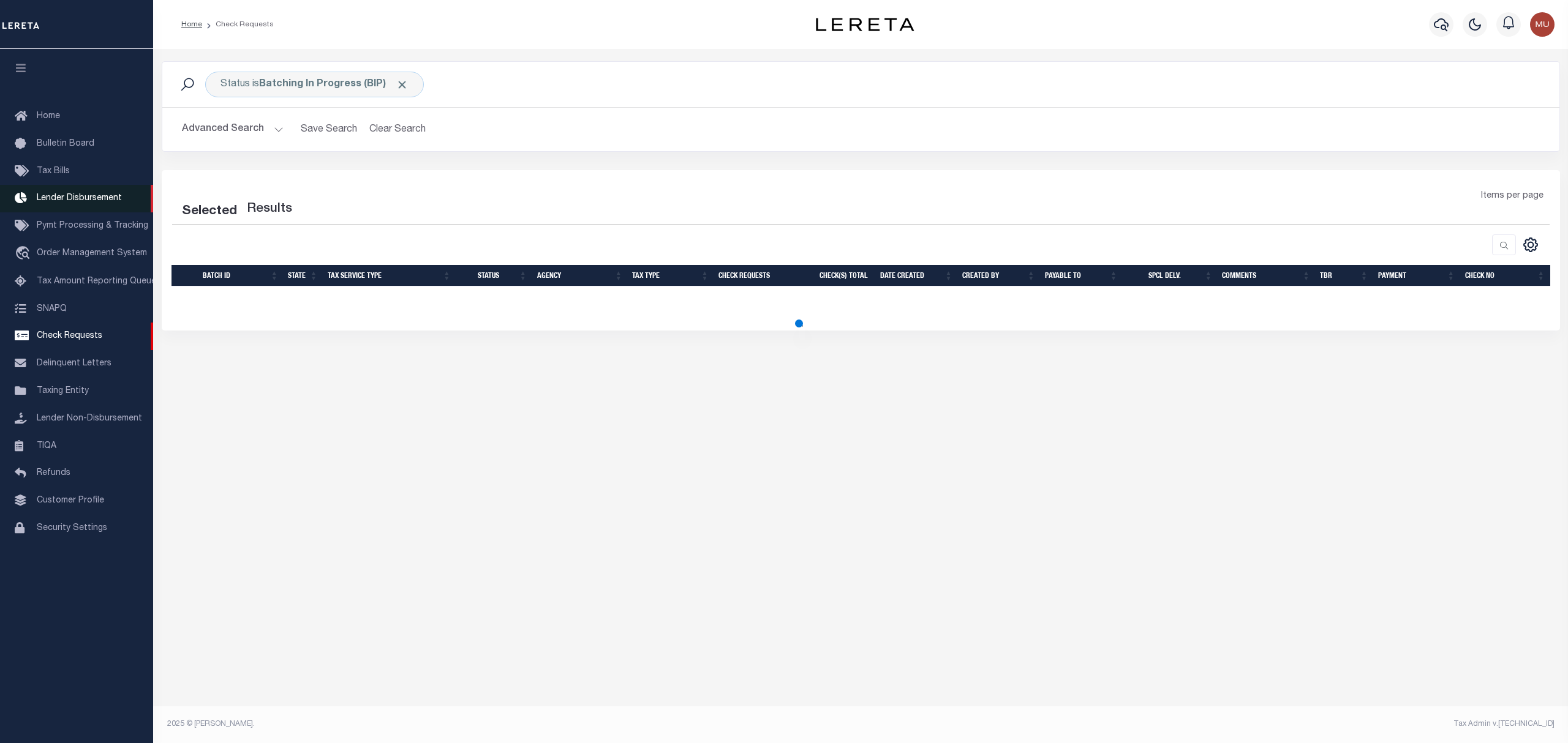
select select "50"
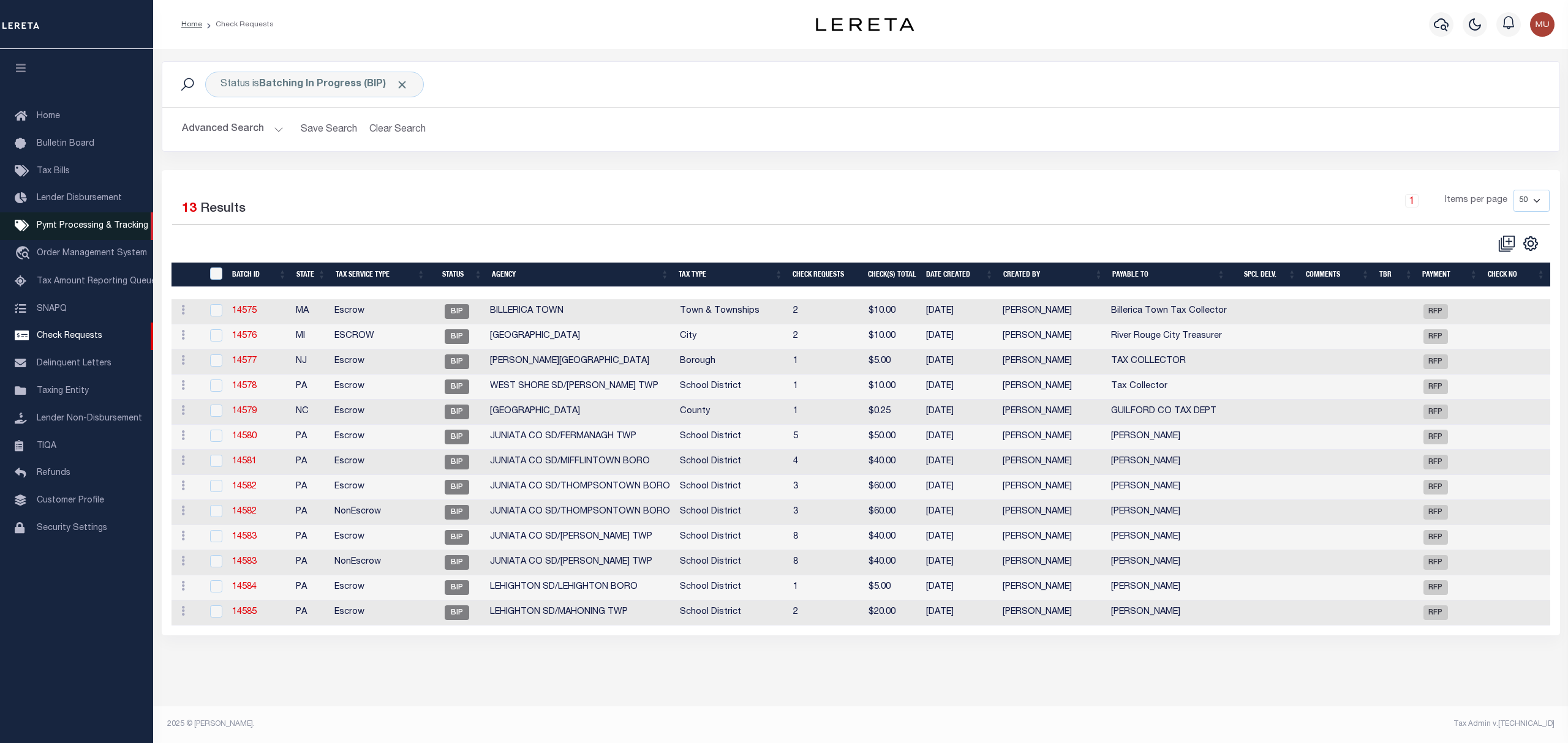
click at [72, 221] on link "Pymt Processing & Tracking" at bounding box center [76, 226] width 153 height 28
drag, startPoint x: 646, startPoint y: 231, endPoint x: 667, endPoint y: 224, distance: 22.1
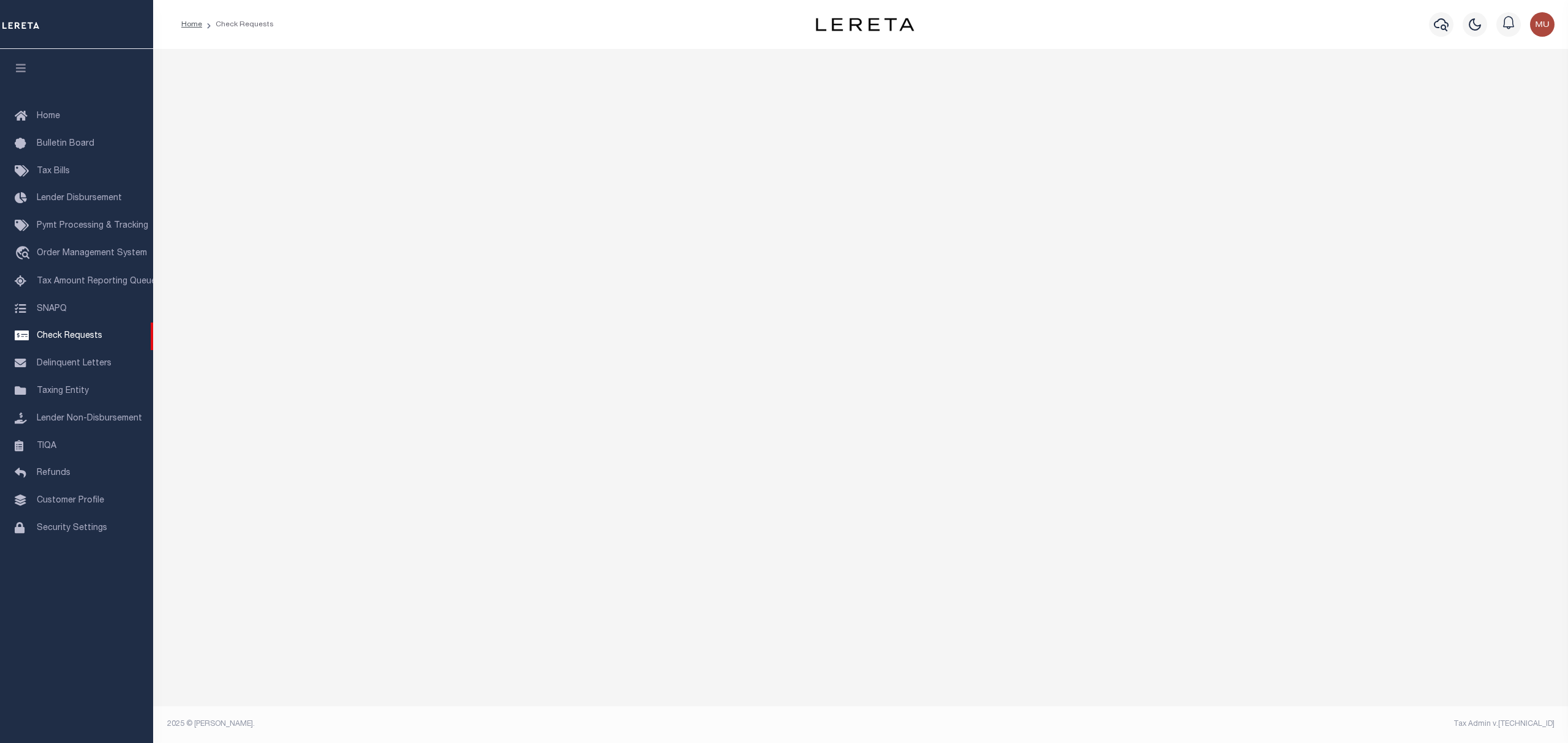
select select "50"
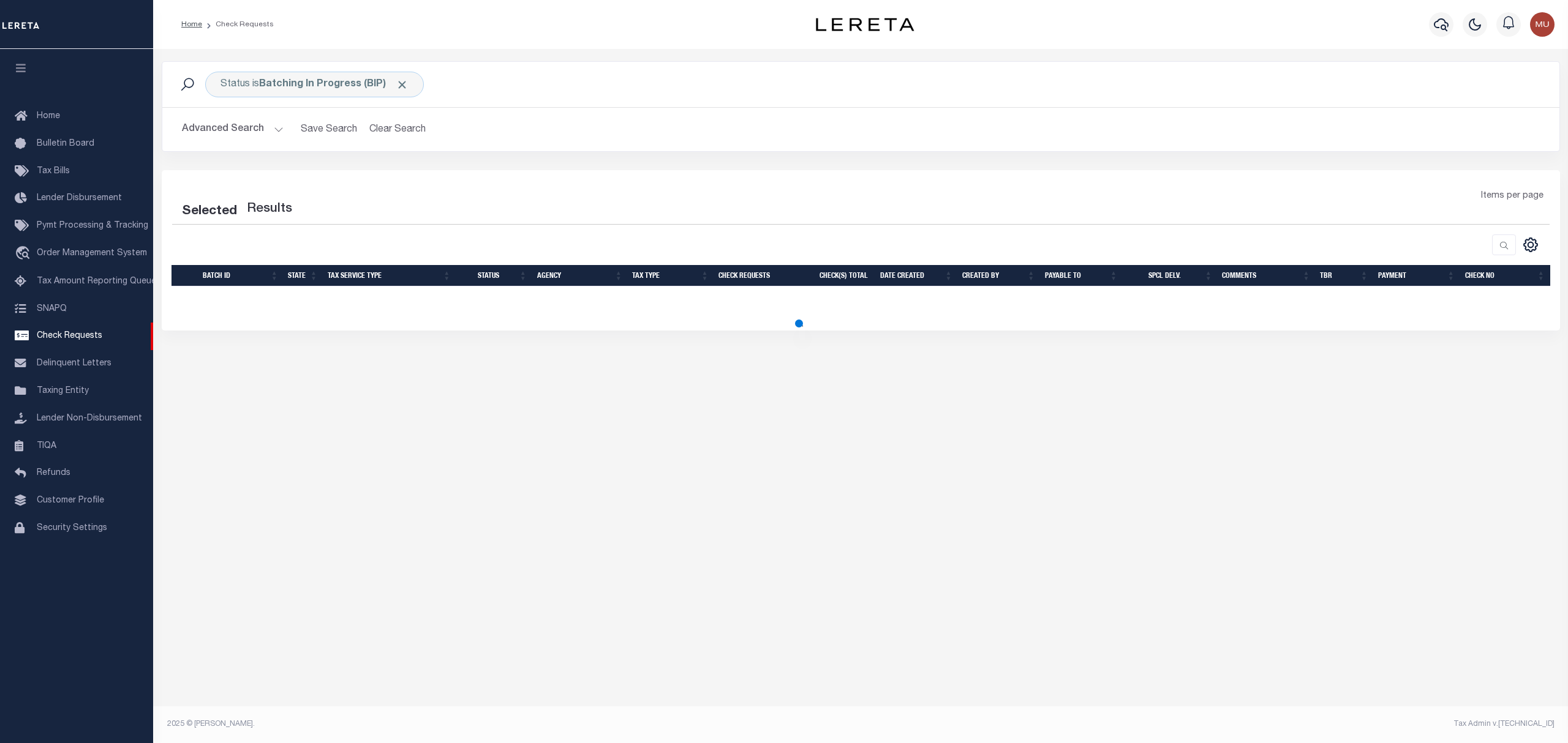
select select "50"
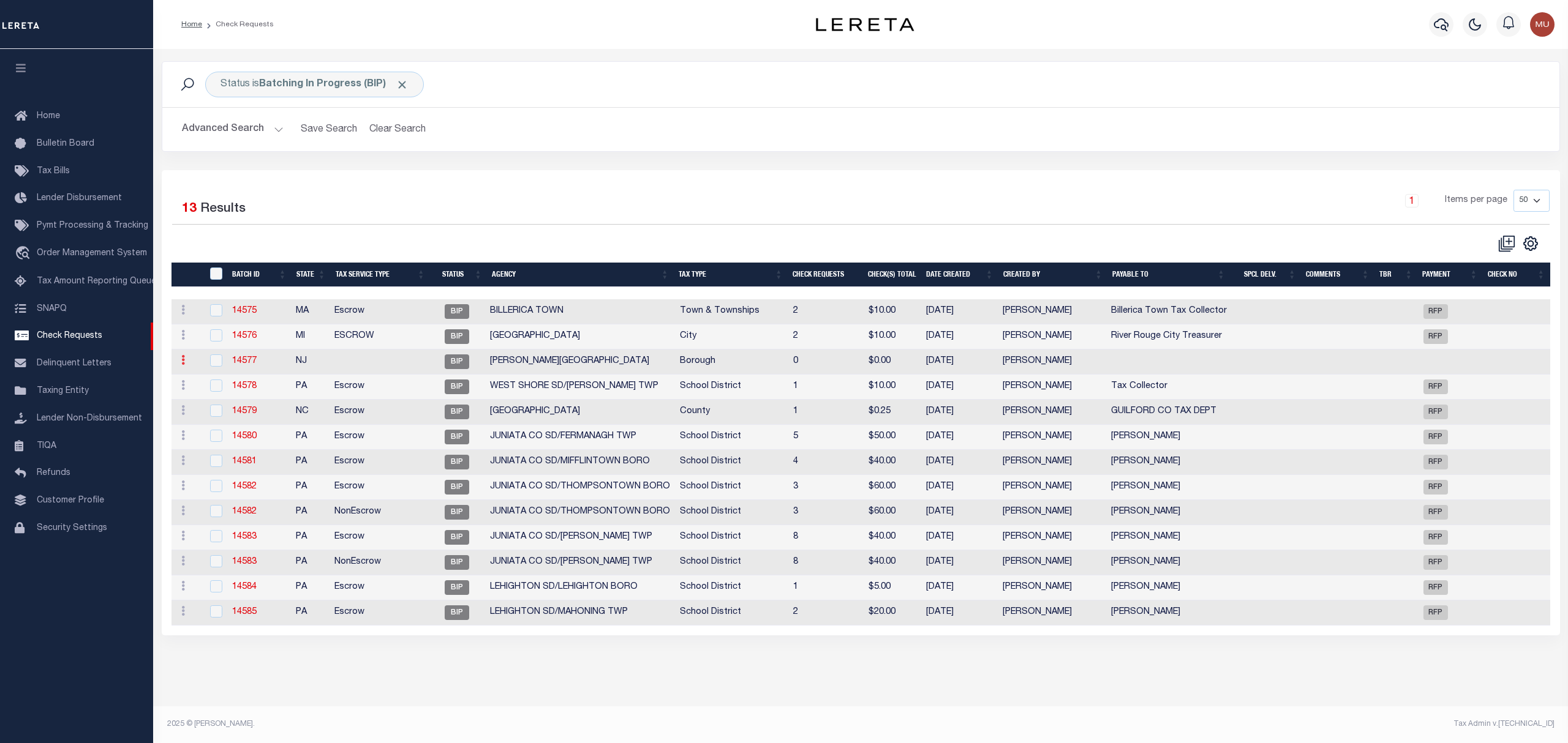
click at [183, 361] on icon at bounding box center [183, 359] width 4 height 10
click at [206, 419] on link "Delete" at bounding box center [204, 420] width 56 height 20
checkbox input "true"
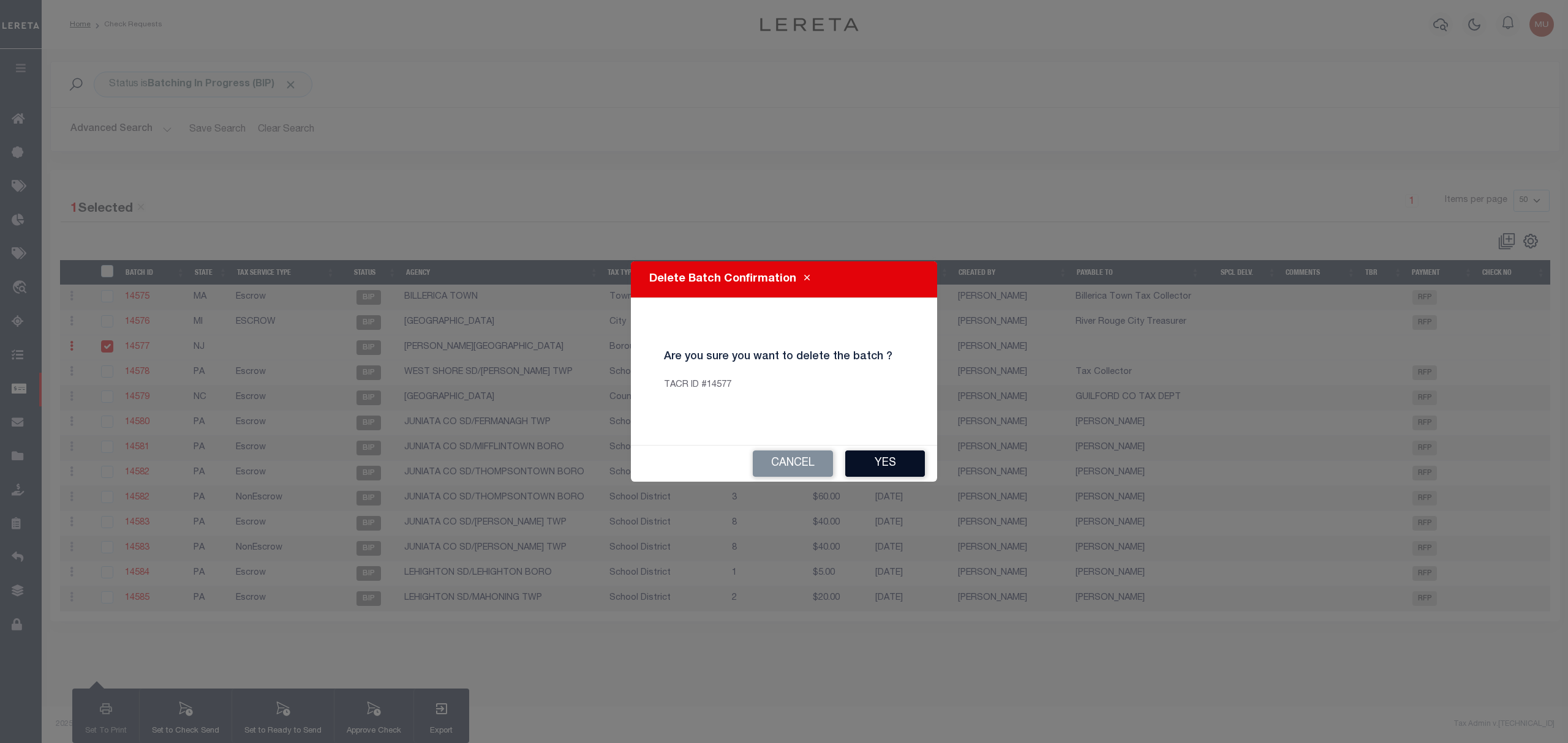
click at [893, 466] on button "Yes" at bounding box center [885, 464] width 80 height 26
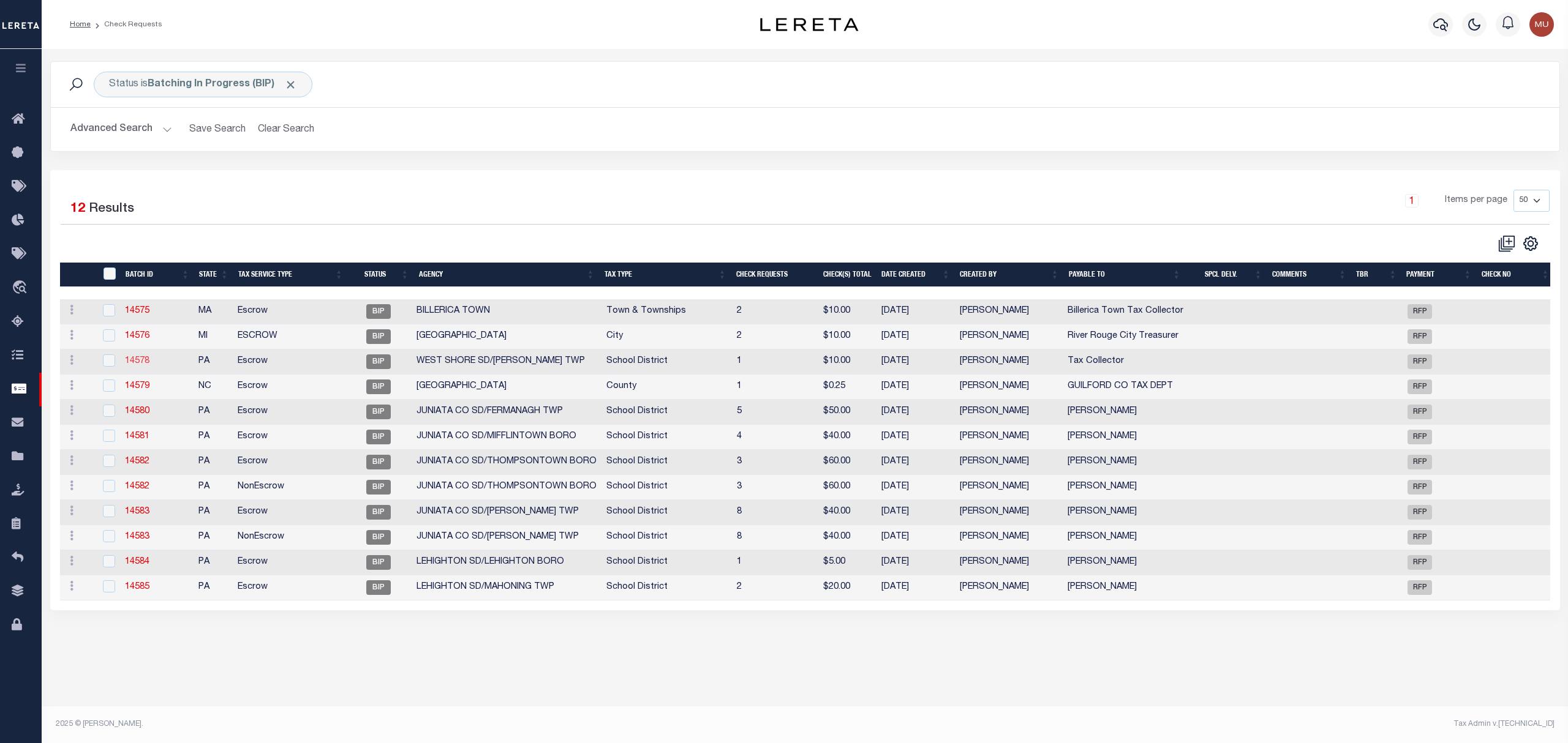
click at [136, 361] on link "14578" at bounding box center [137, 361] width 25 height 8
select select "BIP"
type input "No"
type input "$0.00"
type input "Tax Collector"
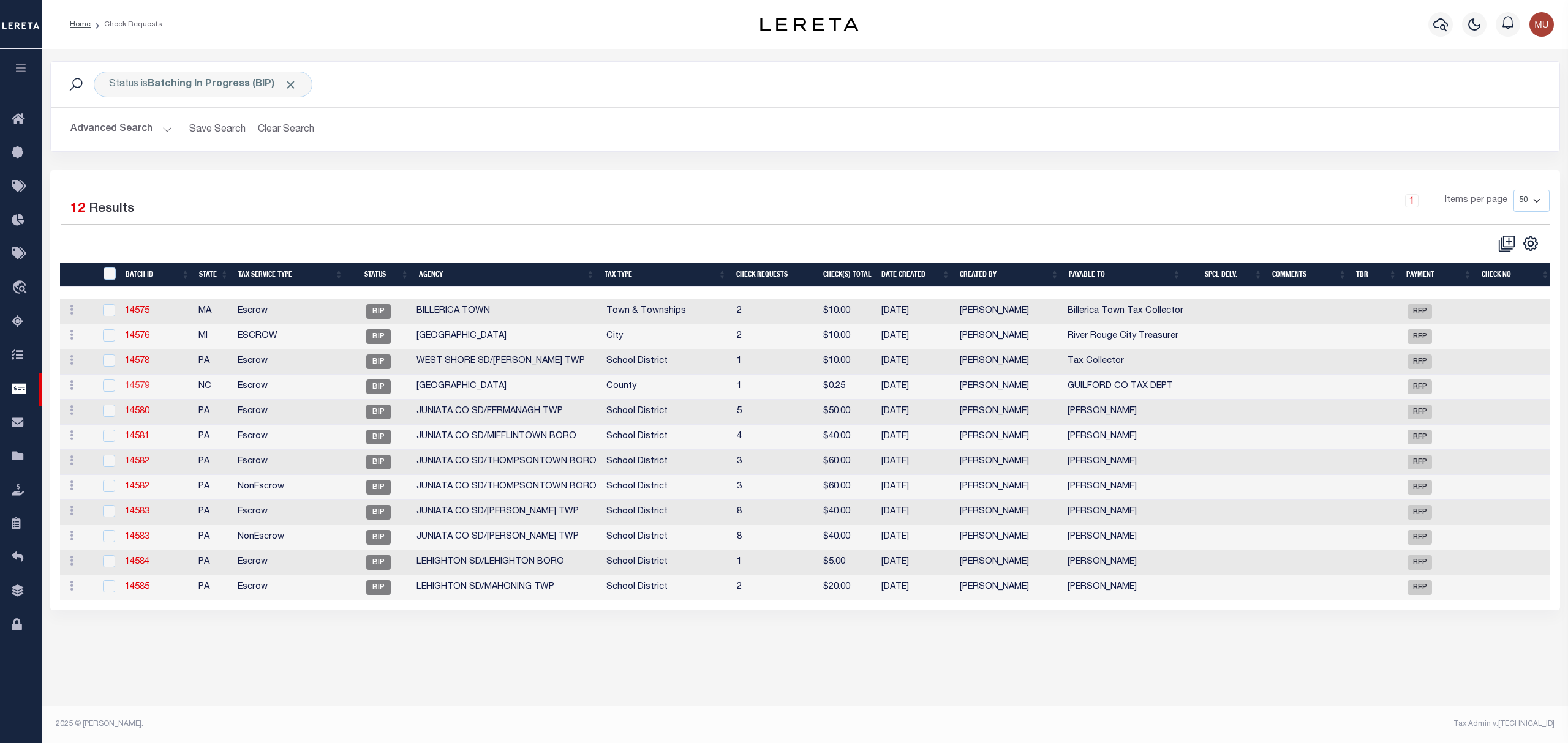
click at [148, 385] on link "14579" at bounding box center [137, 386] width 25 height 8
type input "Yes"
type input "GUILFORD CO TAX DEPT"
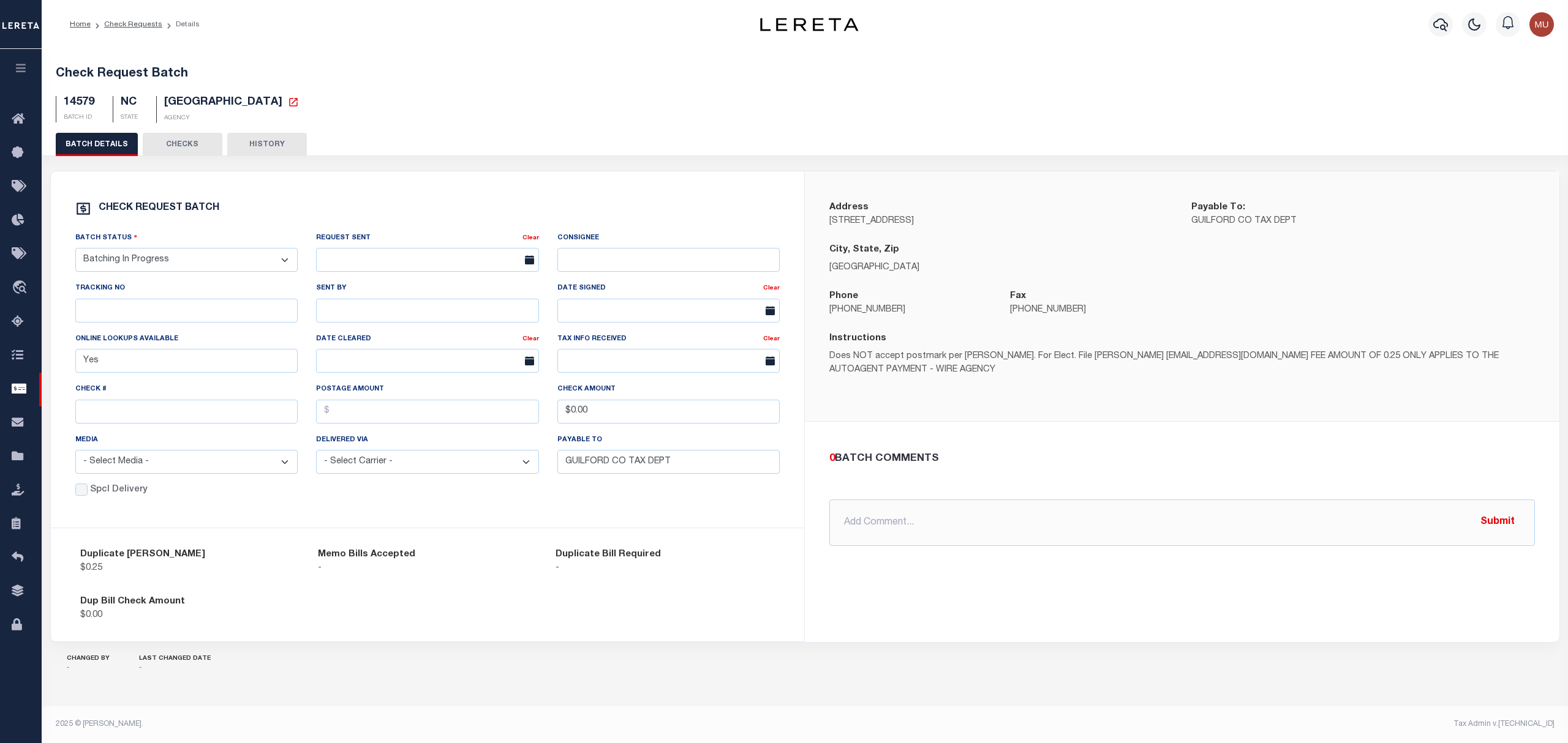
click at [199, 105] on span "[GEOGRAPHIC_DATA]" at bounding box center [223, 102] width 119 height 11
copy span "GUILFORD"
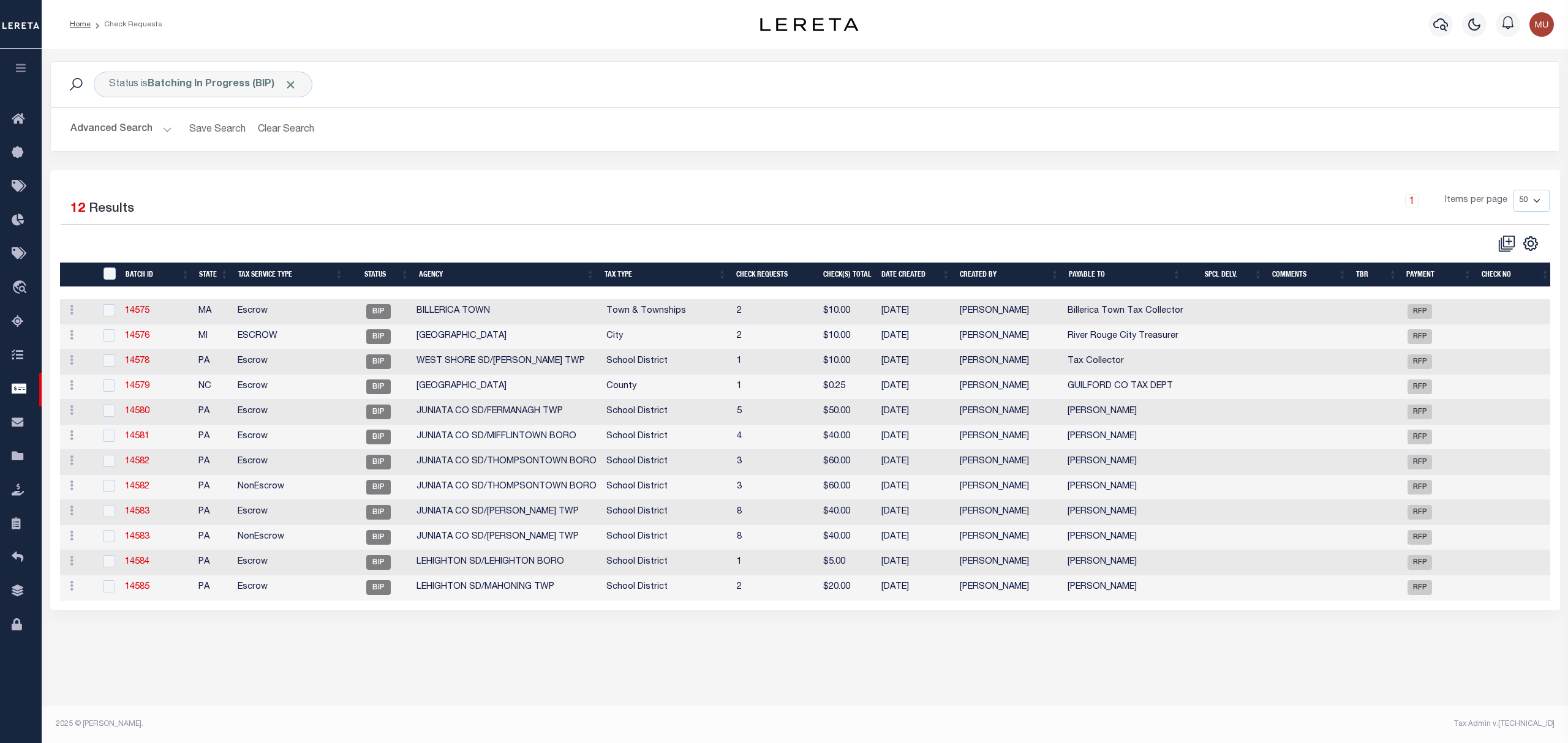
click at [436, 224] on div "1 Items per page 10 25 50 100" at bounding box center [993, 207] width 1130 height 34
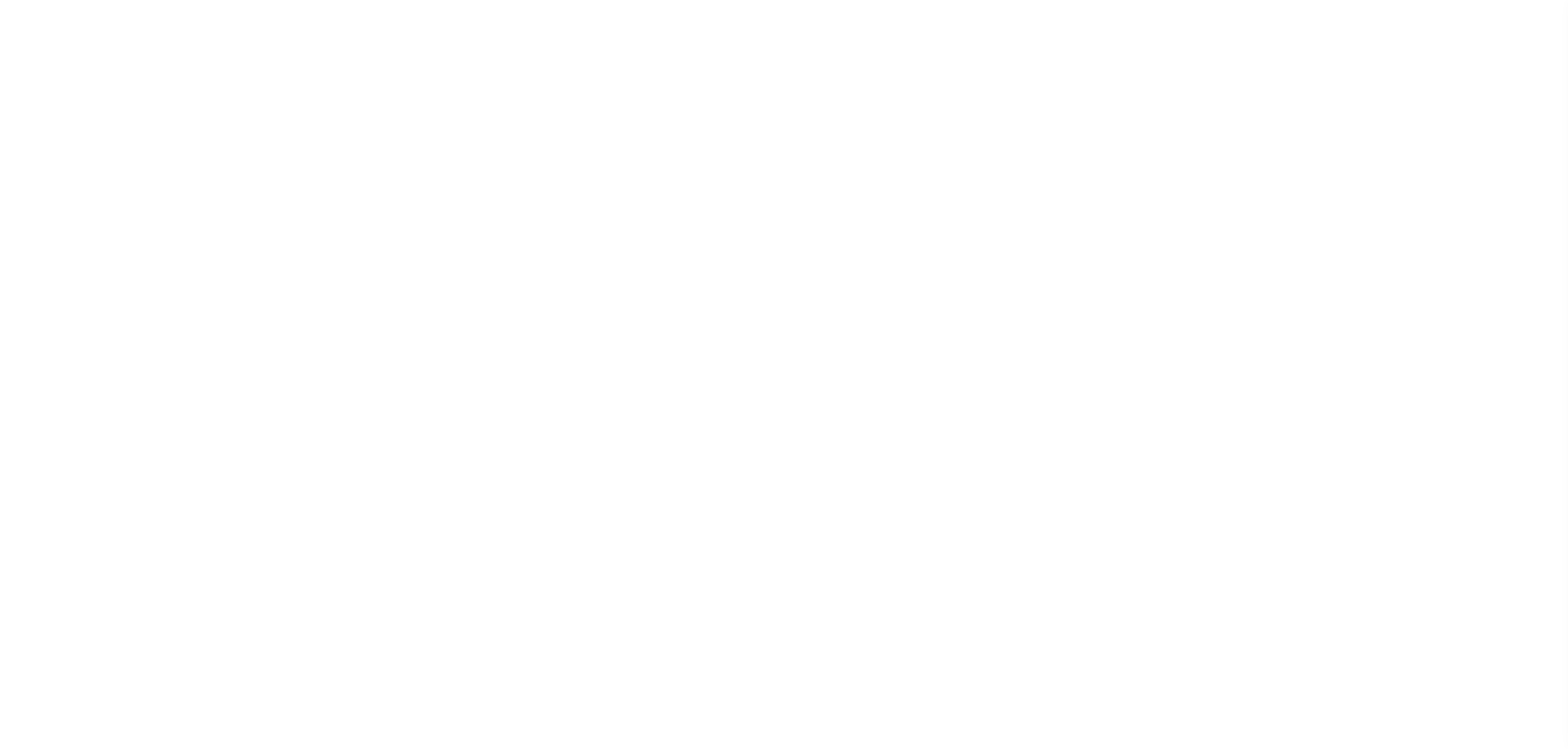
select select "RFP"
select select "CHK"
select select "[PERSON_NAME]"
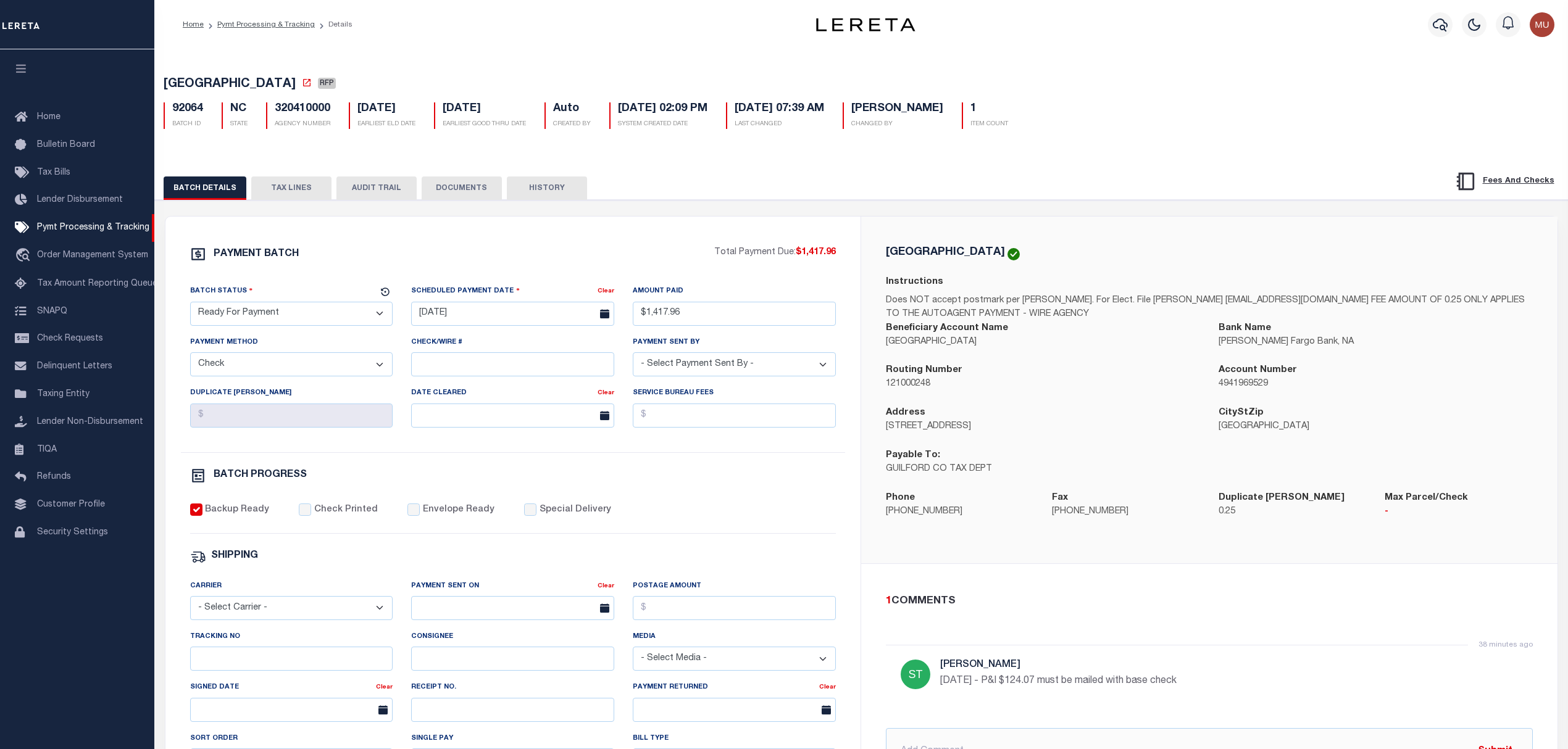
click at [304, 192] on button "TAX LINES" at bounding box center [291, 188] width 80 height 23
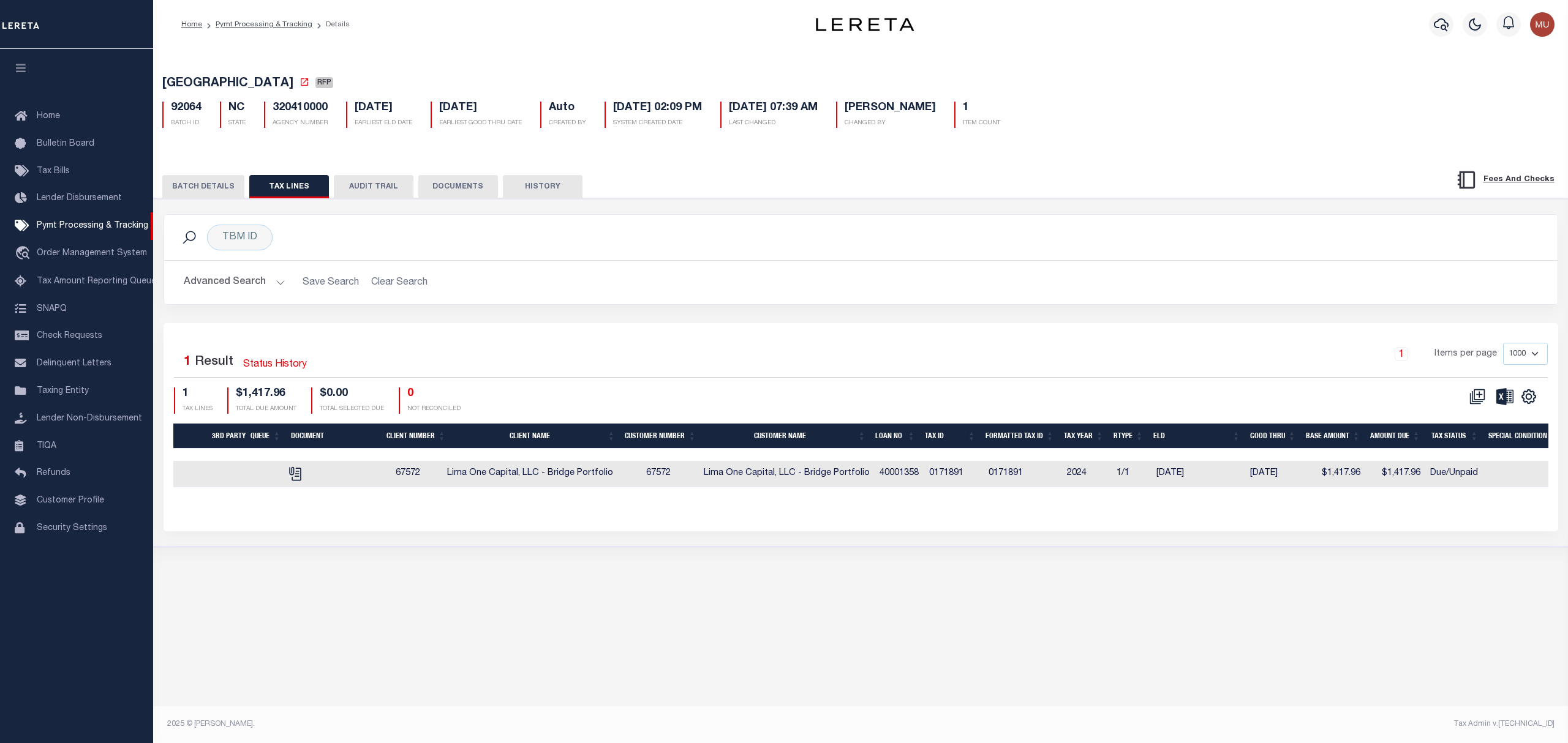
scroll to position [0, 214]
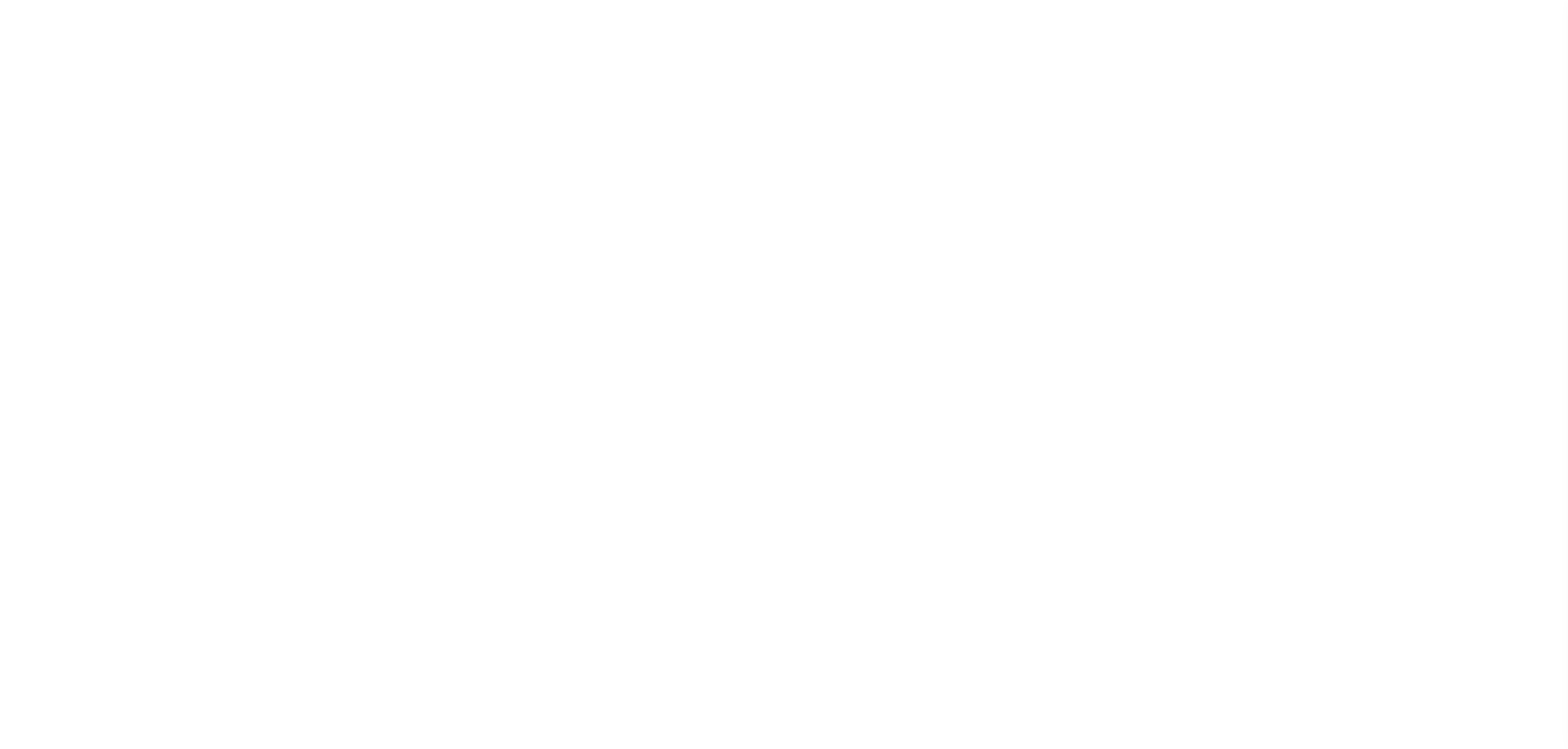
select select "RFP"
select select "CHK"
select select "[PERSON_NAME]"
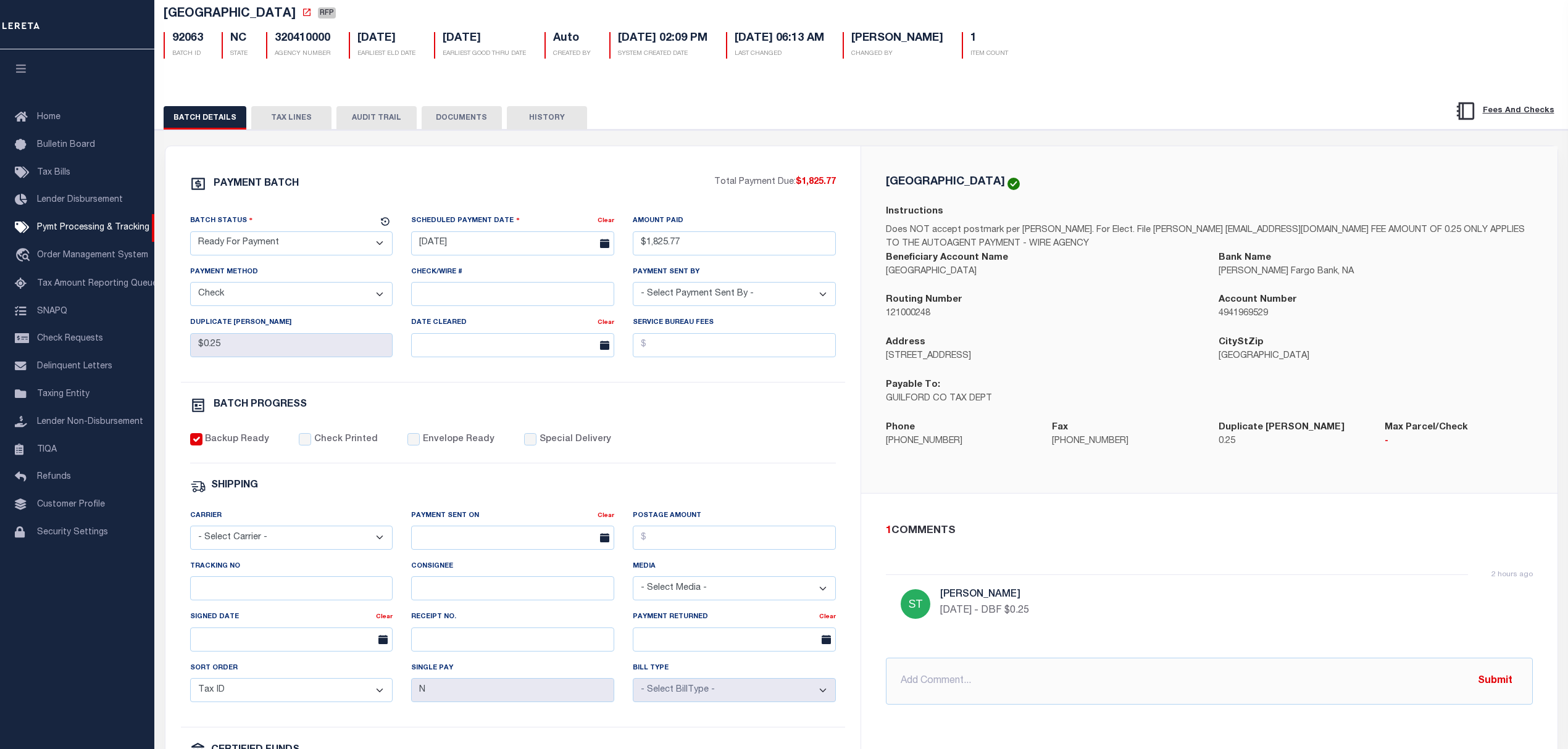
scroll to position [53, 0]
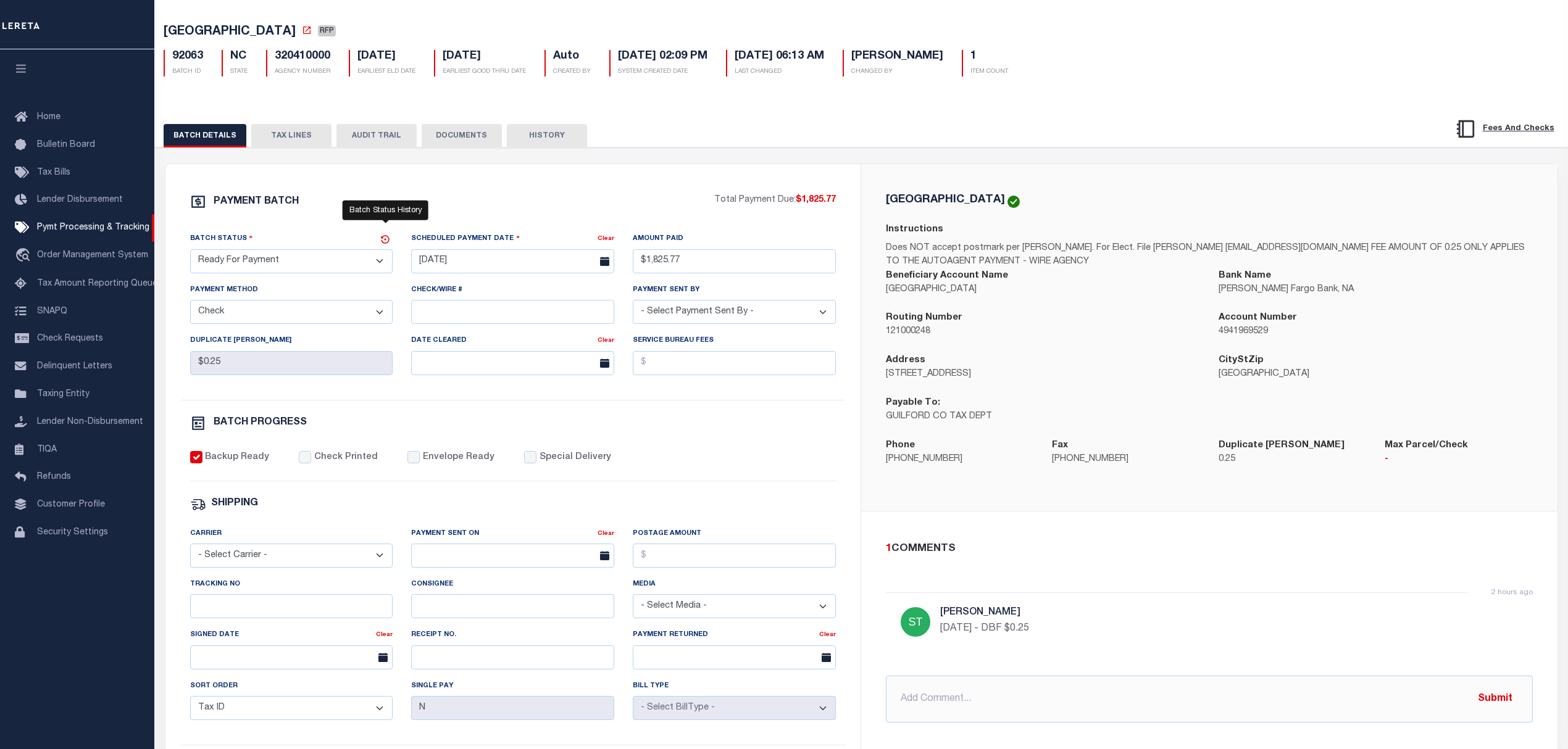
click at [386, 240] on icon at bounding box center [386, 239] width 8 height 8
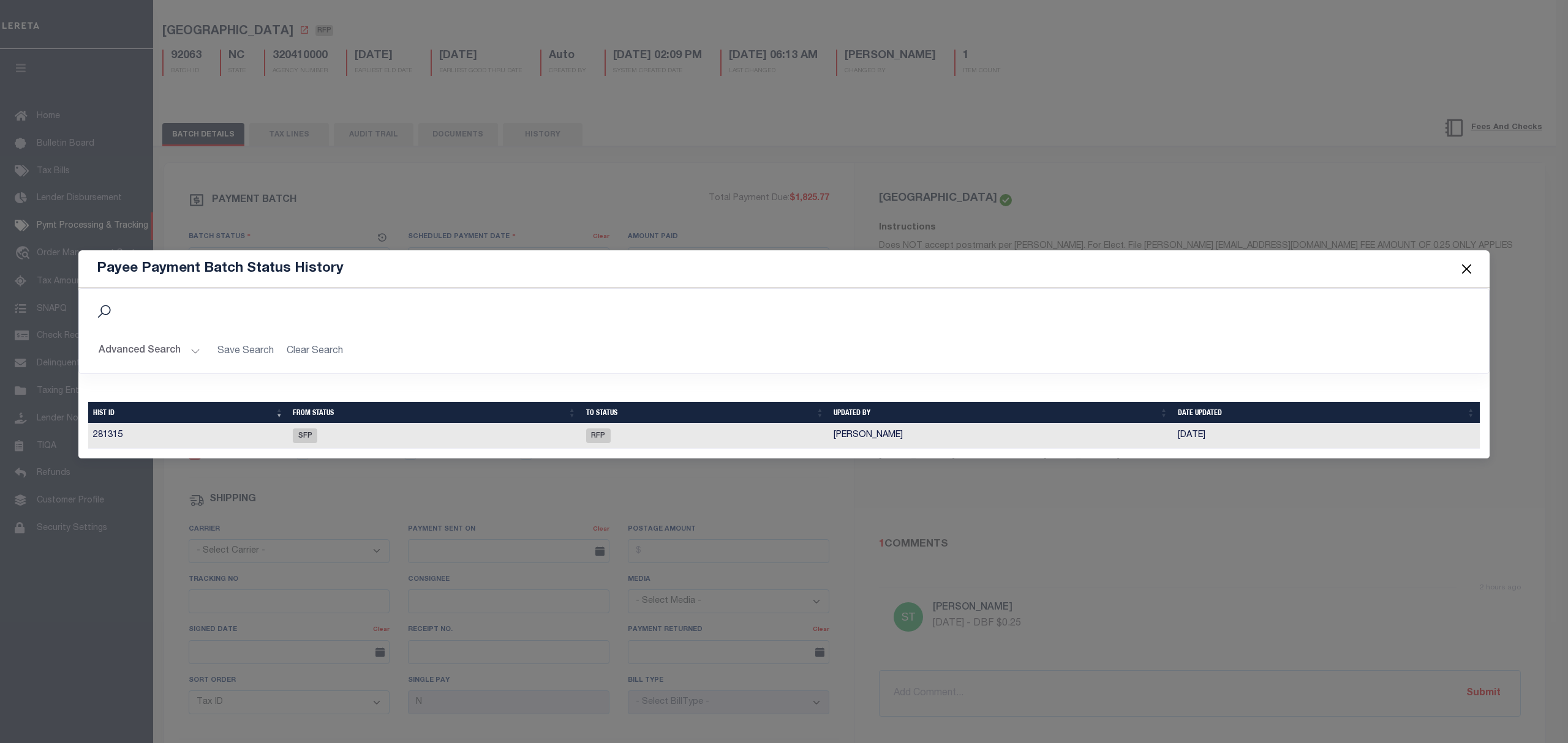
click at [1463, 274] on span at bounding box center [1466, 269] width 46 height 34
click at [1463, 271] on button "Close" at bounding box center [1467, 269] width 16 height 16
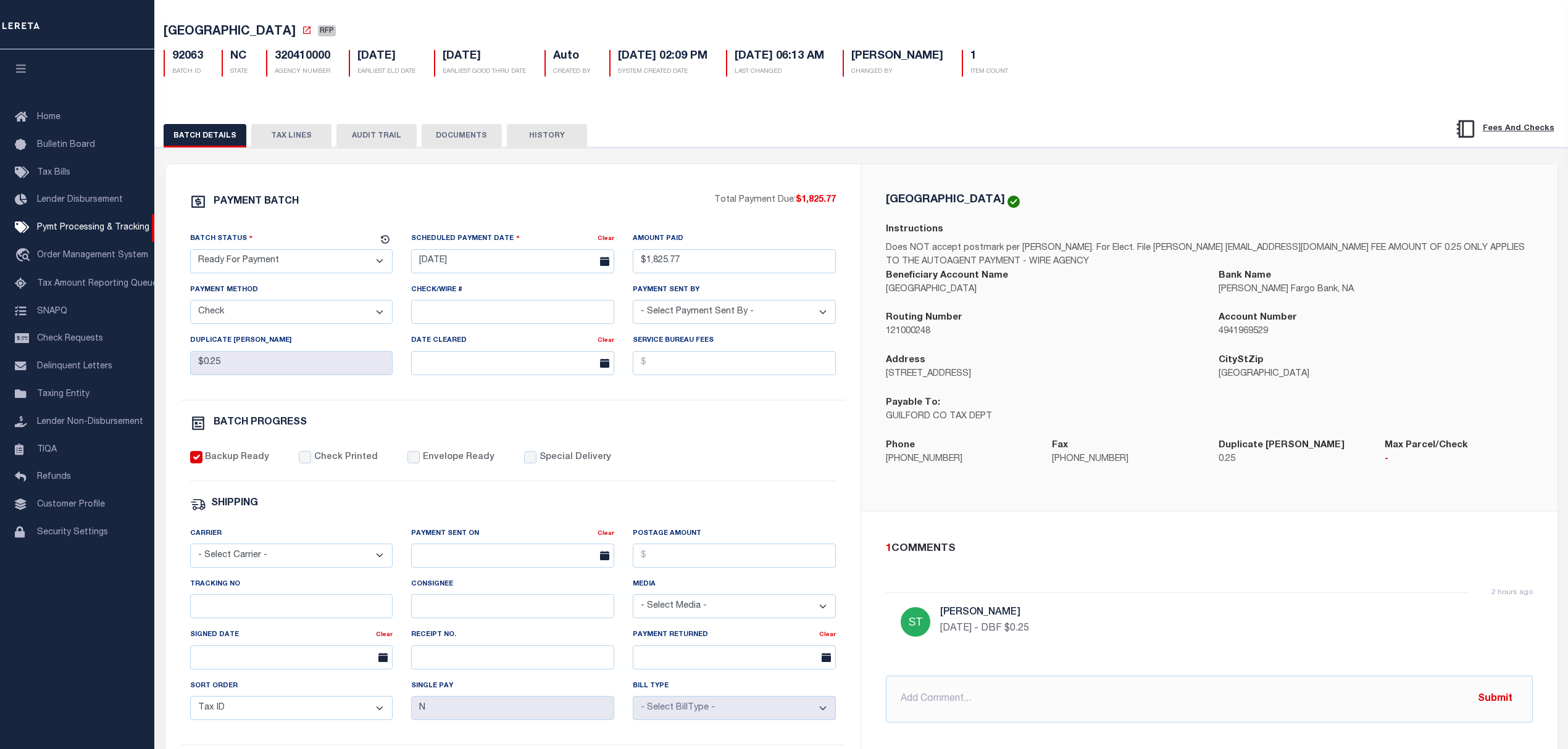
click at [540, 132] on button "HISTORY" at bounding box center [546, 135] width 80 height 23
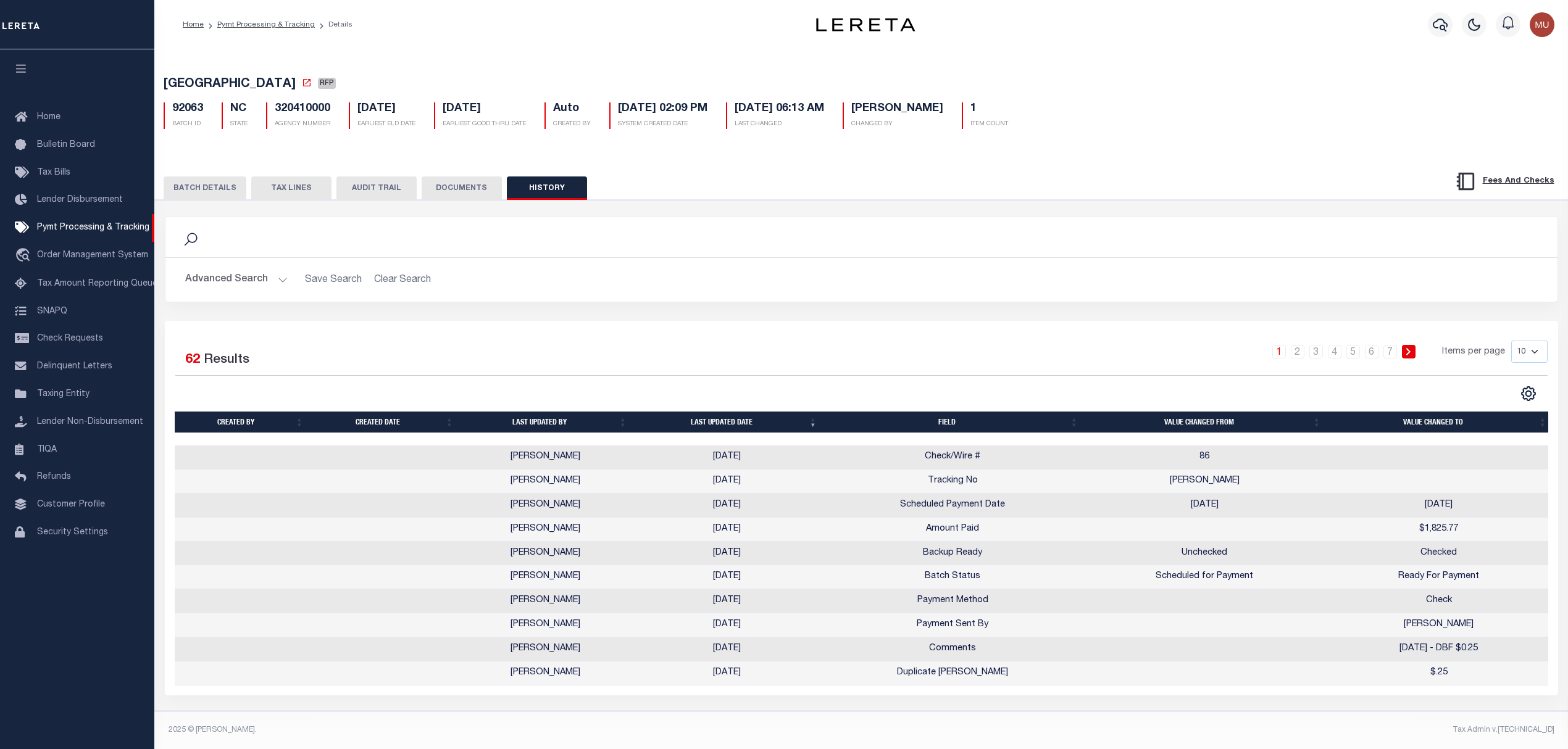
scroll to position [0, 0]
click at [443, 192] on button "DOCUMENTS" at bounding box center [462, 188] width 80 height 23
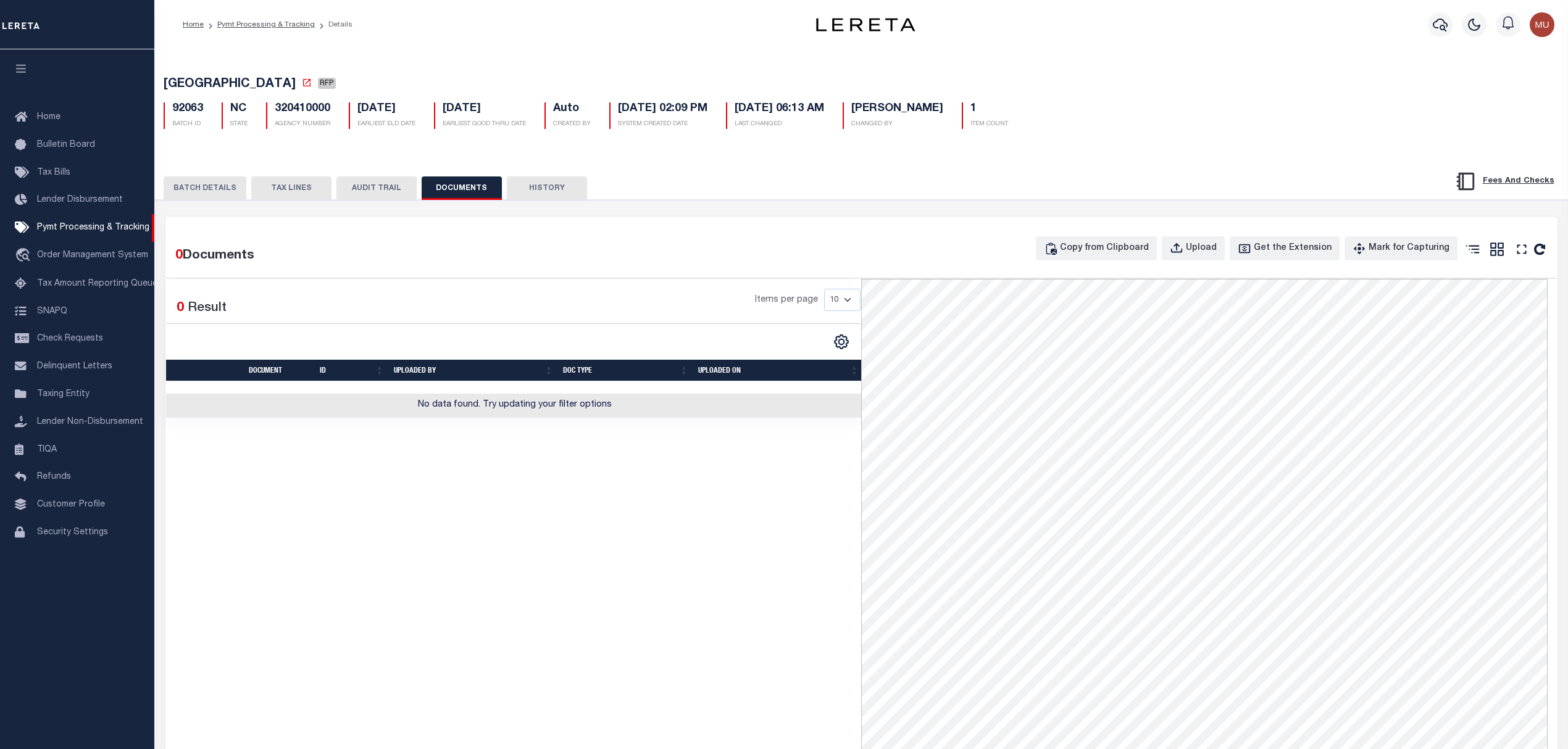
click at [201, 180] on button "BATCH DETAILS" at bounding box center [205, 188] width 83 height 23
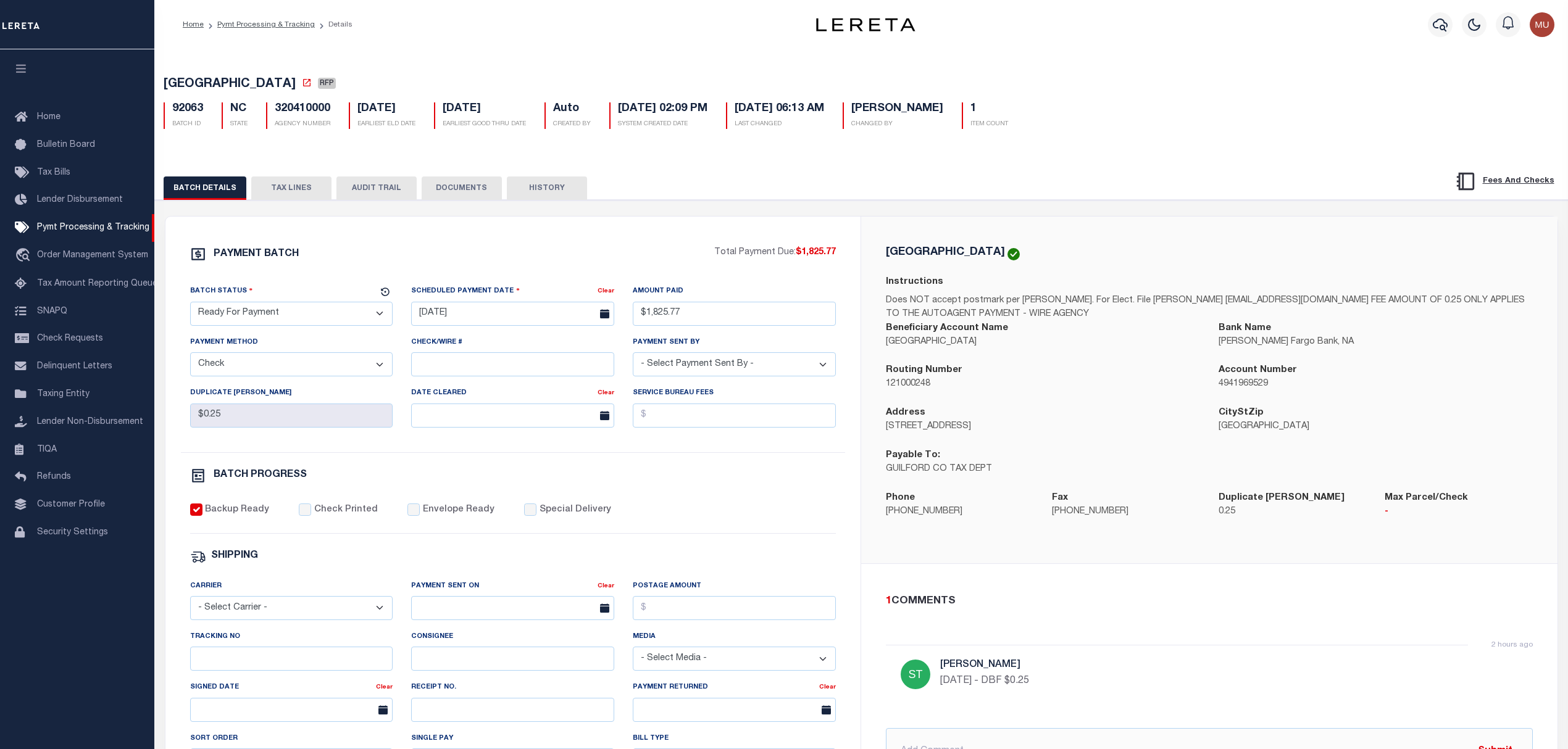
click at [295, 196] on button "TAX LINES" at bounding box center [291, 188] width 80 height 23
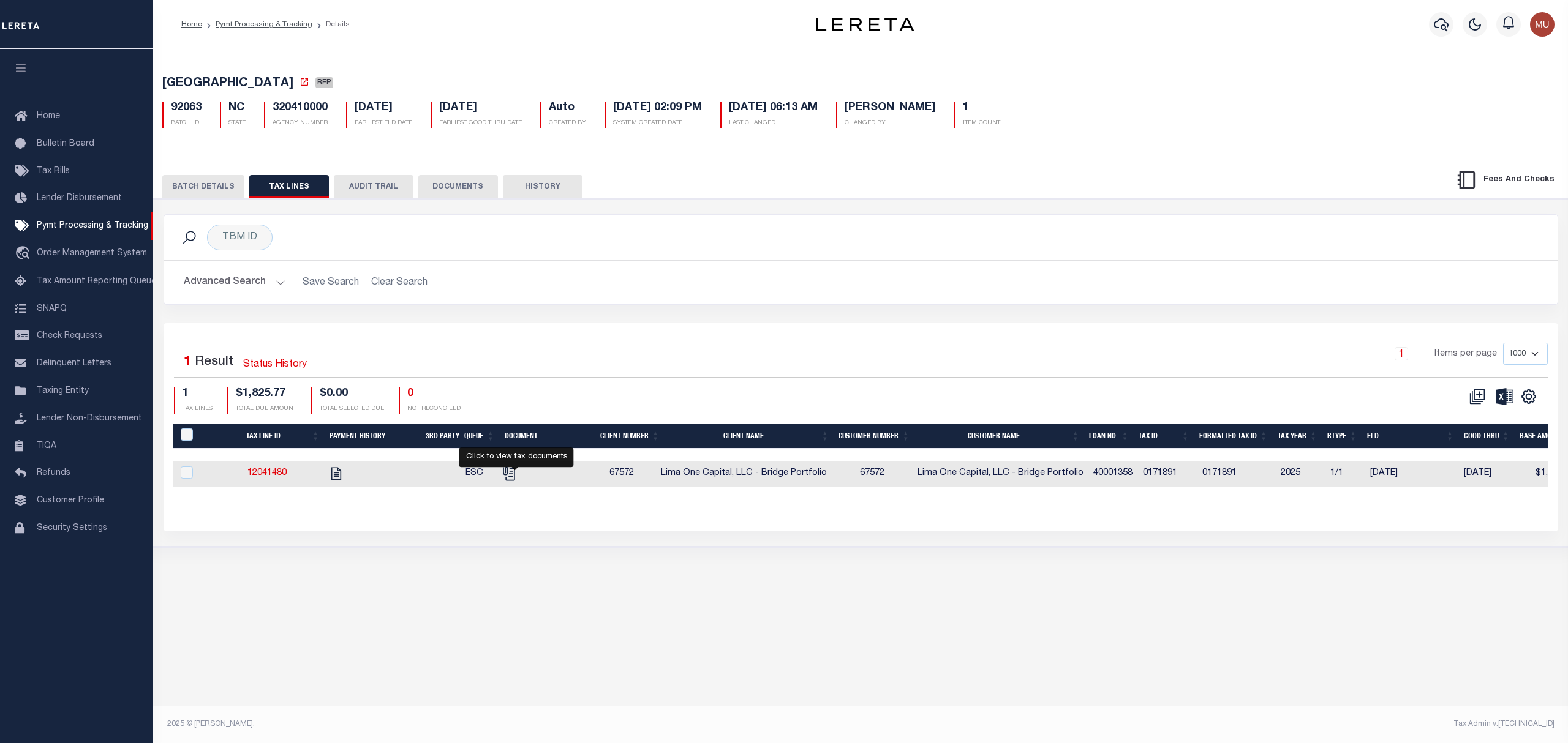
drag, startPoint x: 513, startPoint y: 472, endPoint x: 532, endPoint y: 464, distance: 20.6
click at [513, 474] on icon "" at bounding box center [507, 471] width 10 height 10
checkbox input "true"
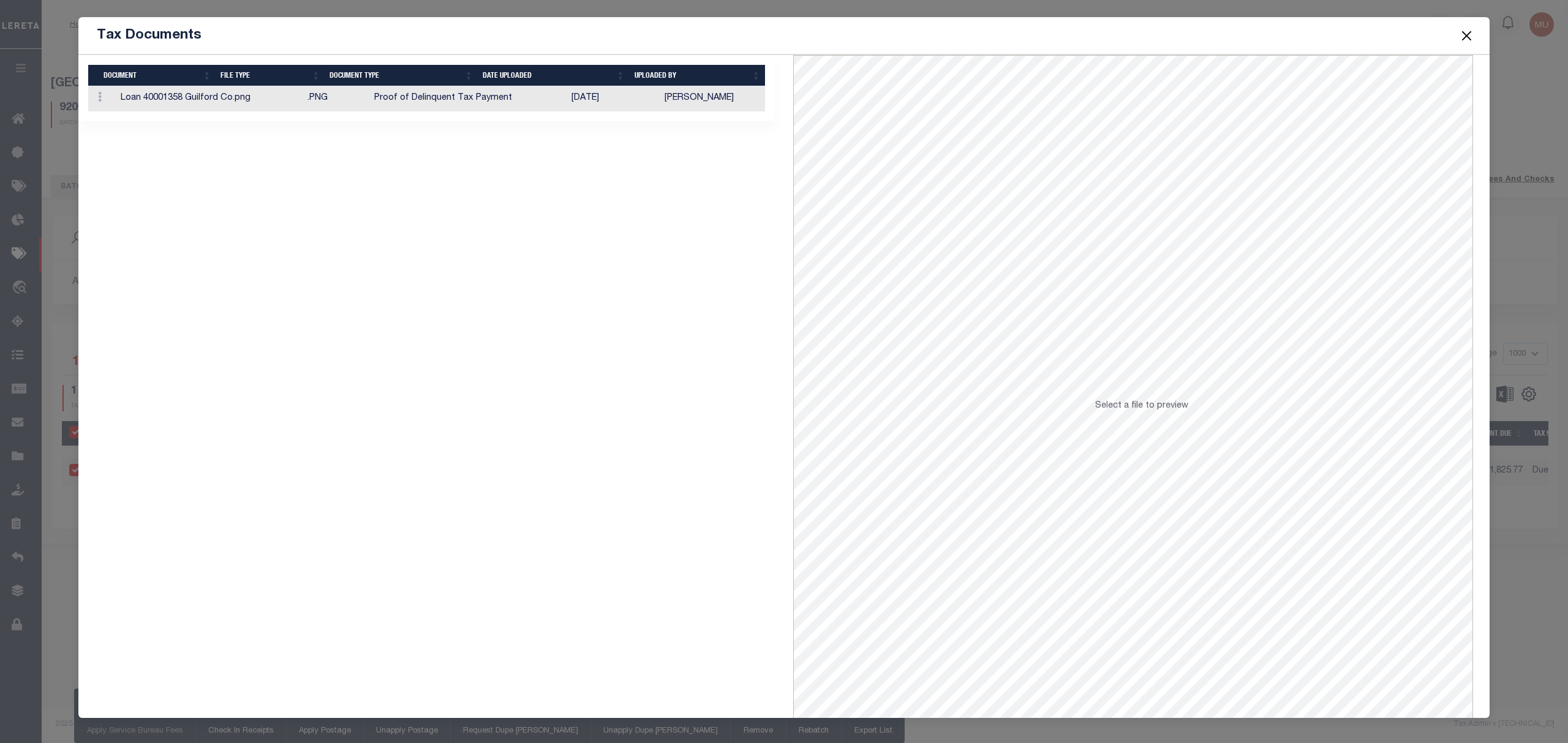
click at [595, 104] on td "09/29/2025" at bounding box center [613, 99] width 93 height 25
click at [1470, 32] on button "Close" at bounding box center [1467, 35] width 16 height 16
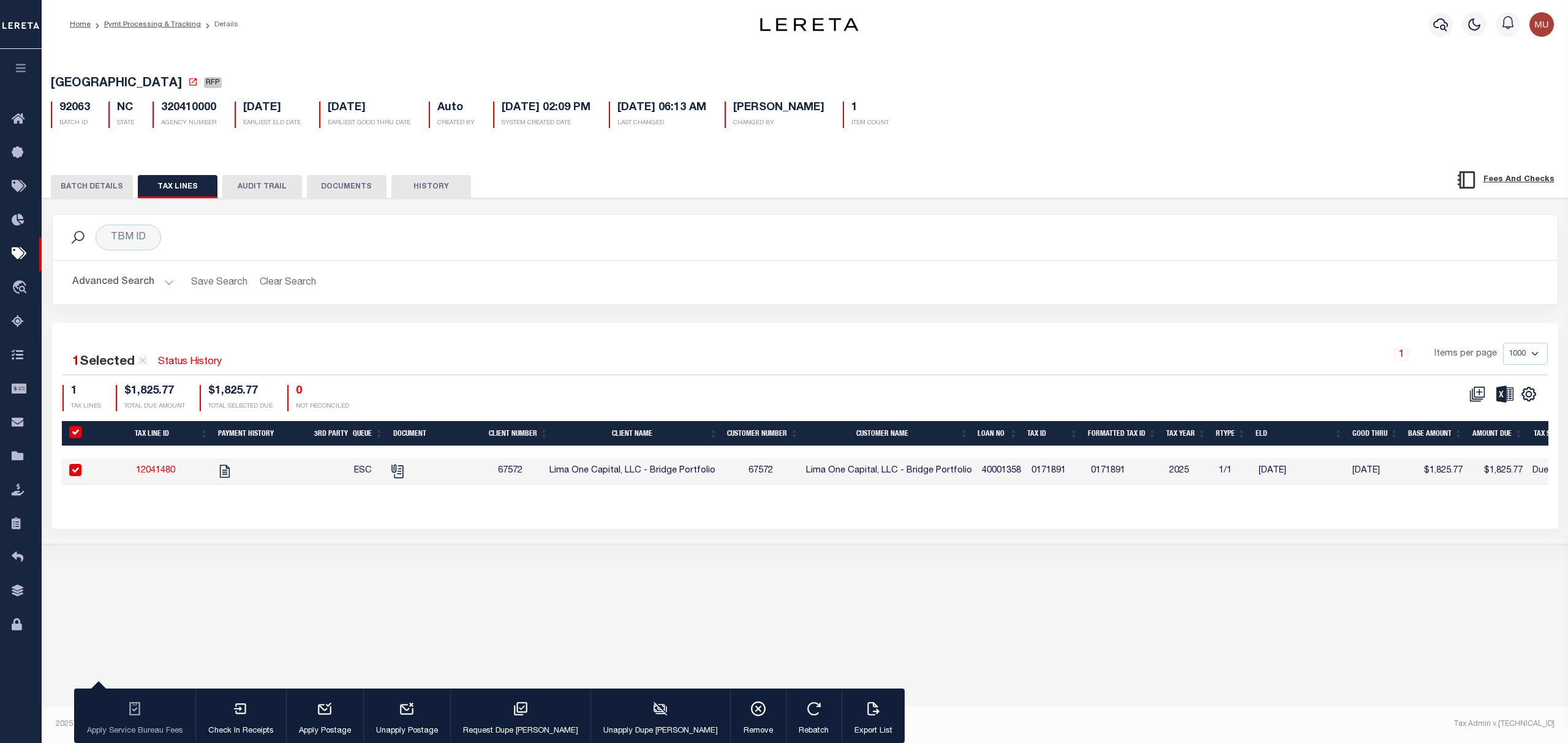
click at [72, 187] on button "BATCH DETAILS" at bounding box center [92, 186] width 82 height 23
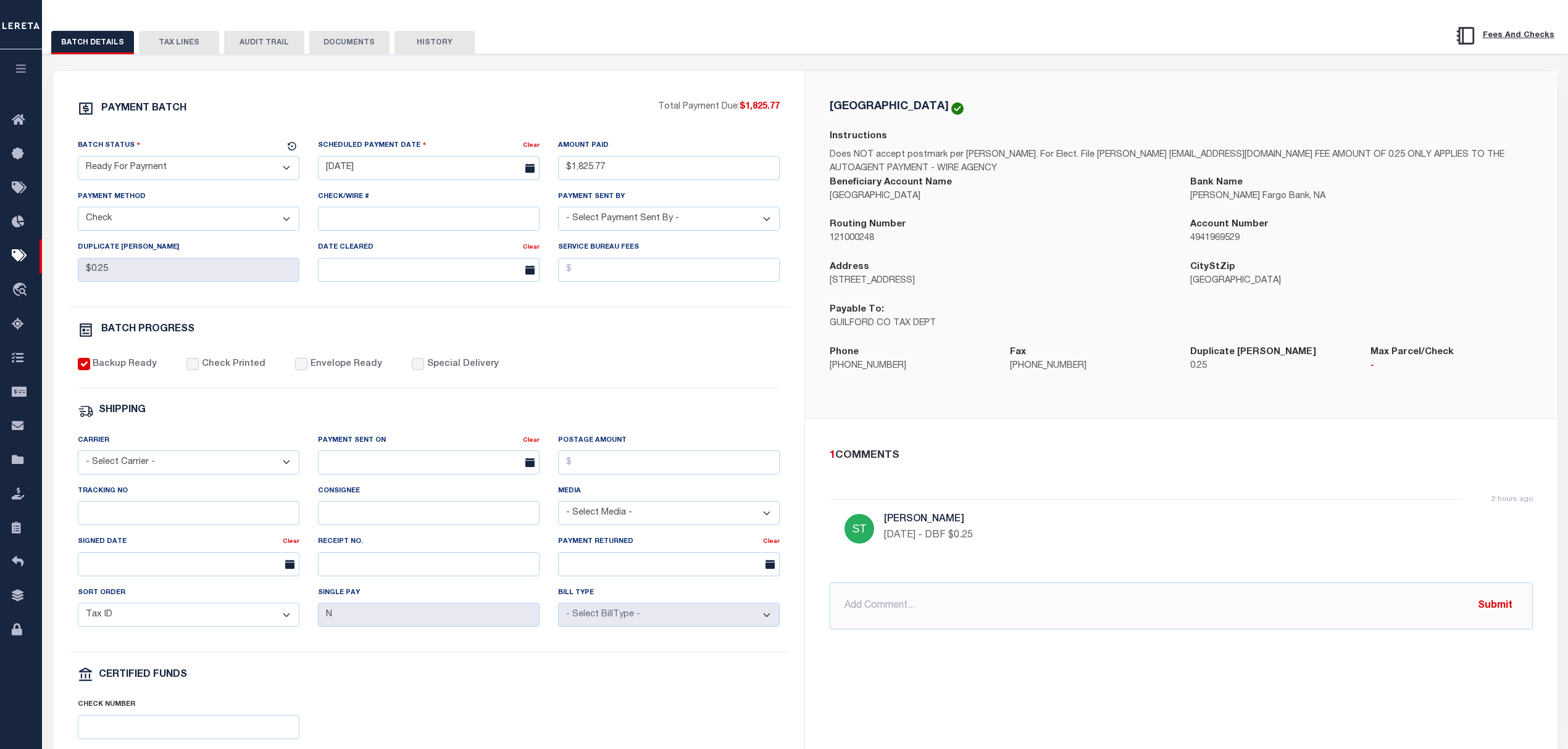
scroll to position [247, 0]
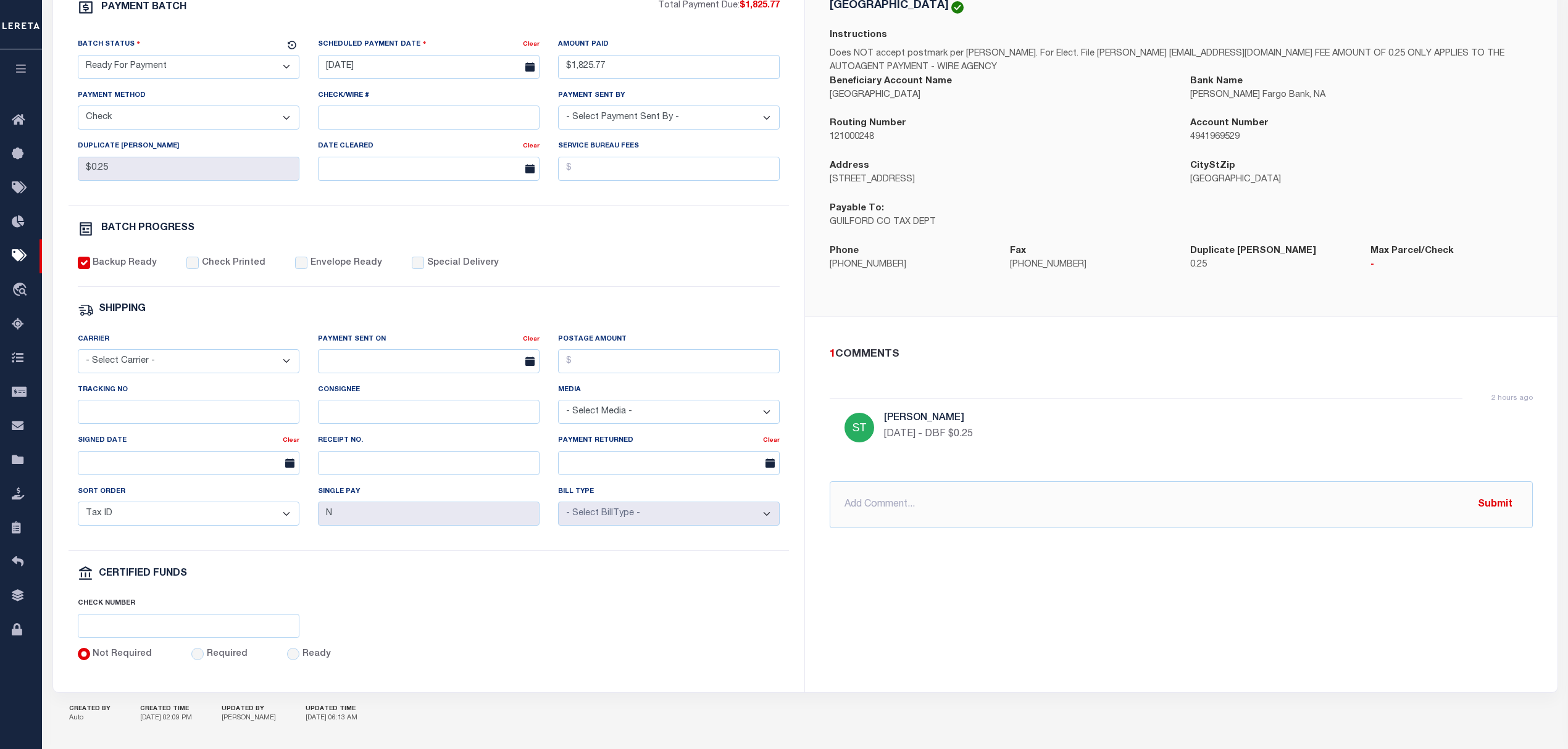
click at [1265, 29] on div "GUILFORD COUNTY Instructions Does NOT accept postmark per Carol. For Elect. Fil…" at bounding box center [1182, 143] width 723 height 287
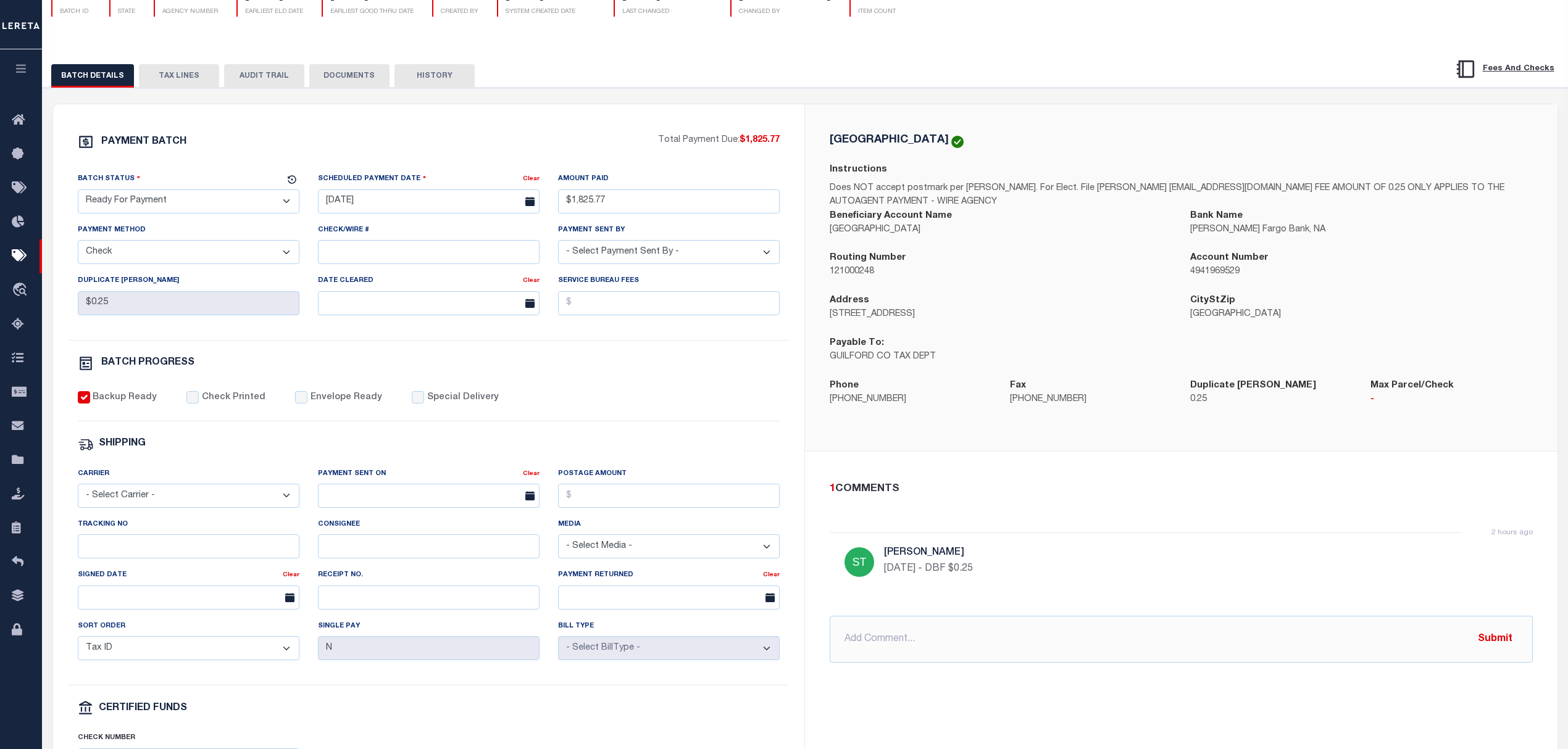
scroll to position [82, 0]
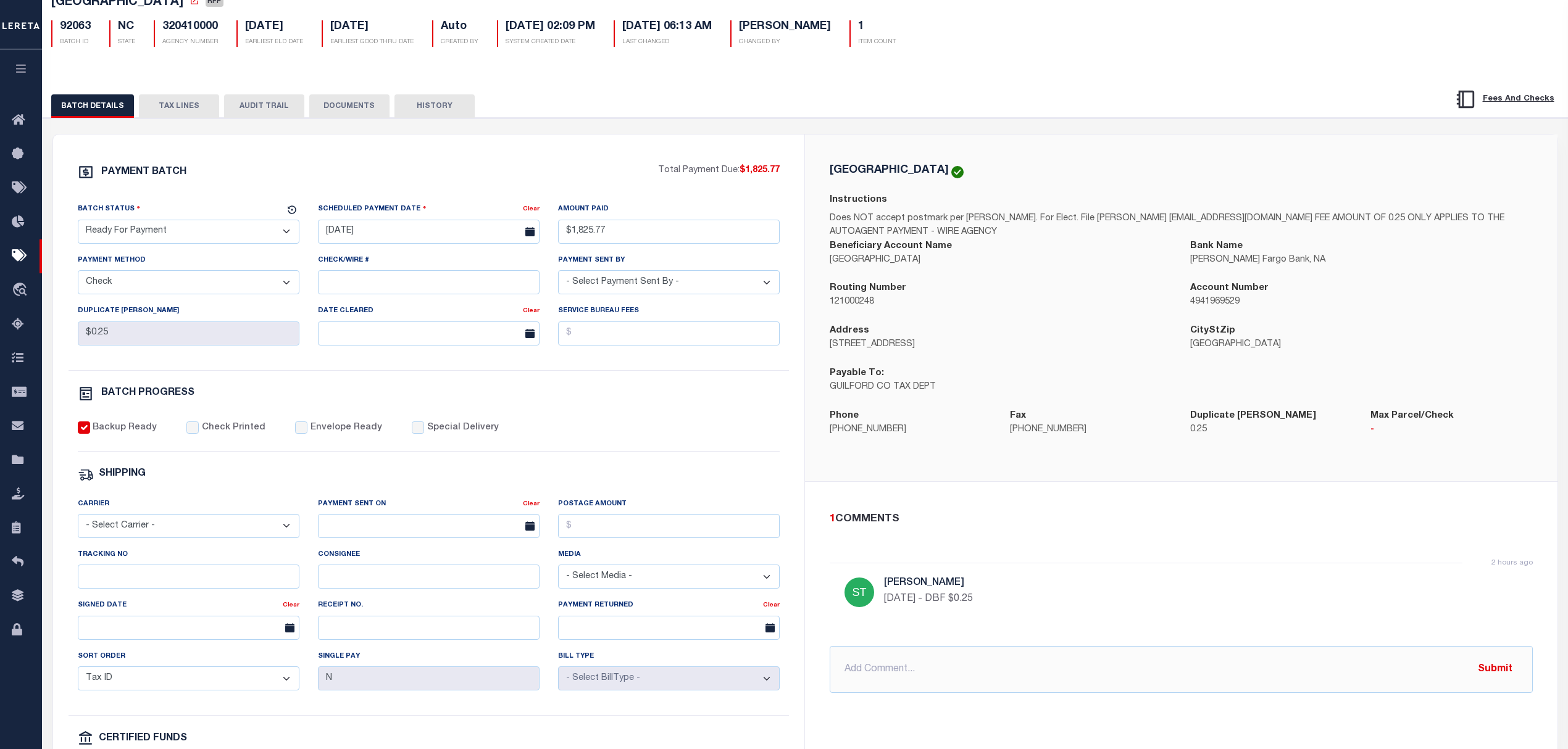
click at [1367, 33] on div "92063 BATCH ID NC STATE 320410000 AGENCY NUMBER 08/29/2025 EARLIEST ELD DATE 10…" at bounding box center [805, 29] width 1527 height 36
click at [162, 118] on button "TAX LINES" at bounding box center [179, 106] width 80 height 23
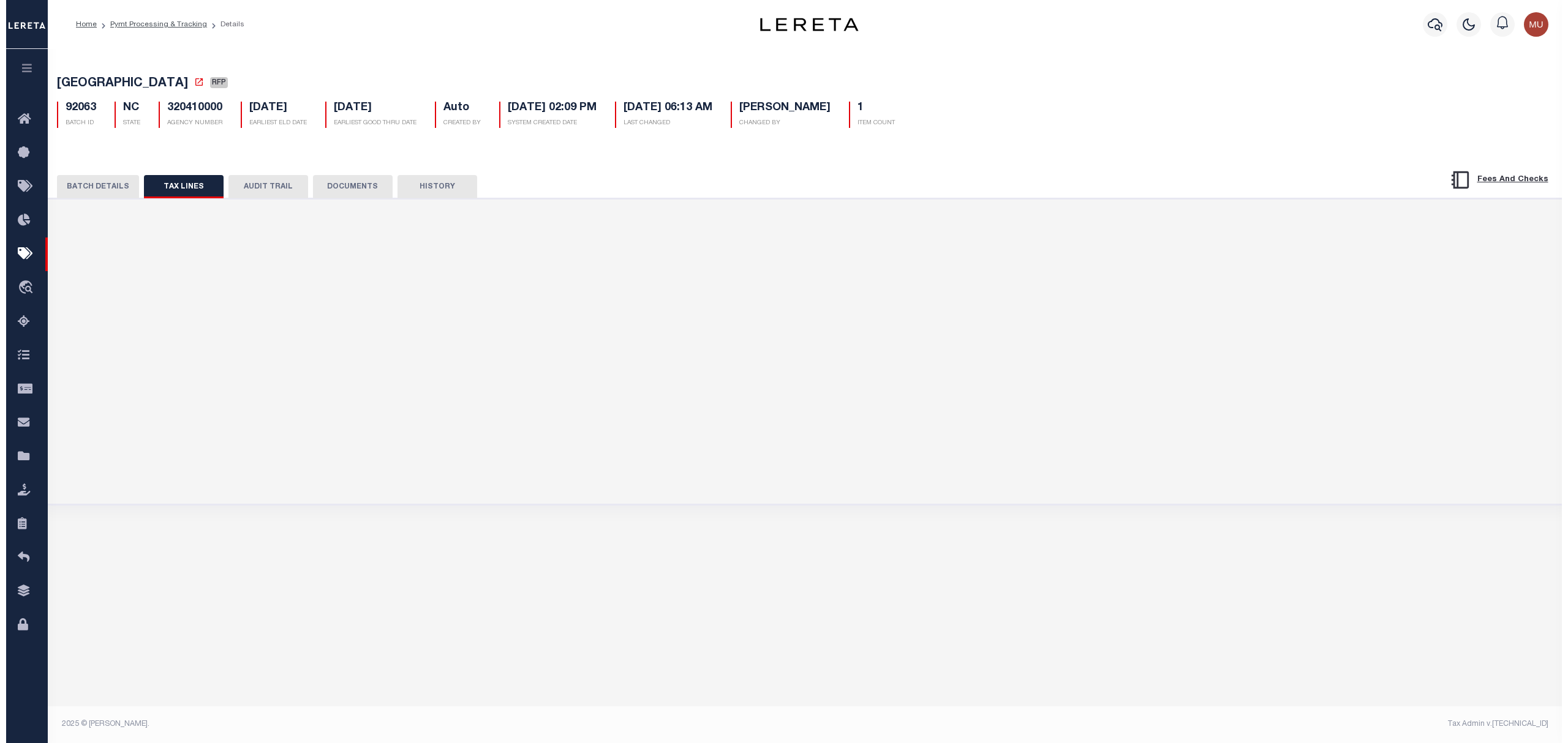
scroll to position [0, 0]
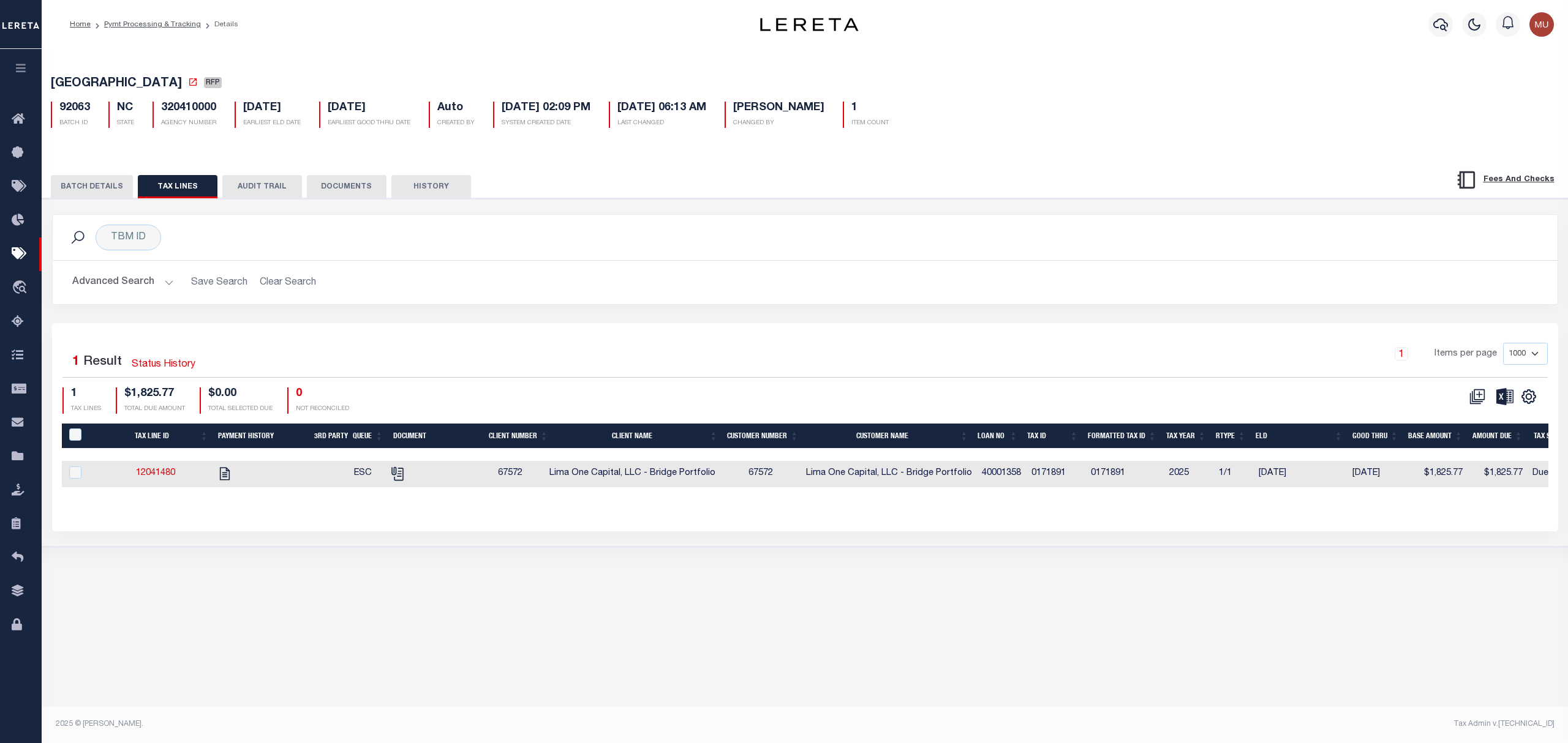
click at [617, 274] on h2 "Advanced Search Save Search Clear Search" at bounding box center [805, 282] width 1485 height 24
click at [118, 195] on button "BATCH DETAILS" at bounding box center [92, 186] width 82 height 23
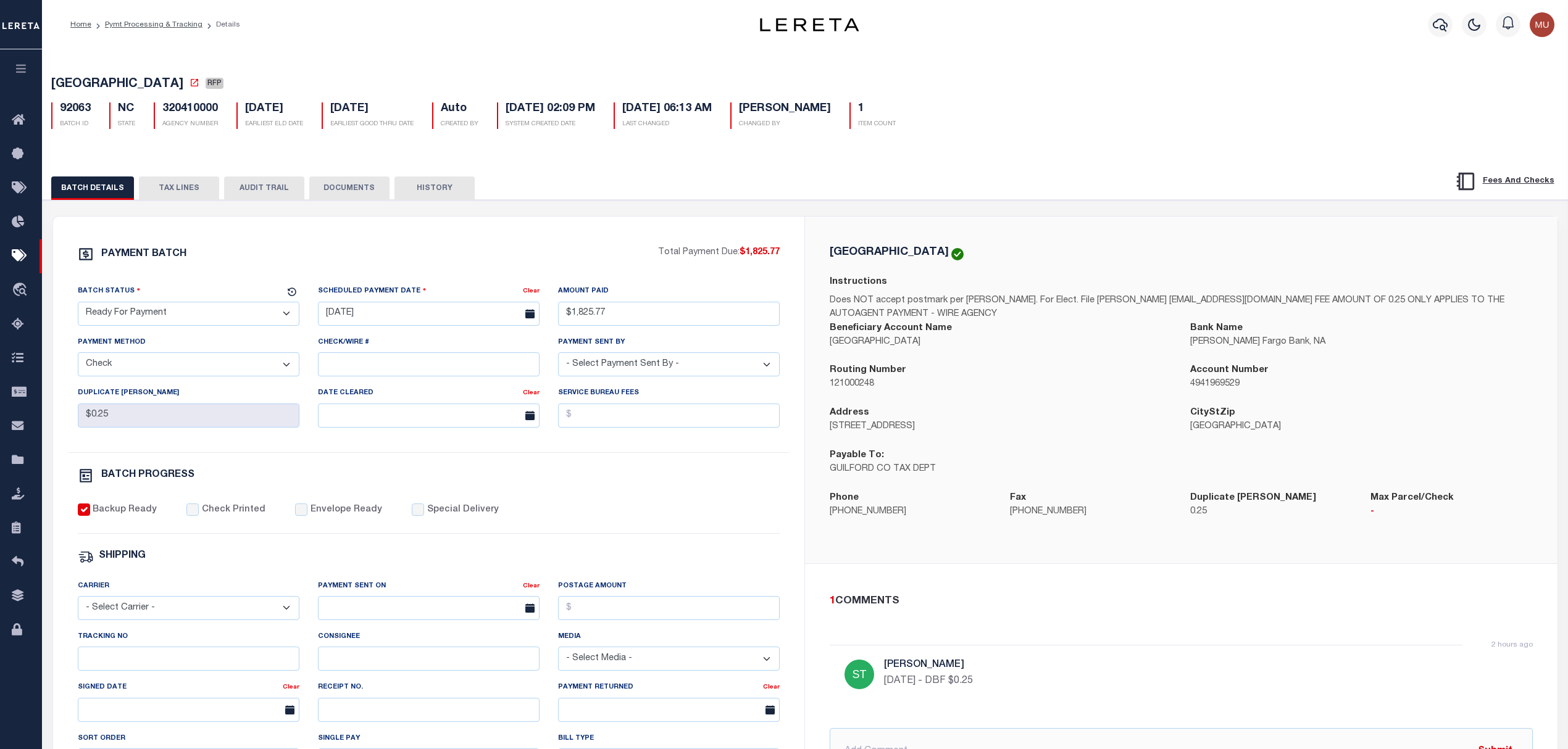
click at [1234, 43] on div "Profile Sign out" at bounding box center [1247, 24] width 624 height 43
click at [176, 200] on button "TAX LINES" at bounding box center [179, 188] width 80 height 23
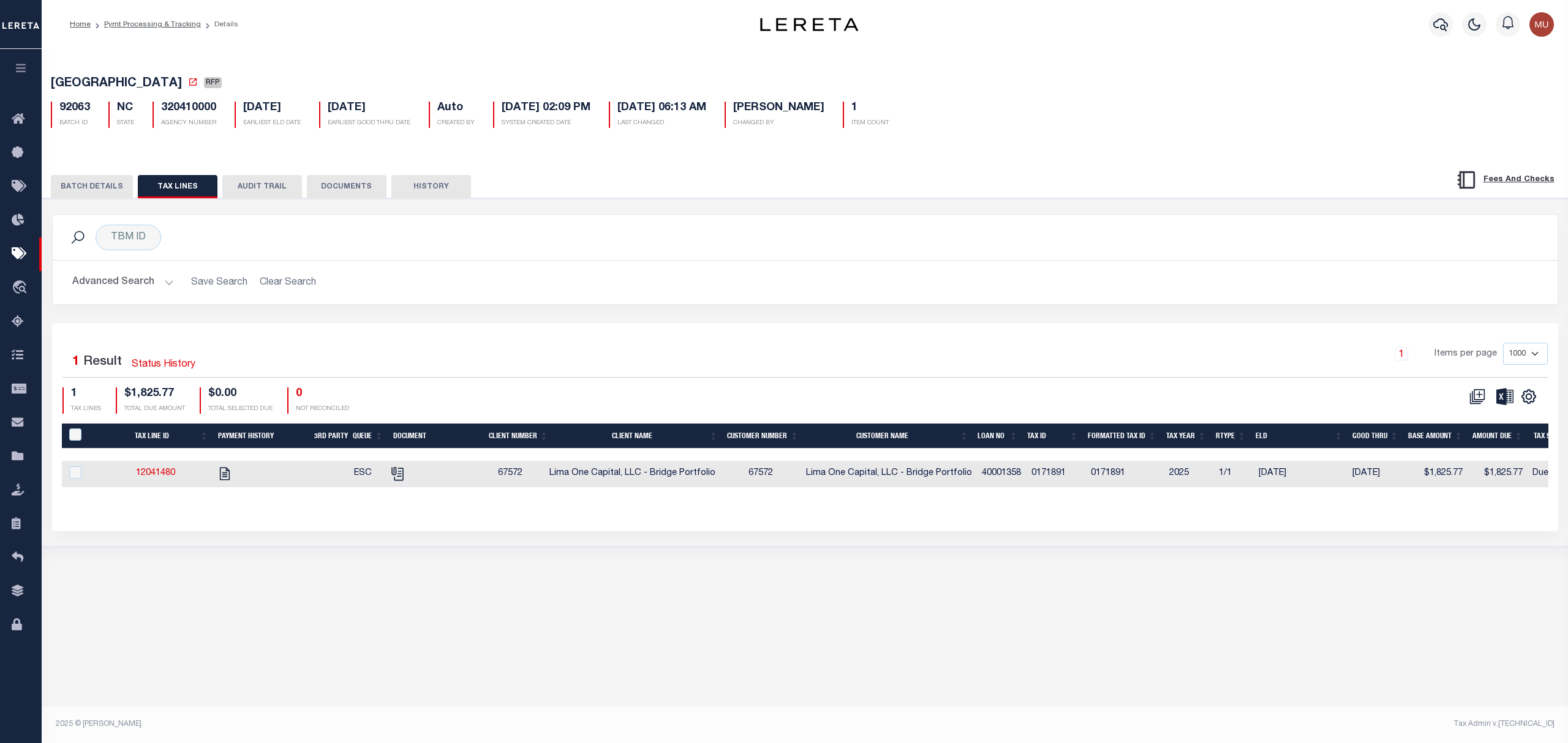
click at [461, 476] on td at bounding box center [429, 474] width 92 height 26
checkbox input "true"
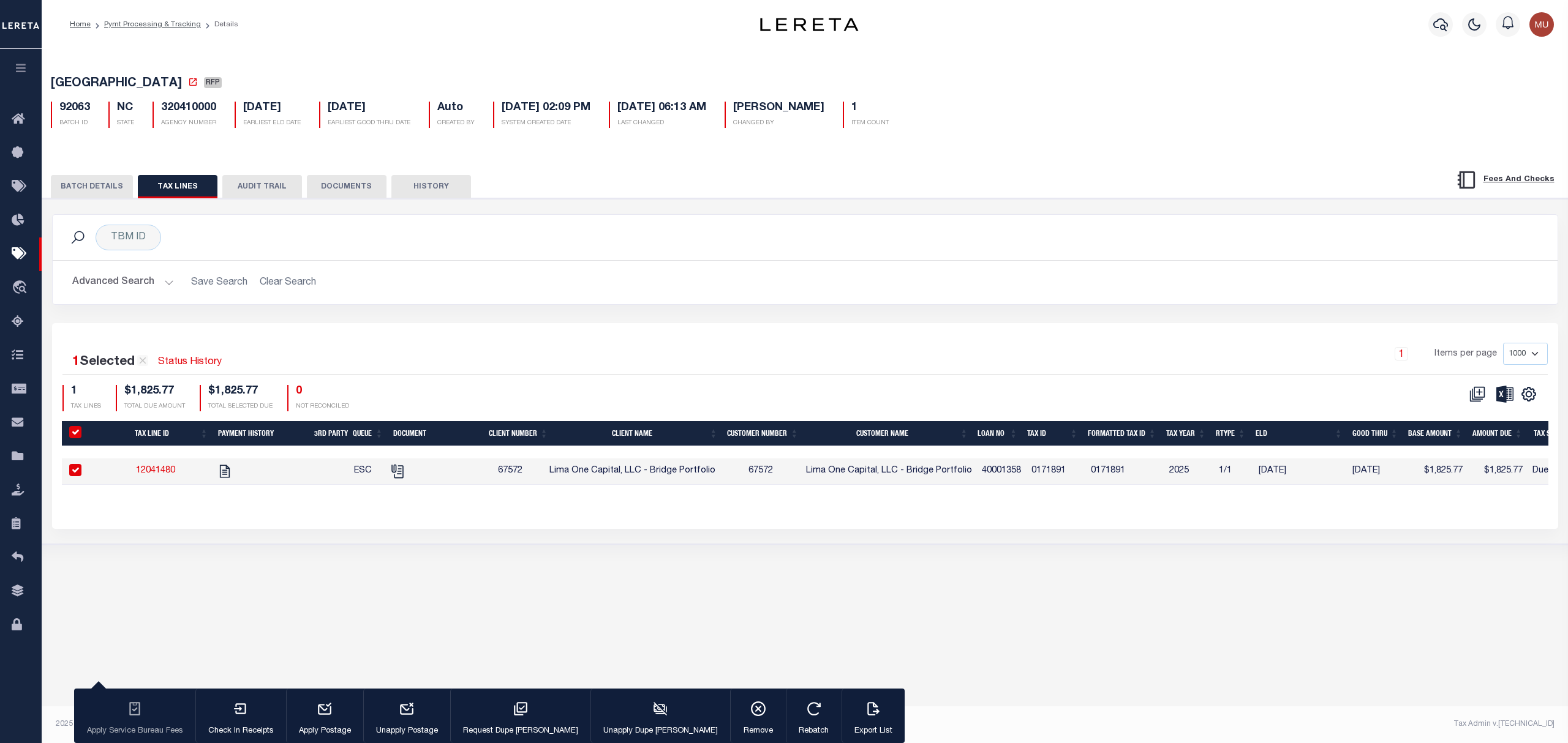
click at [94, 198] on button "BATCH DETAILS" at bounding box center [92, 186] width 82 height 23
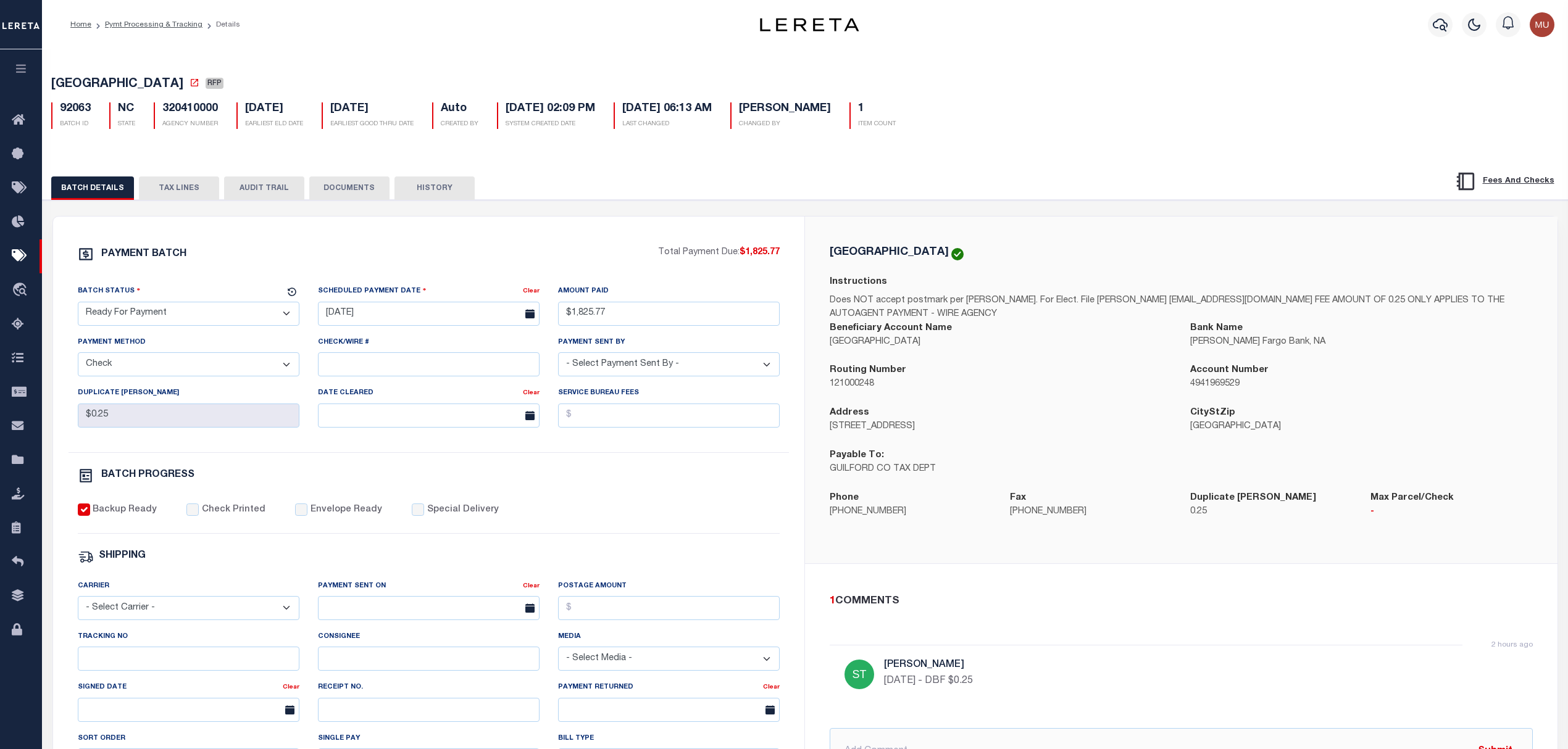
click at [165, 194] on button "TAX LINES" at bounding box center [179, 188] width 80 height 23
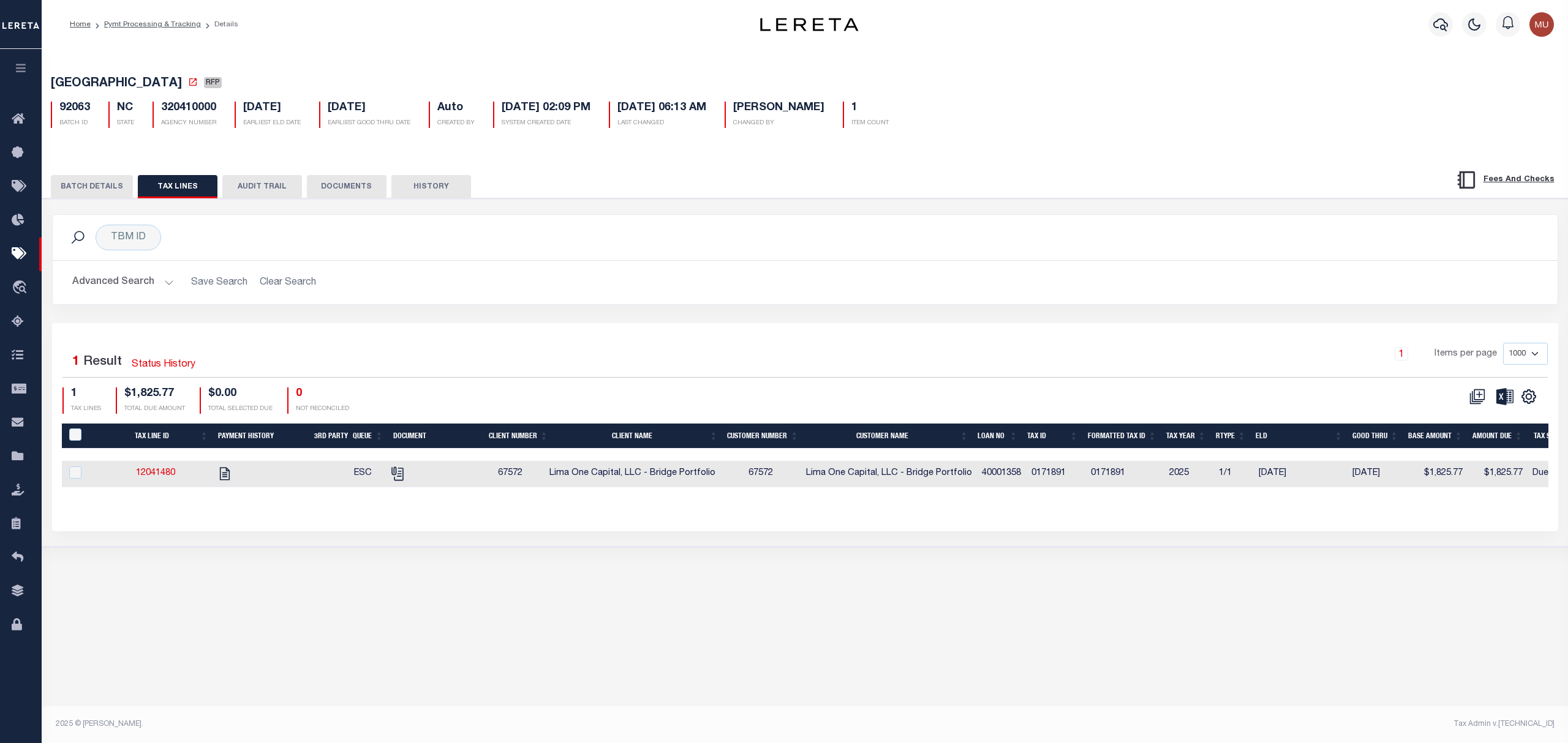
click at [468, 482] on td at bounding box center [429, 474] width 92 height 26
checkbox input "true"
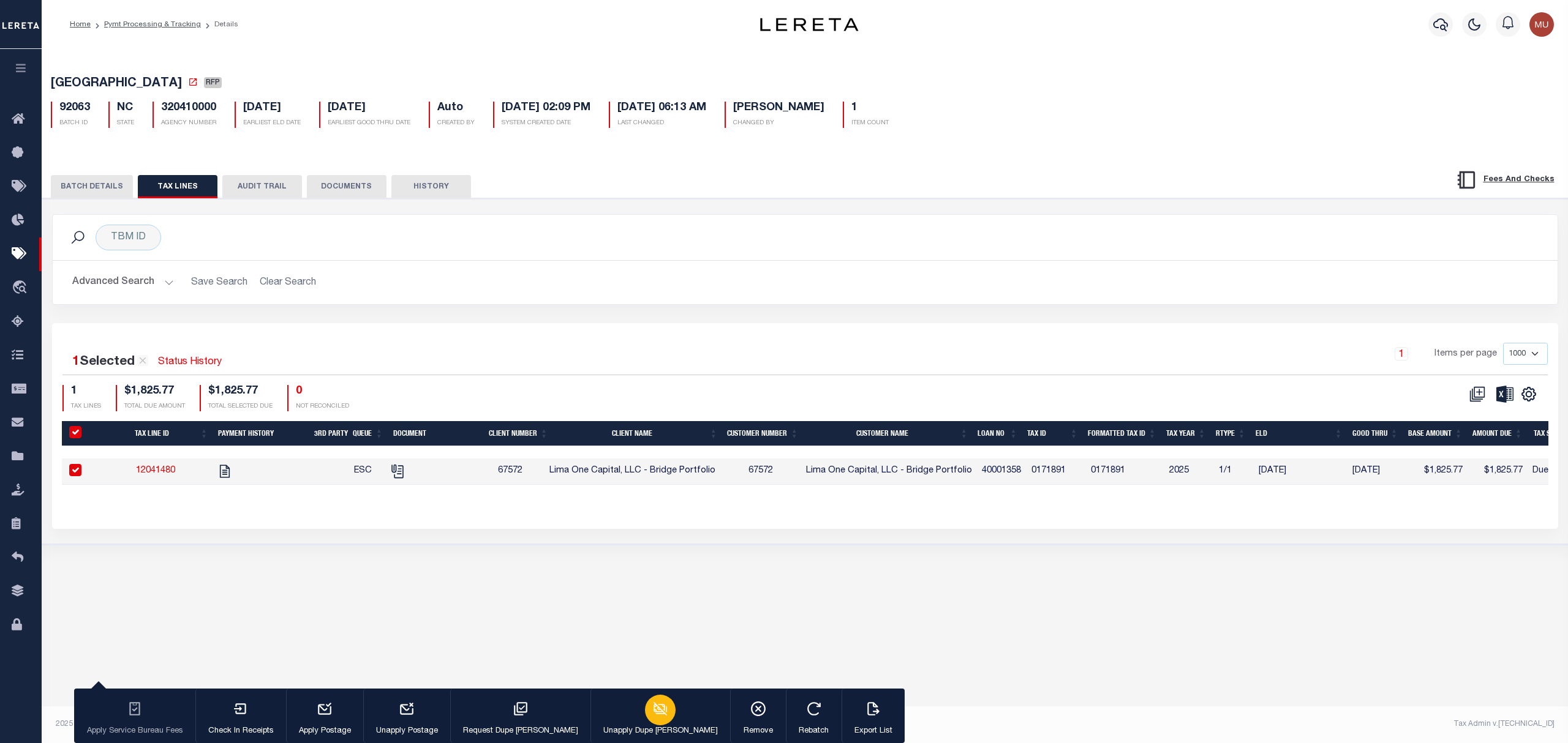
click at [652, 709] on icon "button" at bounding box center [660, 709] width 16 height 16
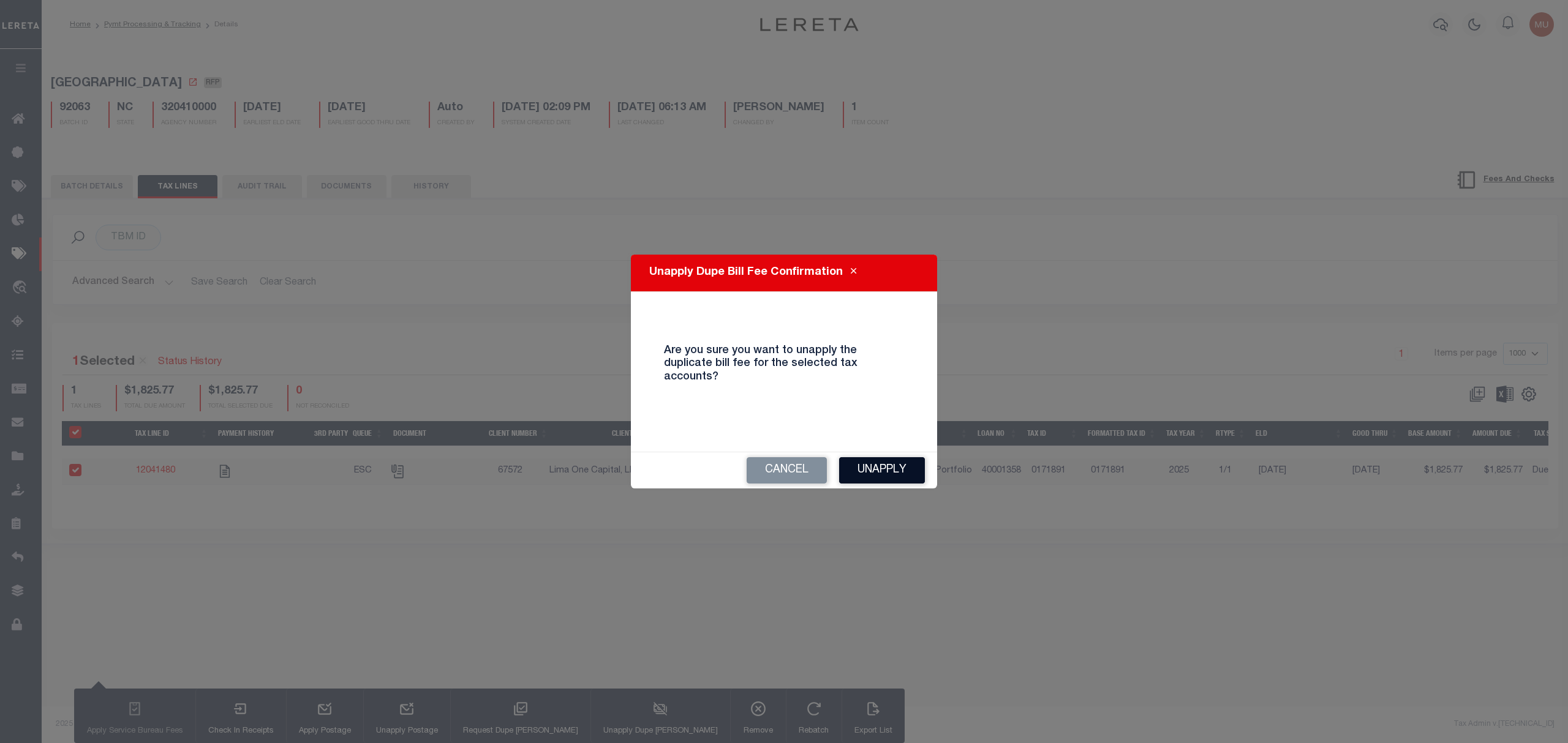
click at [885, 458] on button "Unapply" at bounding box center [881, 470] width 86 height 26
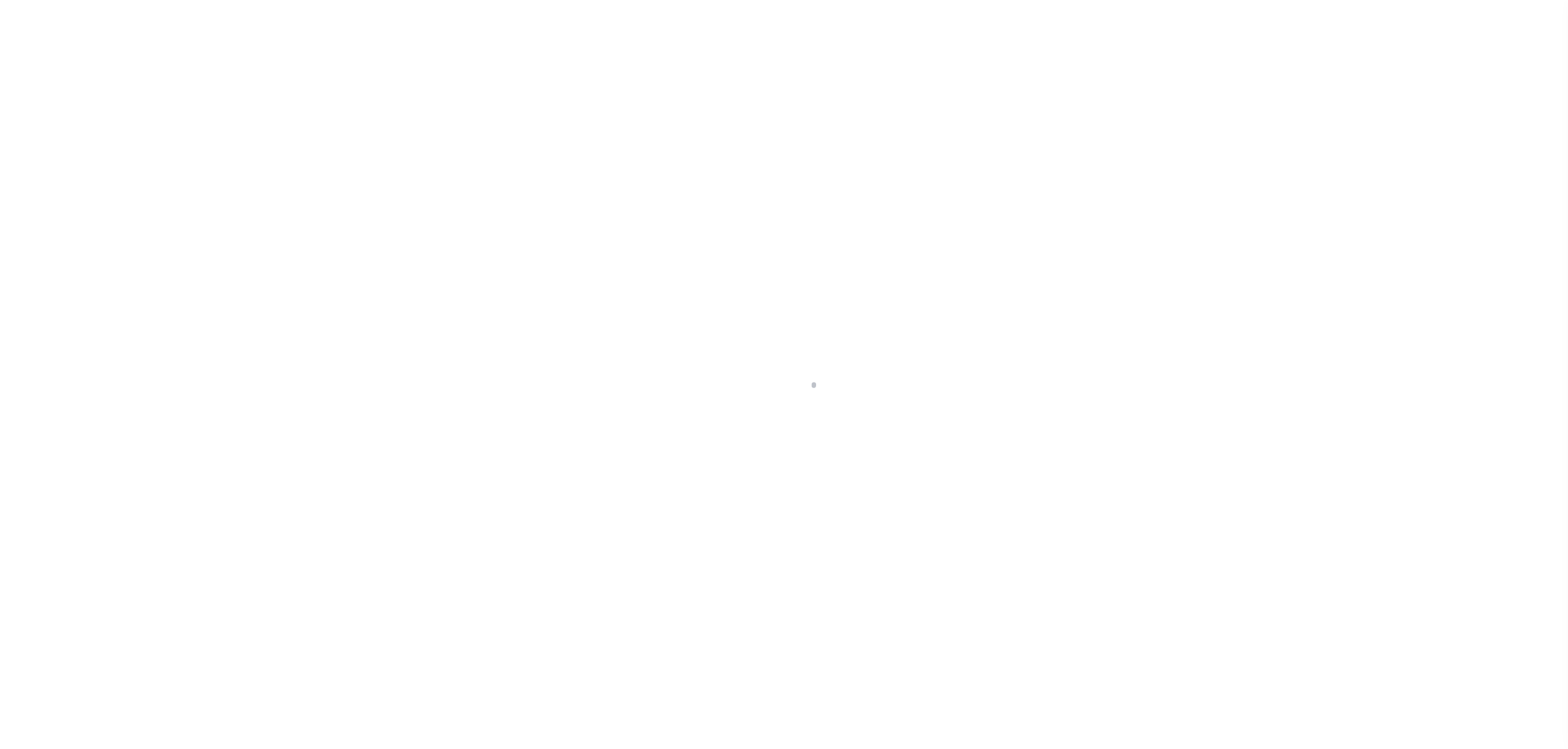
select select "DUE"
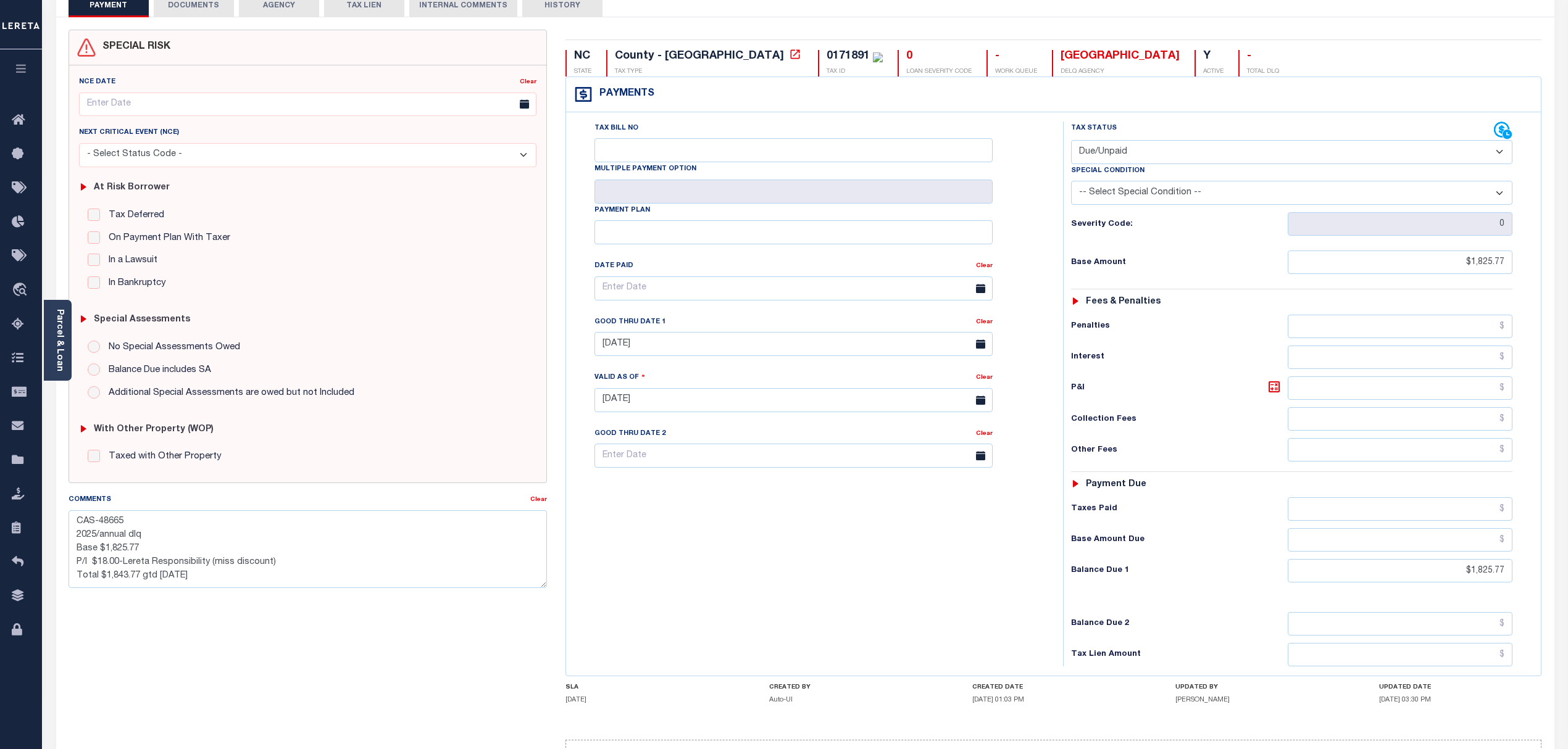
scroll to position [164, 0]
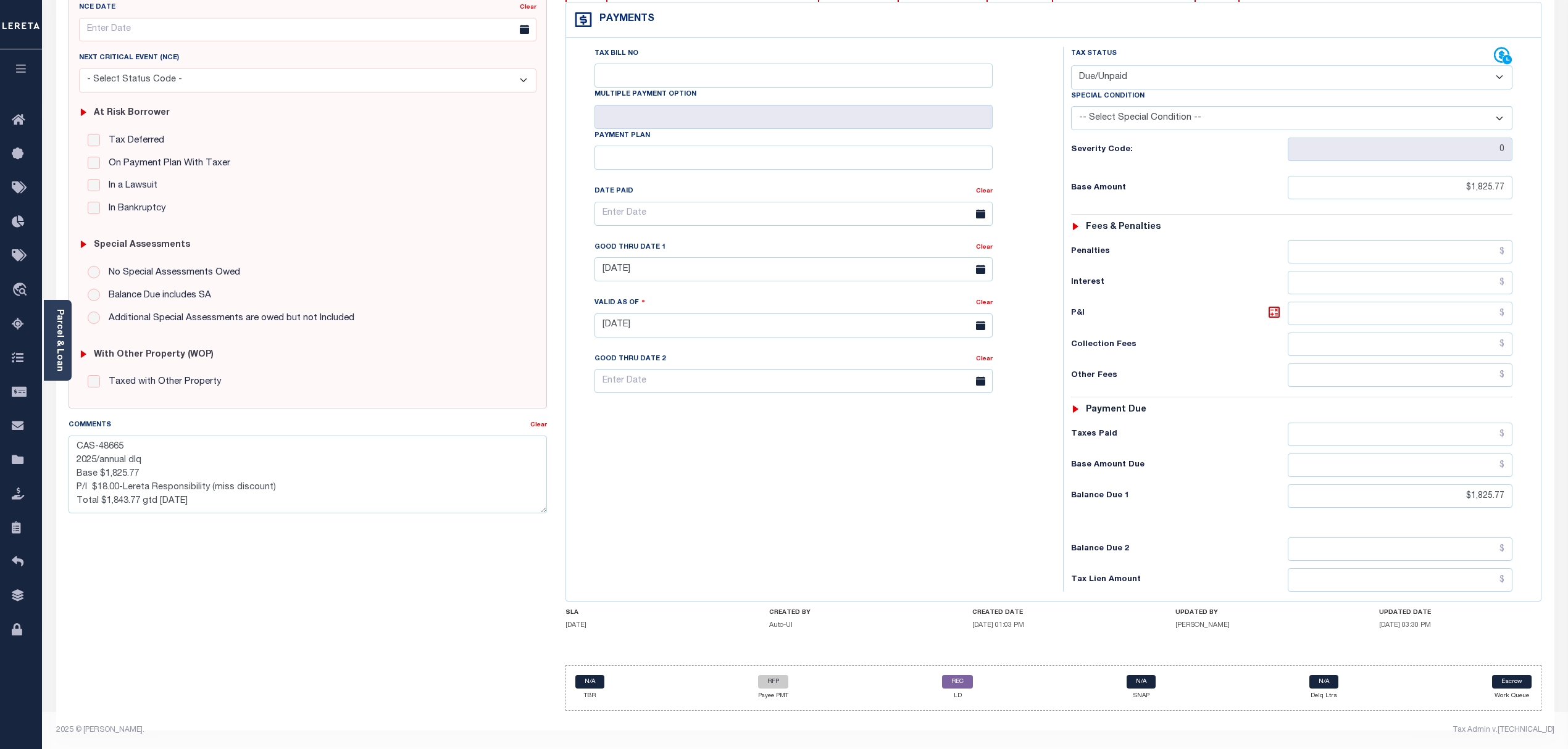
click at [1057, 21] on div "Payments Warning! Search Status is not "Completed", amounts can not be keyed." at bounding box center [1053, 20] width 975 height 35
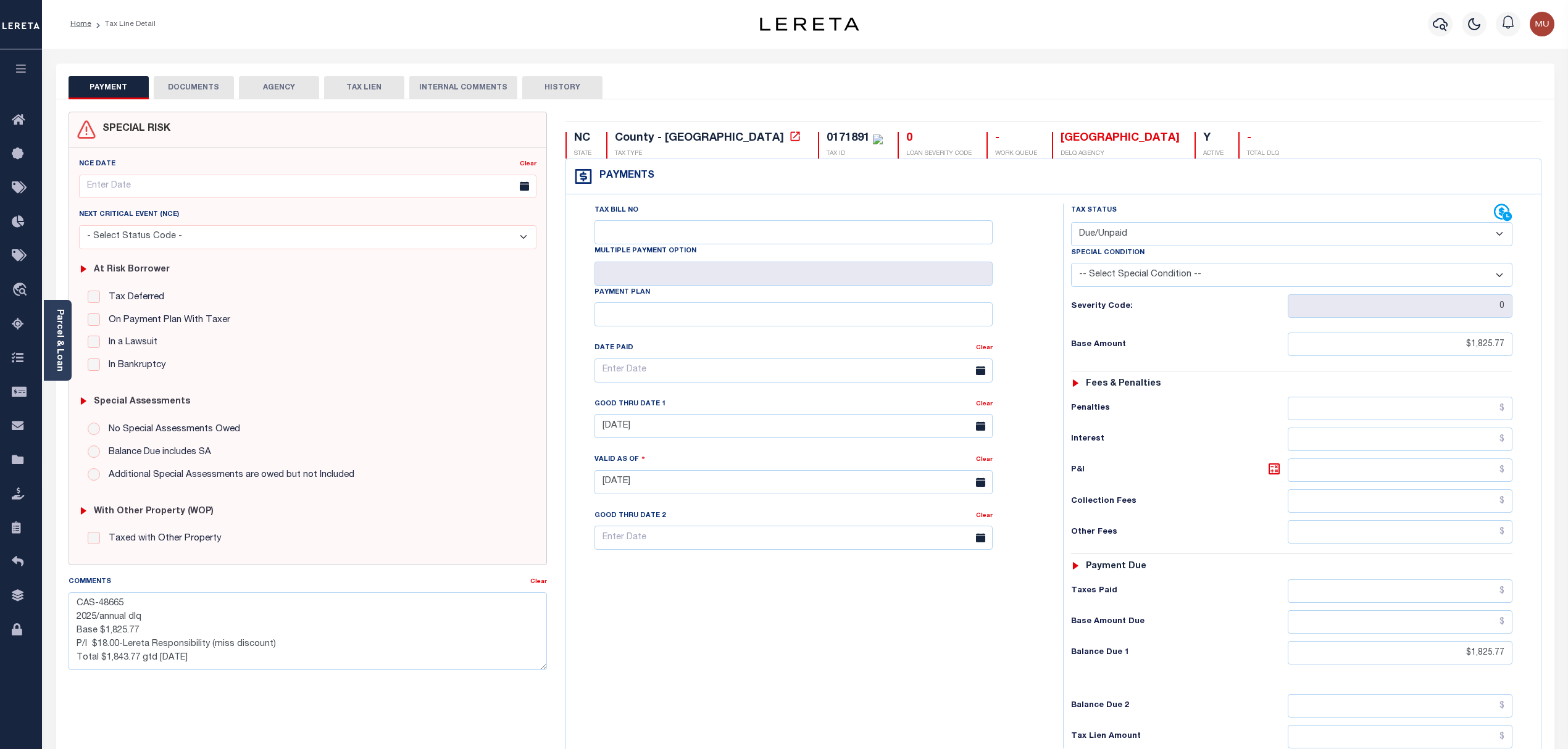
scroll to position [0, 0]
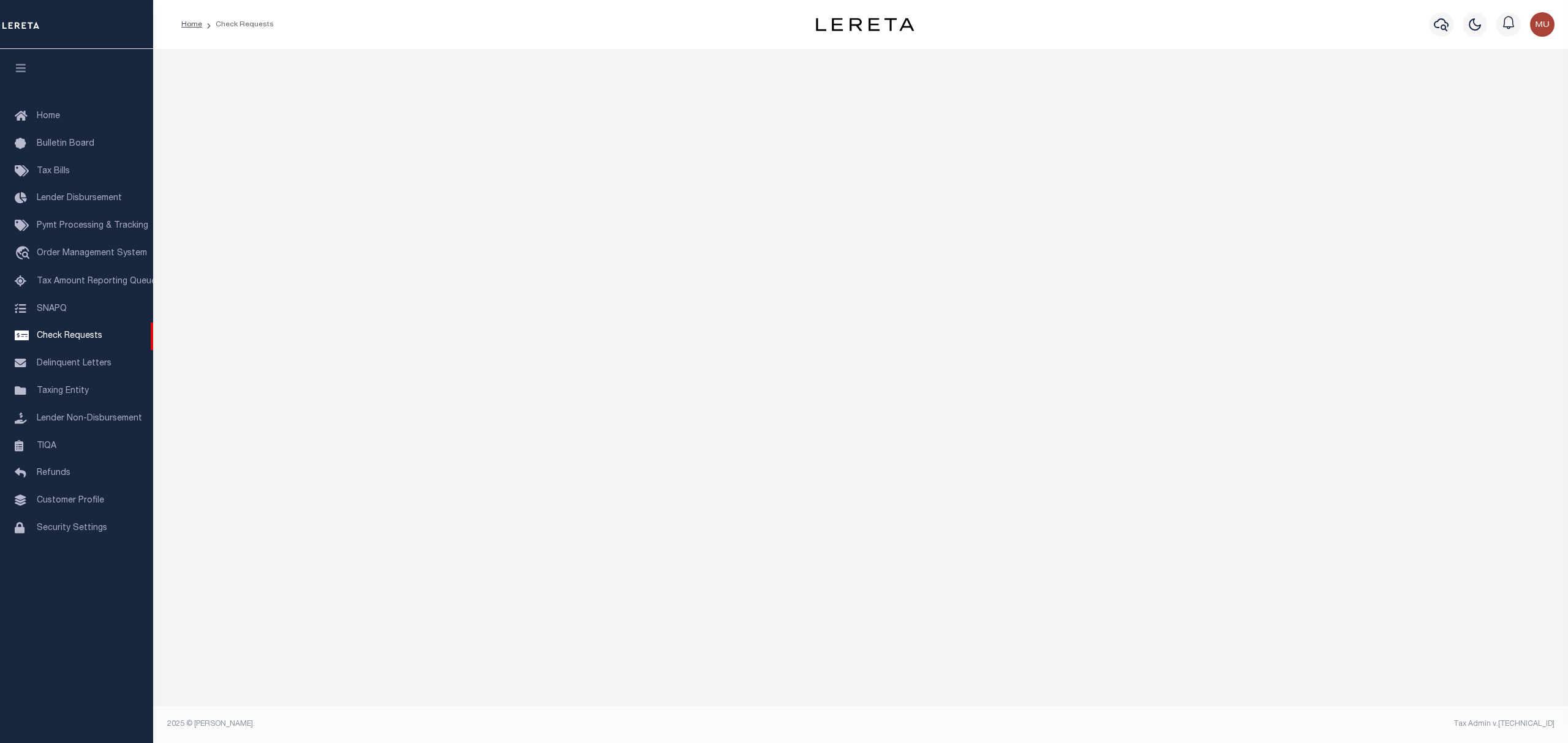
select select "50"
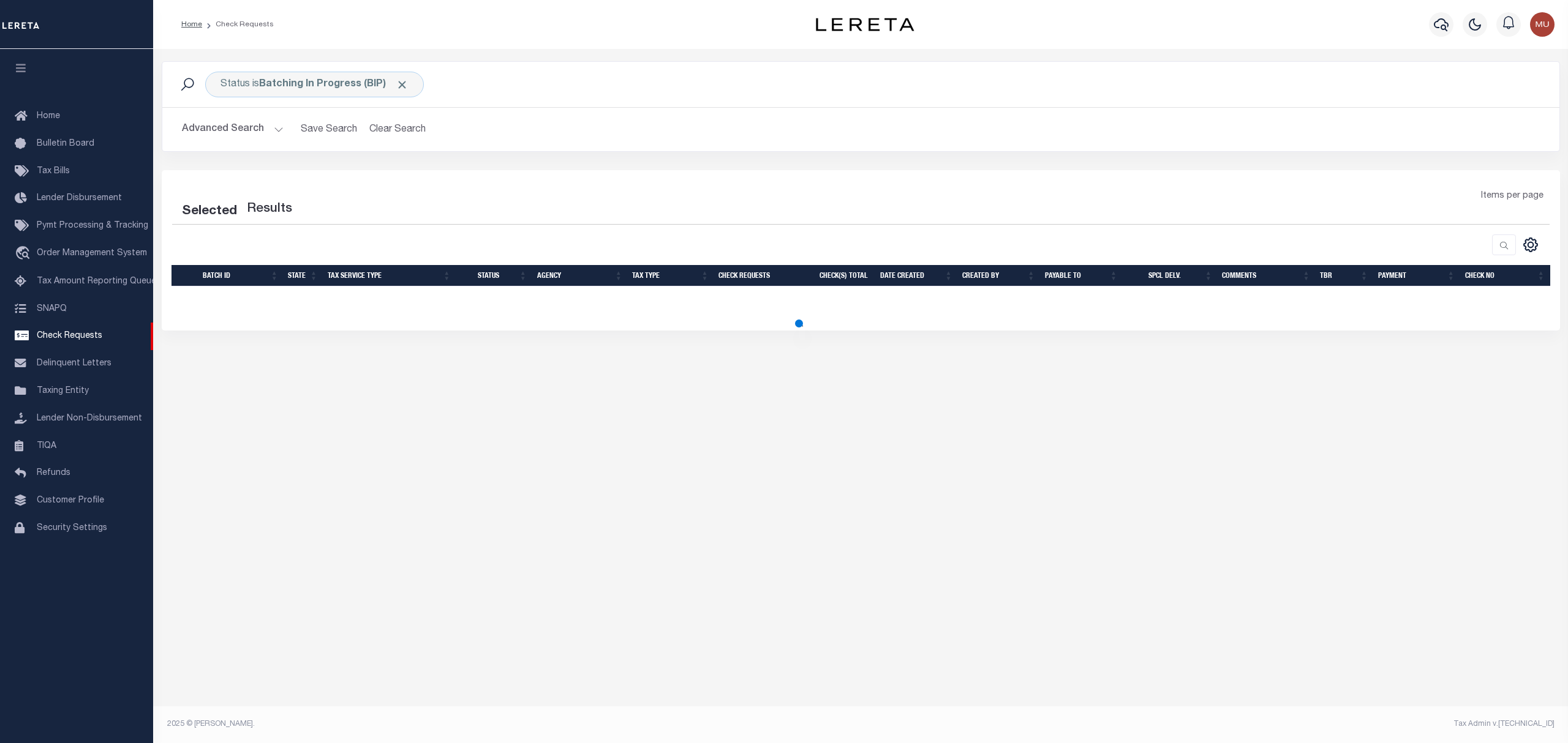
select select "50"
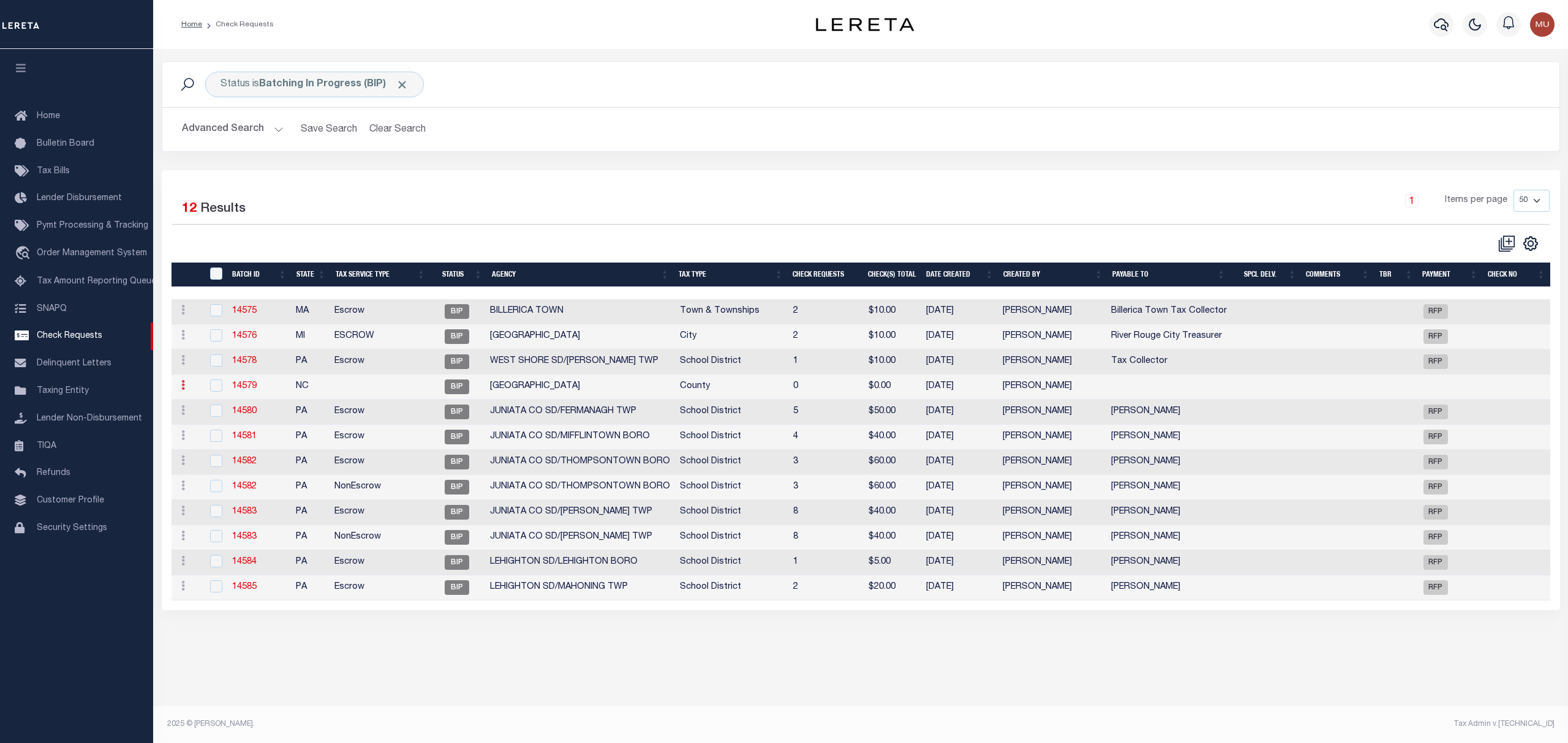
click at [187, 387] on link at bounding box center [183, 387] width 13 height 10
click at [191, 446] on link "Delete" at bounding box center [204, 446] width 56 height 20
checkbox input "true"
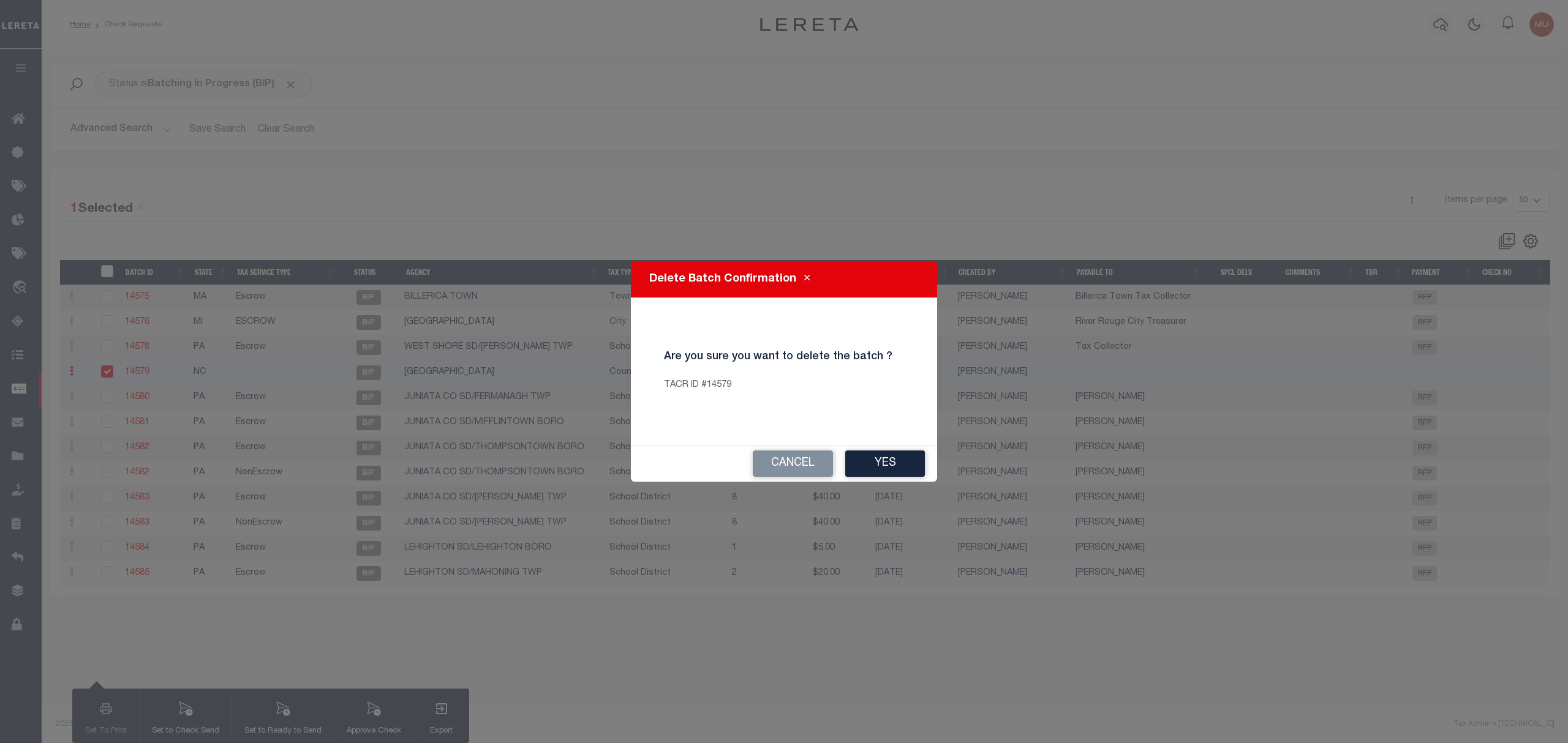
click at [856, 455] on button "Yes" at bounding box center [885, 464] width 80 height 26
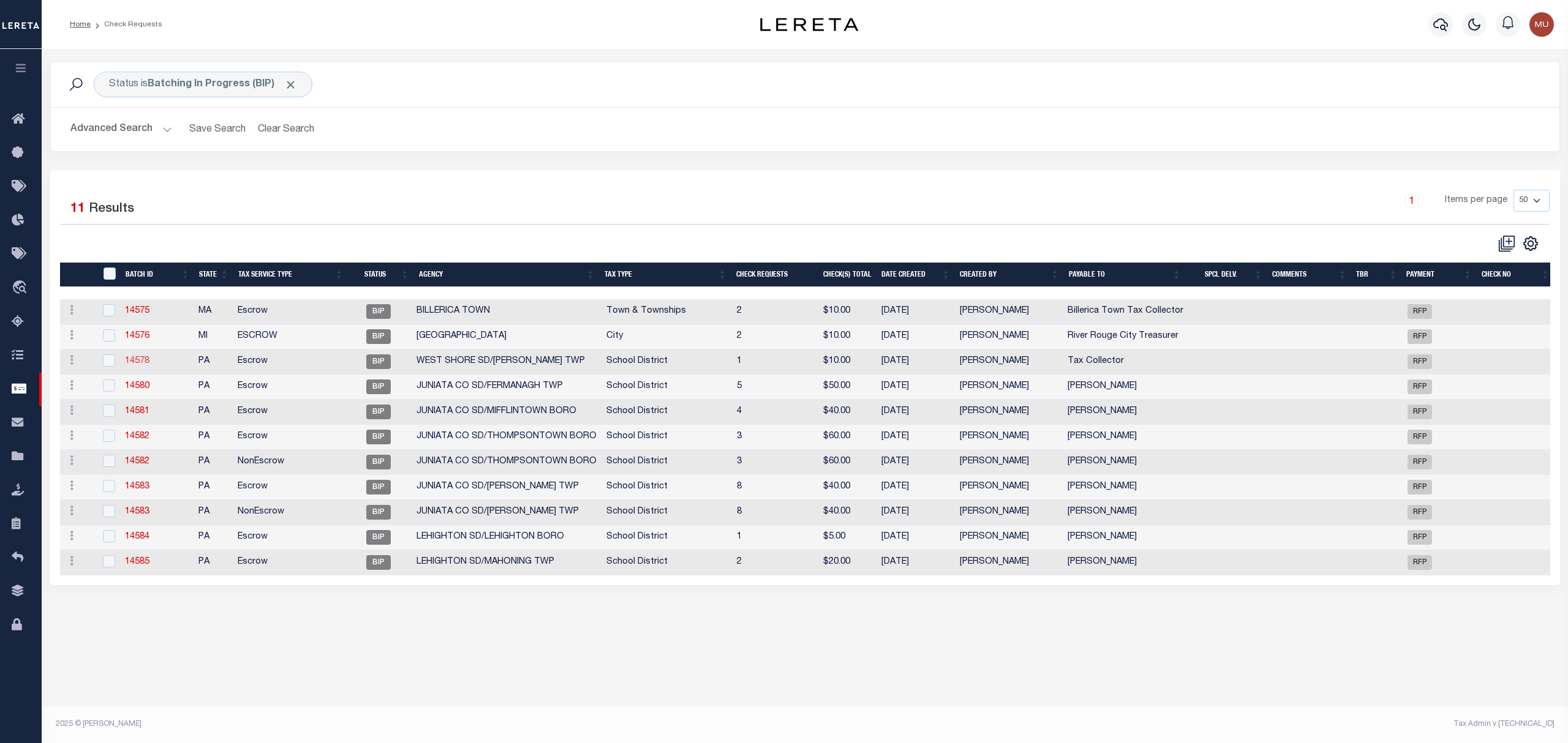
click at [136, 360] on link "14578" at bounding box center [137, 361] width 25 height 8
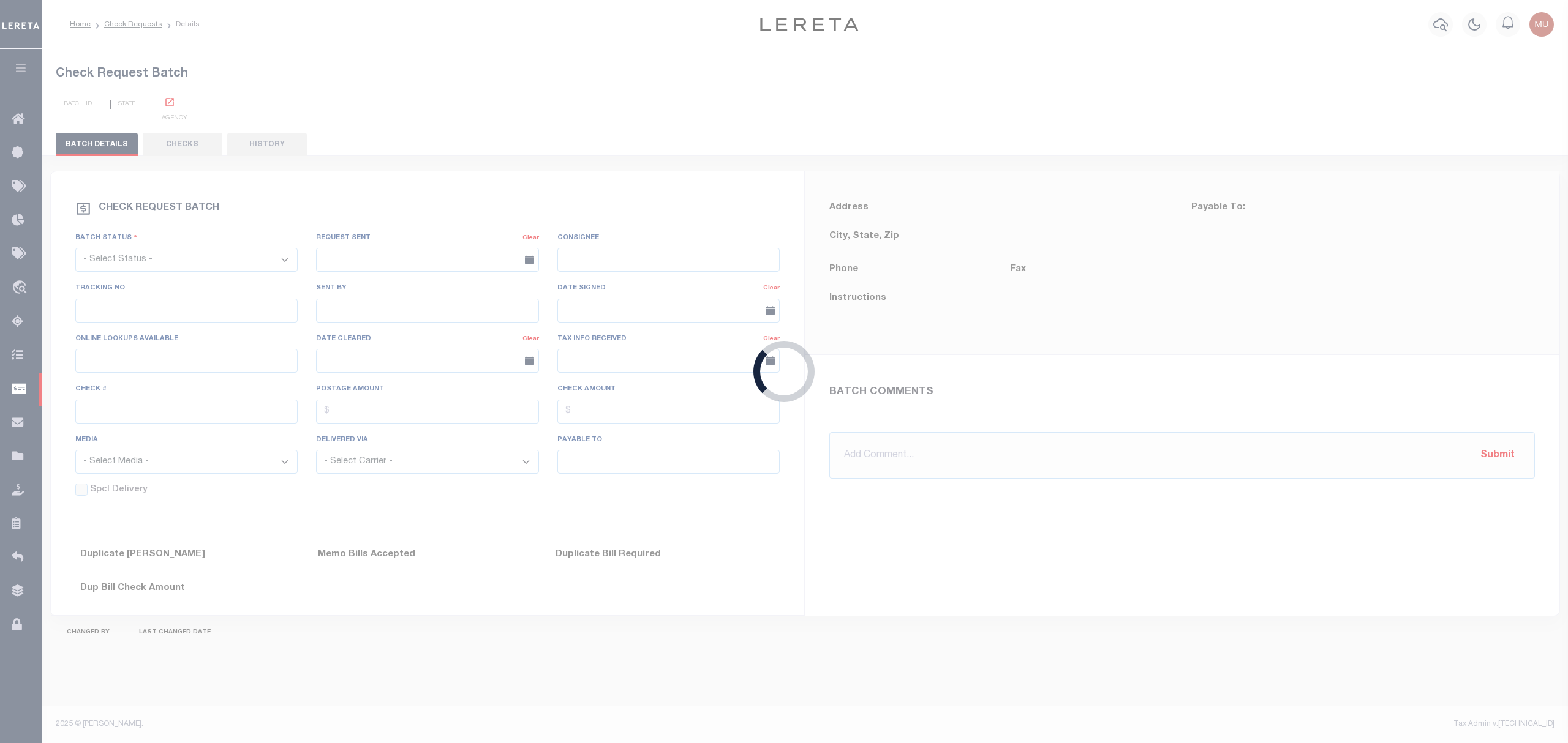
select select "BIP"
type input "No"
type input "$0.00"
type input "Tax Collector"
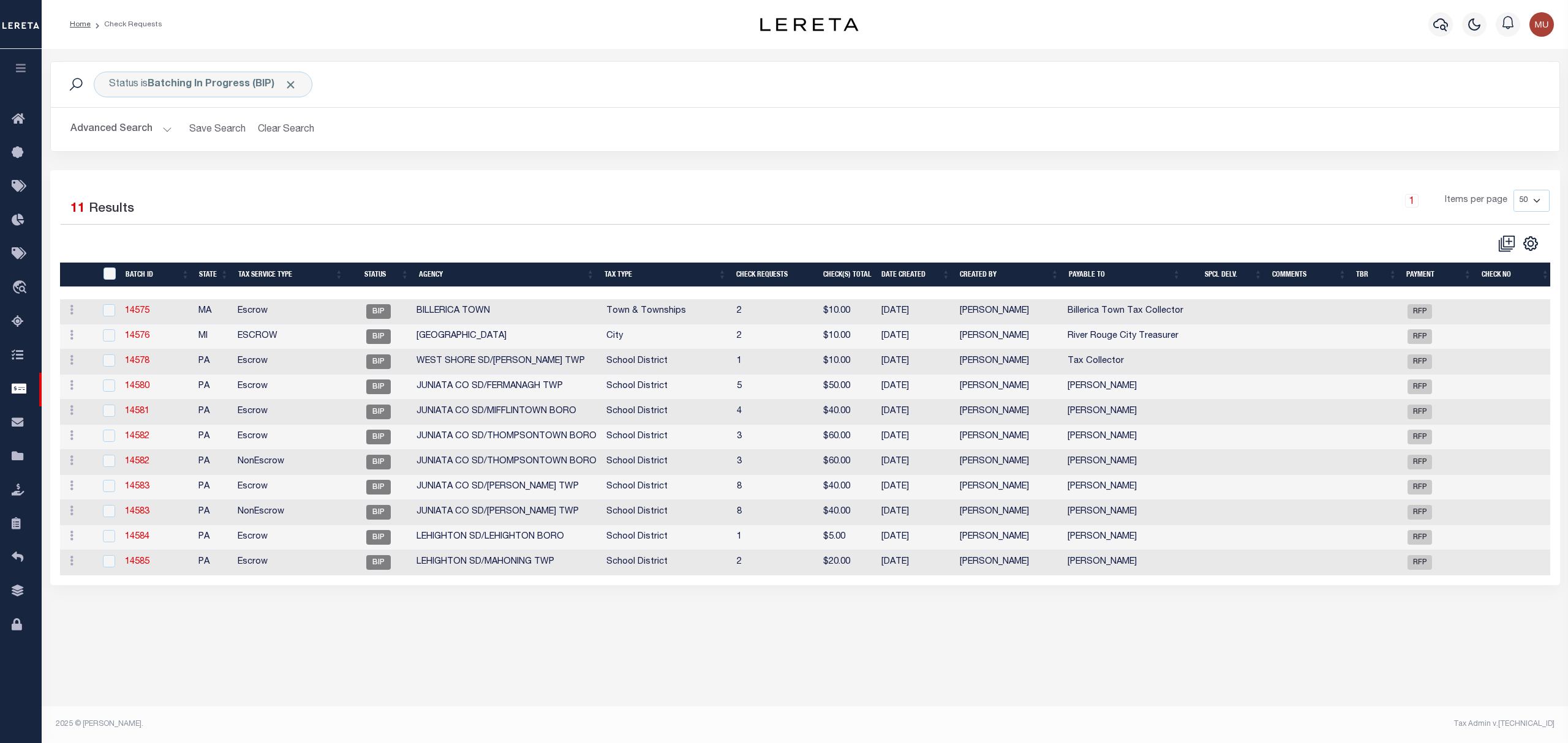
click at [140, 388] on link "14580" at bounding box center [137, 386] width 25 height 8
checkbox input "true"
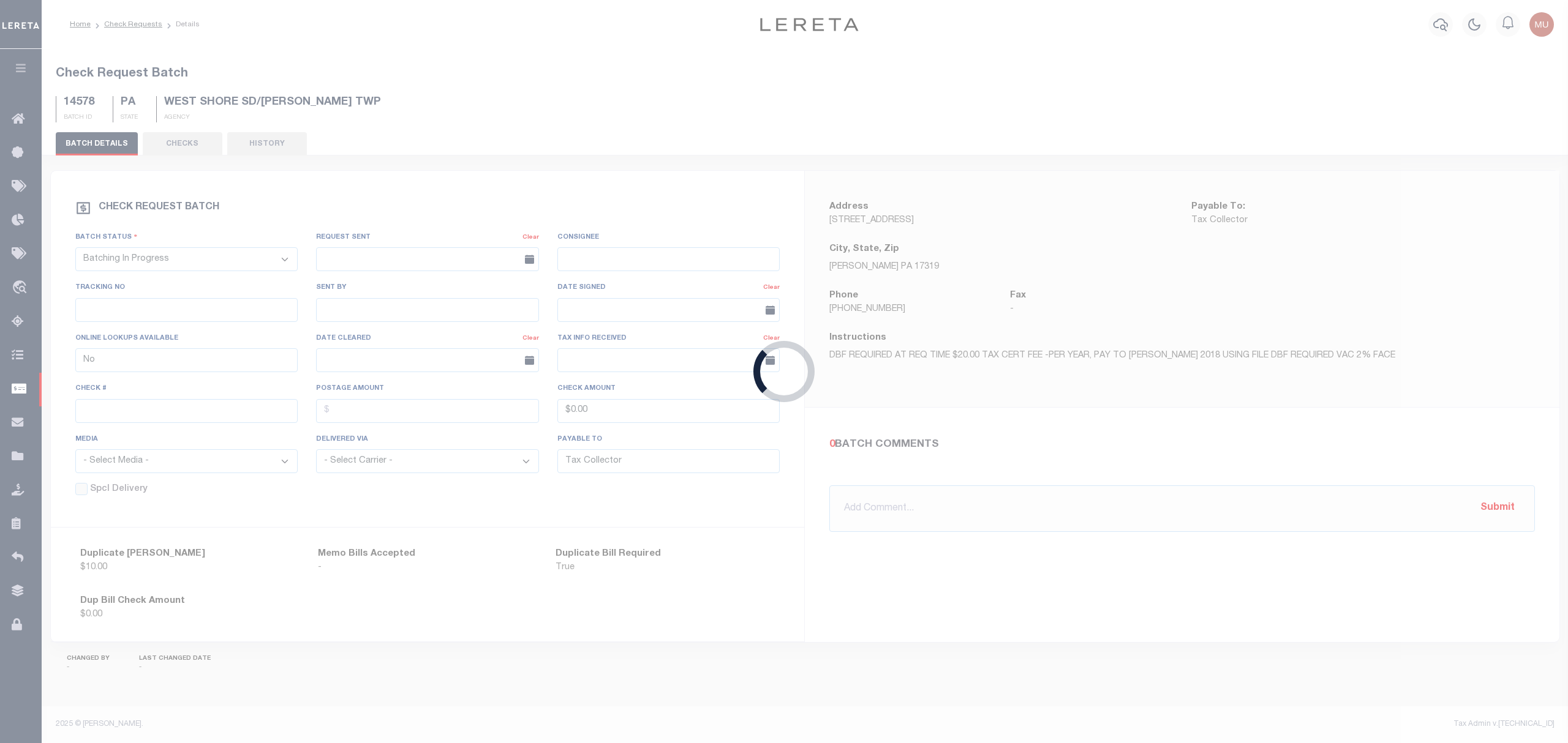
type input "[PERSON_NAME]"
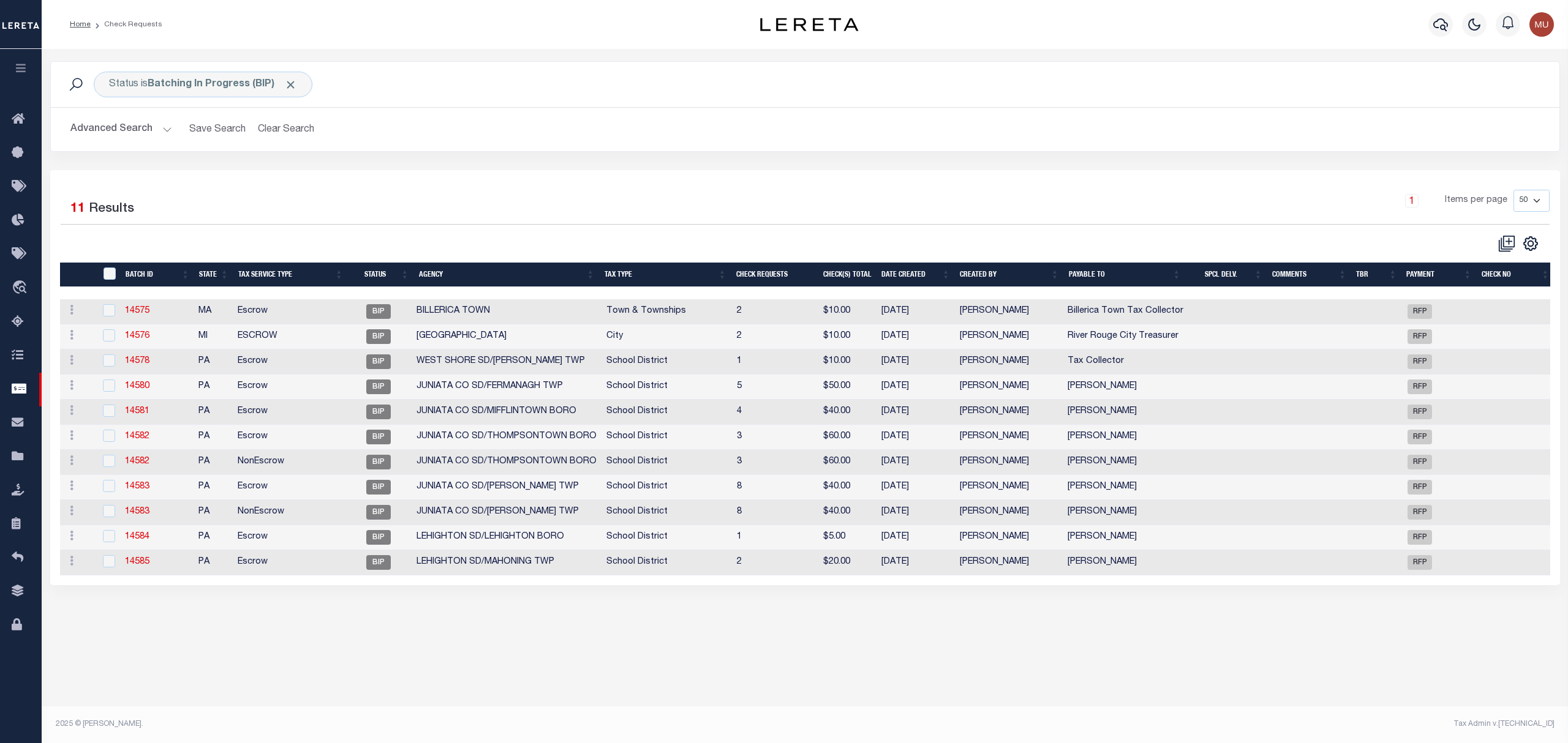
click at [807, 387] on td "5" at bounding box center [775, 388] width 86 height 25
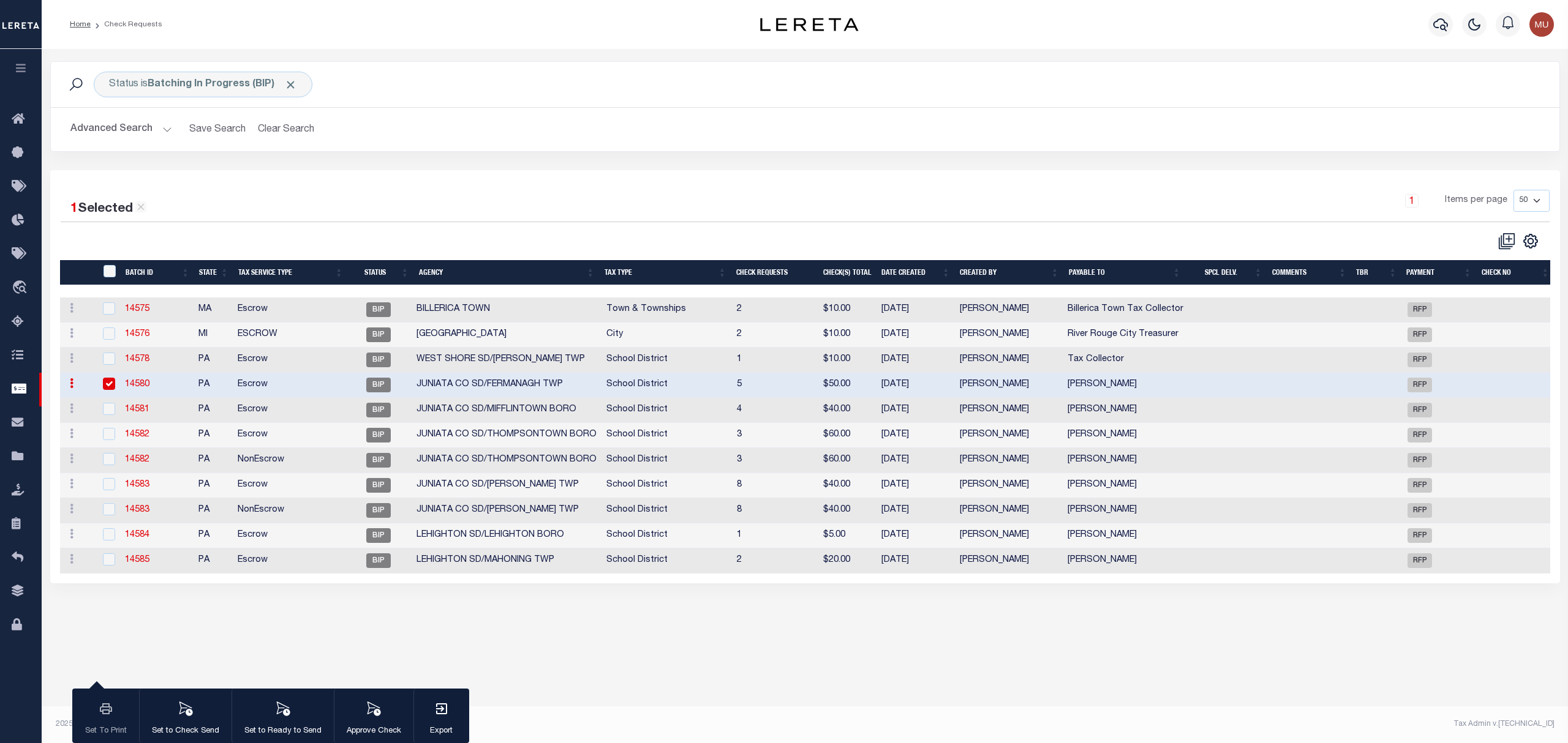
click at [441, 382] on td "JUNIATA CO SD/FERMANAGH TWP" at bounding box center [506, 385] width 190 height 25
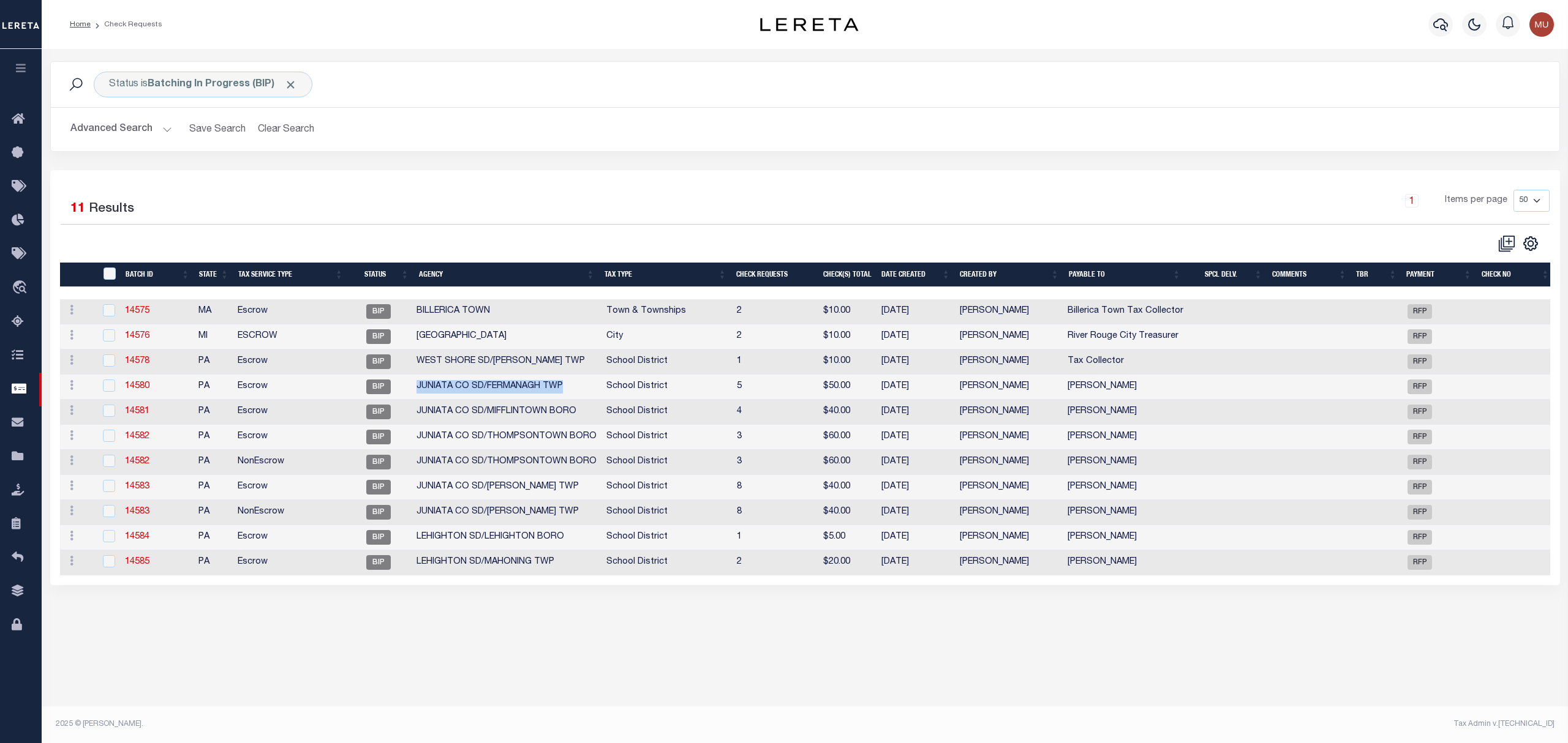
drag, startPoint x: 441, startPoint y: 382, endPoint x: 550, endPoint y: 390, distance: 109.3
click at [550, 390] on td "JUNIATA CO SD/FERMANAGH TWP" at bounding box center [506, 388] width 190 height 25
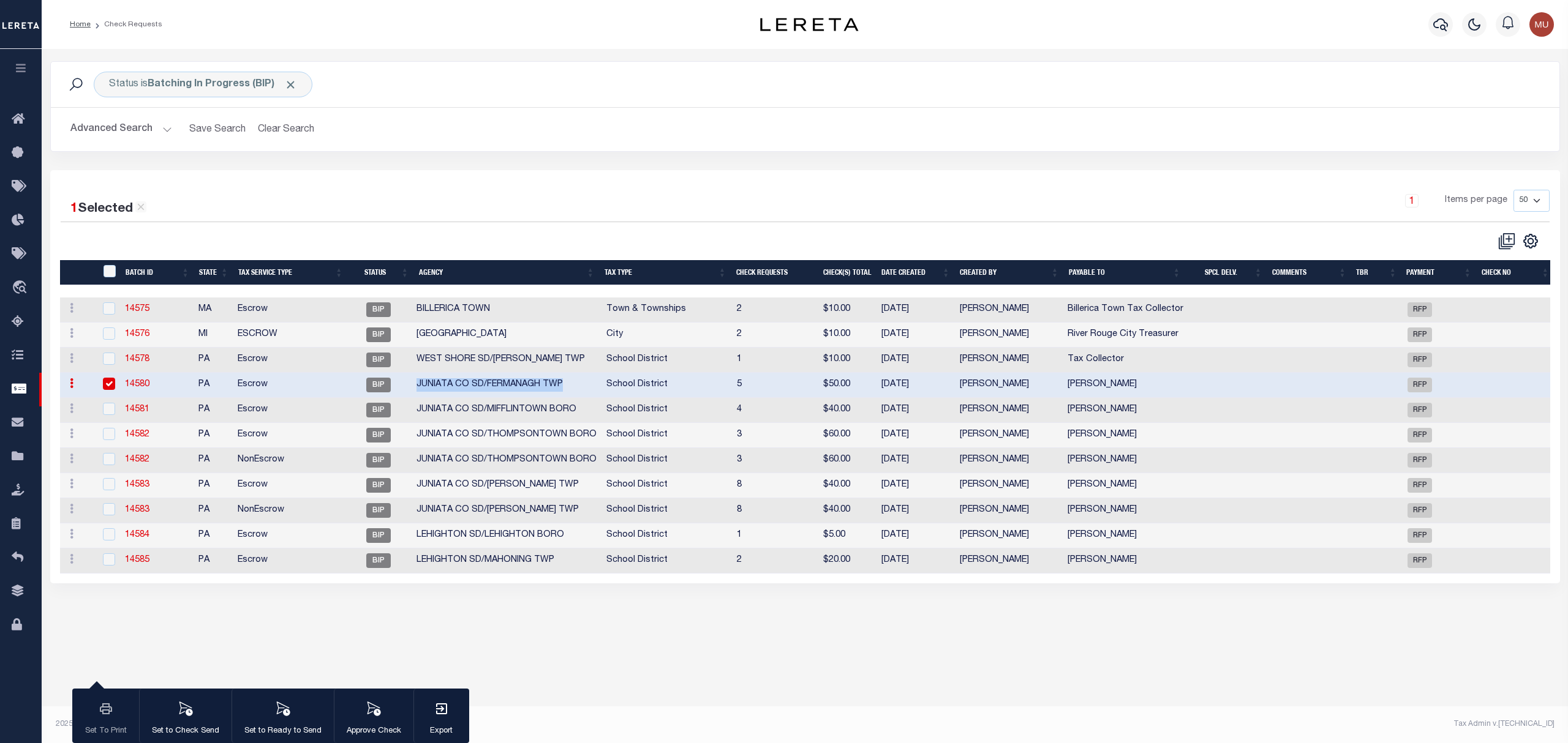
copy td "JUNIATA CO SD/FERMANAGH TWP"
click at [181, 387] on td "14580" at bounding box center [157, 385] width 73 height 25
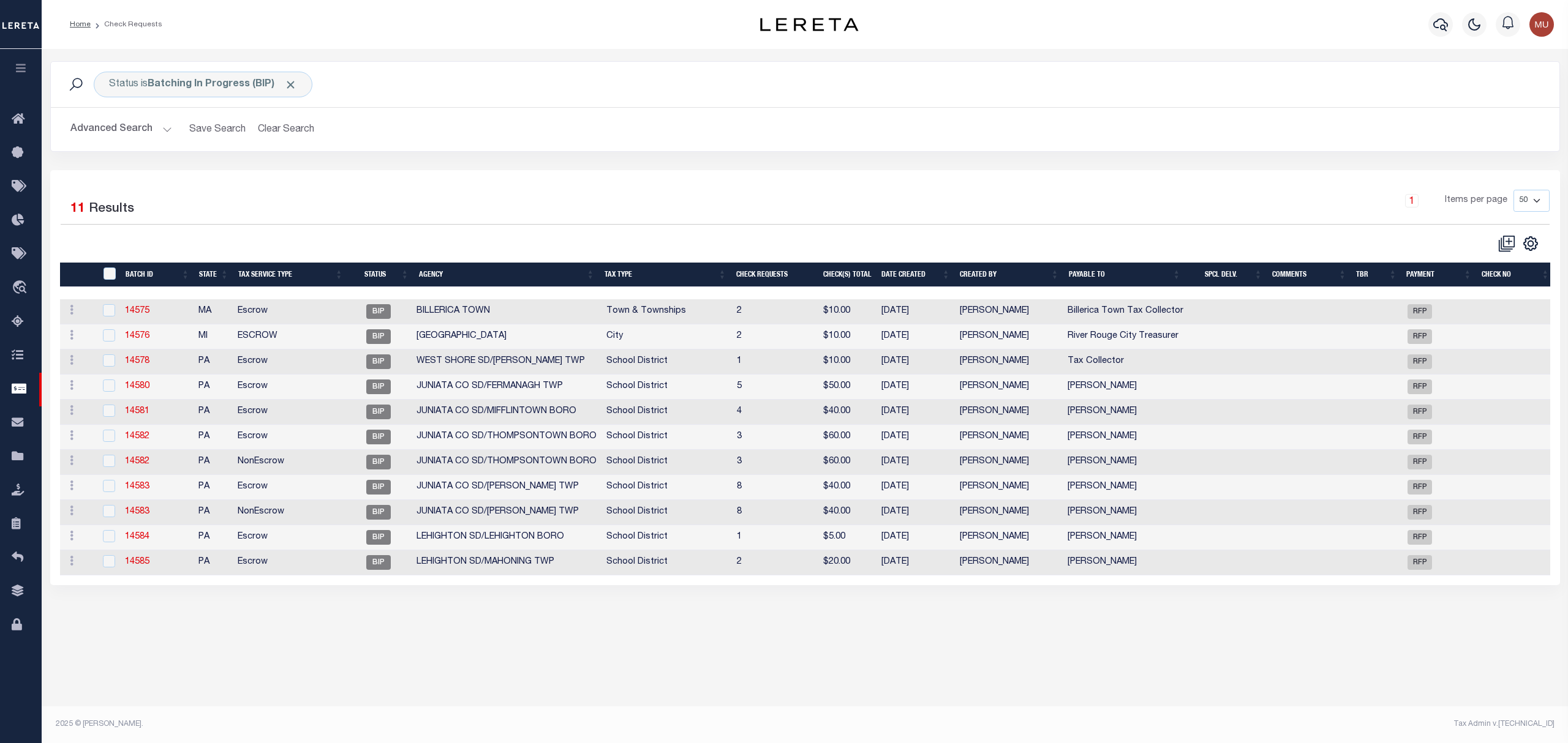
click at [181, 387] on td "14580" at bounding box center [157, 388] width 73 height 25
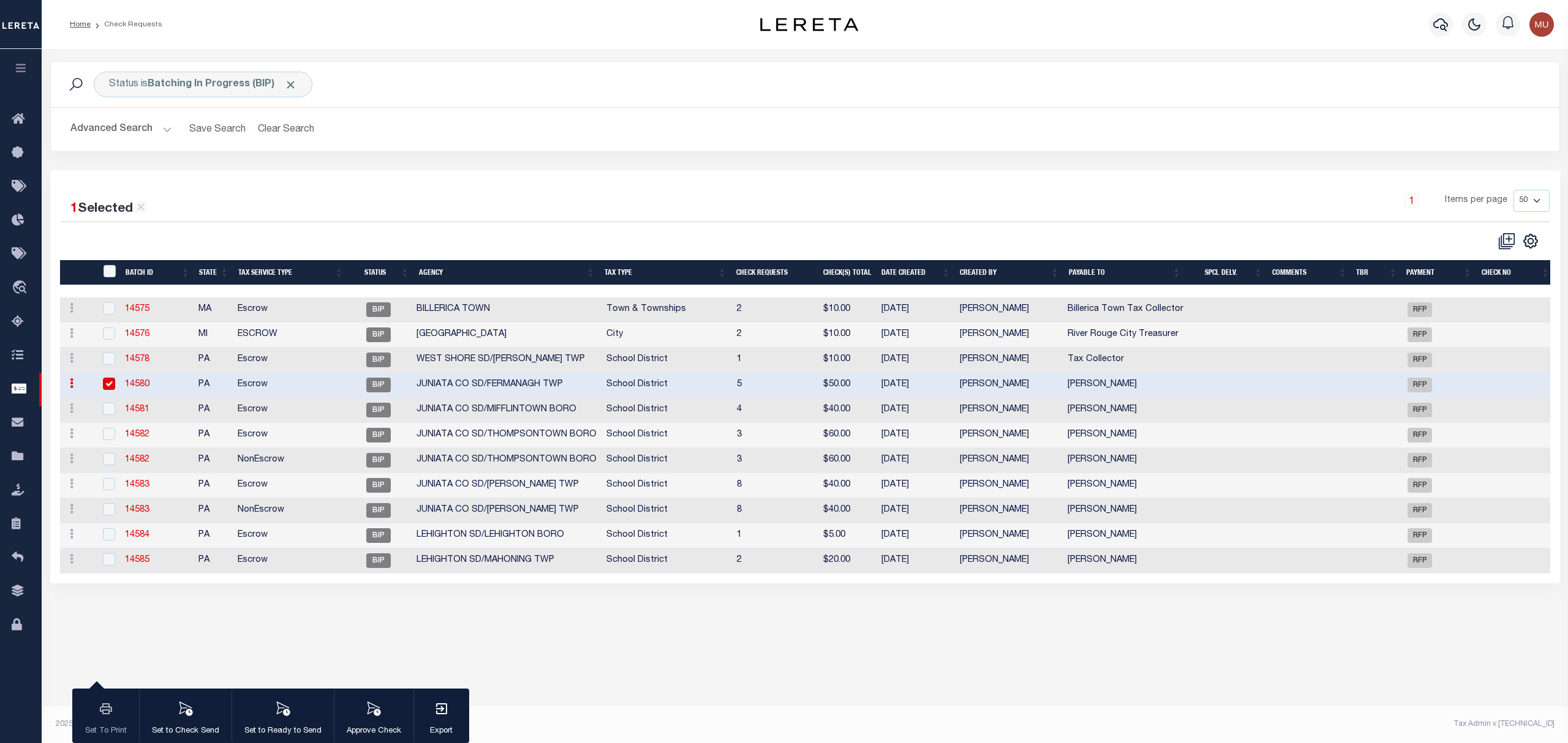
click at [413, 391] on td "JUNIATA CO SD/FERMANAGH TWP" at bounding box center [506, 385] width 190 height 25
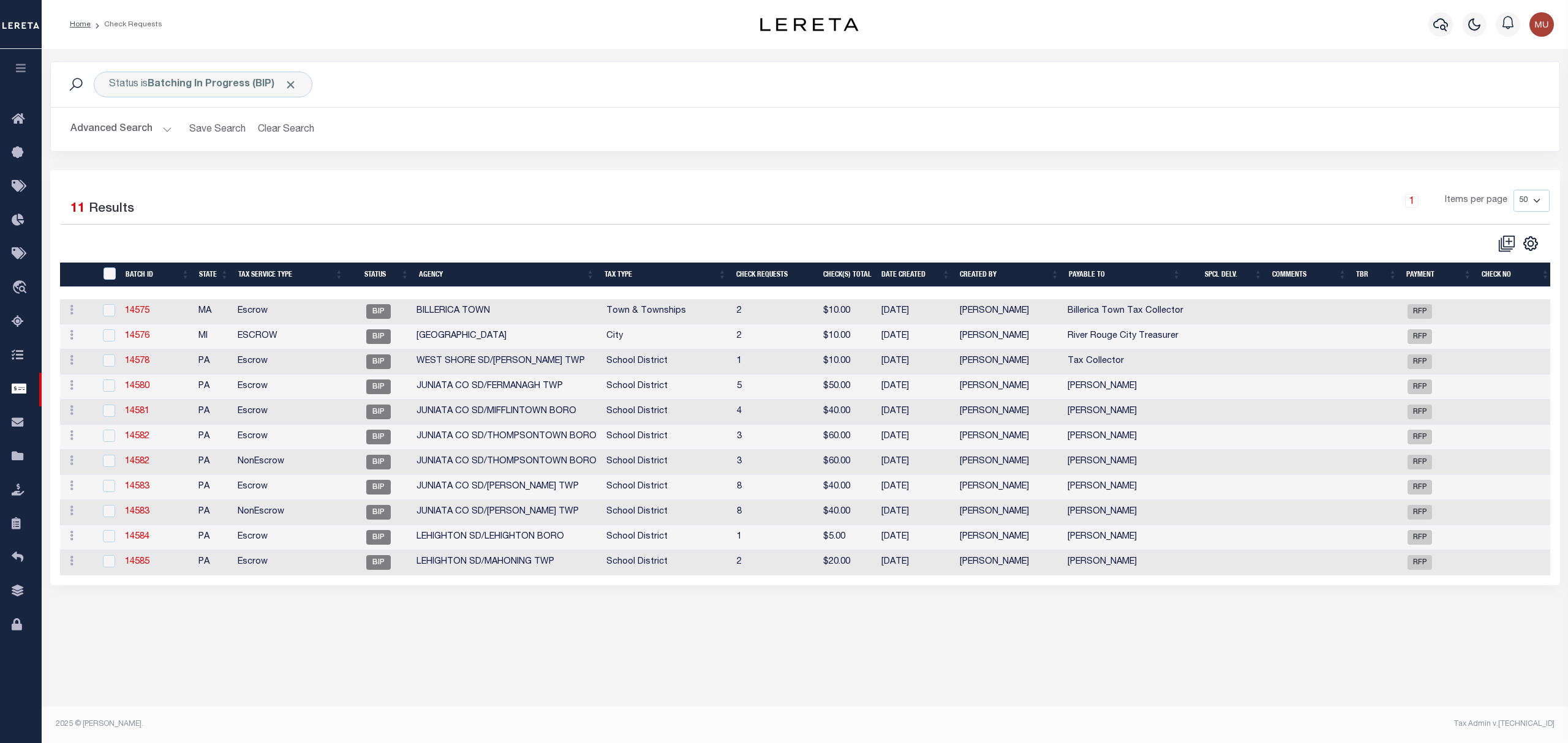
click at [427, 387] on td "JUNIATA CO SD/FERMANAGH TWP" at bounding box center [506, 388] width 190 height 25
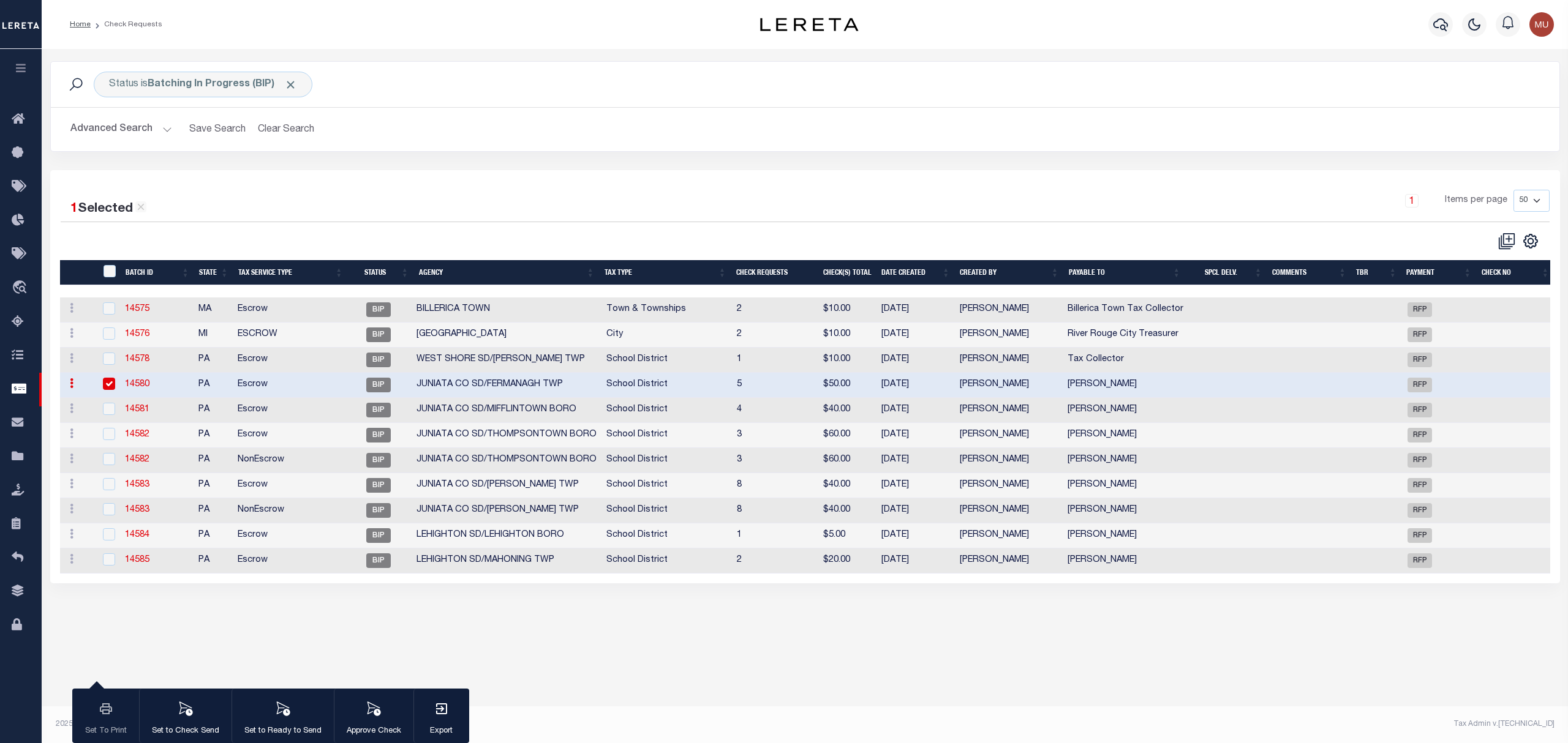
click at [506, 385] on td "JUNIATA CO SD/FERMANAGH TWP" at bounding box center [506, 385] width 190 height 25
checkbox input "false"
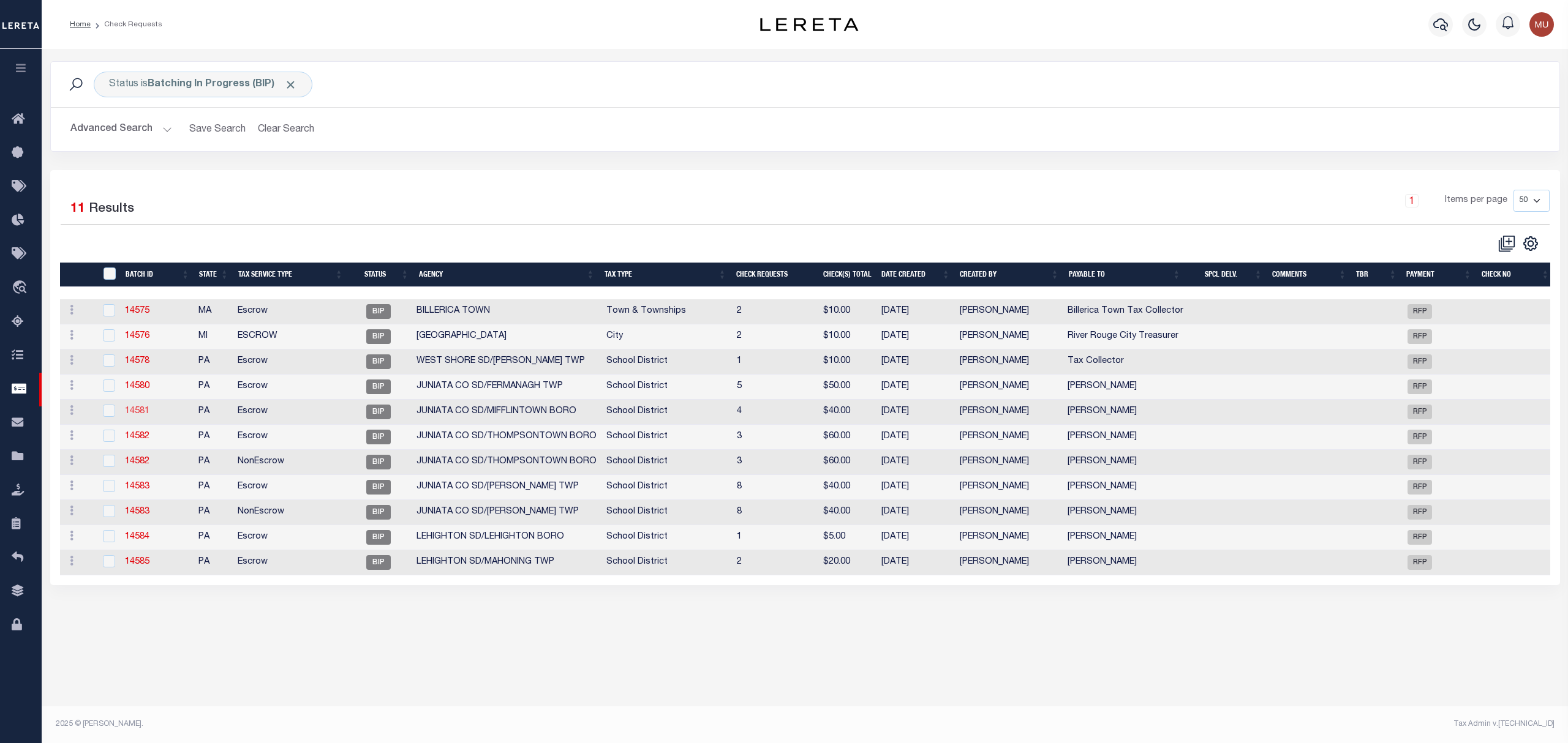
click at [140, 414] on link "14581" at bounding box center [137, 411] width 25 height 8
click at [142, 436] on link "14582" at bounding box center [137, 436] width 25 height 8
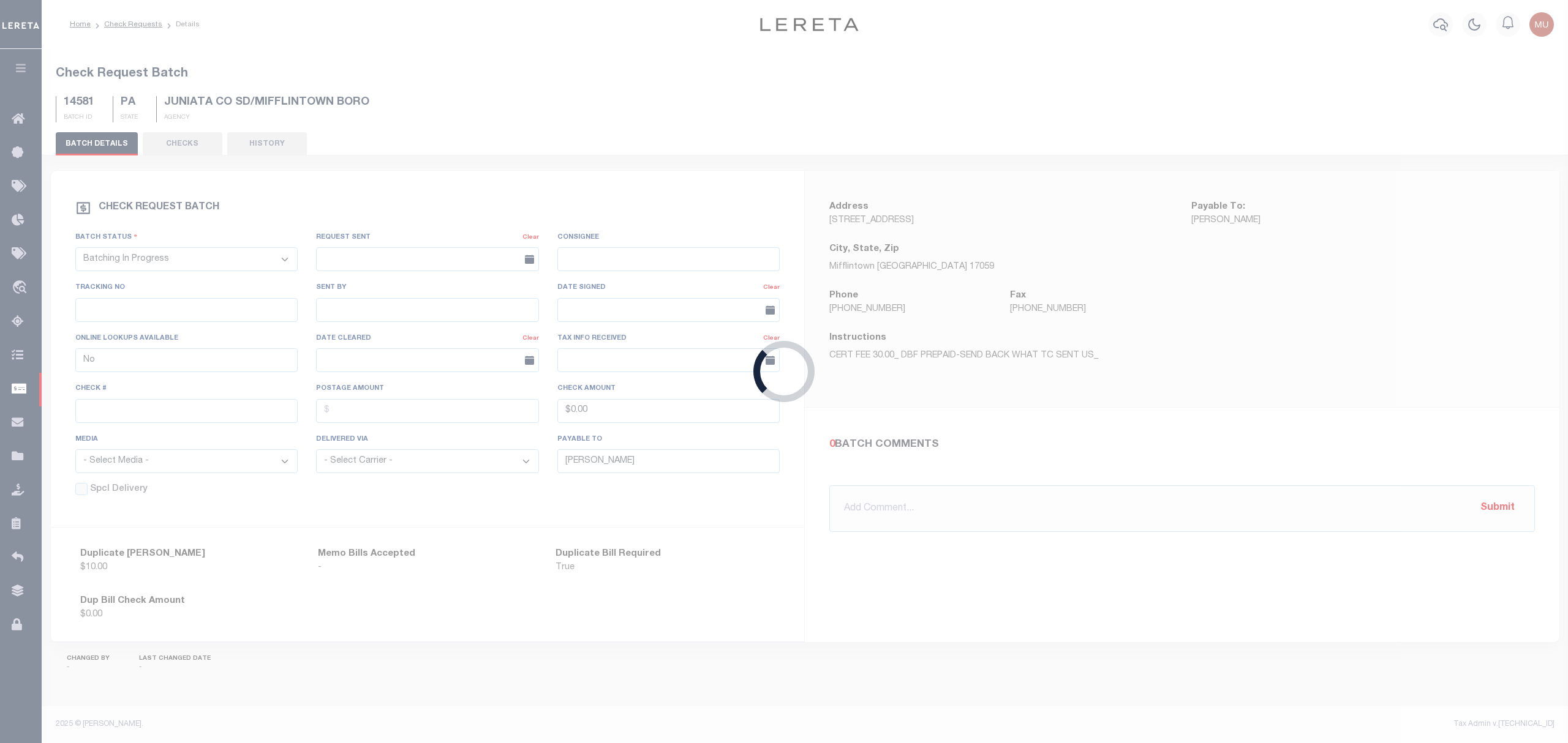
type input "[PERSON_NAME]"
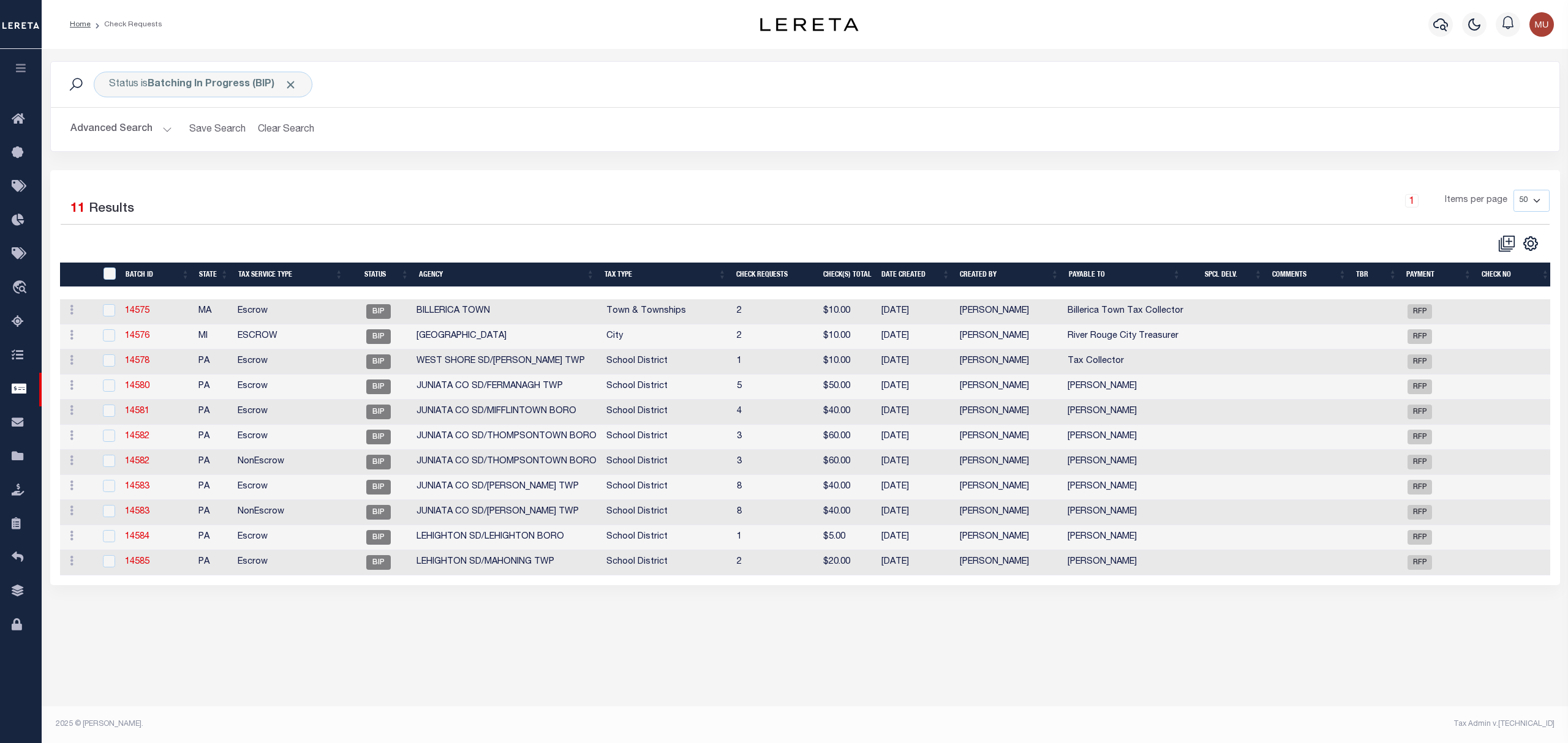
drag, startPoint x: 160, startPoint y: 499, endPoint x: 145, endPoint y: 499, distance: 15.0
drag, startPoint x: 145, startPoint y: 499, endPoint x: 140, endPoint y: 493, distance: 7.8
click at [140, 497] on td "14583" at bounding box center [157, 487] width 73 height 25
checkbox input "true"
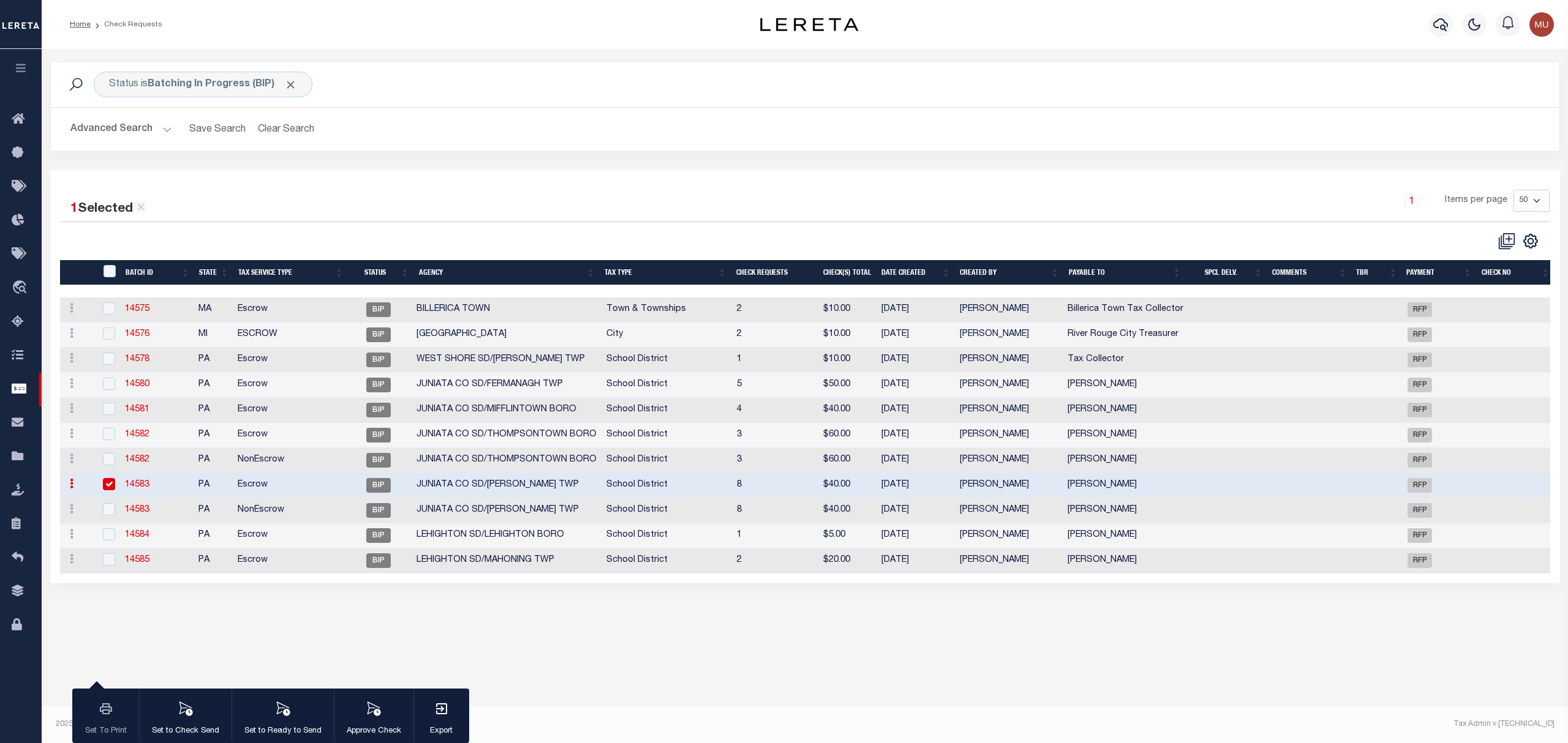
click at [140, 489] on link "14583" at bounding box center [137, 484] width 25 height 8
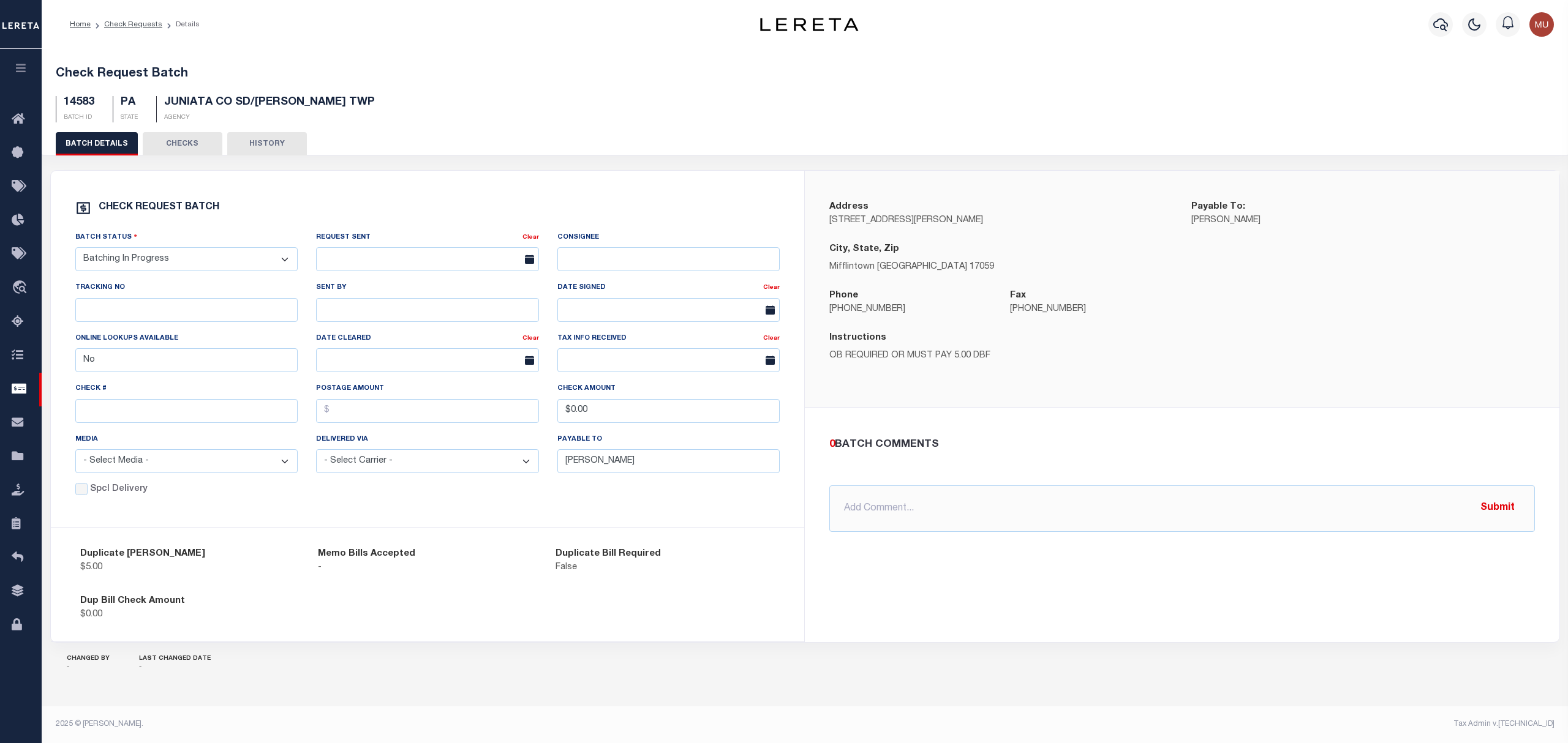
drag, startPoint x: 412, startPoint y: 458, endPoint x: 438, endPoint y: 468, distance: 27.9
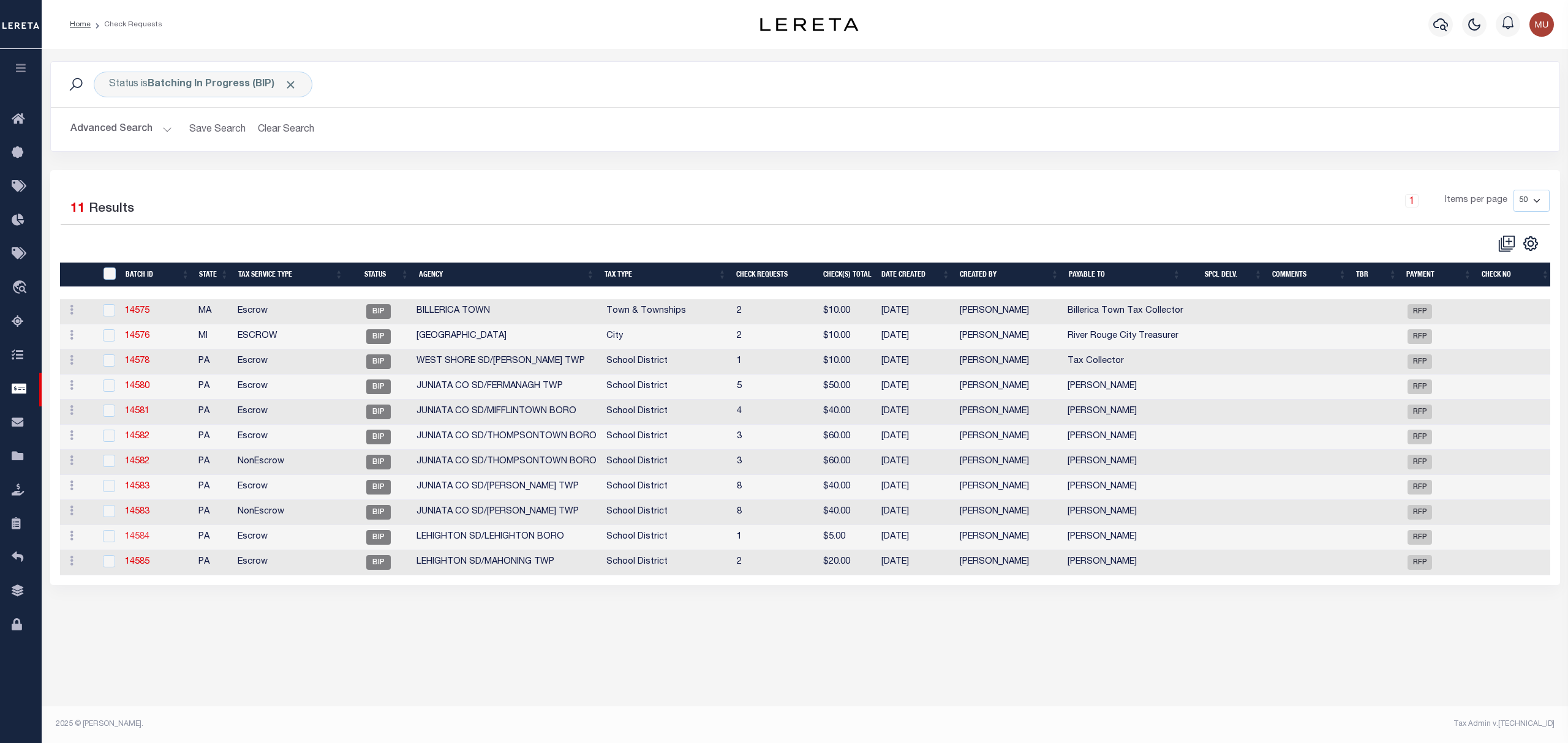
click at [130, 540] on link "14584" at bounding box center [137, 537] width 25 height 8
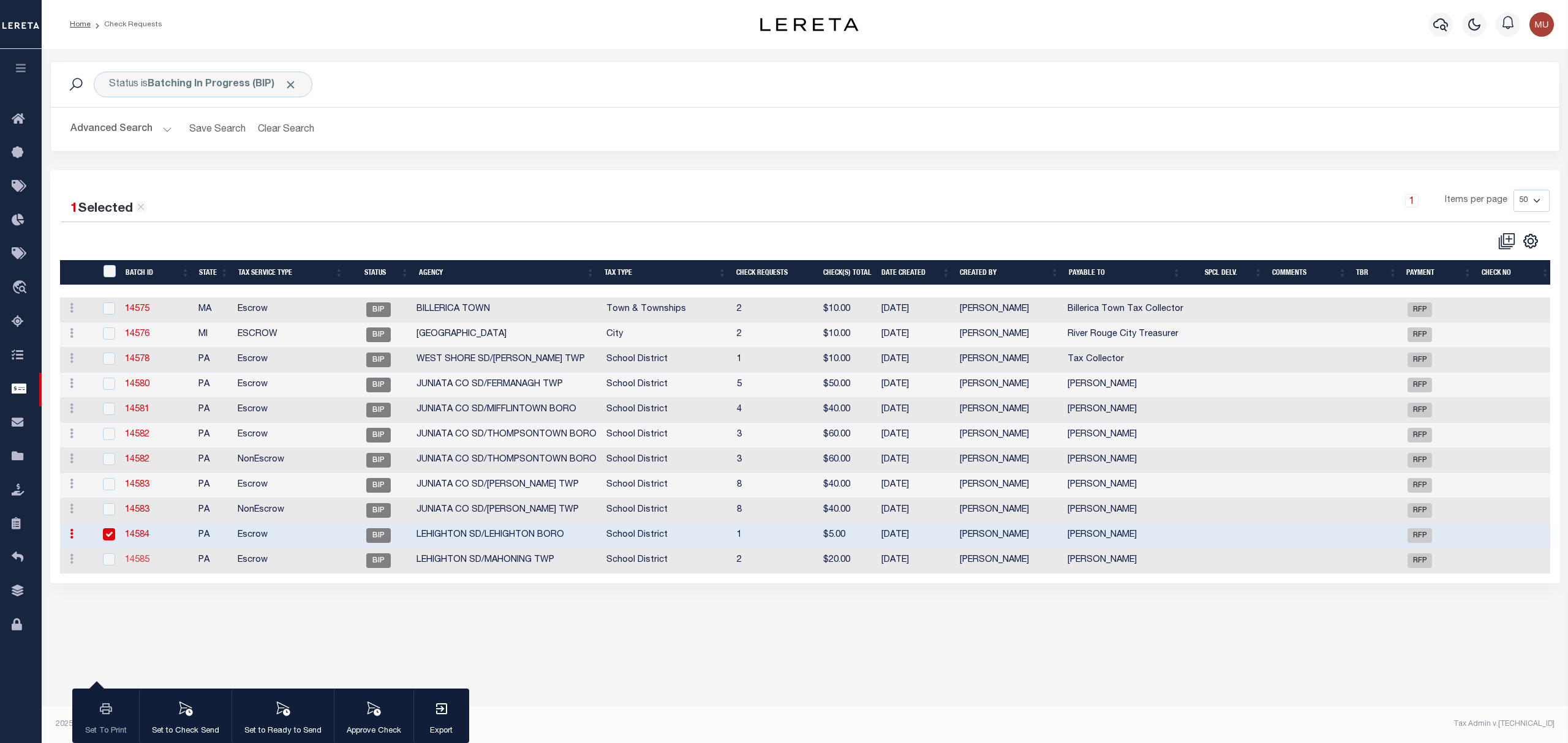
click at [148, 560] on link "14585" at bounding box center [137, 560] width 25 height 8
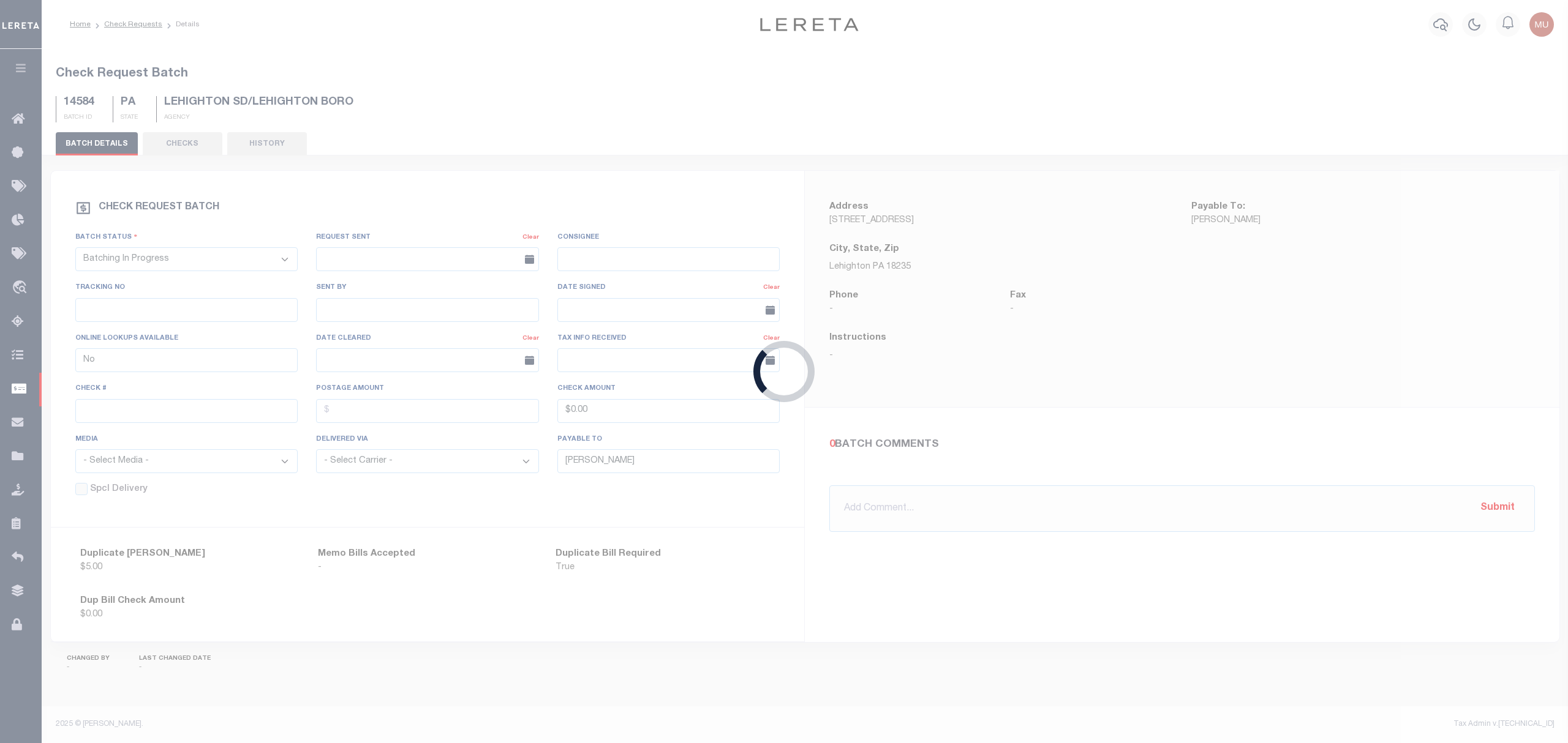
type input "[PERSON_NAME]"
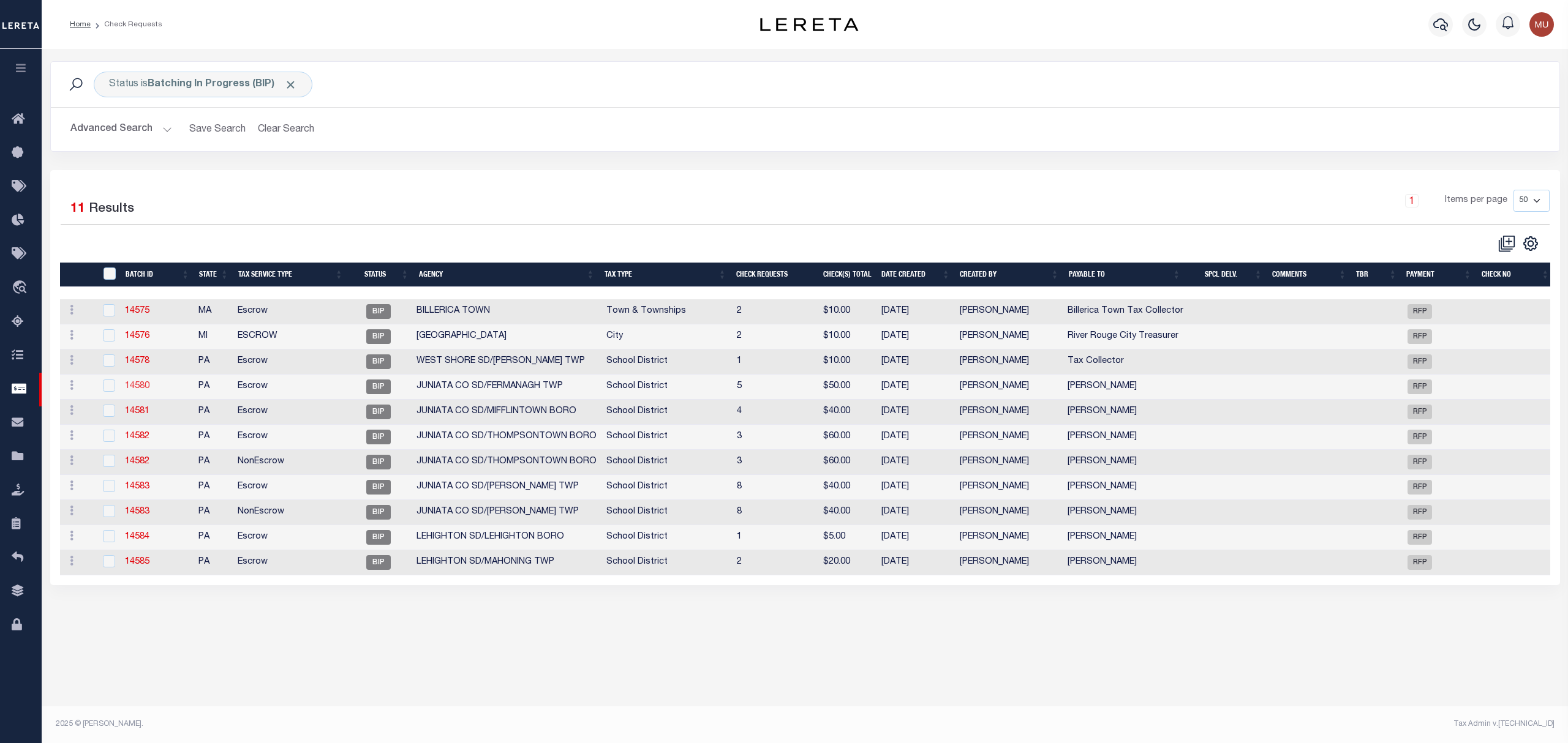
click at [128, 388] on link "14580" at bounding box center [137, 386] width 25 height 8
checkbox input "true"
type input "[PERSON_NAME]"
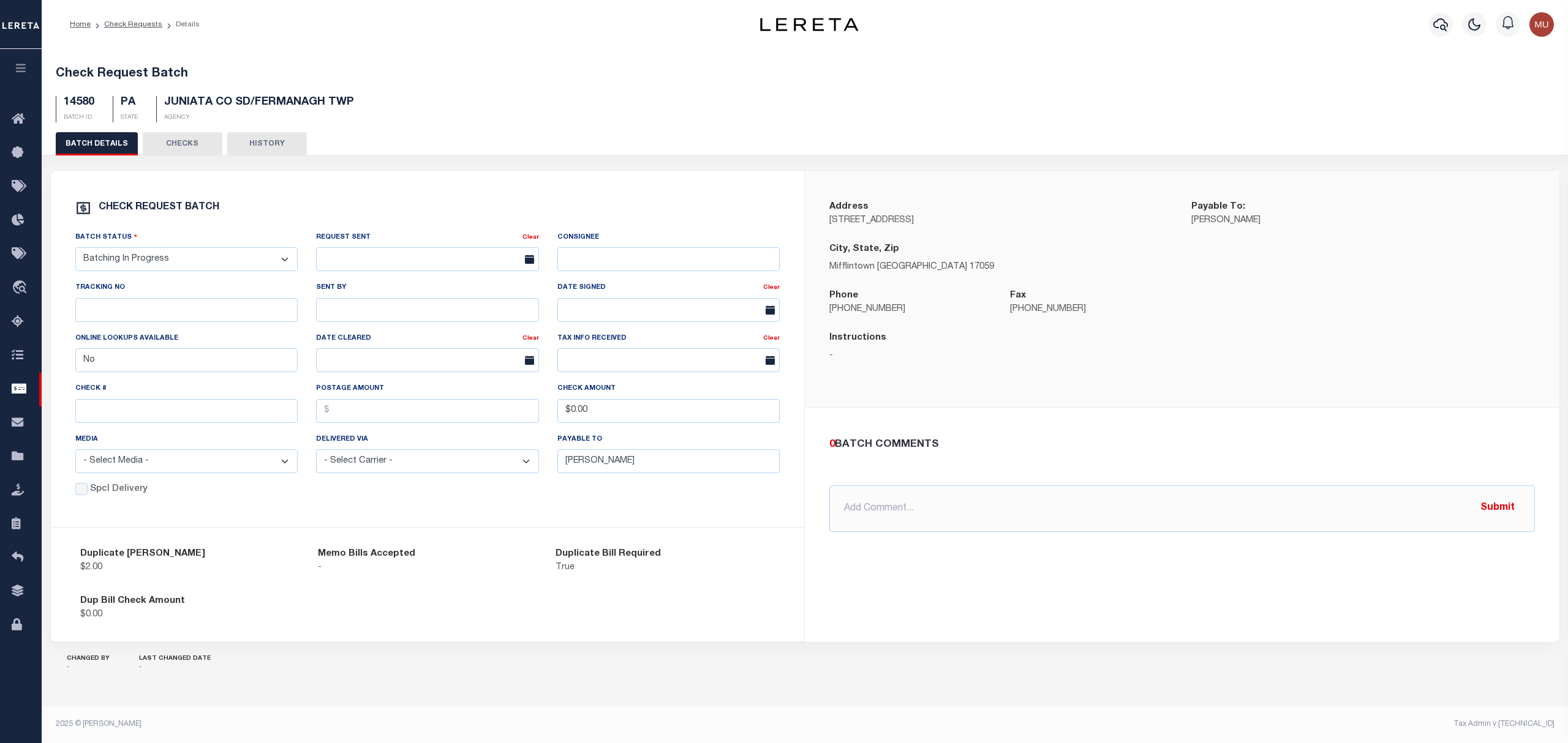
drag, startPoint x: 348, startPoint y: 394, endPoint x: 376, endPoint y: 409, distance: 31.8
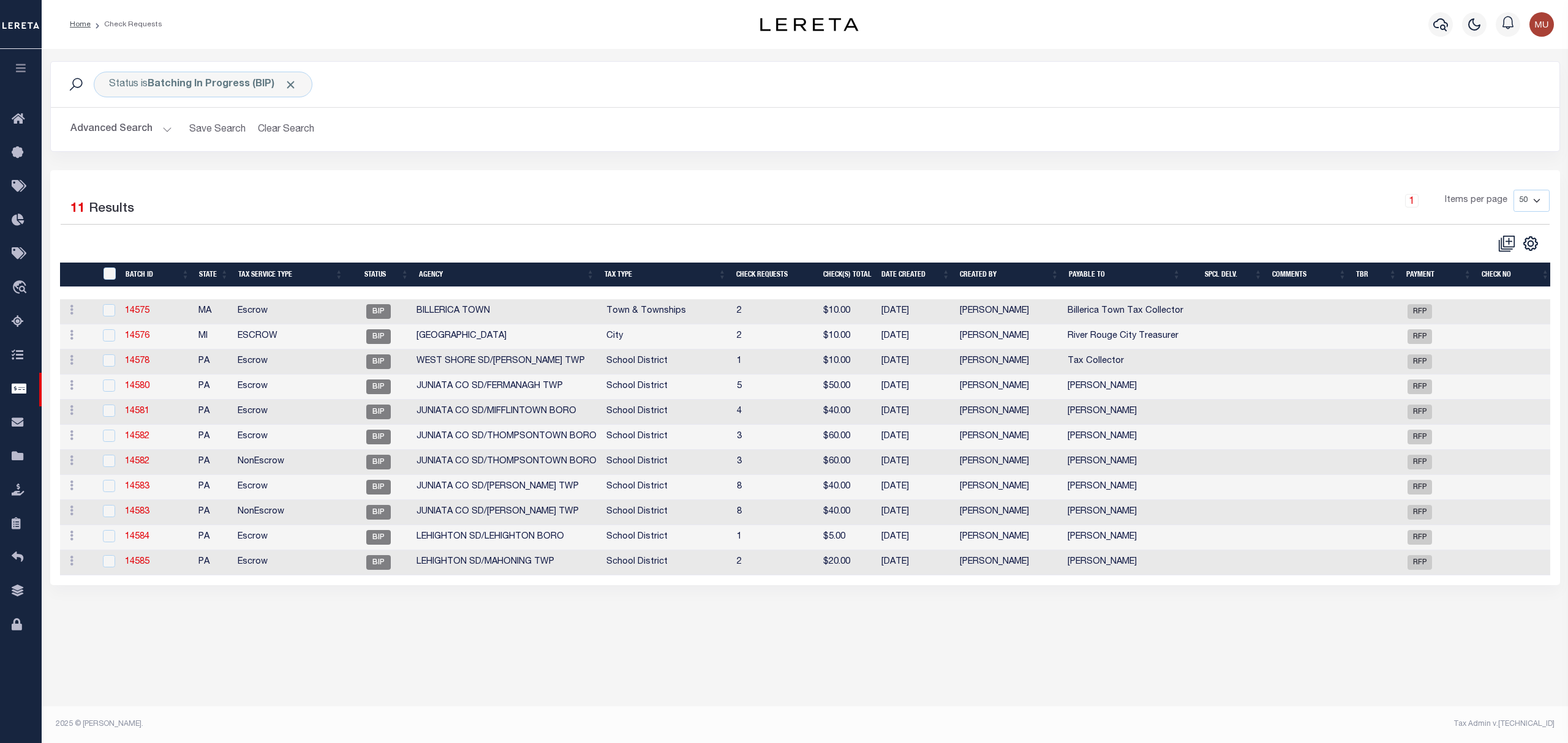
click at [336, 207] on div "1 Selected 11 Results" at bounding box center [239, 207] width 359 height 34
click at [108, 274] on input "" at bounding box center [110, 274] width 12 height 12
checkbox input "true"
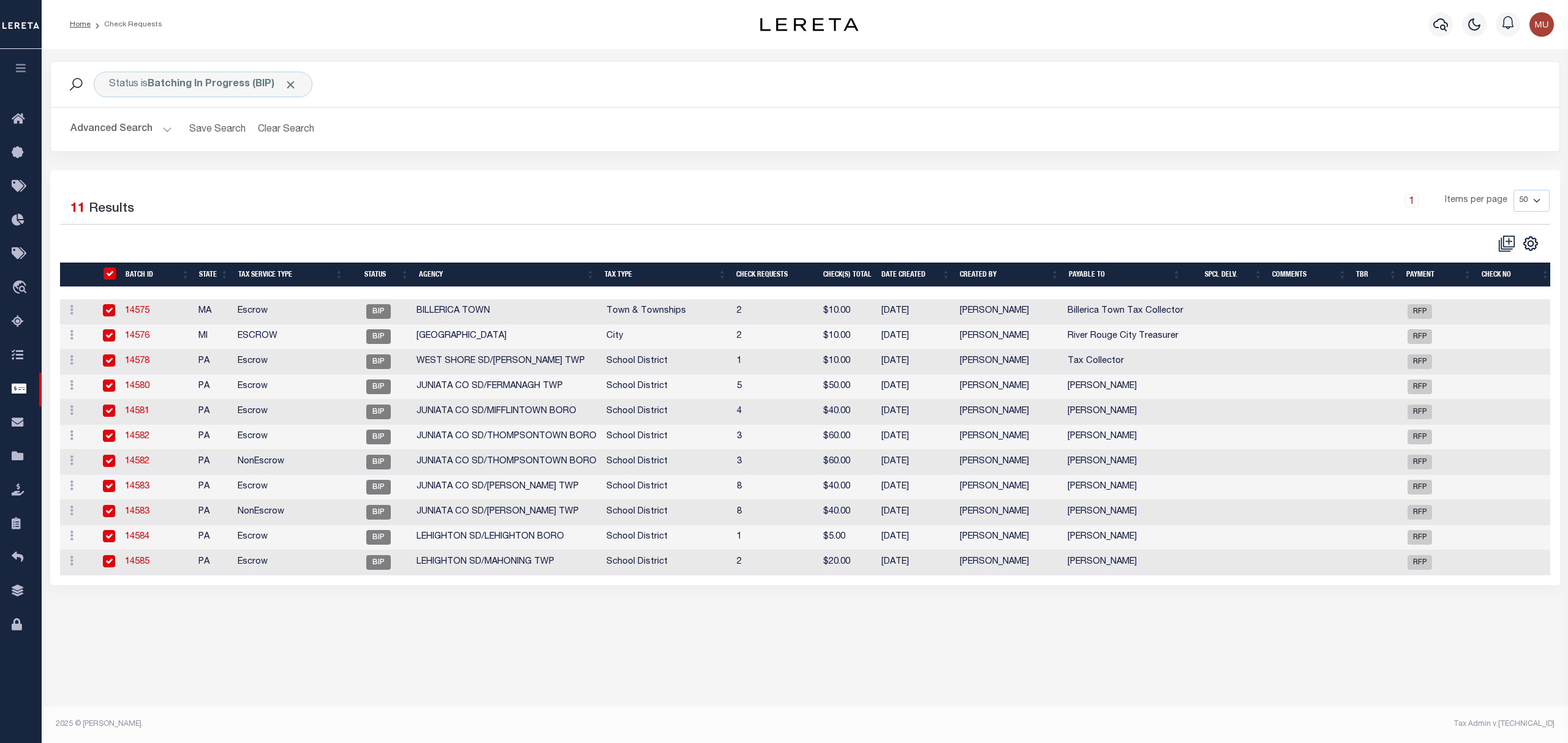
checkbox input "true"
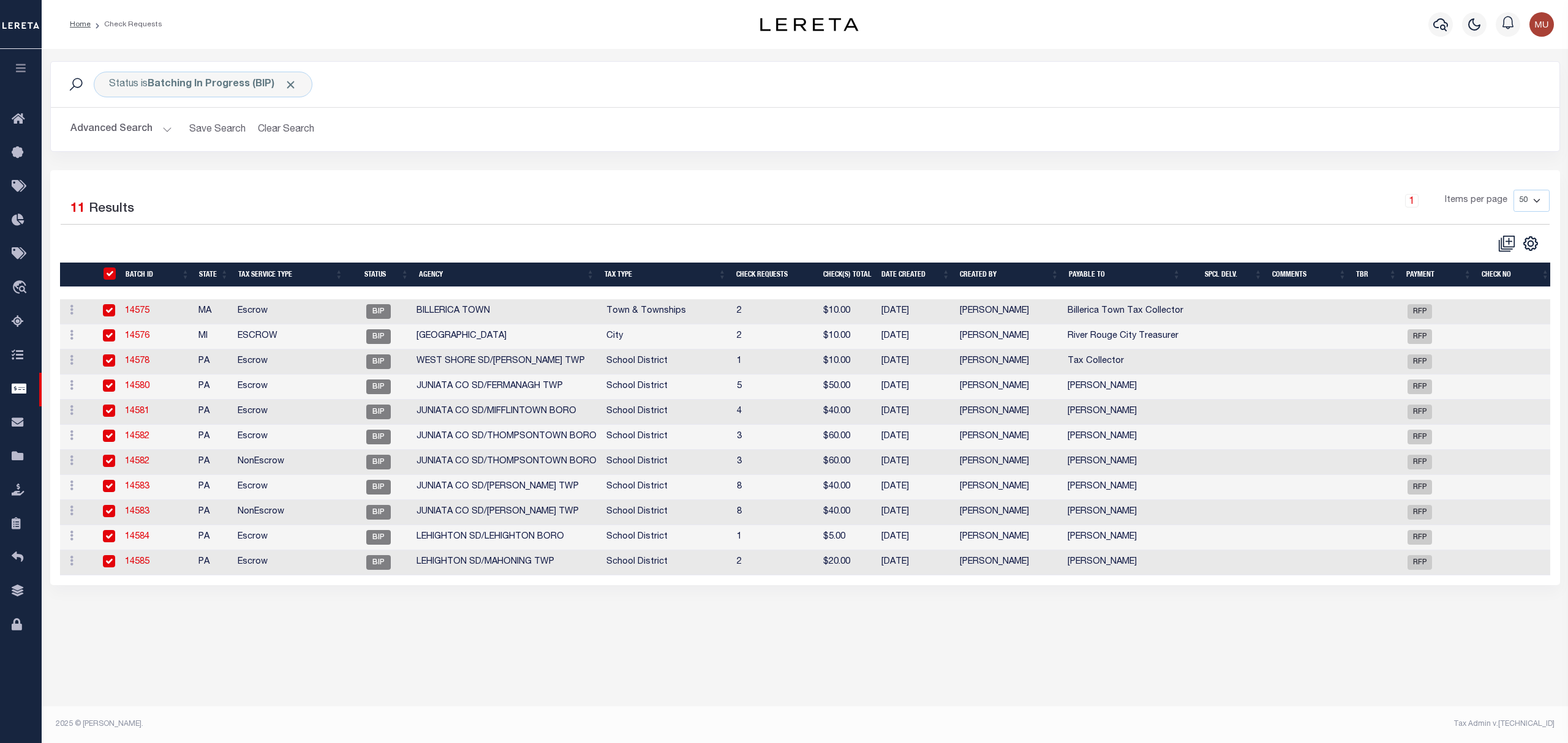
checkbox input "true"
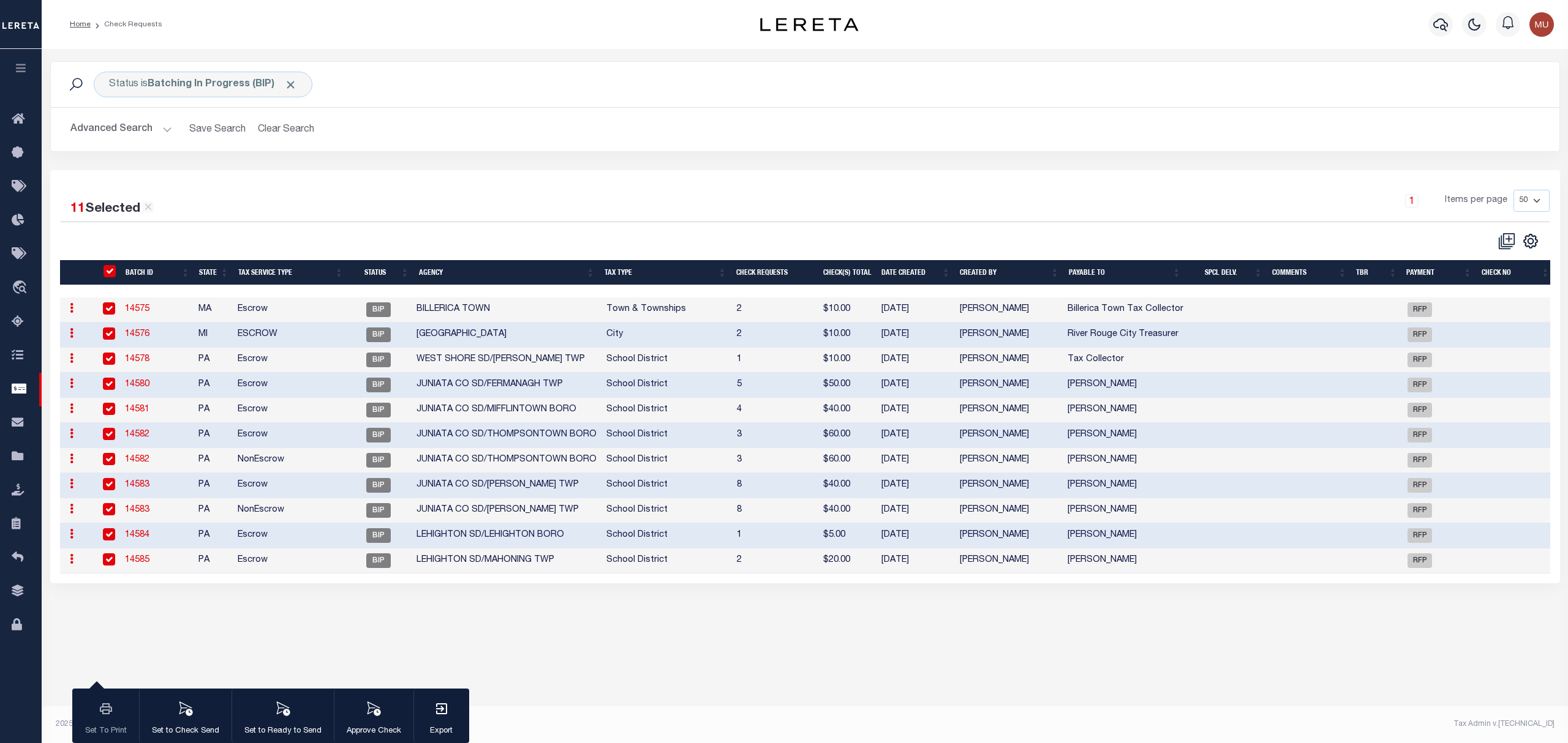
click at [791, 398] on td "5" at bounding box center [775, 385] width 86 height 25
checkbox input "false"
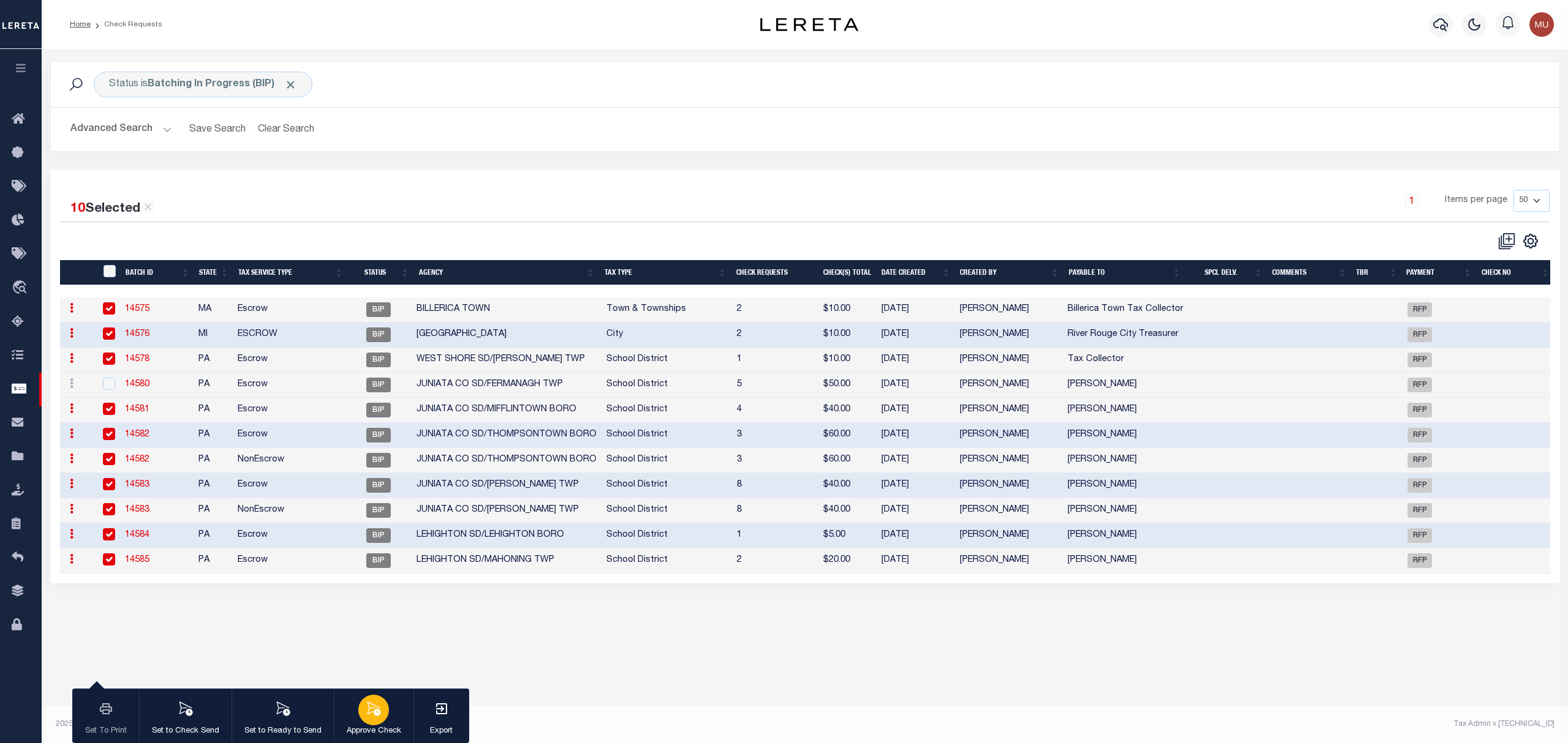
click at [387, 708] on div "button" at bounding box center [374, 709] width 31 height 31
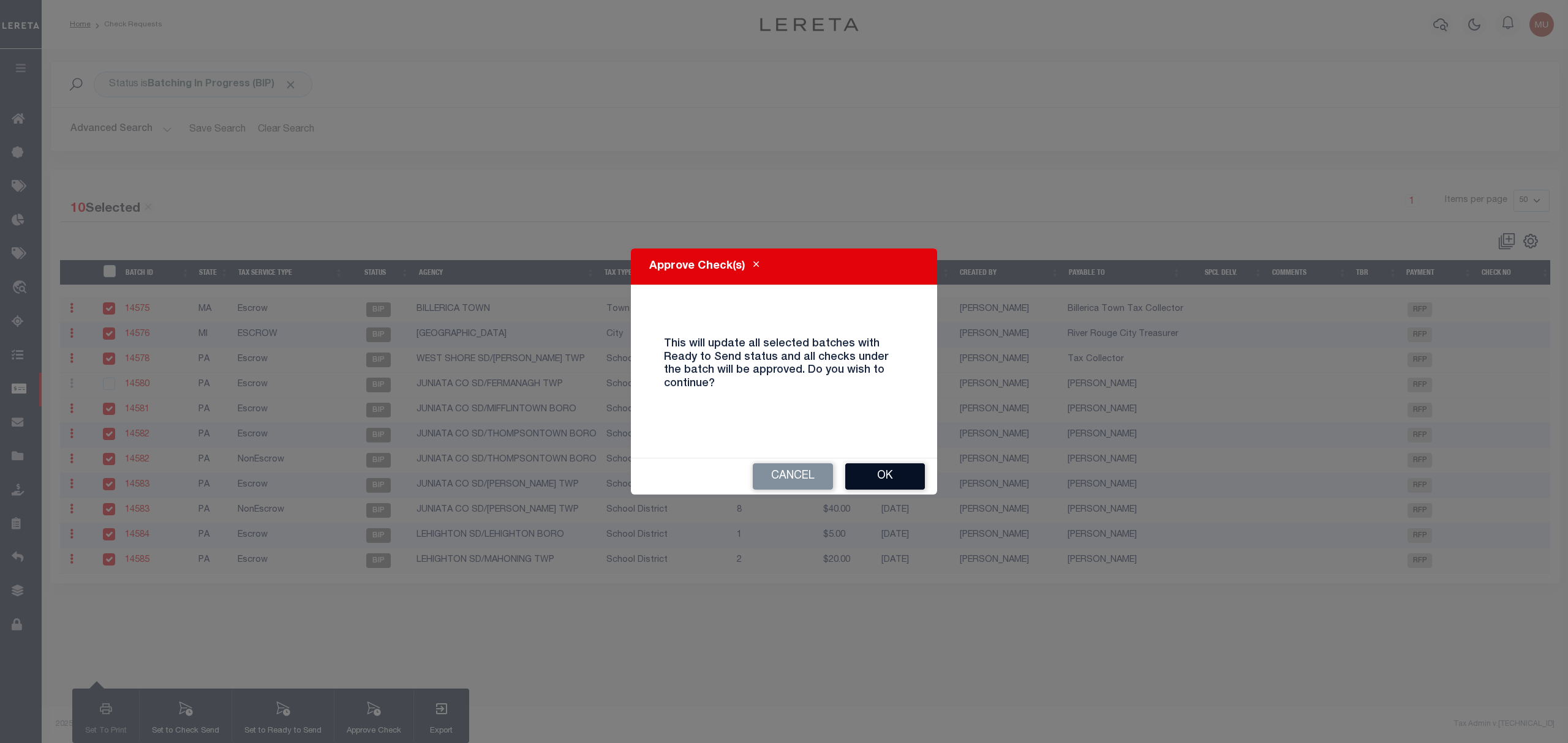
click at [905, 486] on button "Ok" at bounding box center [885, 476] width 80 height 26
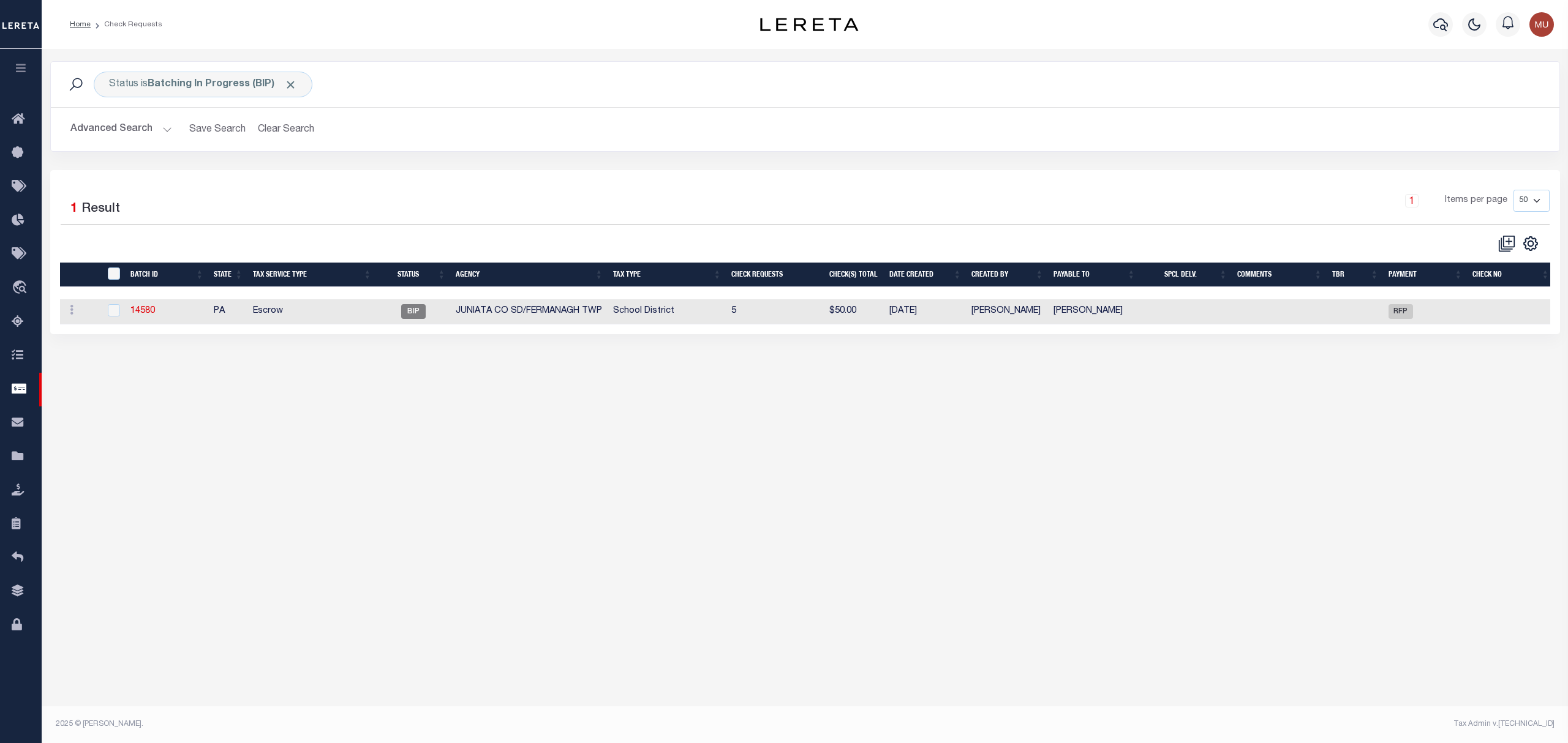
click at [540, 179] on div "10 Selected 1 Result 1 Items per page 10 25 50 100" at bounding box center [805, 252] width 1510 height 164
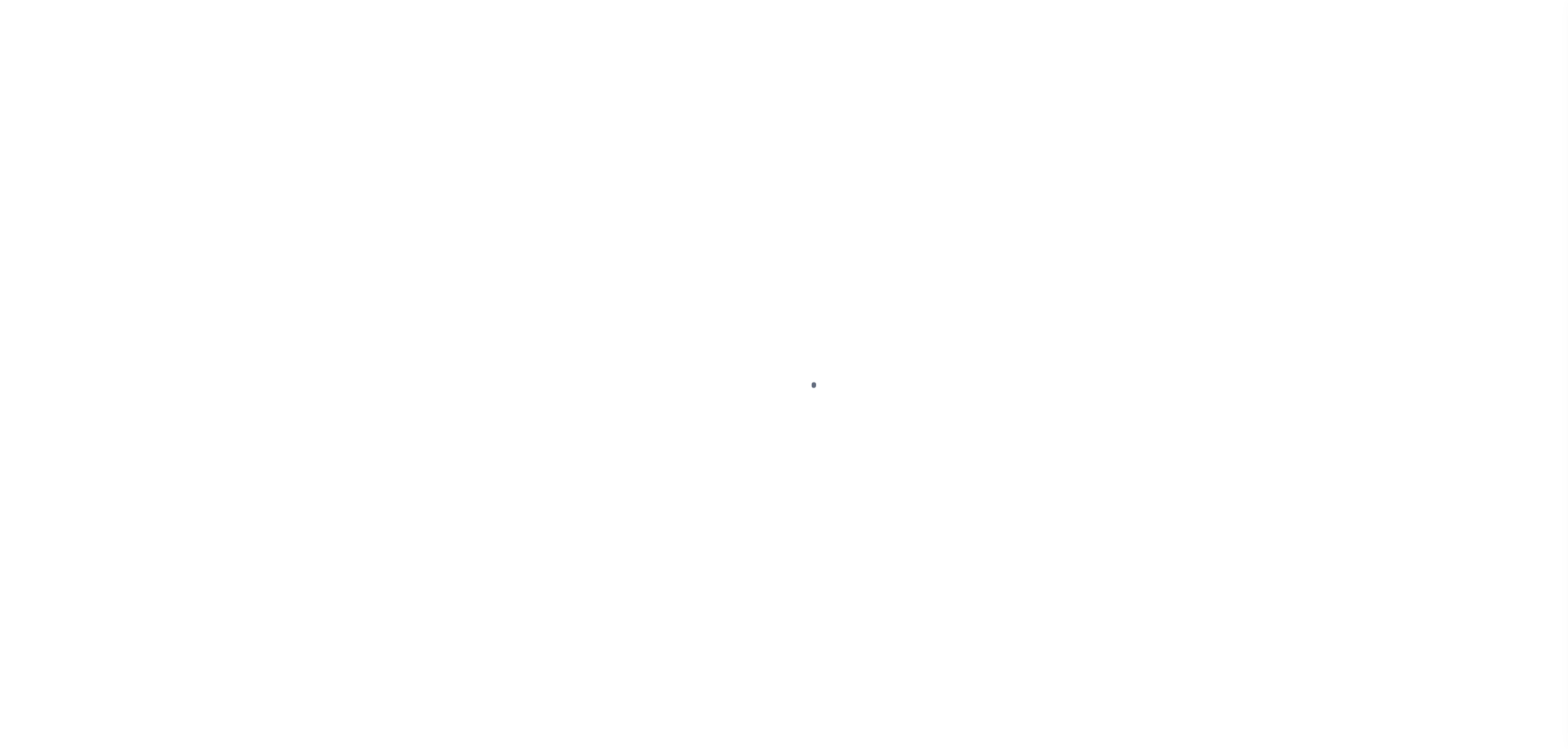
select select "RFP"
select select "CHK"
select select "[PERSON_NAME]"
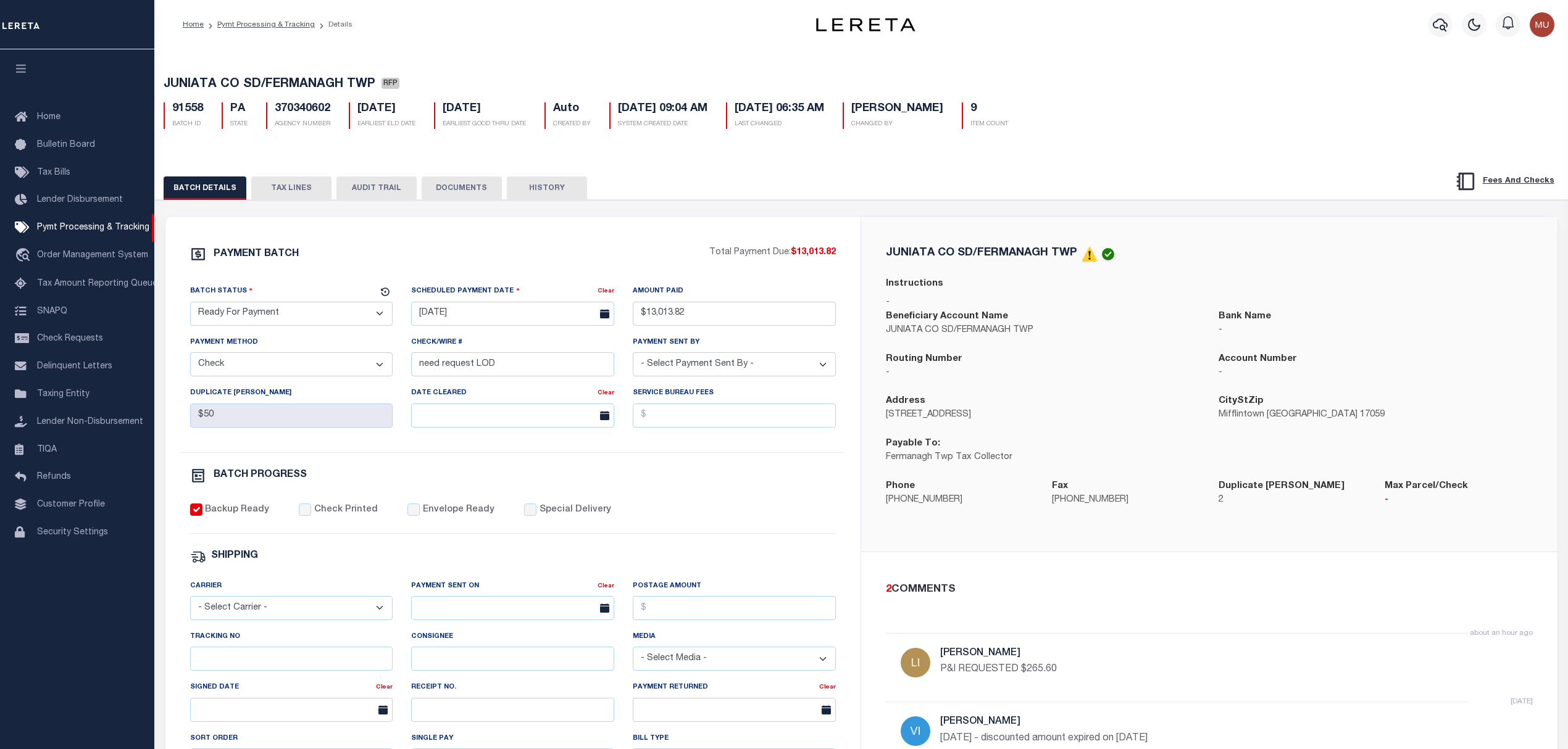
click at [371, 247] on div "PAYMENT BATCH Total Payment Due: $13,013.82 Batch Status" at bounding box center [513, 577] width 696 height 722
click at [813, 245] on div "PAYMENT BATCH Total Payment Due: $13,013.82 Batch Status" at bounding box center [513, 577] width 696 height 722
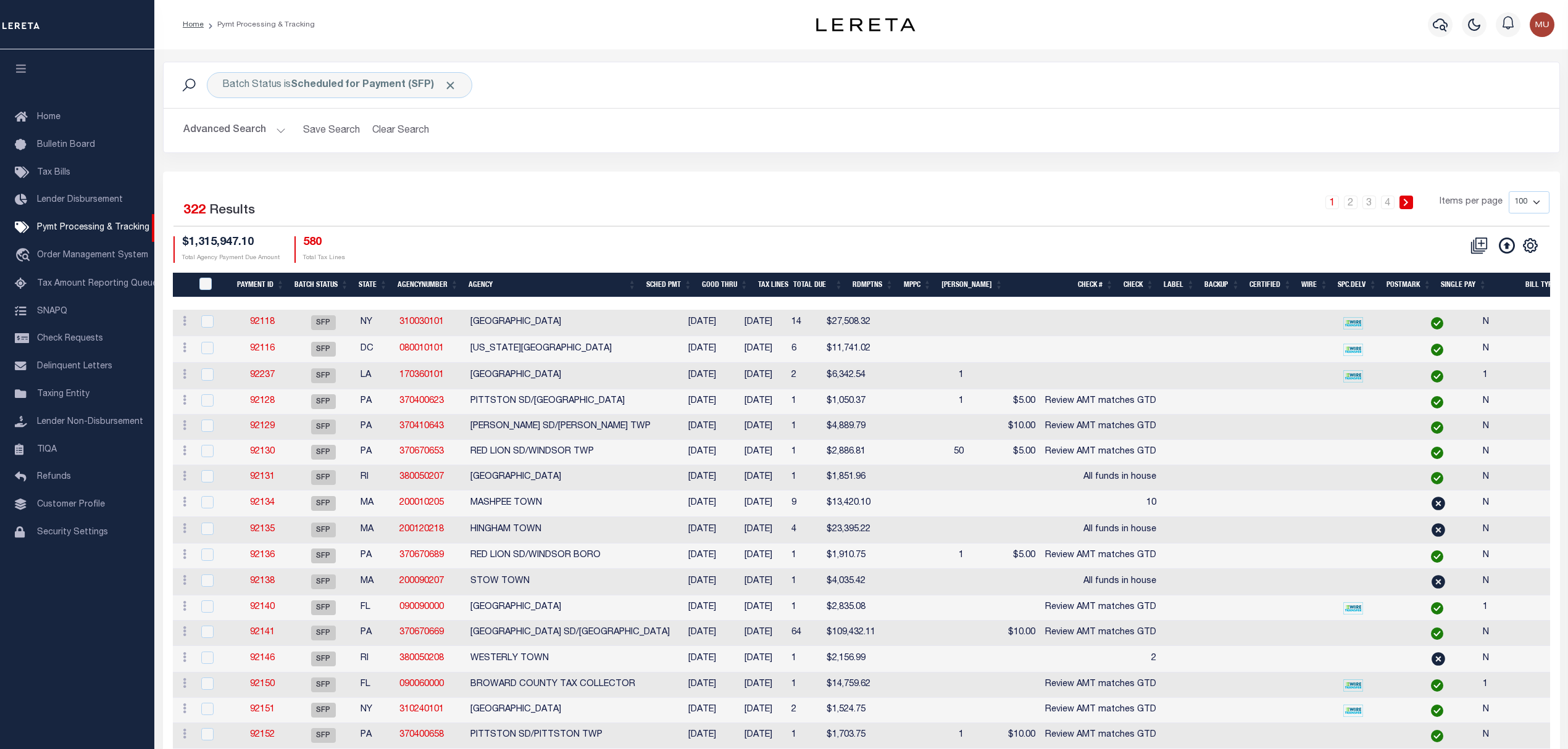
click at [383, 192] on div "Selected 322 Results" at bounding box center [338, 209] width 330 height 35
click at [628, 157] on div "Batch Status is Scheduled for Payment (SFP) Search Advanced Search Save Search …" at bounding box center [862, 116] width 1416 height 110
click at [1053, 215] on div "1 2 3 4 Items per page 100 200 500 1000" at bounding box center [1035, 207] width 1028 height 32
click at [1352, 198] on link "2" at bounding box center [1351, 202] width 14 height 14
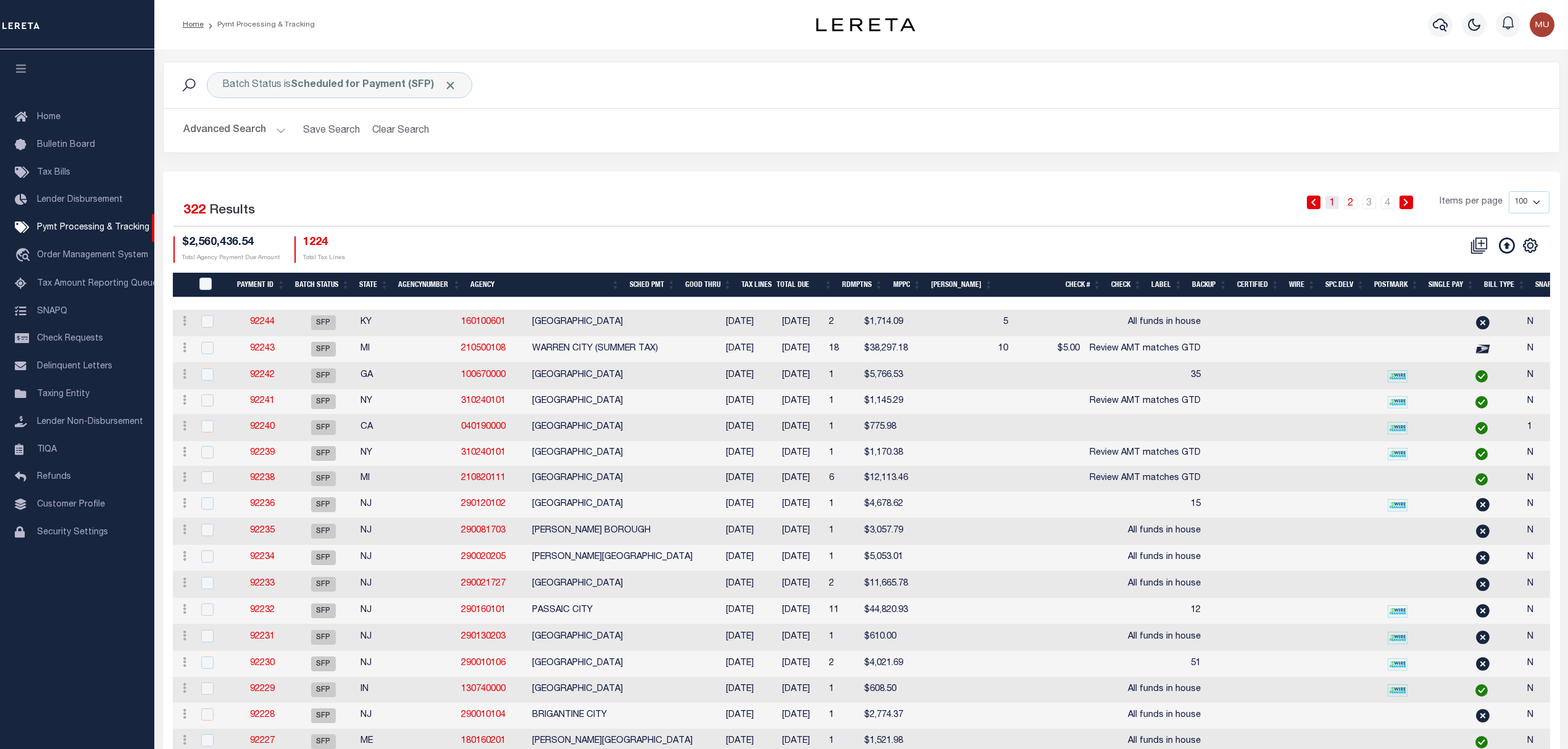
click at [1335, 206] on link "1" at bounding box center [1333, 202] width 14 height 14
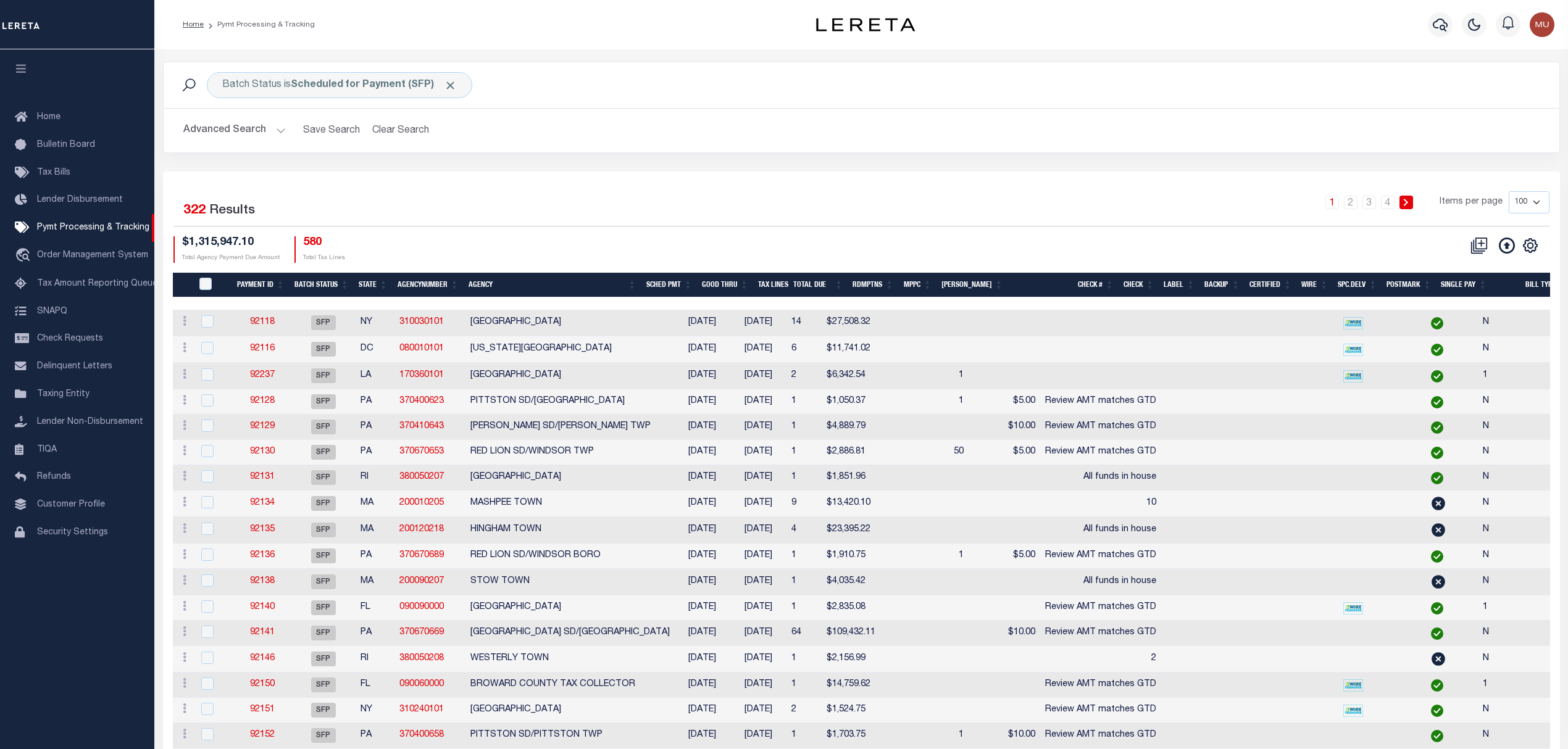
click at [695, 194] on div "1 2 3 4 Items per page 100 200 500 1000" at bounding box center [1035, 207] width 1028 height 32
click at [806, 213] on div "1 2 3 4 Items per page 100 200 500 1000" at bounding box center [1035, 207] width 1028 height 32
click at [1220, 208] on div "1 2 3 4 Items per page 100 200 500 1000" at bounding box center [1035, 207] width 1028 height 32
click at [1185, 195] on div "1 2 3 4 Items per page 100 200 500 1000" at bounding box center [1035, 207] width 1028 height 32
click at [616, 202] on div "1 2 3 4 Items per page 100 200 500 1000" at bounding box center [1035, 207] width 1028 height 32
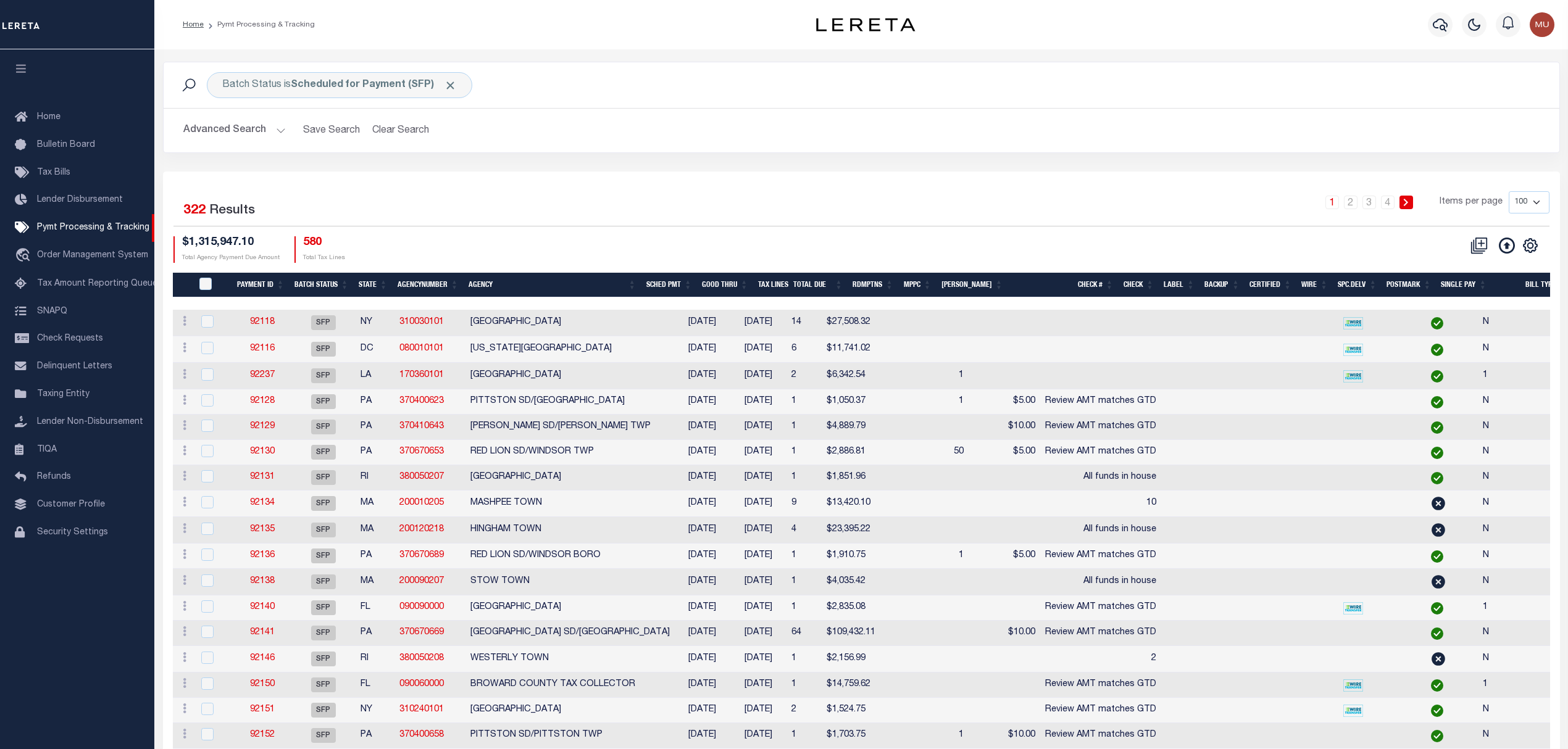
click at [1161, 89] on div "Batch Status is Scheduled for Payment (SFP) Search" at bounding box center [861, 85] width 1376 height 26
